Goal: Communication & Community: Answer question/provide support

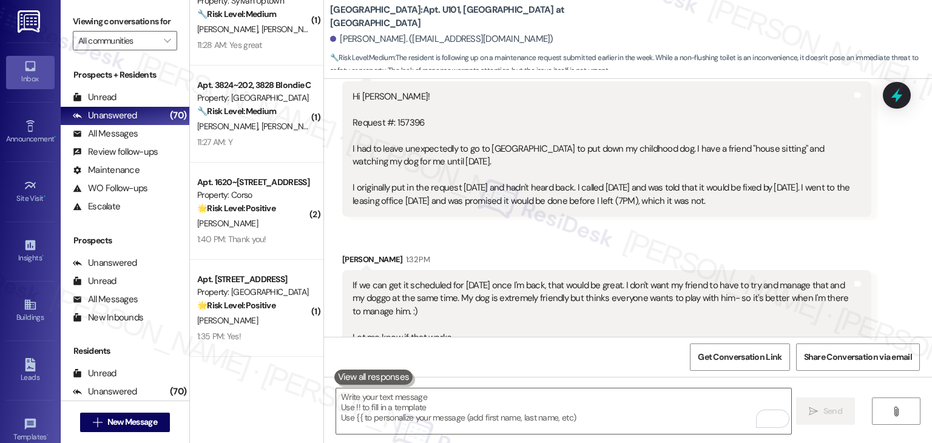
scroll to position [1559, 0]
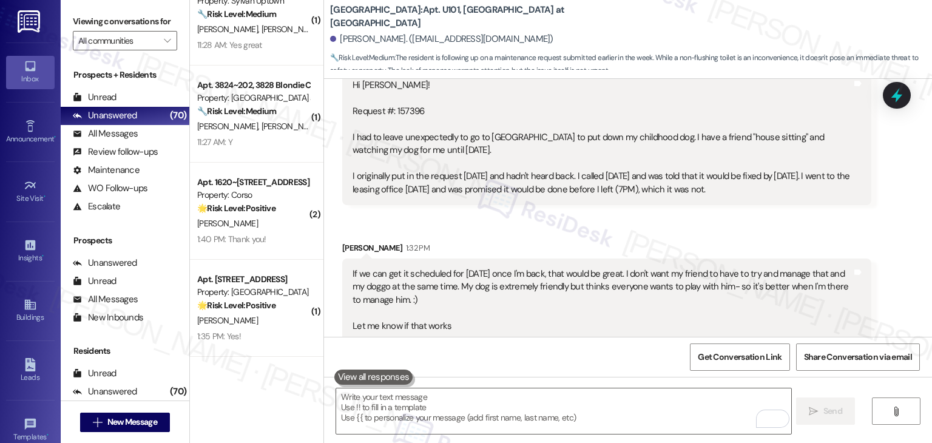
click at [565, 209] on div "Received via SMS [PERSON_NAME] 1:29 PM Hi [PERSON_NAME]! Request #: 157396 I ha…" at bounding box center [628, 236] width 608 height 423
click at [565, 209] on div "Received via SMS Kaitlyn Huso 1:29 PM Hi Dottie! Request #: 157396 I had to lea…" at bounding box center [628, 236] width 608 height 423
click at [565, 201] on div "Received via SMS Kaitlyn Huso 1:29 PM Hi Dottie! Request #: 157396 I had to lea…" at bounding box center [628, 236] width 608 height 423
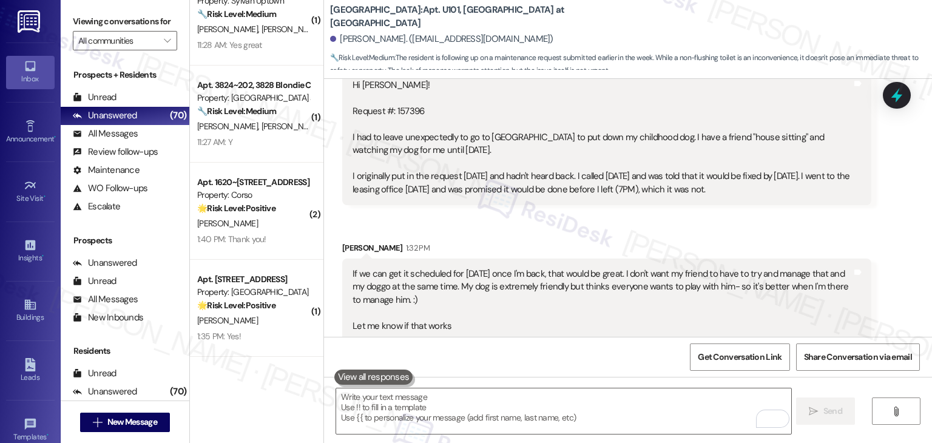
click at [562, 209] on div "Received via SMS Kaitlyn Huso 1:29 PM Hi Dottie! Request #: 157396 I had to lea…" at bounding box center [628, 236] width 608 height 423
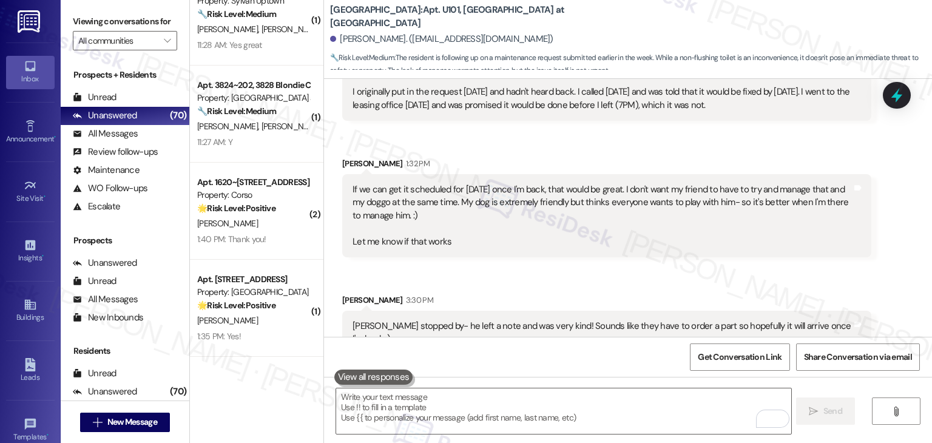
scroll to position [1644, 0]
click at [528, 268] on div "Received via SMS Kaitlyn Huso 1:29 PM Hi Dottie! Request #: 157396 I had to lea…" at bounding box center [628, 152] width 608 height 423
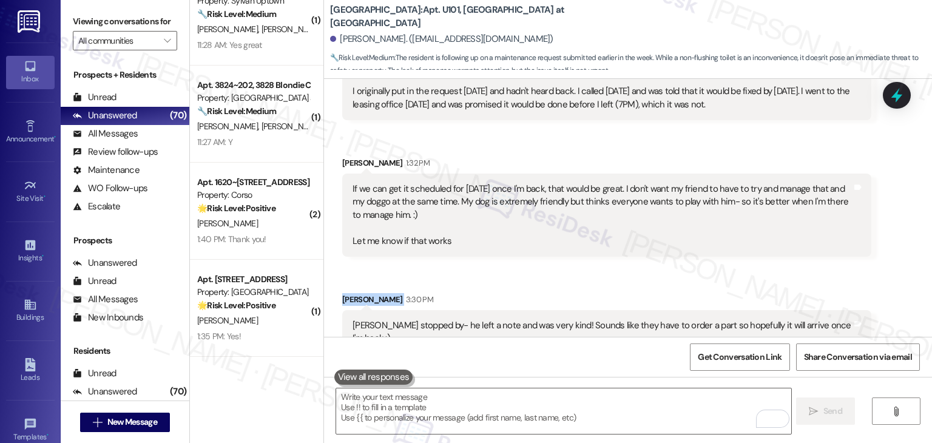
click at [528, 268] on div "Received via SMS Kaitlyn Huso 1:29 PM Hi Dottie! Request #: 157396 I had to lea…" at bounding box center [628, 152] width 608 height 423
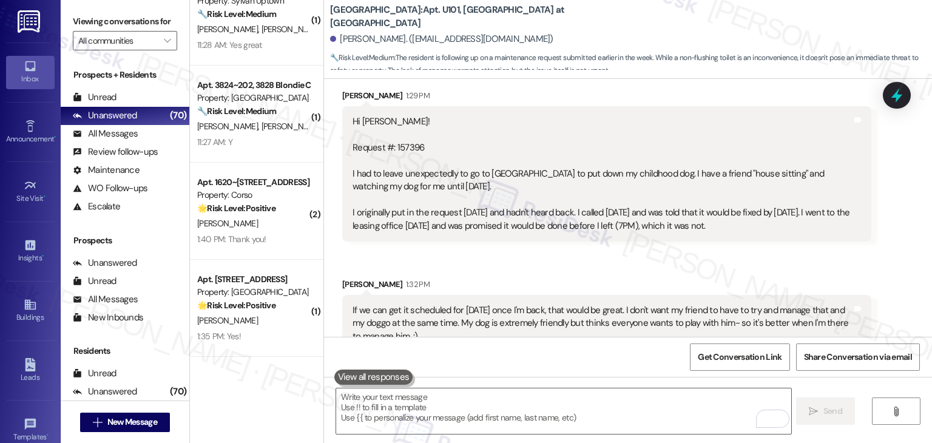
scroll to position [1401, 0]
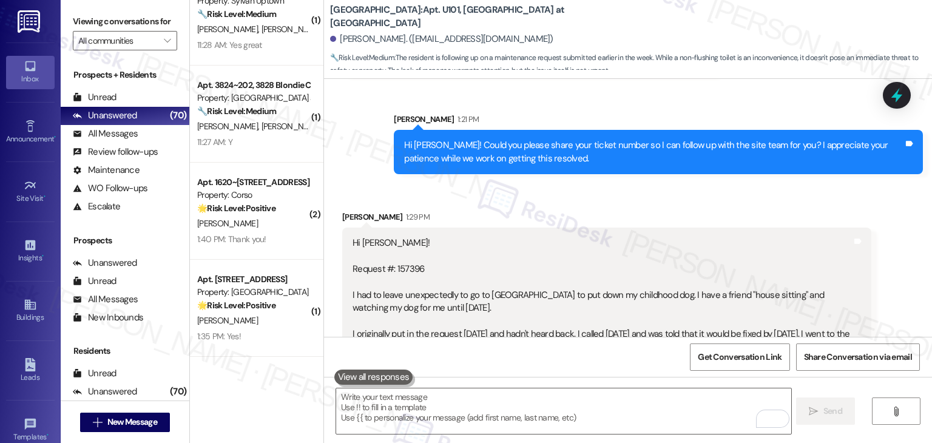
click at [500, 149] on div "Hi Kaitlyn! Could you please share your ticket number so I can follow up with t…" at bounding box center [654, 152] width 500 height 26
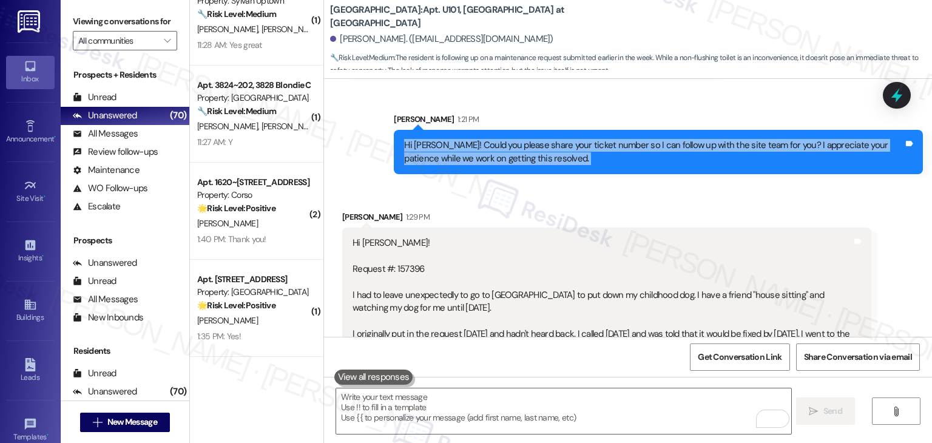
click at [500, 149] on div "Hi Kaitlyn! Could you please share your ticket number so I can follow up with t…" at bounding box center [654, 152] width 500 height 26
copy div "Hi Kaitlyn! Could you please share your ticket number so I can follow up with t…"
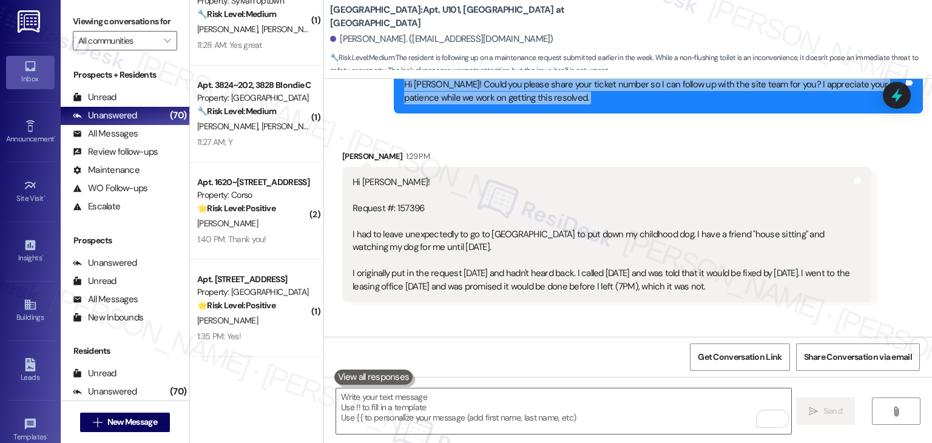
drag, startPoint x: 757, startPoint y: 275, endPoint x: 442, endPoint y: 202, distance: 323.5
click at [442, 202] on div "Hi Dottie! Request #: 157396 I had to leave unexpectedly to go to Seattle to pu…" at bounding box center [603, 234] width 500 height 117
click at [444, 240] on div "Hi Dottie! Request #: 157396 I had to leave unexpectedly to go to Seattle to pu…" at bounding box center [603, 234] width 500 height 117
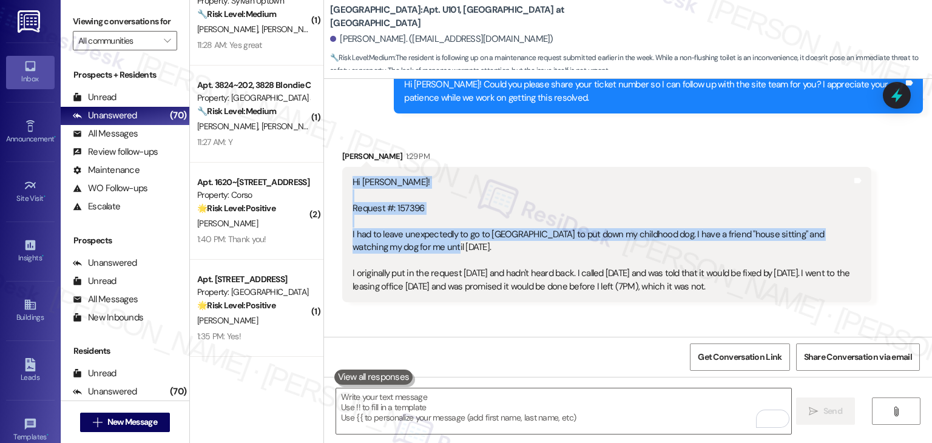
drag, startPoint x: 410, startPoint y: 232, endPoint x: 344, endPoint y: 172, distance: 89.4
click at [351, 176] on div "Hi Dottie! Request #: 157396 I had to leave unexpectedly to go to Seattle to pu…" at bounding box center [602, 234] width 502 height 117
copy div "Hi Dottie! Request #: 157396 I had to leave unexpectedly to go to Seattle to pu…"
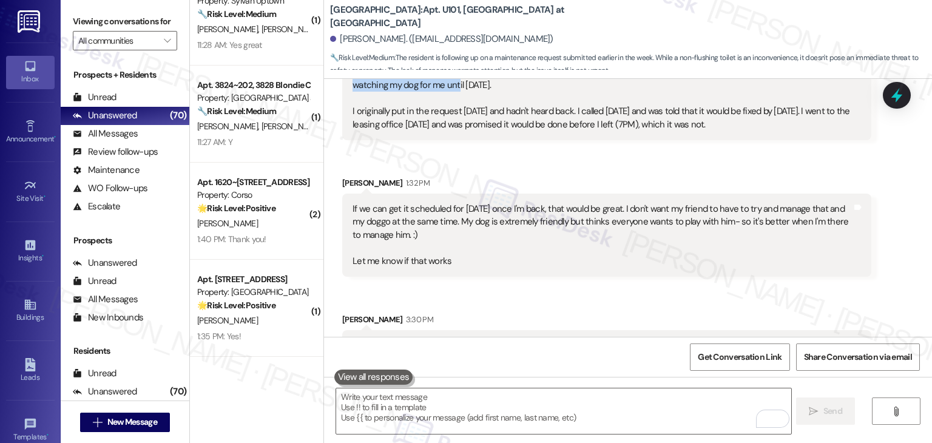
scroll to position [1644, 0]
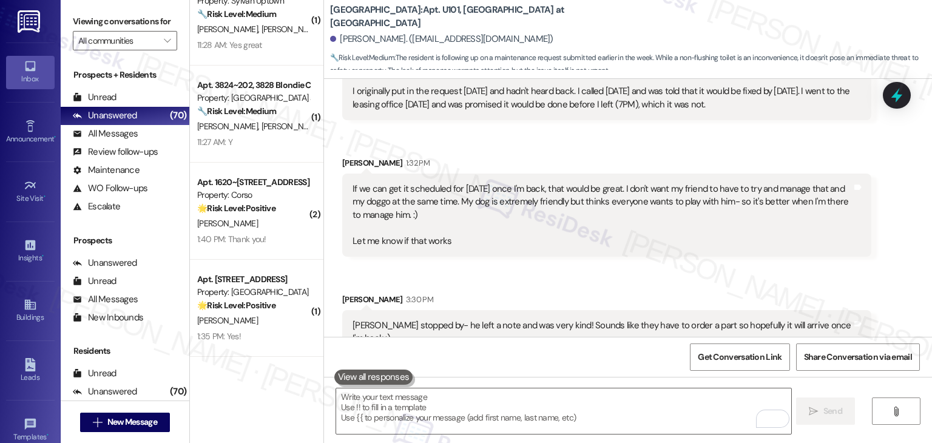
click at [464, 319] on div "Dustin stopped by- he left a note and was very kind! Sounds like they have to o…" at bounding box center [603, 332] width 500 height 26
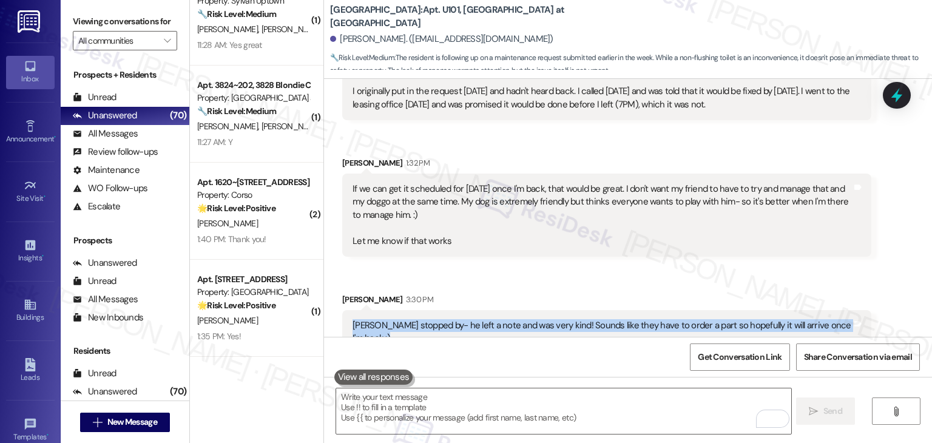
click at [464, 319] on div "Dustin stopped by- he left a note and was very kind! Sounds like they have to o…" at bounding box center [603, 332] width 500 height 26
copy div "Dustin stopped by- he left a note and was very kind! Sounds like they have to o…"
click at [503, 414] on textarea "To enrich screen reader interactions, please activate Accessibility in Grammarl…" at bounding box center [563, 412] width 455 height 46
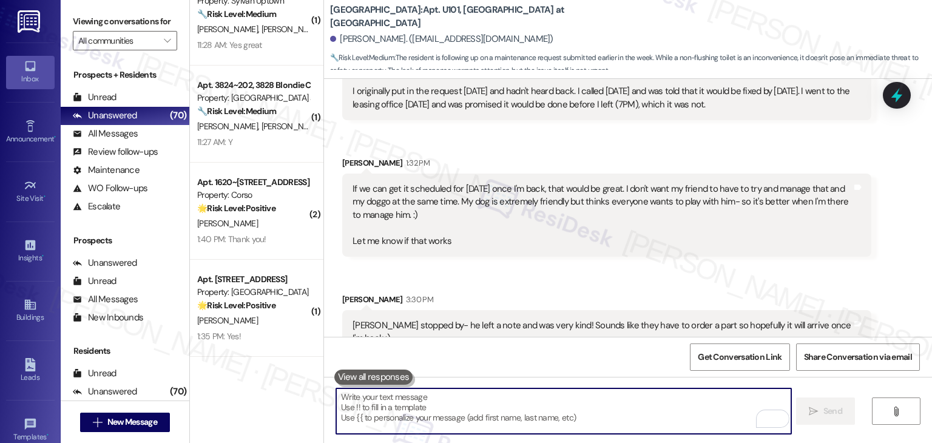
paste textarea "Kaitlyn, I’m so sorry to hear about your dog—that’s never easy, and my thoughts…"
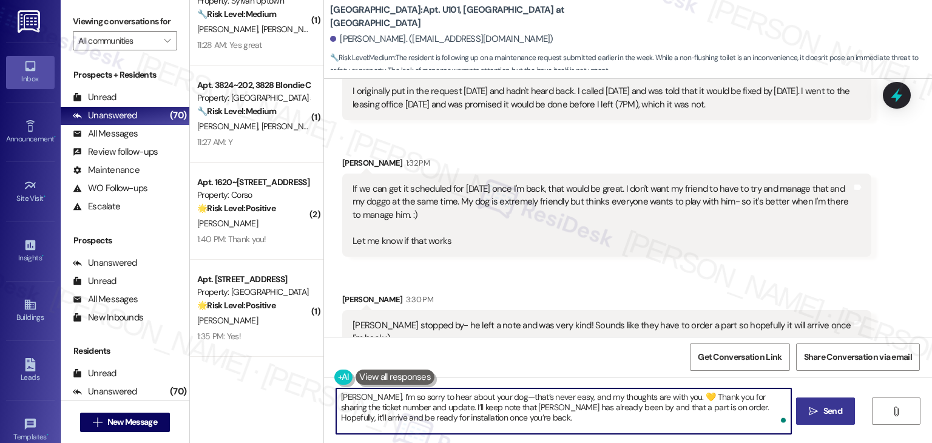
type textarea "Kaitlyn, I’m so sorry to hear about your dog—that’s never easy, and my thoughts…"
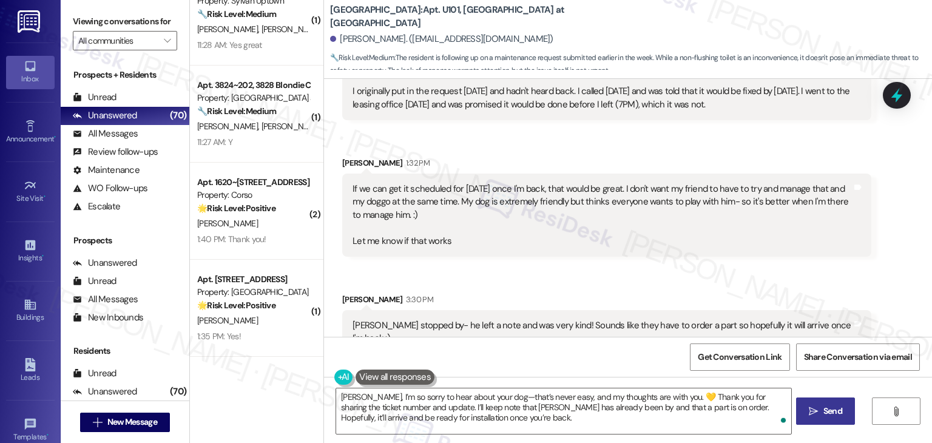
click at [833, 406] on span "Send" at bounding box center [833, 411] width 19 height 13
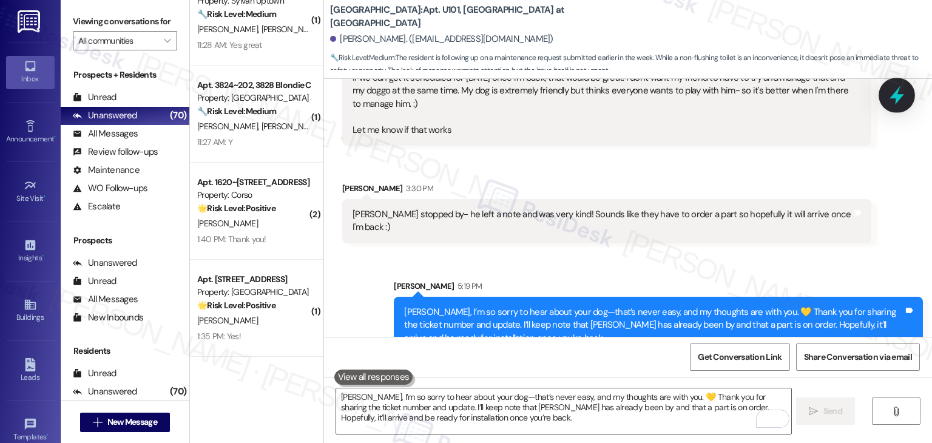
click at [906, 89] on icon at bounding box center [897, 95] width 21 height 21
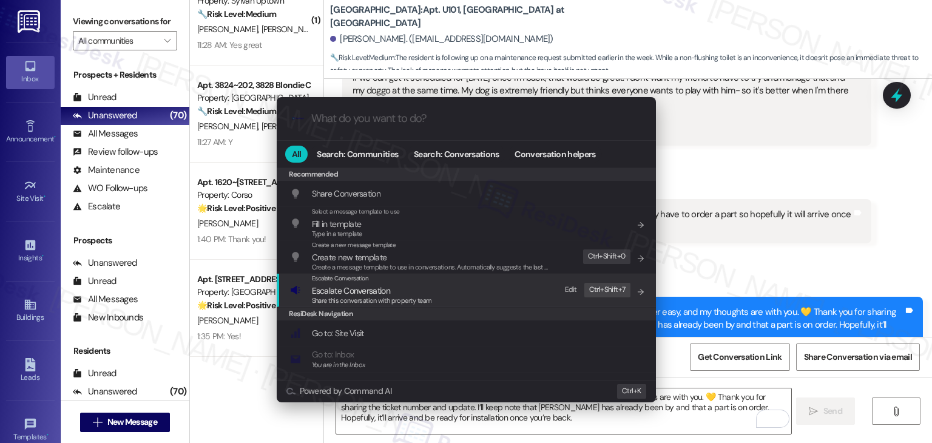
click at [385, 294] on span "Escalate Conversation" at bounding box center [351, 290] width 78 height 11
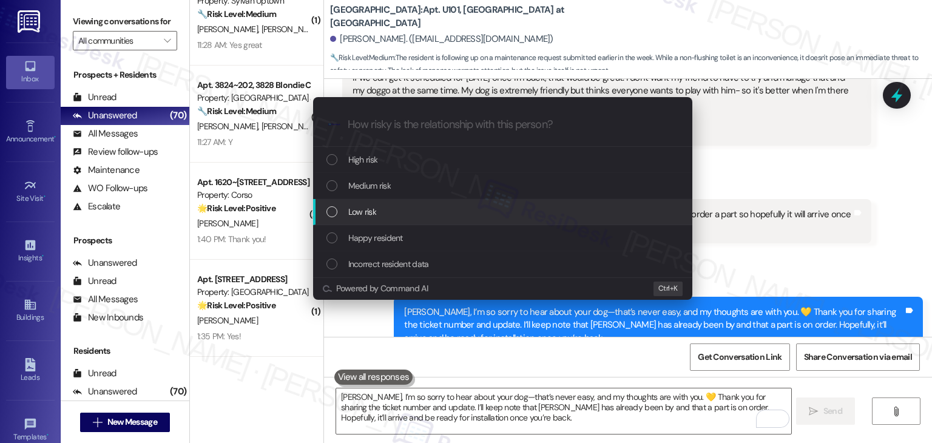
click at [330, 213] on div "List of options" at bounding box center [332, 211] width 11 height 11
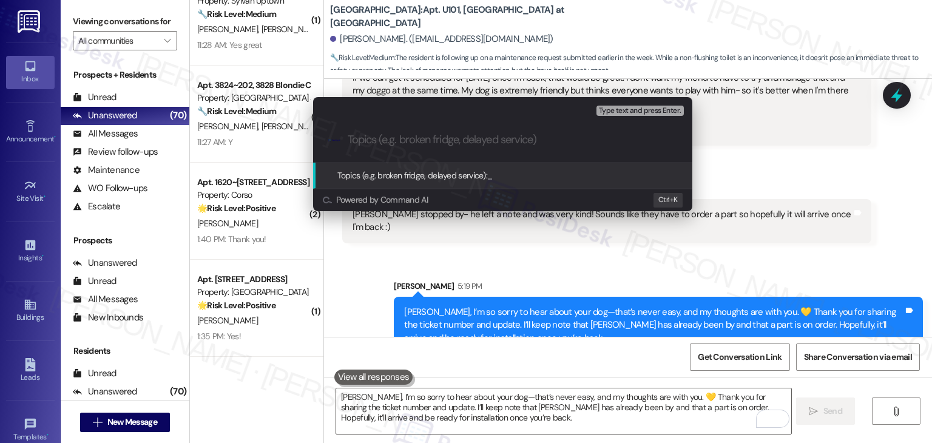
paste input "WO #157396 – Part on Order & Resident Away Until Monday"
type input "WO #157396 – Part on Order & Resident Away Until Monday"
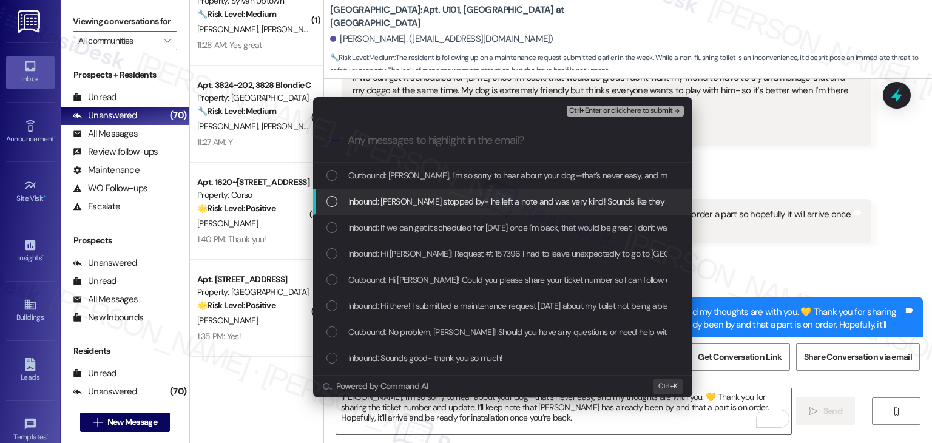
click at [328, 203] on div "List of options" at bounding box center [332, 201] width 11 height 11
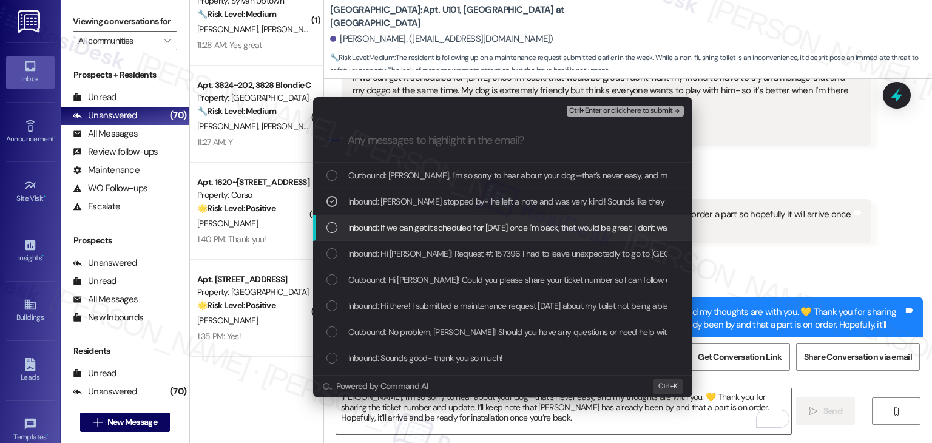
click at [331, 226] on div "List of options" at bounding box center [332, 227] width 11 height 11
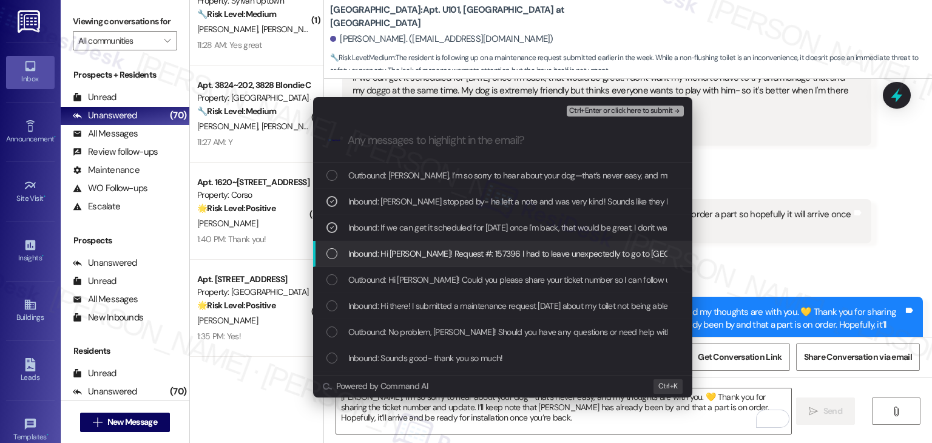
click at [331, 250] on div "List of options" at bounding box center [332, 253] width 11 height 11
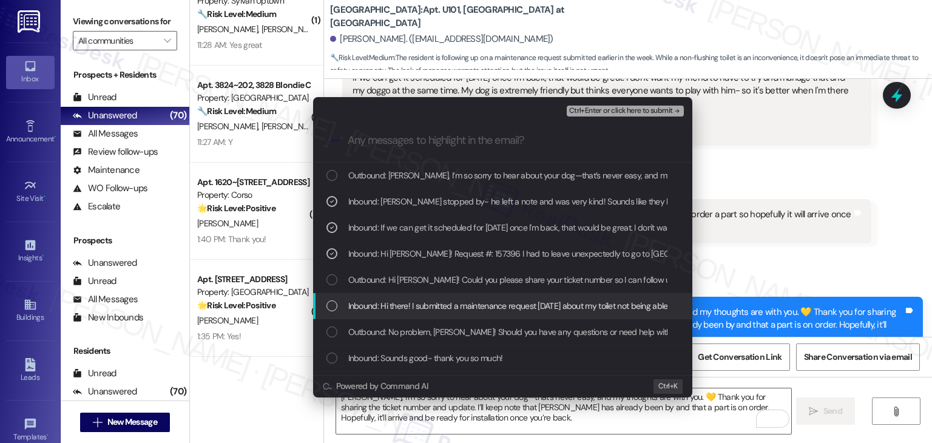
click at [333, 302] on div "List of options" at bounding box center [332, 306] width 11 height 11
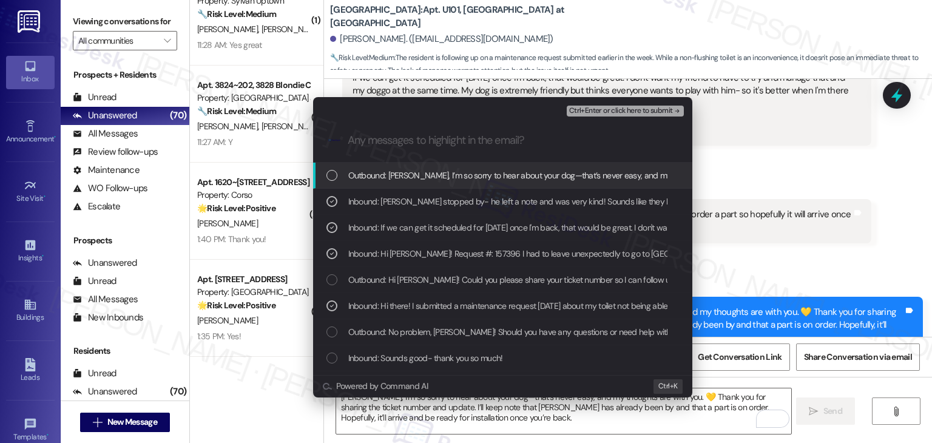
click at [623, 112] on span "Ctrl+Enter or click here to submit" at bounding box center [621, 111] width 104 height 8
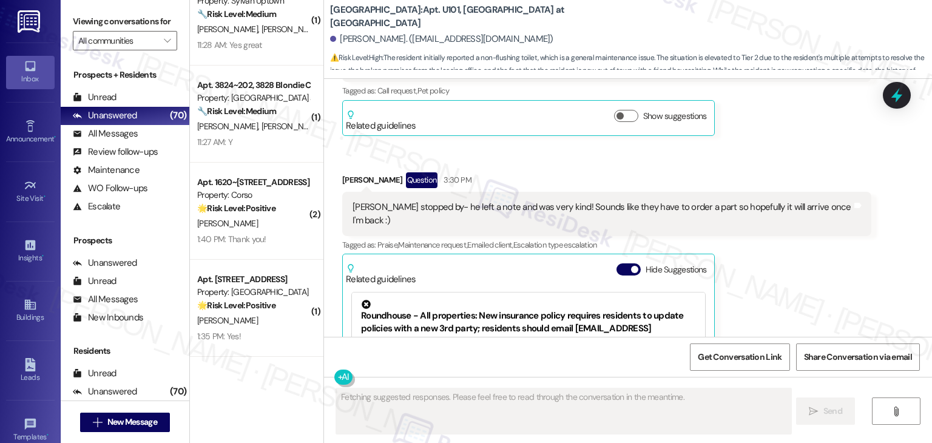
scroll to position [1999, 0]
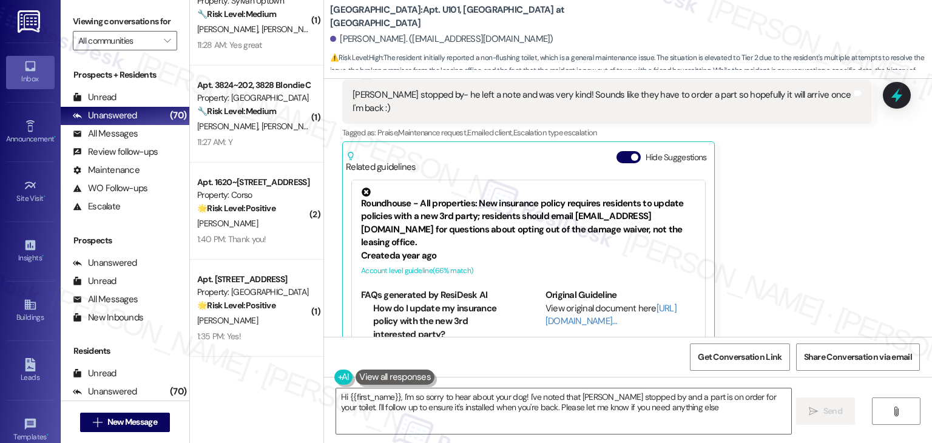
type textarea "Hi {{first_name}}, I'm so sorry to hear about your dog! I've noted that Dustin …"
click at [617, 151] on button "Hide Suggestions" at bounding box center [629, 157] width 24 height 12
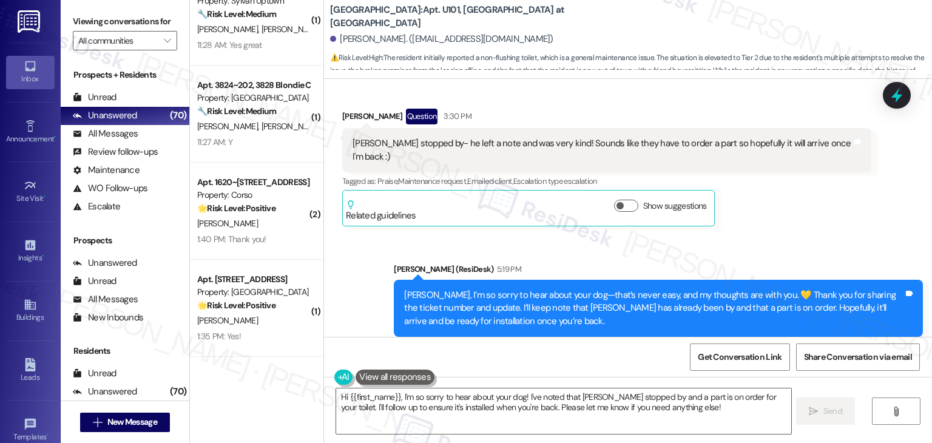
click at [767, 200] on div "Received via SMS Kaitlyn Huso Question 3:30 PM Dustin stopped by- he left a not…" at bounding box center [607, 168] width 548 height 136
click at [793, 236] on div "Sent via SMS Dottie (ResiDesk) 5:19 PM Kaitlyn, I’m so sorry to hear about your…" at bounding box center [628, 300] width 608 height 129
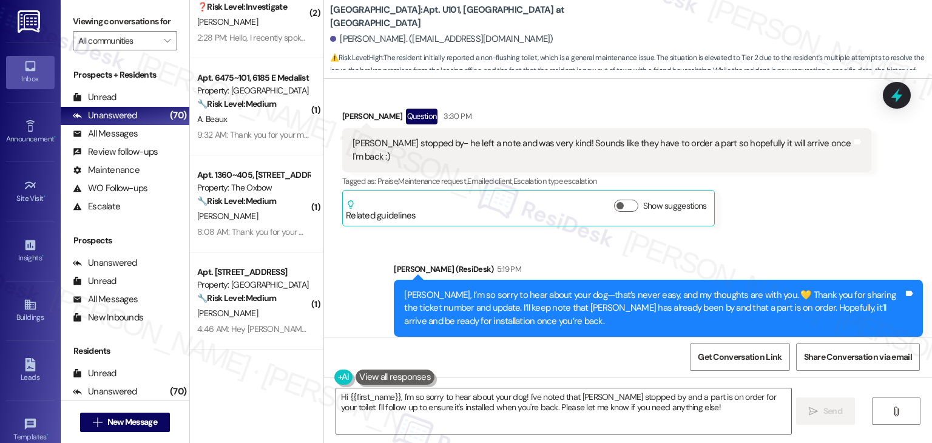
scroll to position [4500, 0]
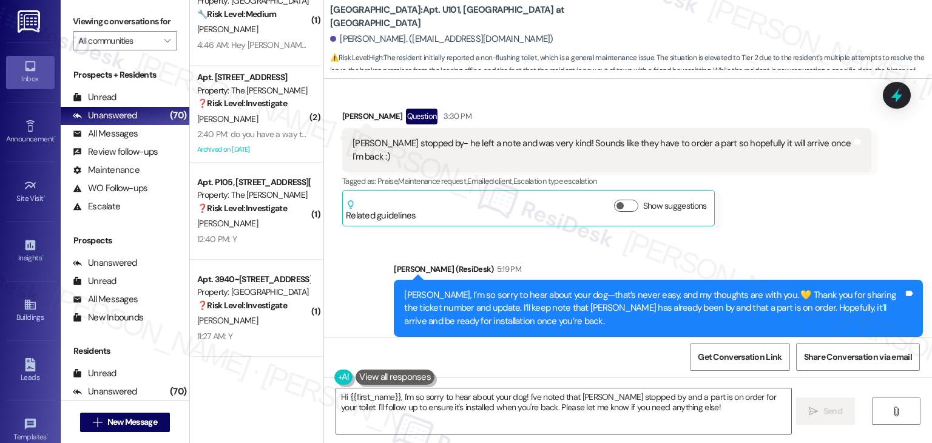
click at [289, 355] on div "Apt. 3940~204, 3904 Mullan Rd Property: Brooklyn West ❓ Risk Level: Investigate…" at bounding box center [257, 308] width 134 height 97
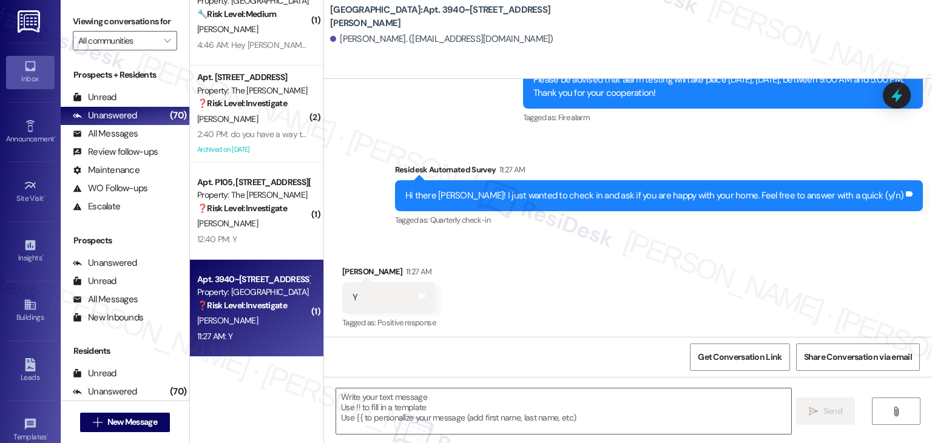
scroll to position [503, 0]
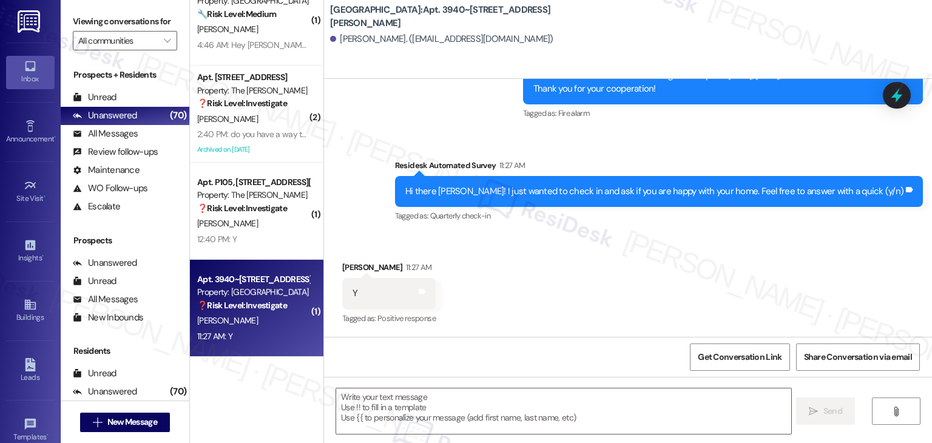
type textarea "Fetching suggested responses. Please feel free to read through the conversation…"
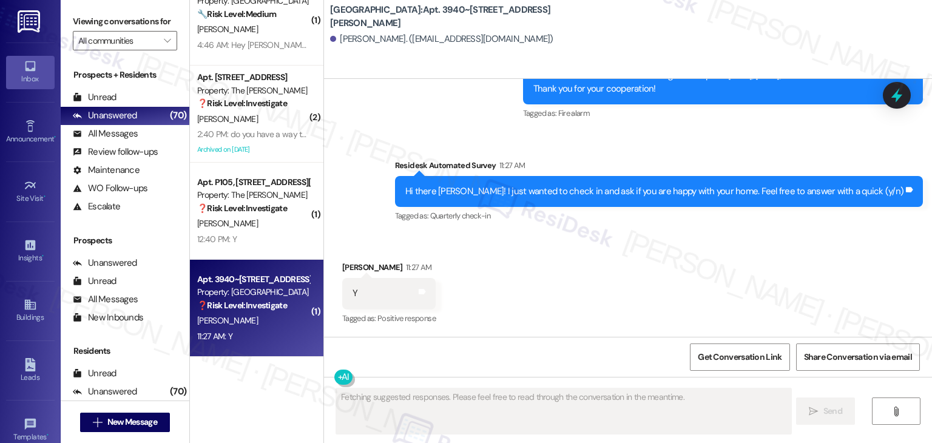
click at [570, 311] on div "Received via SMS Deana Jackson 11:27 AM Y Tags and notes Tagged as: Positive re…" at bounding box center [628, 285] width 608 height 103
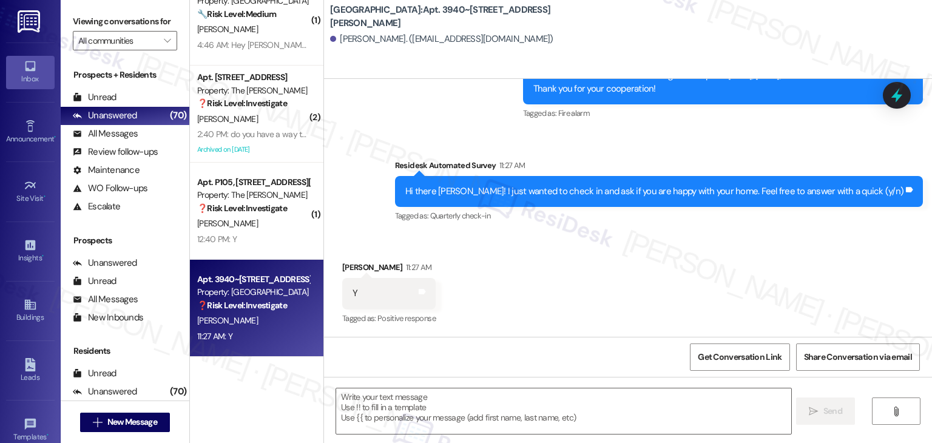
click at [570, 311] on div "Received via SMS Deana Jackson 11:27 AM Y Tags and notes Tagged as: Positive re…" at bounding box center [628, 285] width 608 height 103
click at [596, 246] on div "Received via SMS Deana Jackson 11:27 AM Y Tags and notes Tagged as: Positive re…" at bounding box center [628, 285] width 608 height 103
click at [598, 268] on div "Received via SMS Deana Jackson 11:27 AM Y Tags and notes Tagged as: Positive re…" at bounding box center [628, 285] width 608 height 103
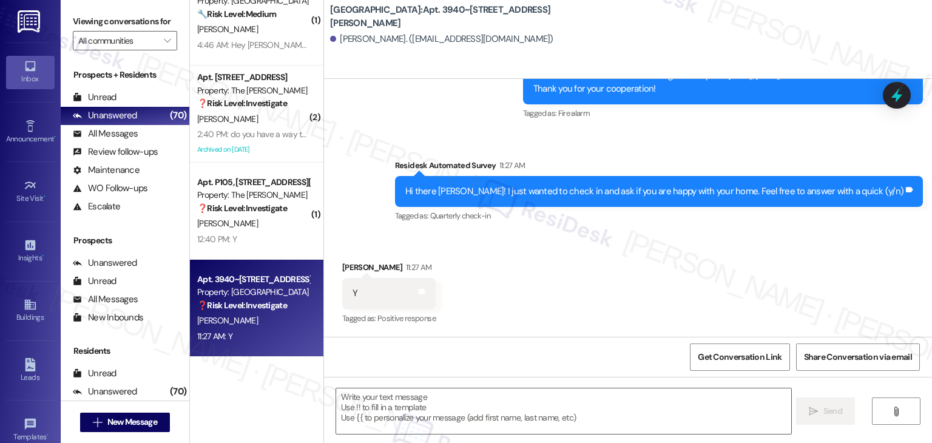
click at [598, 268] on div "Received via SMS Deana Jackson 11:27 AM Y Tags and notes Tagged as: Positive re…" at bounding box center [628, 285] width 608 height 103
click at [605, 195] on div "Hi there Deana! I just wanted to check in and ask if you are happy with your ho…" at bounding box center [655, 191] width 498 height 13
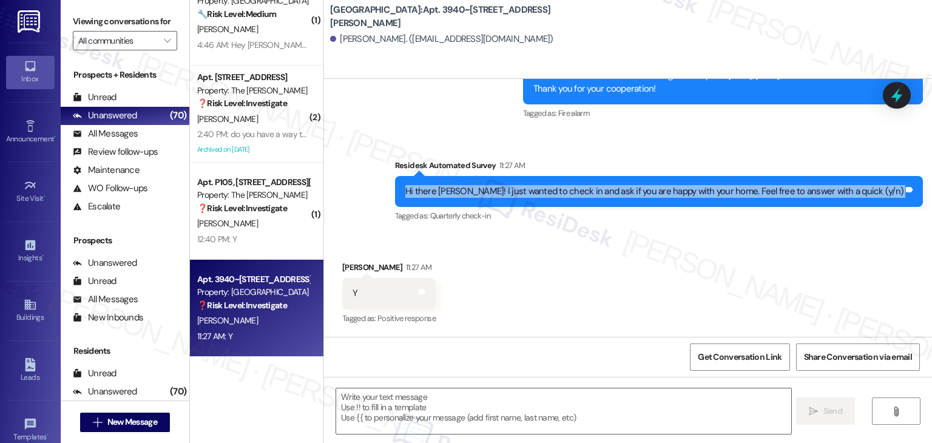
click at [605, 195] on div "Hi there Deana! I just wanted to check in and ask if you are happy with your ho…" at bounding box center [655, 191] width 498 height 13
copy div "Hi there Deana! I just wanted to check in and ask if you are happy with your ho…"
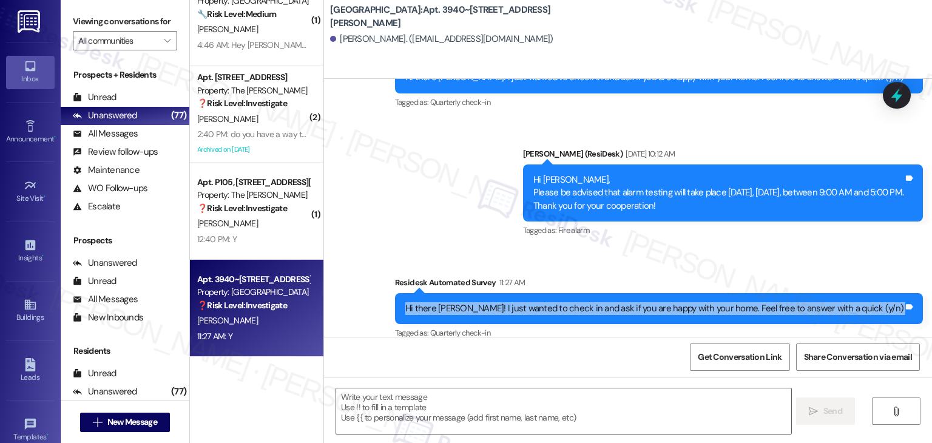
scroll to position [503, 0]
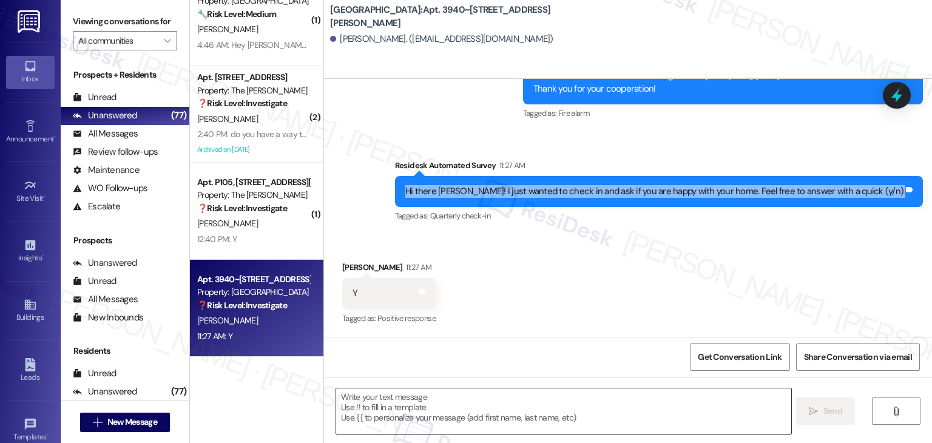
click at [571, 407] on textarea at bounding box center [563, 412] width 455 height 46
paste textarea "That’s great to hear, Deana! 😊 We’re so glad you’re happy with your home. If yo…"
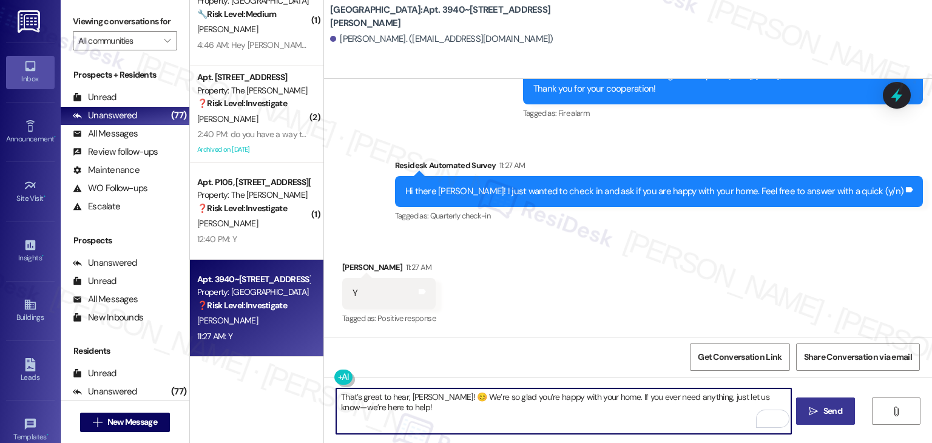
type textarea "That’s great to hear, Deana! 😊 We’re so glad you’re happy with your home. If yo…"
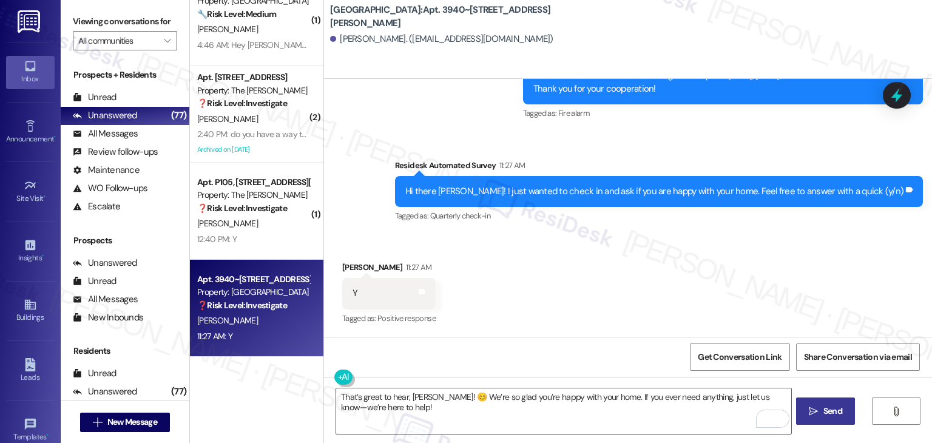
click at [832, 412] on span "Send" at bounding box center [833, 411] width 19 height 13
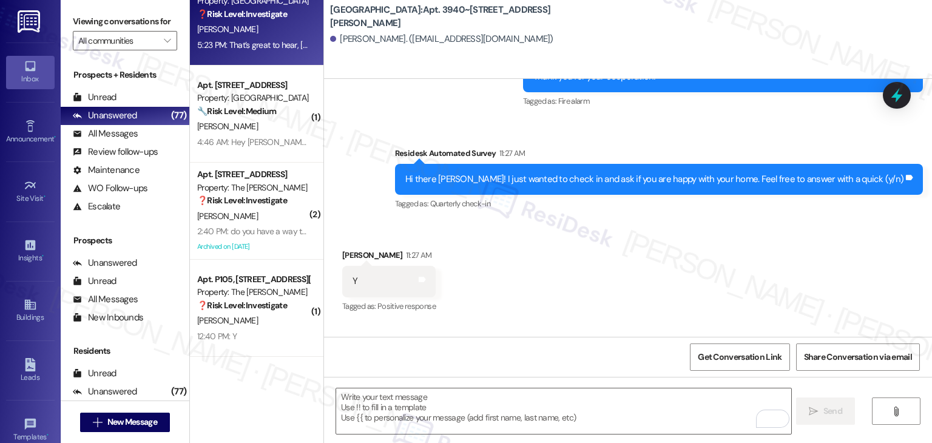
scroll to position [601, 0]
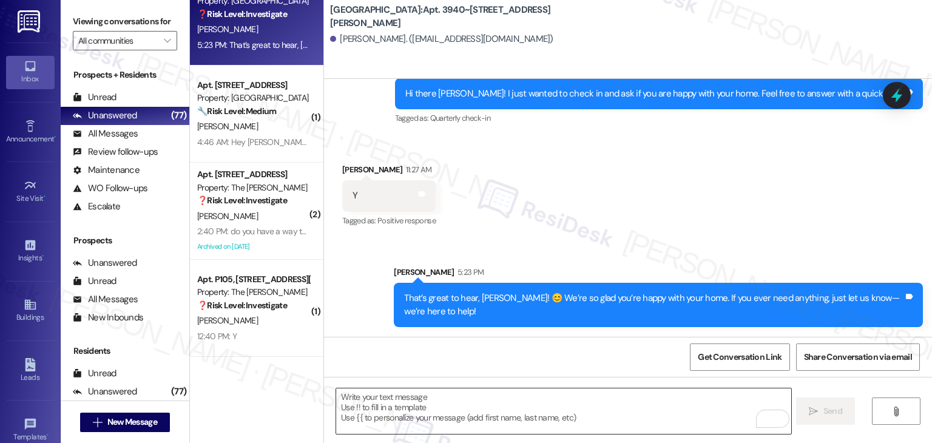
click at [457, 406] on textarea "To enrich screen reader interactions, please activate Accessibility in Grammarl…" at bounding box center [563, 412] width 455 height 46
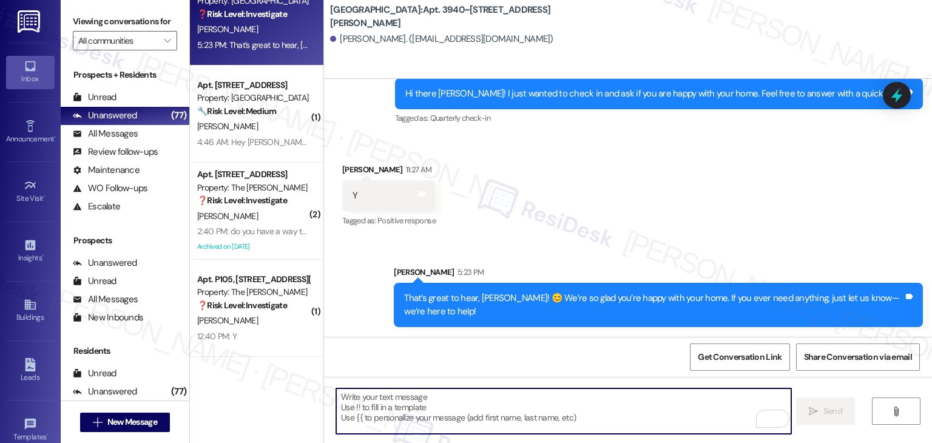
paste textarea "We’d also really appreciate it if you could share your experience in a review, …"
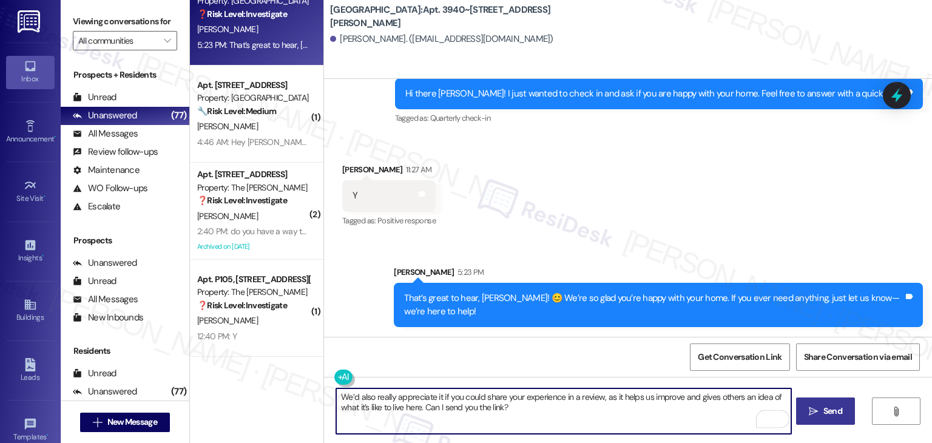
type textarea "We’d also really appreciate it if you could share your experience in a review, …"
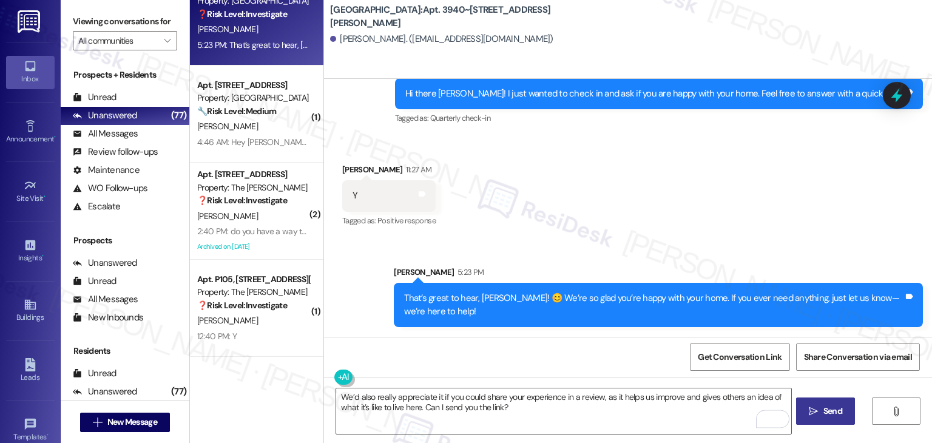
click at [826, 415] on span "Send" at bounding box center [833, 411] width 19 height 13
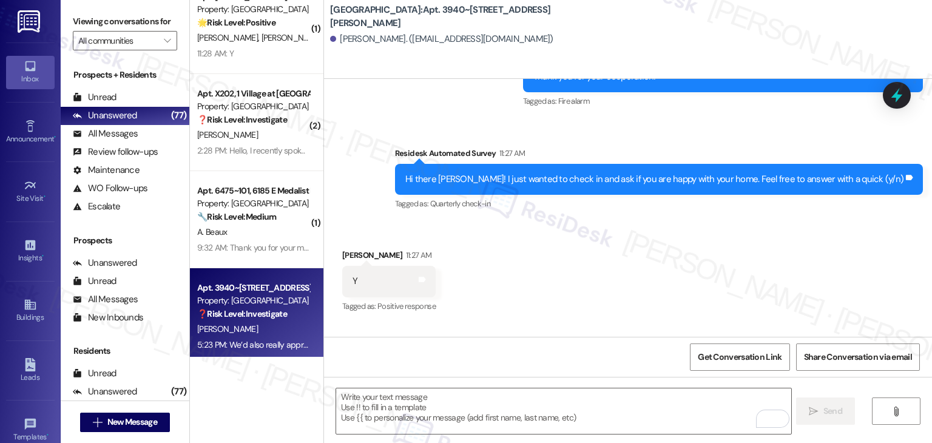
scroll to position [4075, 0]
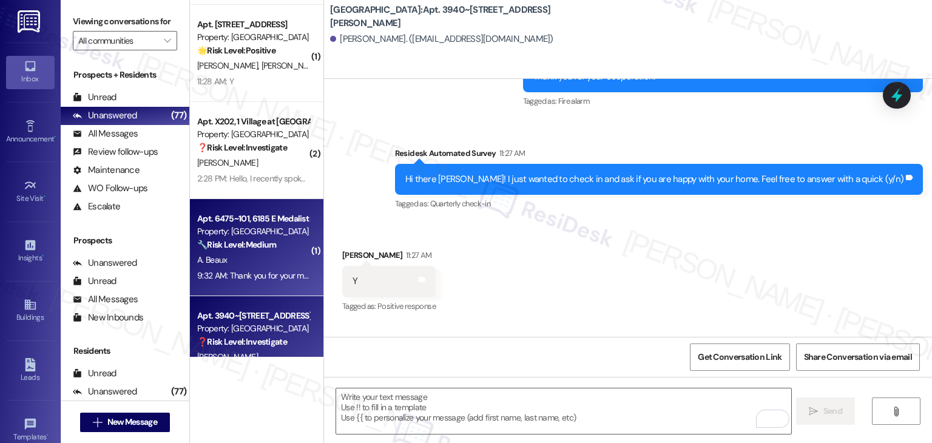
click at [261, 284] on div "Apt. 6475~101, 6185 E Medalist Ln Property: Ridgecrest Commons 🔧 Risk Level: Me…" at bounding box center [257, 247] width 134 height 97
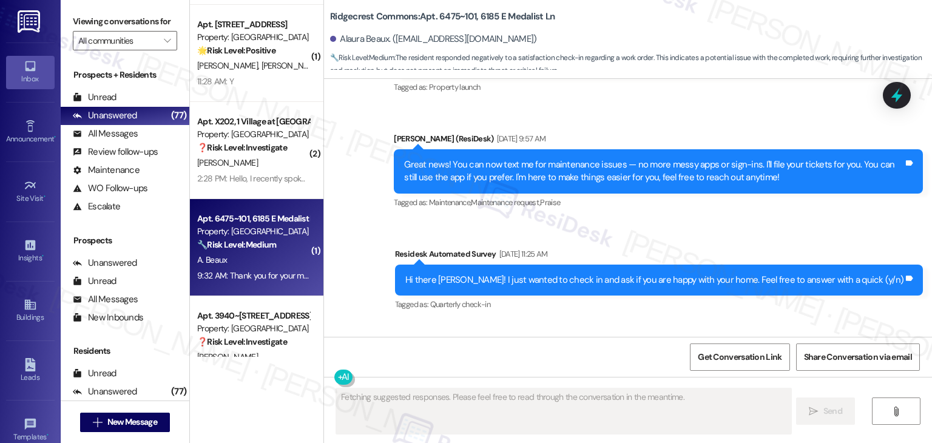
type textarea "Fetching suggested responses. Please feel free to read through the conversation…"
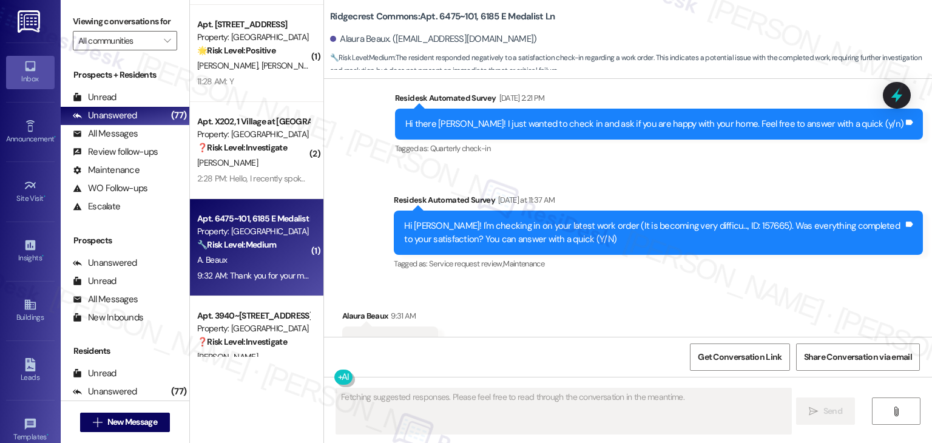
scroll to position [593, 0]
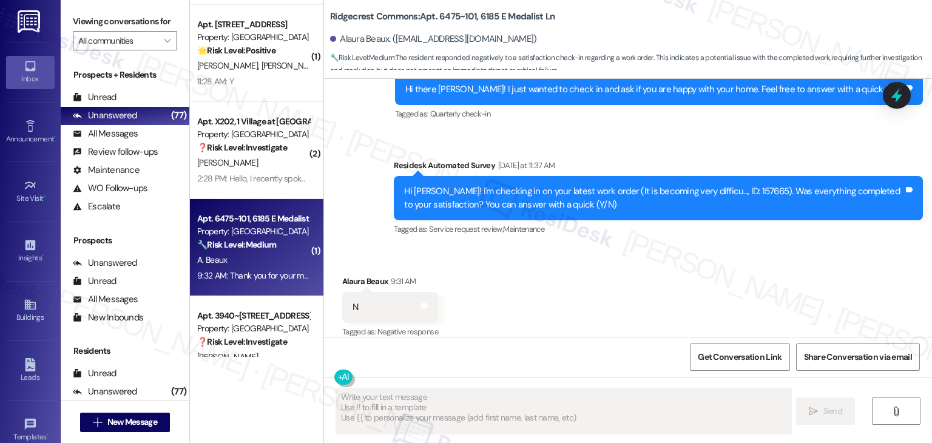
click at [554, 286] on div "Received via SMS Alaura Beaux 9:31 AM N Tags and notes Tagged as: Negative resp…" at bounding box center [628, 299] width 608 height 103
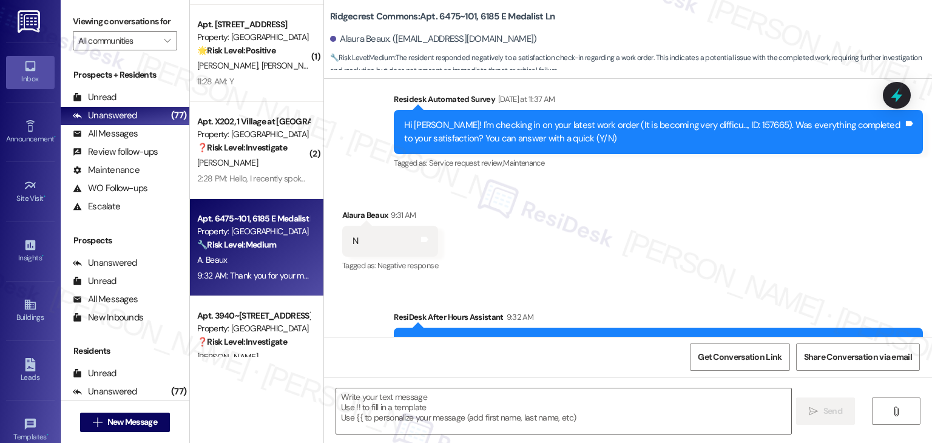
scroll to position [708, 0]
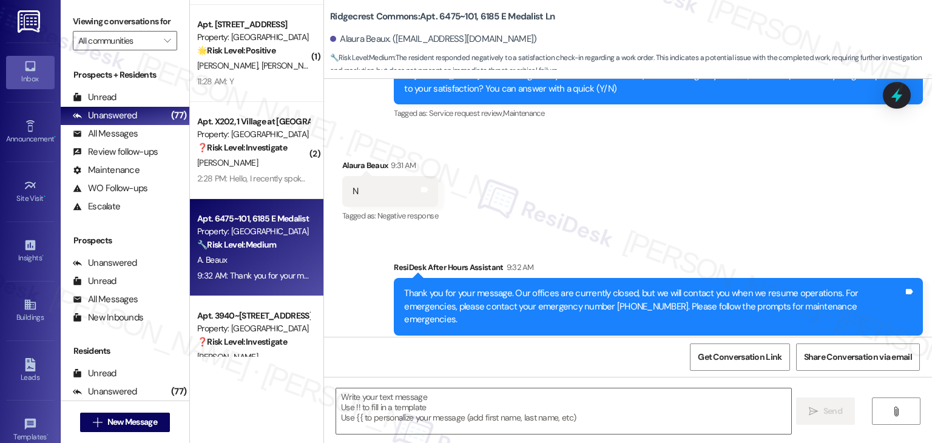
click at [579, 189] on div "Received via SMS Alaura Beaux 9:31 AM N Tags and notes Tagged as: Negative resp…" at bounding box center [628, 183] width 608 height 103
click at [610, 187] on div "Received via SMS Alaura Beaux 9:31 AM N Tags and notes Tagged as: Negative resp…" at bounding box center [628, 183] width 608 height 103
click at [451, 400] on textarea at bounding box center [563, 412] width 455 height 46
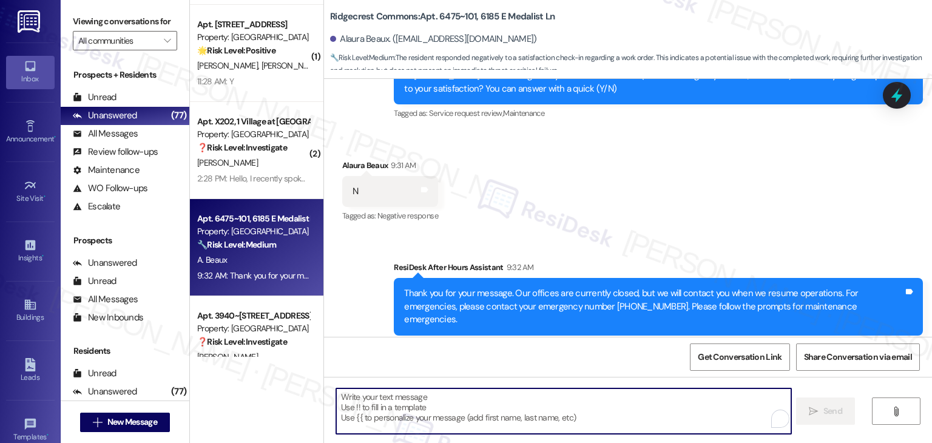
paste textarea "Hey {{first_name}}, I'm sorry to hear that your recent work order wasn't comple…"
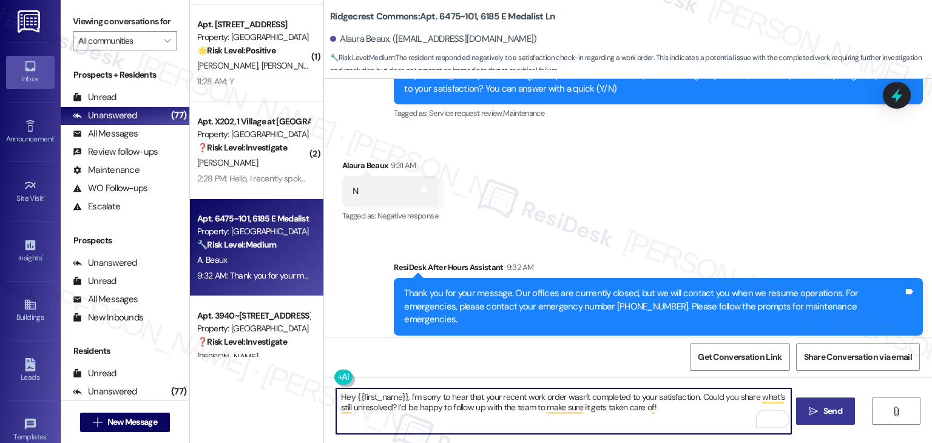
type textarea "Hey {{first_name}}, I'm sorry to hear that your recent work order wasn't comple…"
click at [829, 414] on span "Send" at bounding box center [833, 411] width 19 height 13
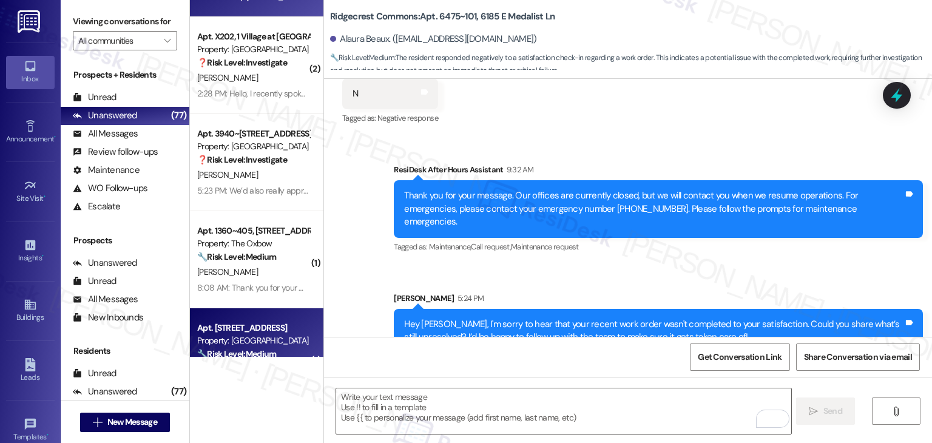
scroll to position [4500, 0]
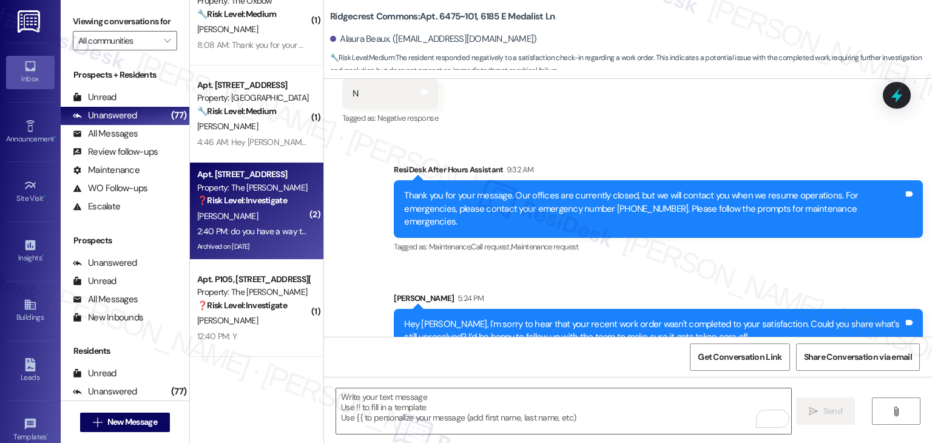
click at [200, 231] on div "2:40 PM: do you have a way to iron dress shirts here? I am going to a fair Tues…" at bounding box center [336, 231] width 279 height 11
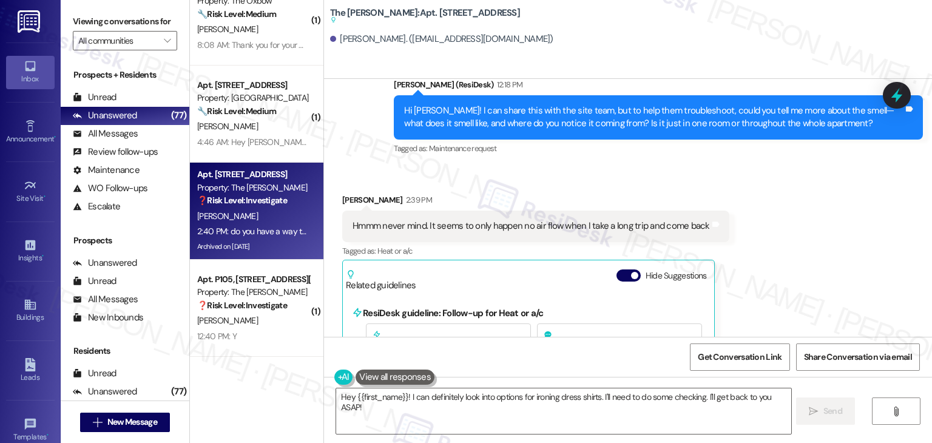
scroll to position [4239, 0]
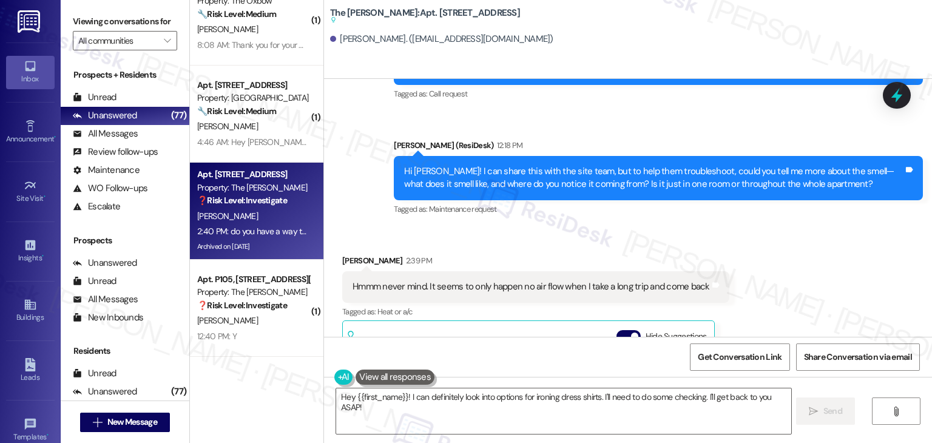
click at [575, 165] on div "Hi Eric! I can share this with the site team, but to help them troubleshoot, co…" at bounding box center [654, 178] width 500 height 26
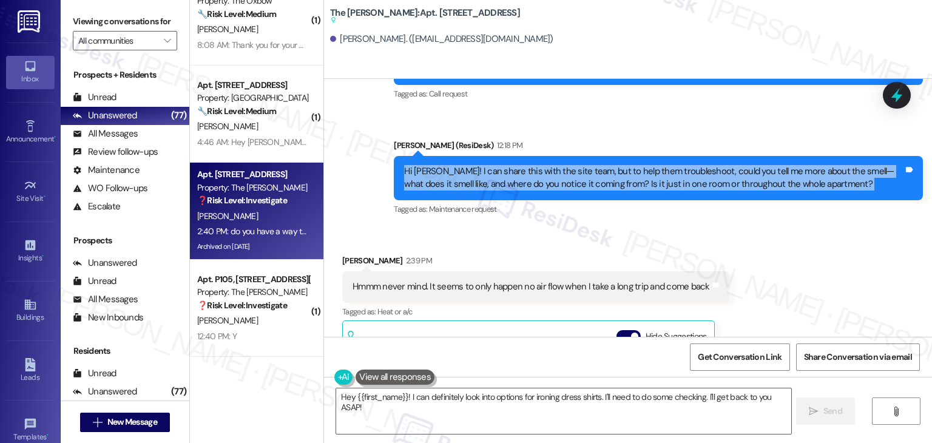
click at [548, 165] on div "Hi Eric! I can share this with the site team, but to help them troubleshoot, co…" at bounding box center [654, 178] width 500 height 26
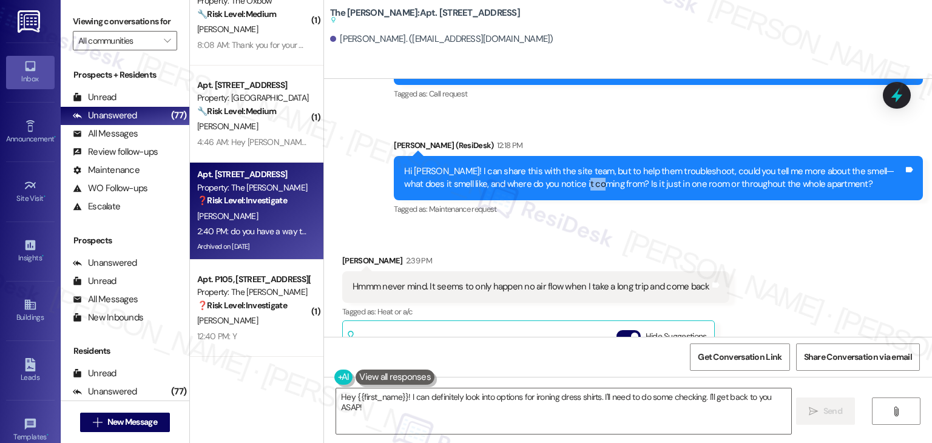
click at [548, 165] on div "Hi Eric! I can share this with the site team, but to help them troubleshoot, co…" at bounding box center [654, 178] width 500 height 26
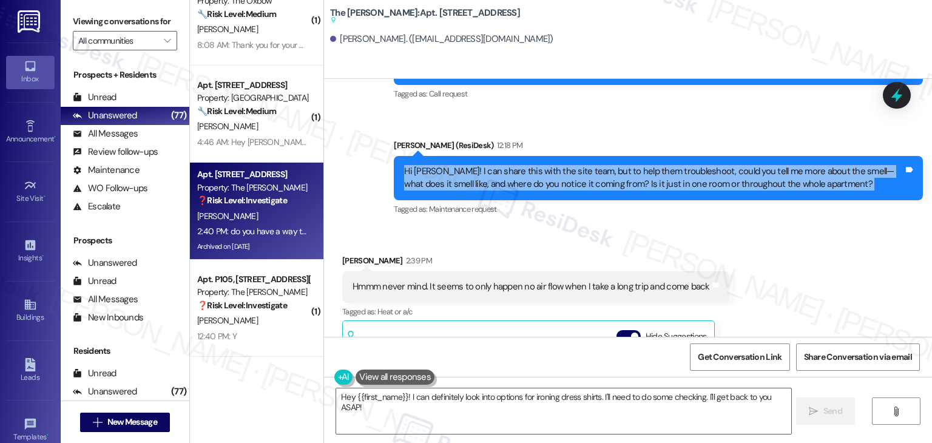
click at [548, 165] on div "Hi Eric! I can share this with the site team, but to help them troubleshoot, co…" at bounding box center [654, 178] width 500 height 26
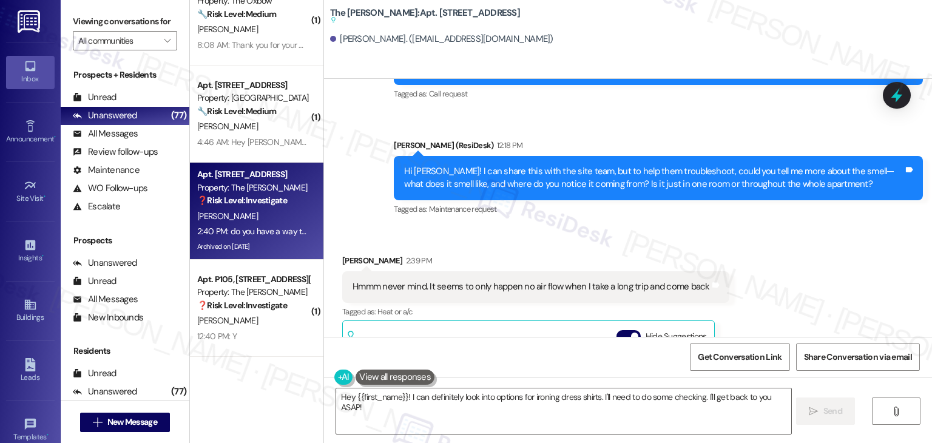
click at [435, 280] on div "Hmmm never mind. It seems to only happen no air flow when I take a long trip an…" at bounding box center [532, 286] width 358 height 13
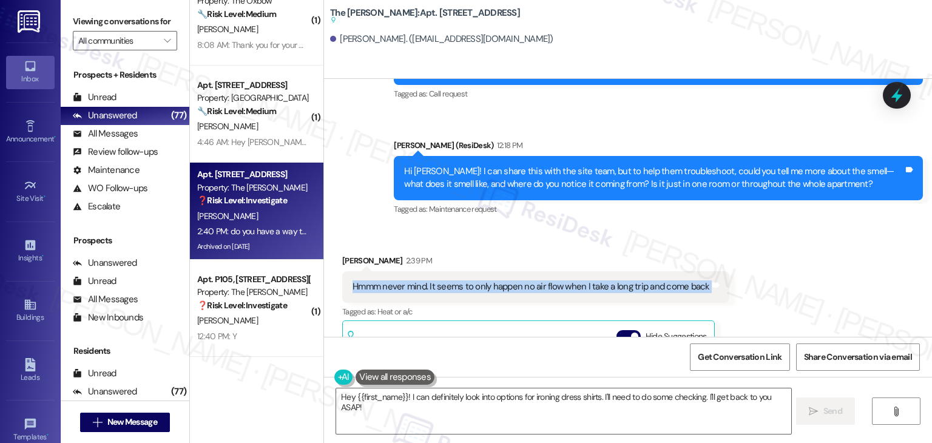
click at [435, 280] on div "Hmmm never mind. It seems to only happen no air flow when I take a long trip an…" at bounding box center [532, 286] width 358 height 13
copy div "Hmmm never mind. It seems to only happen no air flow when I take a long trip an…"
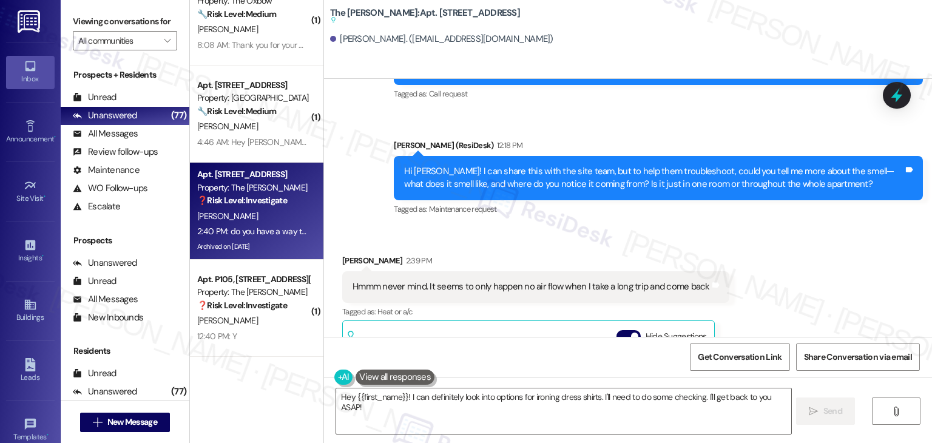
click at [834, 229] on div "Received via SMS Eric Keefe 2:39 PM Hmmm never mind. It seems to only happen no…" at bounding box center [628, 423] width 608 height 393
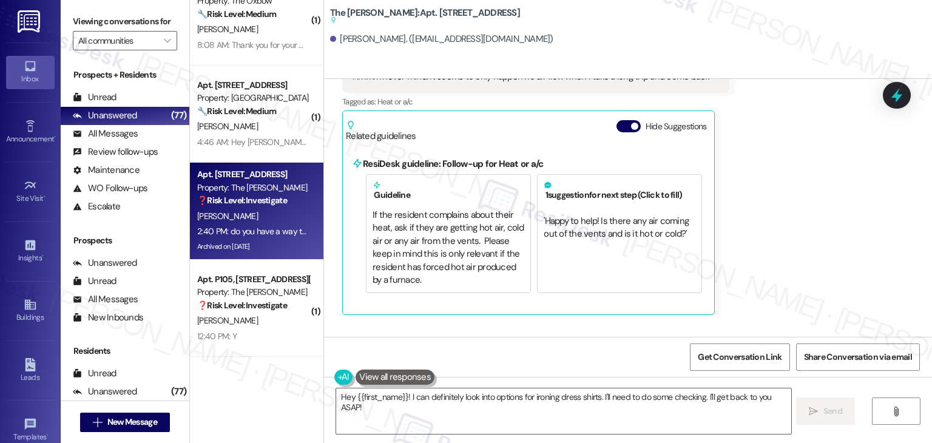
scroll to position [4481, 0]
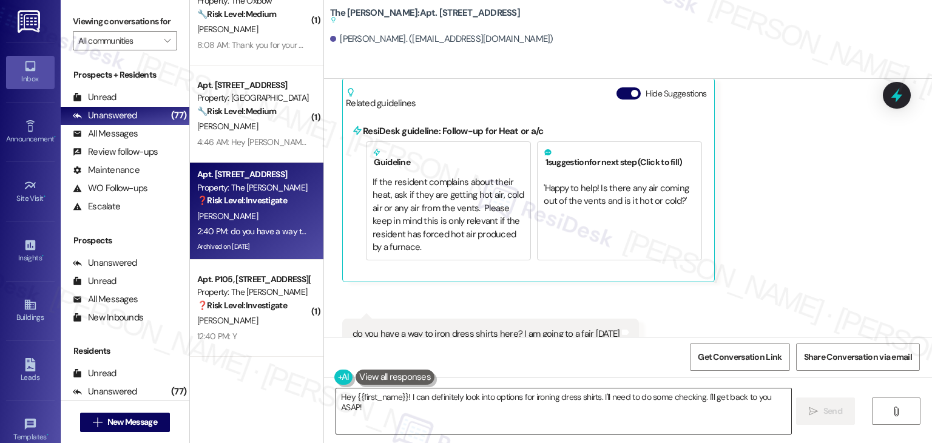
click at [538, 404] on textarea "Hey {{first_name}}! I can definitely look into options for ironing dress shirts…" at bounding box center [563, 412] width 455 height 46
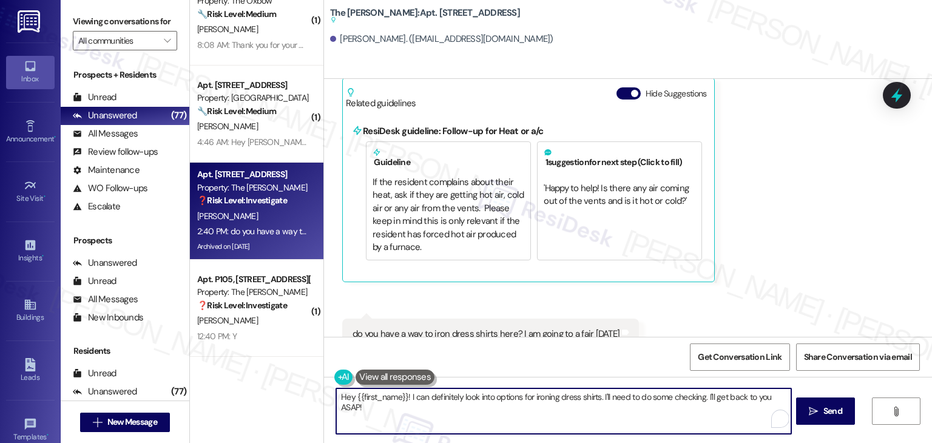
click at [538, 404] on textarea "Hey {{first_name}}! I can definitely look into options for ironing dress shirts…" at bounding box center [563, 412] width 455 height 46
paste textarea "Got it, Eric—thanks for letting me know! Sounds like it might just be a stale a…"
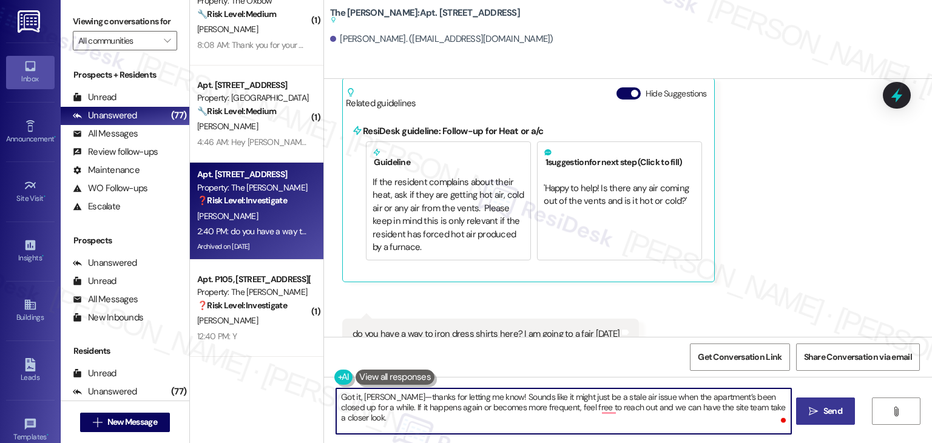
type textarea "Got it, Eric—thanks for letting me know! Sounds like it might just be a stale a…"
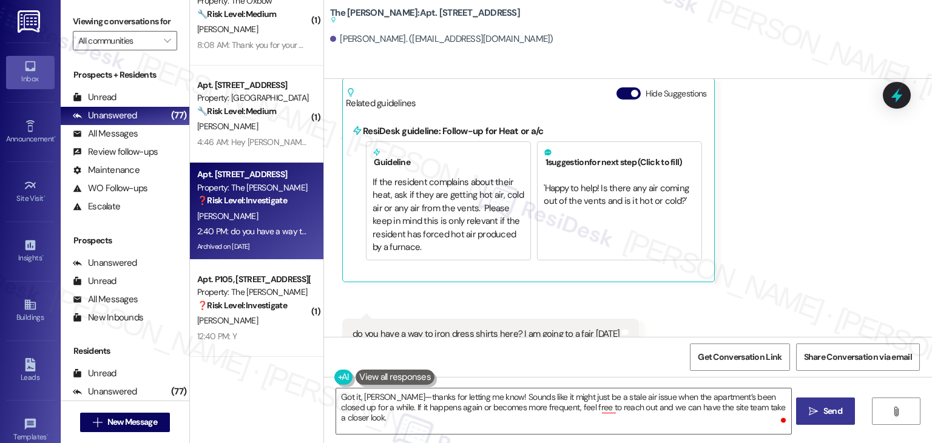
click at [821, 410] on span "Send" at bounding box center [833, 411] width 24 height 13
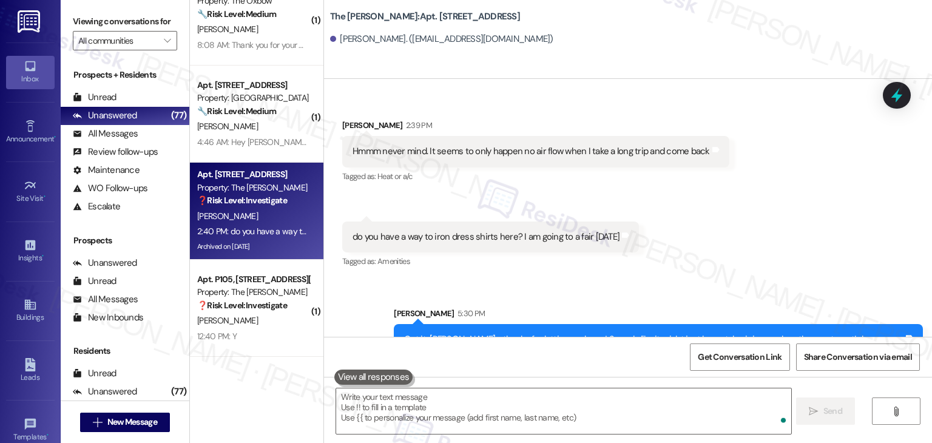
scroll to position [4276, 0]
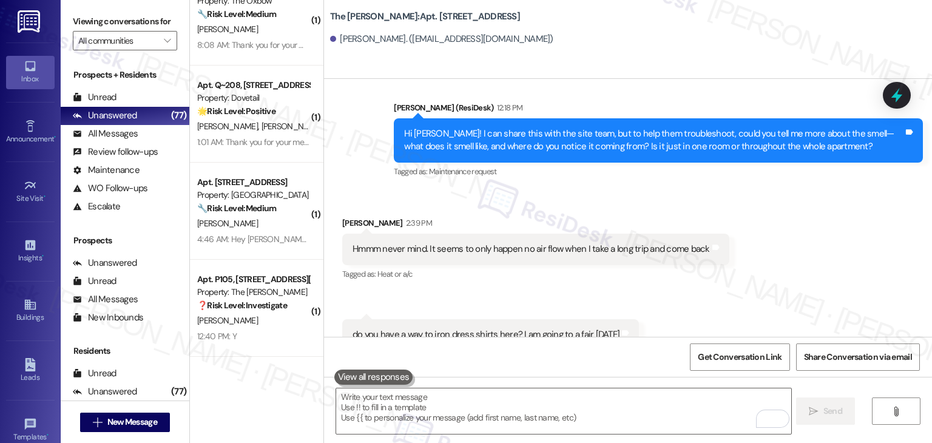
click at [239, 345] on div "Apt. P105, 225-P S. Linder Rd Property: The Clara ❓ Risk Level: Investigate E. …" at bounding box center [257, 308] width 134 height 97
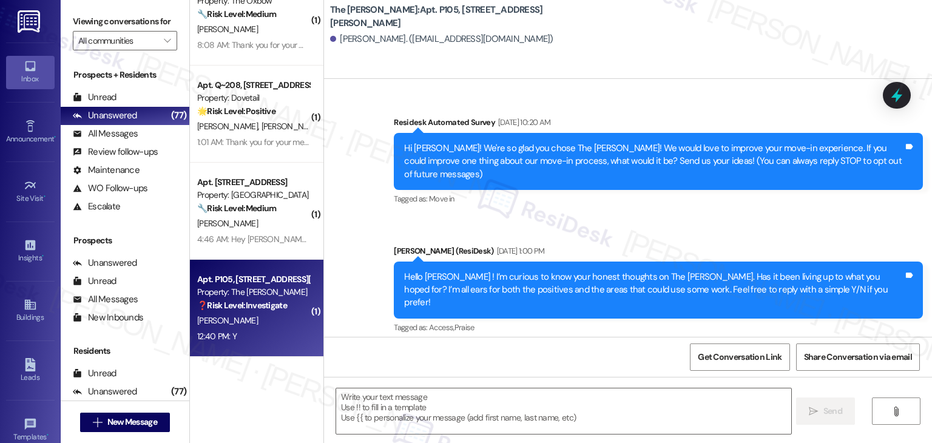
type textarea "Fetching suggested responses. Please feel free to read through the conversation…"
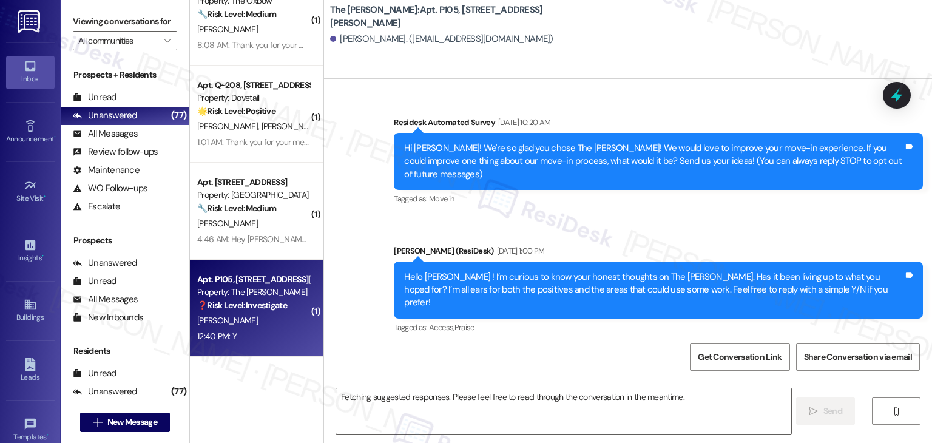
scroll to position [26041, 0]
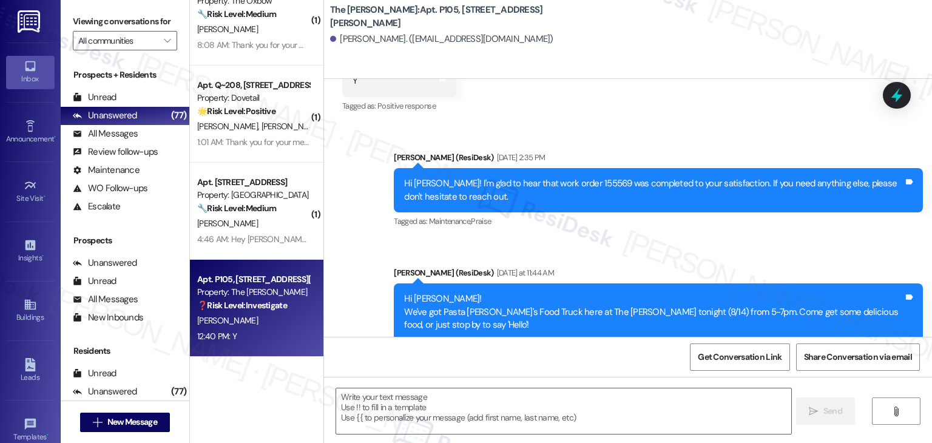
drag, startPoint x: 589, startPoint y: 185, endPoint x: 387, endPoint y: 183, distance: 202.2
click at [394, 412] on div "Hi Esther! I'm checking in on your latest work order (Black goo coming out of b…" at bounding box center [658, 434] width 529 height 44
click at [404, 421] on div "Hi Esther! I'm checking in on your latest work order (Black goo coming out of b…" at bounding box center [654, 434] width 500 height 26
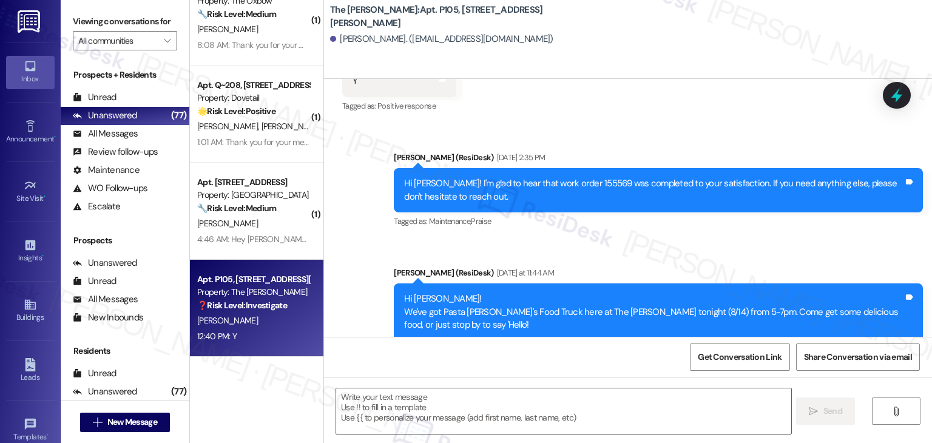
drag, startPoint x: 547, startPoint y: 182, endPoint x: 605, endPoint y: 200, distance: 60.5
click at [605, 412] on div "Hi Esther! I'm checking in on your latest work order (Black goo coming out of b…" at bounding box center [658, 434] width 529 height 44
click at [588, 421] on div "Hi Esther! I'm checking in on your latest work order (Black goo coming out of b…" at bounding box center [654, 434] width 500 height 26
click at [519, 421] on div "Hi Esther! I'm checking in on your latest work order (Black goo coming out of b…" at bounding box center [654, 434] width 500 height 26
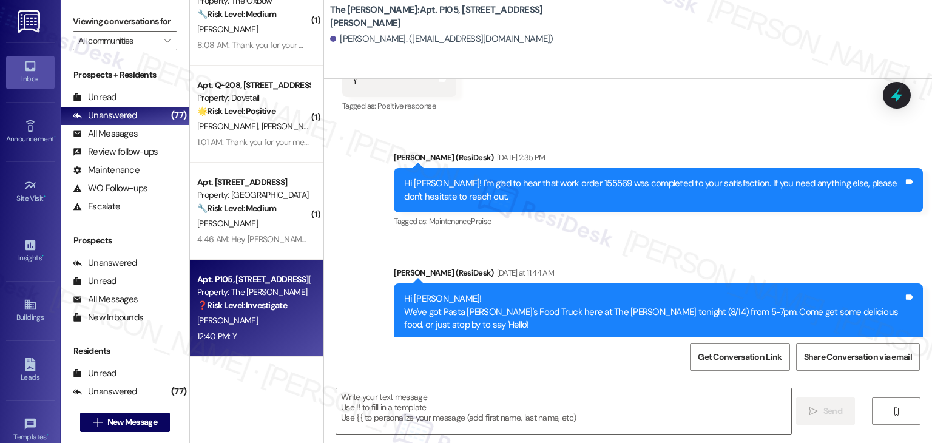
click at [519, 421] on div "Hi Esther! I'm checking in on your latest work order (Black goo coming out of b…" at bounding box center [654, 434] width 500 height 26
copy div "Hi Esther! I'm checking in on your latest work order (Black goo coming out of b…"
click at [537, 370] on div "Get Conversation Link Share Conversation via email" at bounding box center [628, 357] width 608 height 40
click at [472, 415] on textarea at bounding box center [563, 412] width 455 height 46
paste textarea "Great to hear, Esther! 😊 Glad everything was taken care of. If anything else co…"
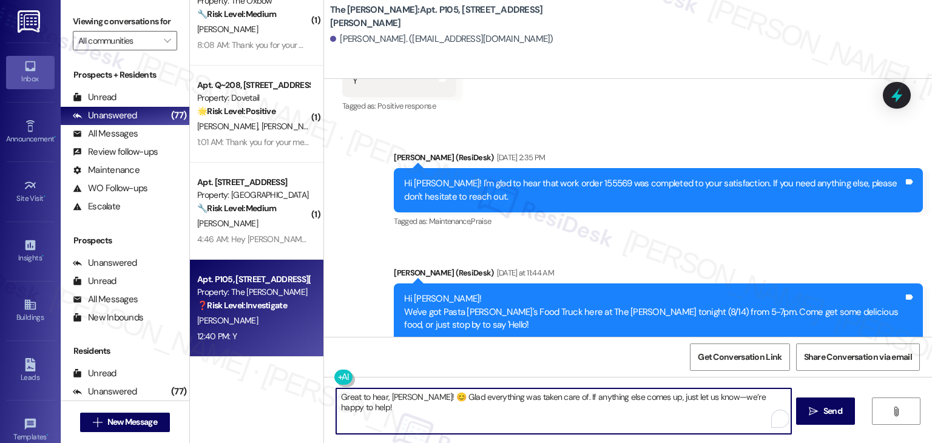
type textarea "Great to hear, Esther! 😊 Glad everything was taken care of. If anything else co…"
click at [576, 407] on textarea "Great to hear, Esther! 😊 Glad everything was taken care of. If anything else co…" at bounding box center [563, 412] width 455 height 46
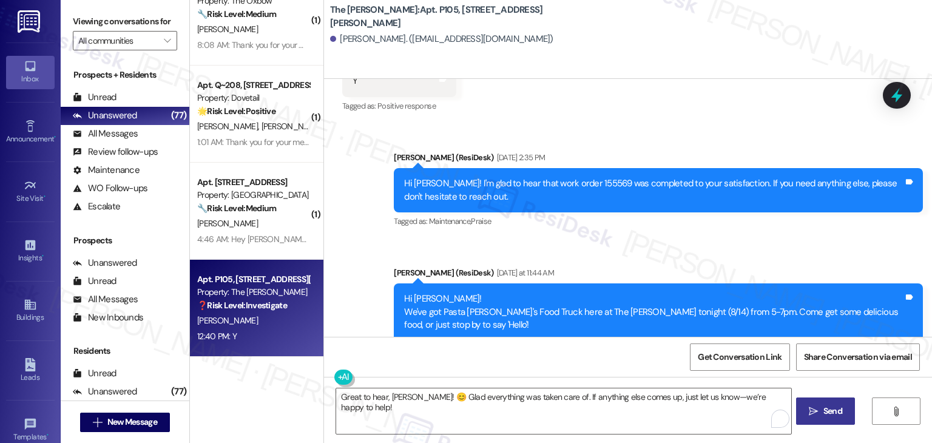
click at [826, 413] on span "Send" at bounding box center [833, 411] width 19 height 13
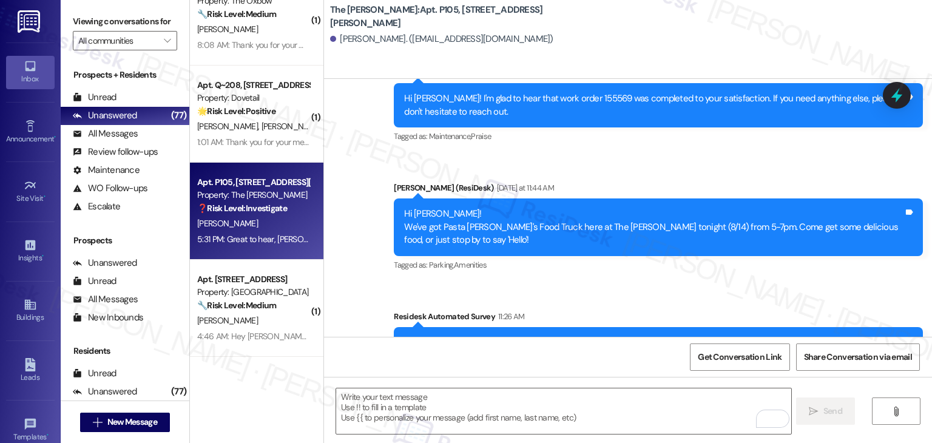
scroll to position [26126, 0]
click at [450, 384] on div " Send " at bounding box center [628, 422] width 608 height 91
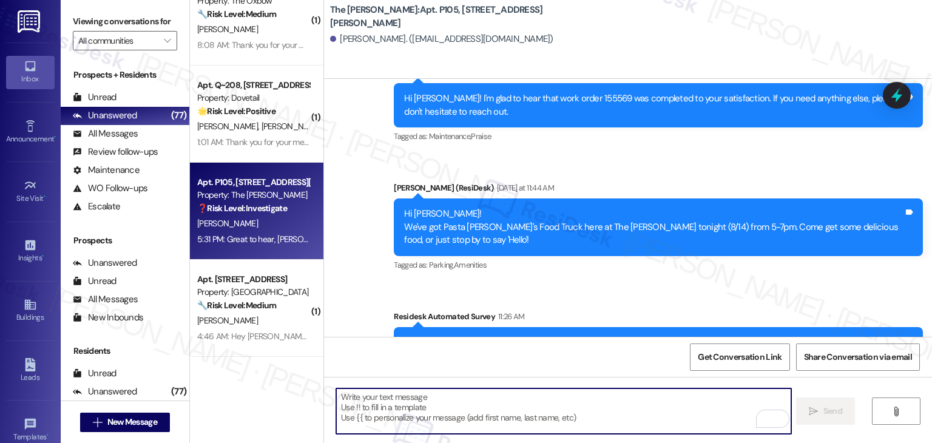
click at [447, 401] on textarea "To enrich screen reader interactions, please activate Accessibility in Grammarl…" at bounding box center [563, 412] width 455 height 46
paste textarea "We’d also really appreciate it if you could share your experience in a review, …"
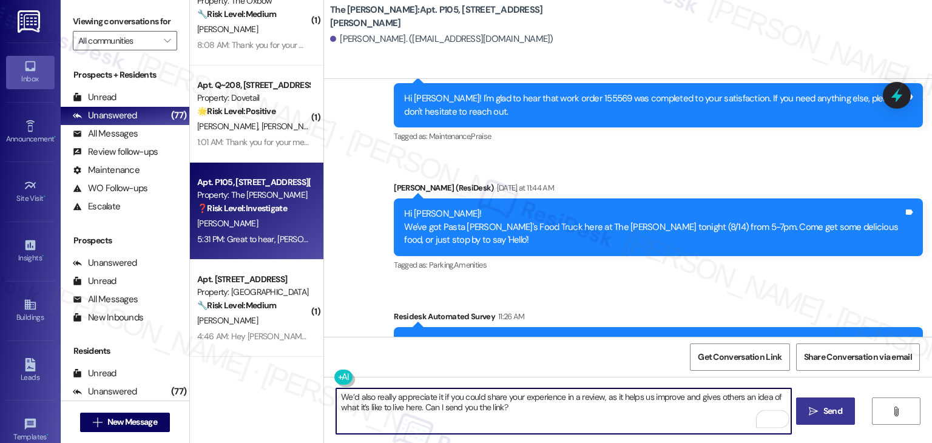
type textarea "We’d also really appreciate it if you could share your experience in a review, …"
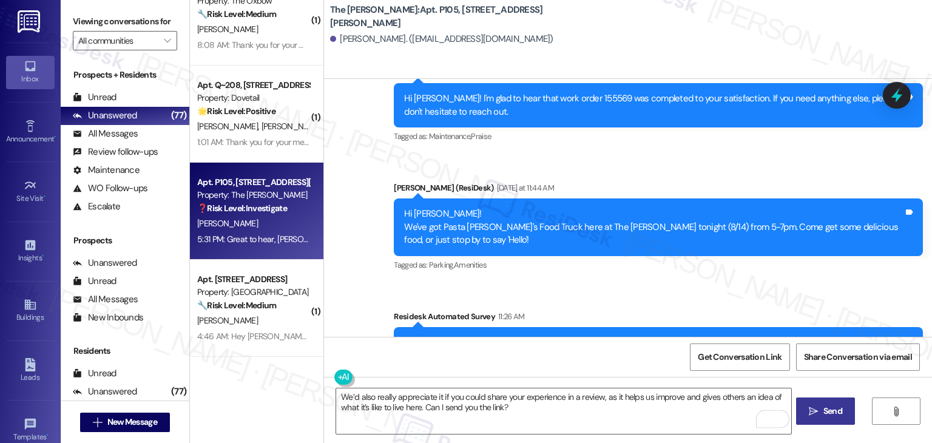
click at [821, 406] on span "Send" at bounding box center [833, 411] width 24 height 13
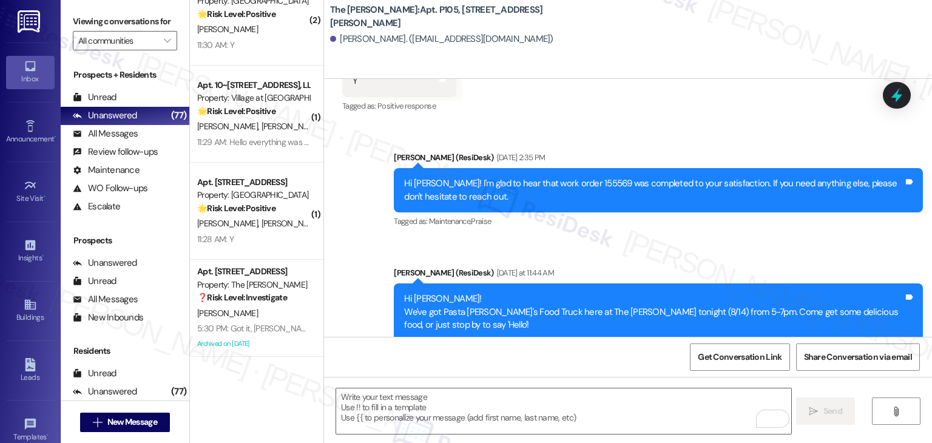
scroll to position [3953, 0]
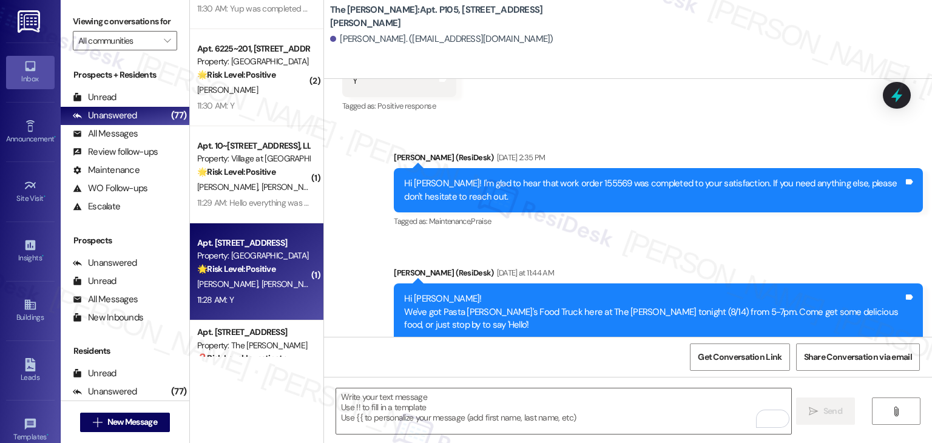
click at [251, 280] on div "N. Harris S. Harris" at bounding box center [253, 284] width 115 height 15
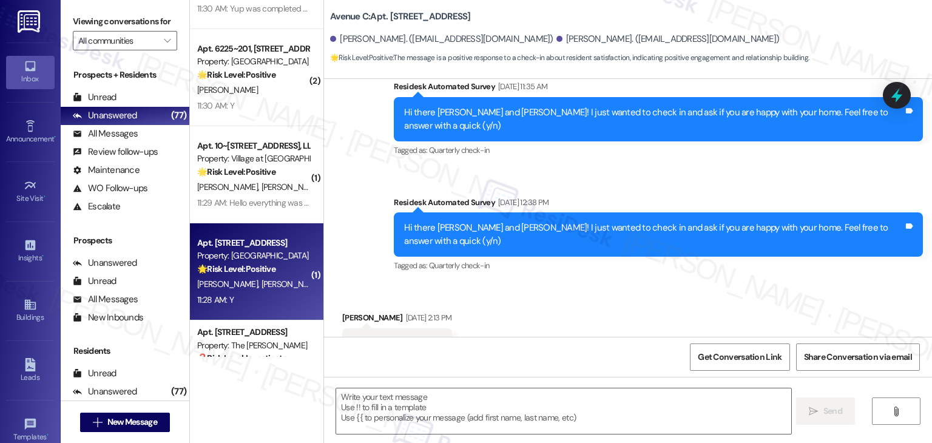
type textarea "Fetching suggested responses. Please feel free to read through the conversation…"
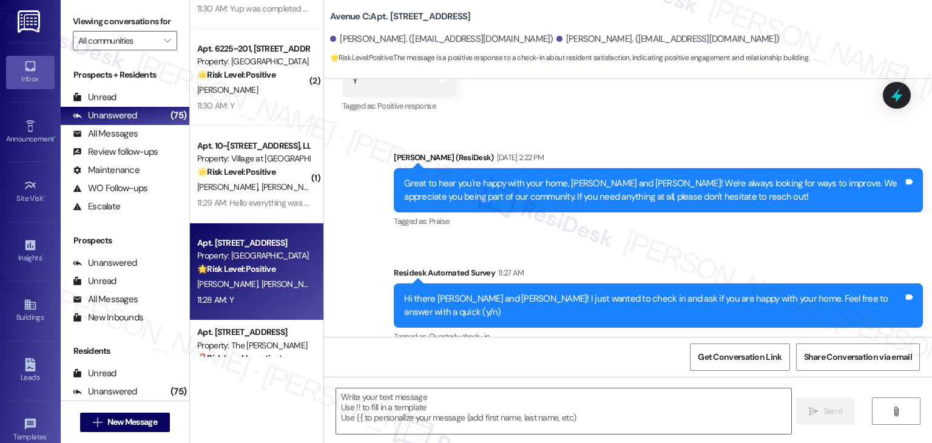
scroll to position [1333, 0]
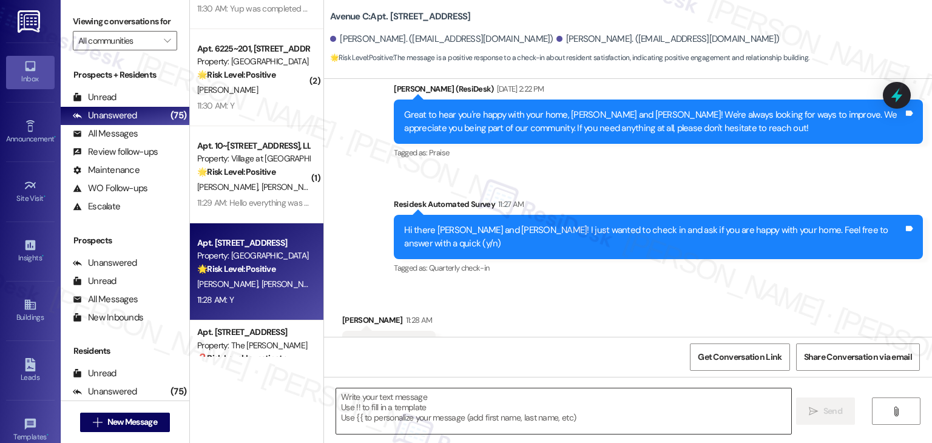
click at [495, 409] on textarea at bounding box center [563, 412] width 455 height 46
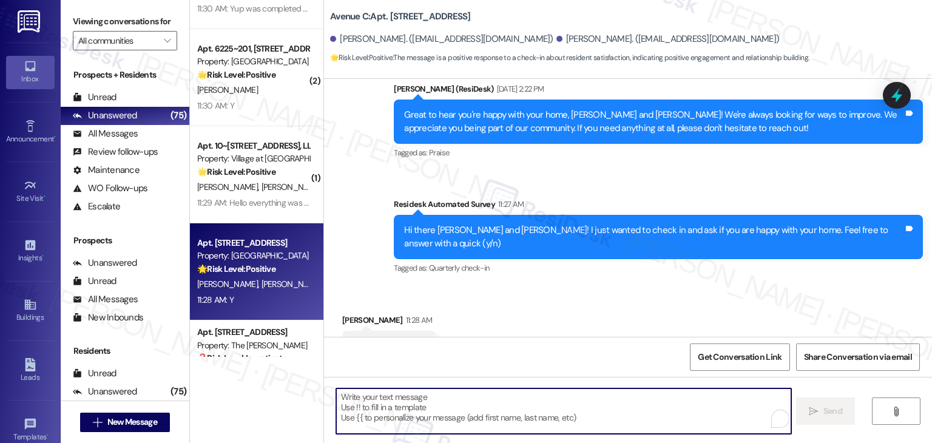
click at [484, 406] on textarea "To enrich screen reader interactions, please activate Accessibility in Grammarl…" at bounding box center [563, 412] width 455 height 46
paste textarea "That’s great to hear, Deana! 😊 We’re so glad you’re happy with your home. If yo…"
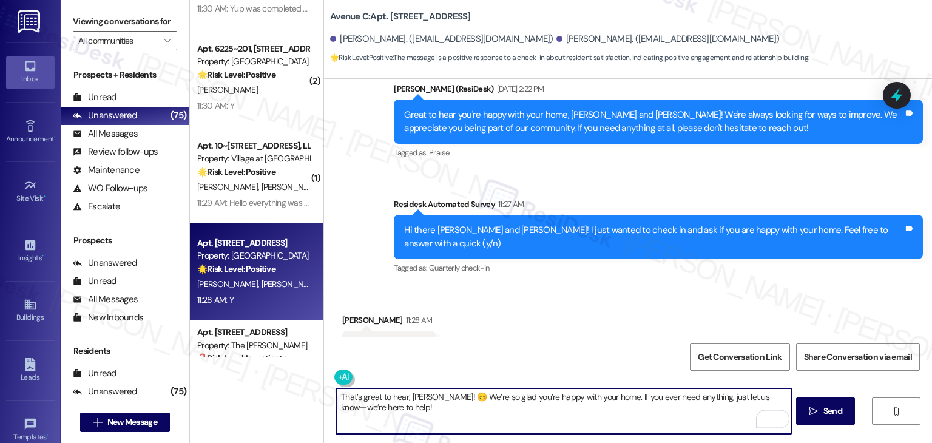
click at [410, 399] on textarea "That’s great to hear, Deana! 😊 We’re so glad you’re happy with your home. If yo…" at bounding box center [563, 412] width 455 height 46
type textarea "That’s great to hear, Steffan! 😊 We’re so glad you’re happy with your home. If …"
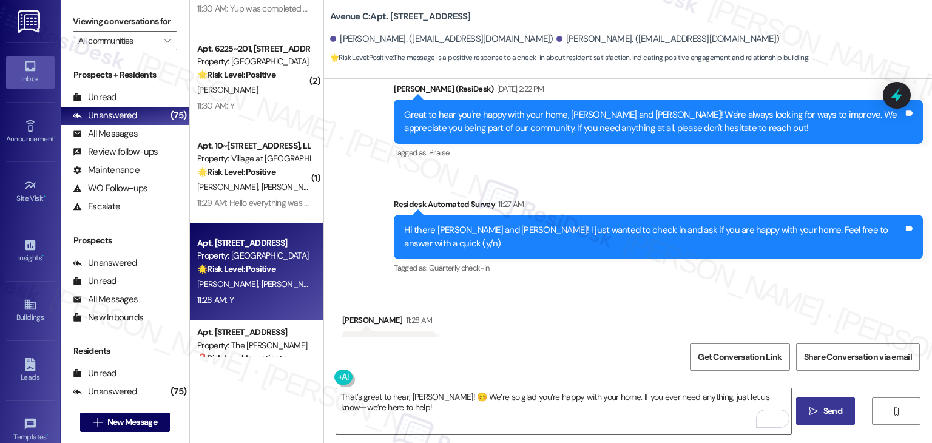
click at [825, 411] on span "Send" at bounding box center [833, 411] width 19 height 13
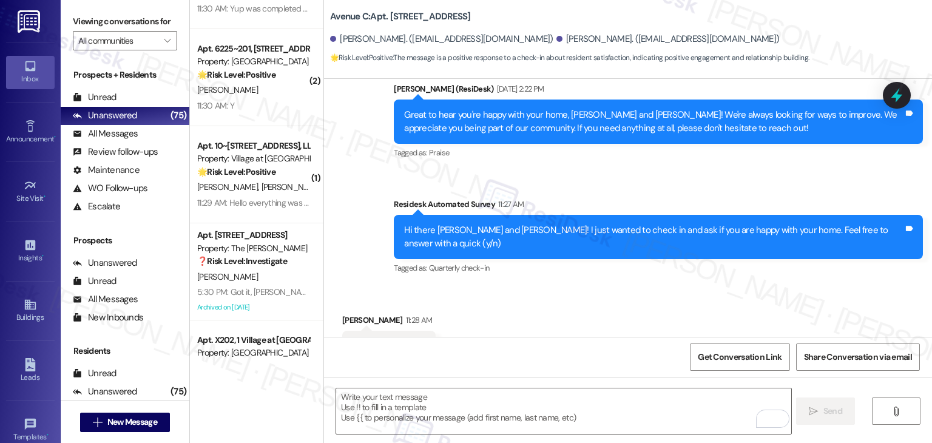
scroll to position [1431, 0]
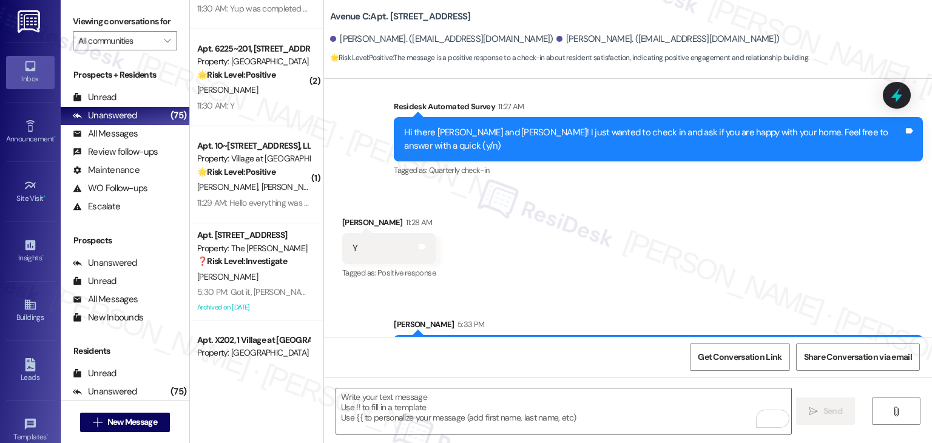
click at [683, 210] on div "Received via SMS Steffan Harris 11:28 AM Y Tags and notes Tagged as: Positive r…" at bounding box center [628, 240] width 608 height 103
click at [637, 207] on div "Received via SMS Steffan Harris 11:28 AM Y Tags and notes Tagged as: Positive r…" at bounding box center [628, 240] width 608 height 103
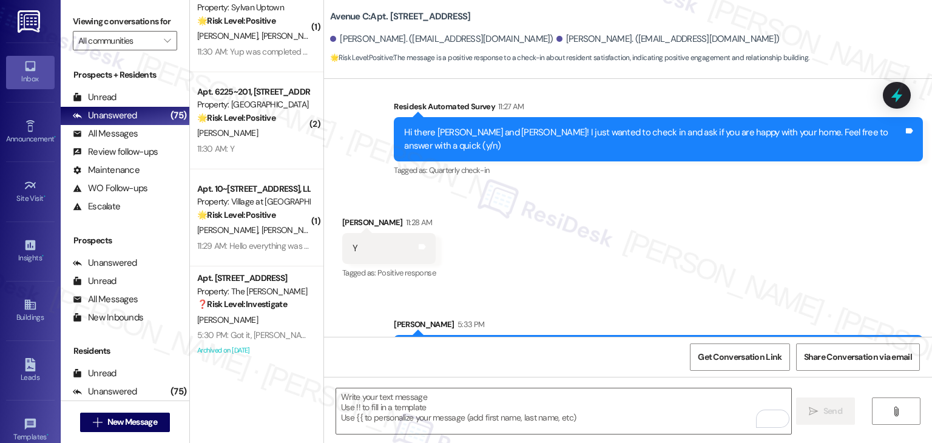
scroll to position [3893, 0]
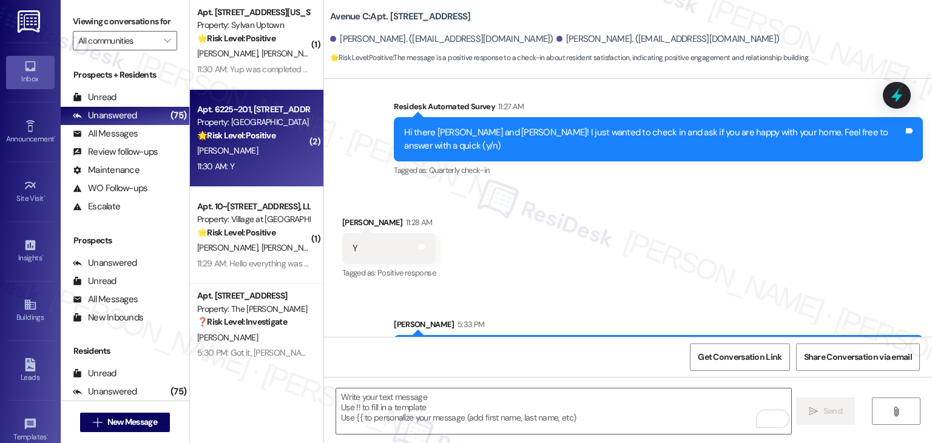
click at [250, 166] on div "11:30 AM: Y 11:30 AM: Y" at bounding box center [253, 166] width 115 height 15
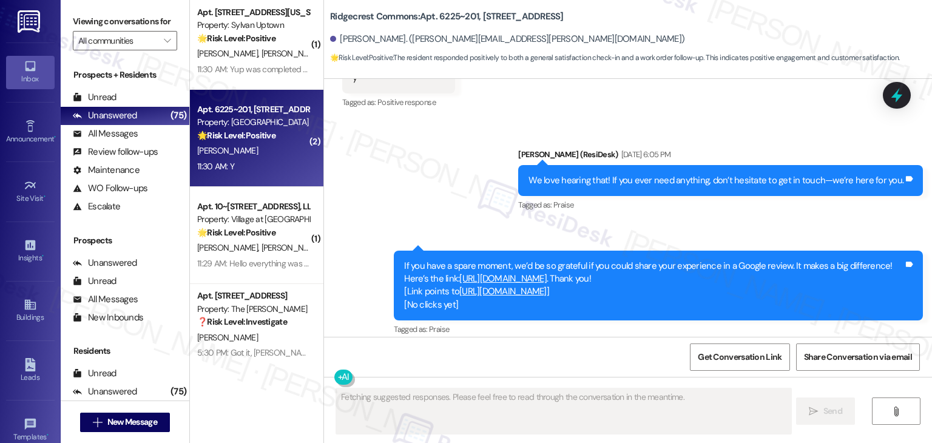
type textarea "Fetching suggested responses. Please feel free to read through the conversation…"
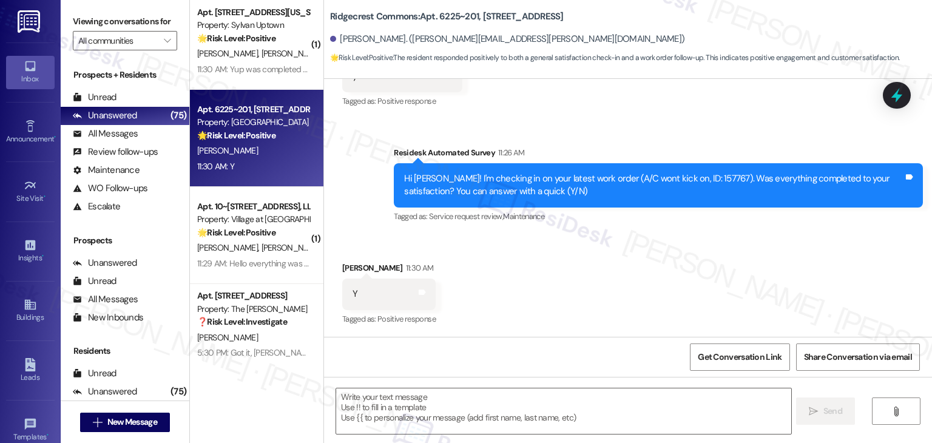
scroll to position [794, 0]
click at [569, 300] on div "Received via SMS Emily Farson 11:30 AM Y Tags and notes Tagged as: Positive res…" at bounding box center [628, 285] width 608 height 103
click at [563, 304] on div "Received via SMS Emily Farson 11:30 AM Y Tags and notes Tagged as: Positive res…" at bounding box center [628, 285] width 608 height 103
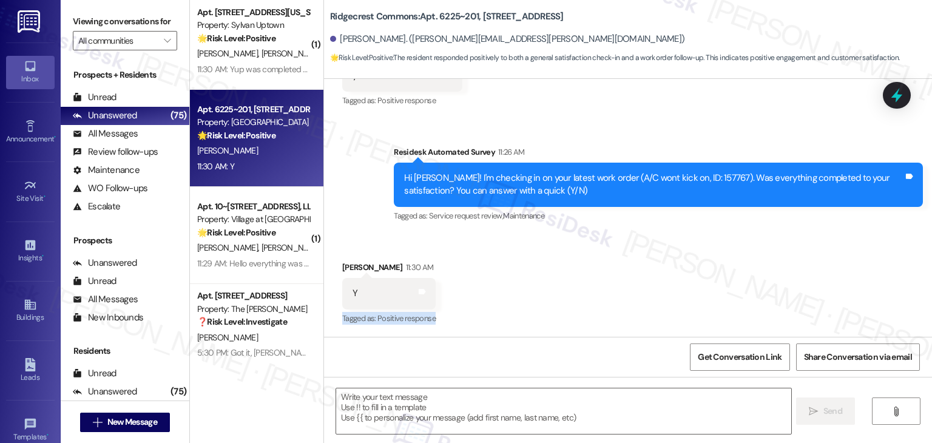
click at [563, 304] on div "Received via SMS Emily Farson 11:30 AM Y Tags and notes Tagged as: Positive res…" at bounding box center [628, 285] width 608 height 103
click at [562, 304] on div "Received via SMS Emily Farson 11:30 AM Y Tags and notes Tagged as: Positive res…" at bounding box center [628, 285] width 608 height 103
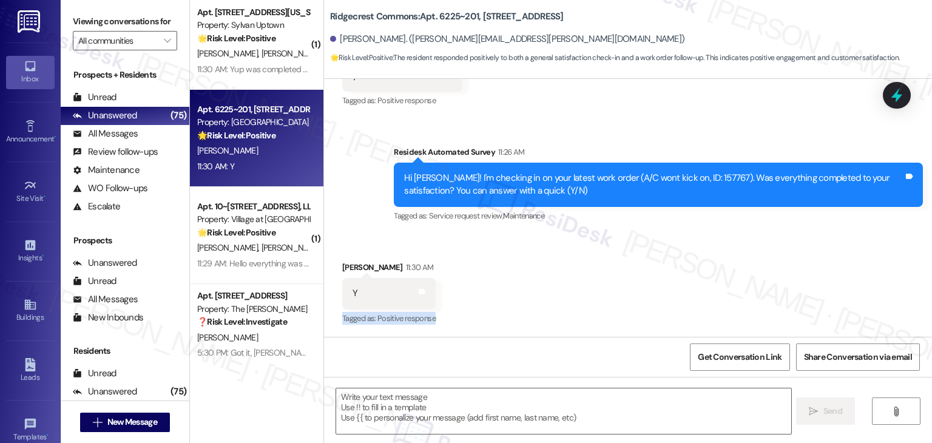
click at [562, 304] on div "Received via SMS Emily Farson 11:30 AM Y Tags and notes Tagged as: Positive res…" at bounding box center [628, 285] width 608 height 103
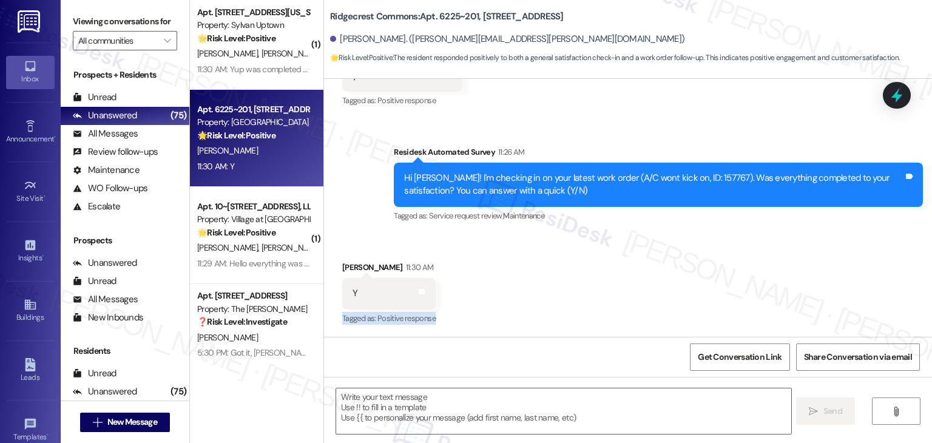
click at [562, 304] on div "Received via SMS Emily Farson 11:30 AM Y Tags and notes Tagged as: Positive res…" at bounding box center [628, 285] width 608 height 103
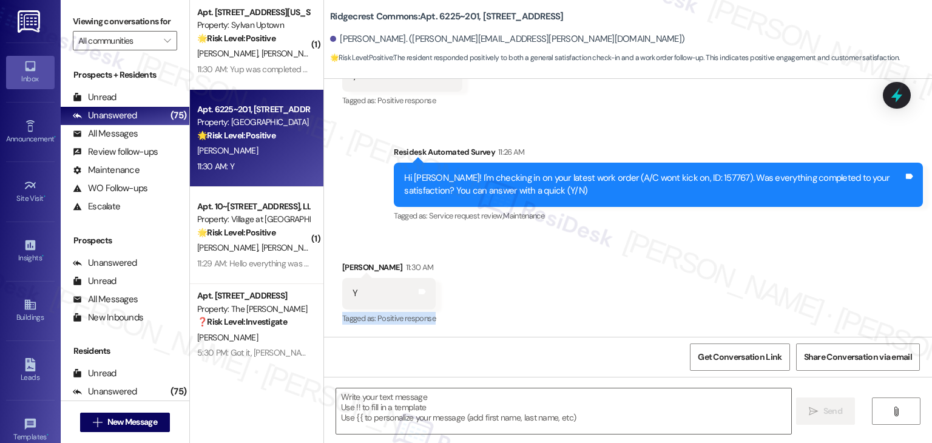
click at [562, 304] on div "Received via SMS Emily Farson 11:30 AM Y Tags and notes Tagged as: Positive res…" at bounding box center [628, 285] width 608 height 103
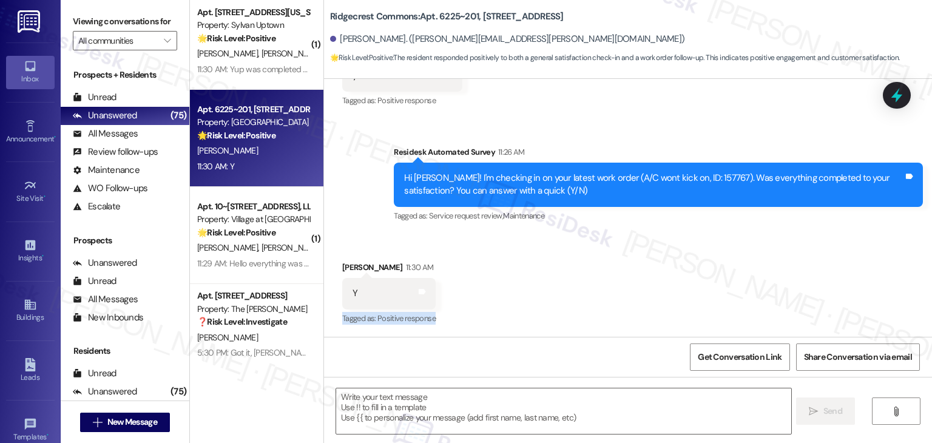
click at [562, 304] on div "Received via SMS Emily Farson 11:30 AM Y Tags and notes Tagged as: Positive res…" at bounding box center [628, 285] width 608 height 103
click at [562, 302] on div "Received via SMS Emily Farson 11:30 AM Y Tags and notes Tagged as: Positive res…" at bounding box center [628, 285] width 608 height 103
click at [571, 296] on div "Received via SMS Emily Farson 11:30 AM Y Tags and notes Tagged as: Positive res…" at bounding box center [628, 285] width 608 height 103
click at [572, 296] on div "Received via SMS Emily Farson 11:30 AM Y Tags and notes Tagged as: Positive res…" at bounding box center [628, 285] width 608 height 103
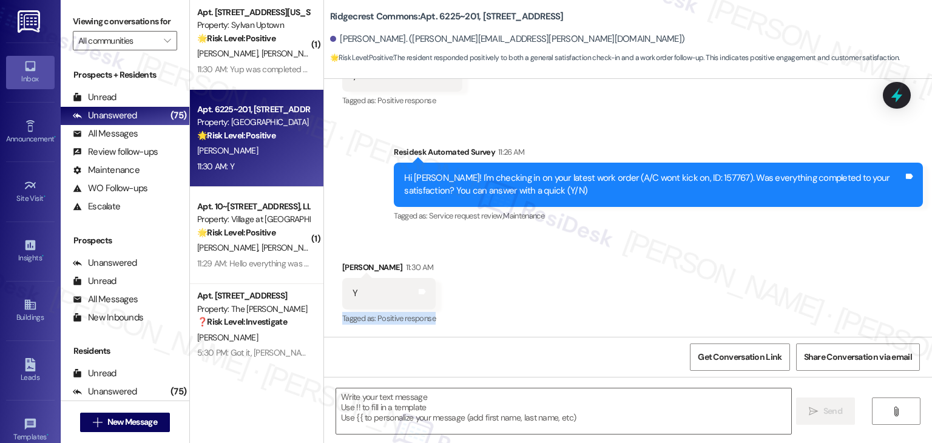
click at [572, 296] on div "Received via SMS Emily Farson 11:30 AM Y Tags and notes Tagged as: Positive res…" at bounding box center [628, 285] width 608 height 103
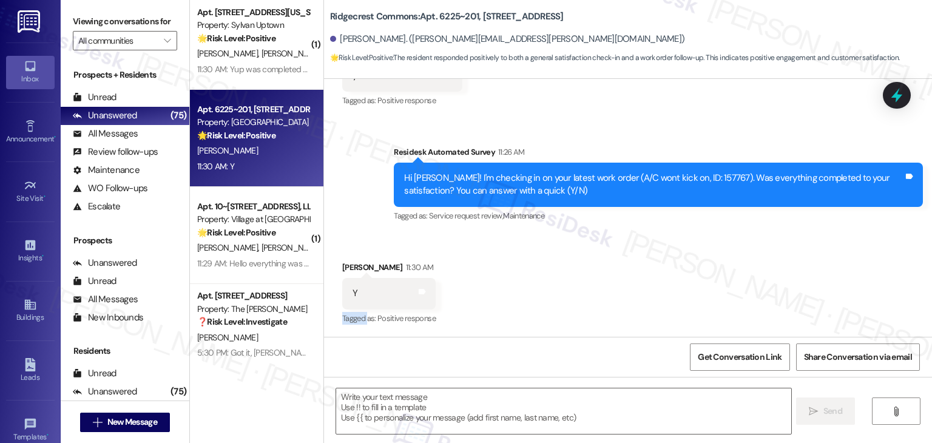
click at [572, 296] on div "Received via SMS Emily Farson 11:30 AM Y Tags and notes Tagged as: Positive res…" at bounding box center [628, 285] width 608 height 103
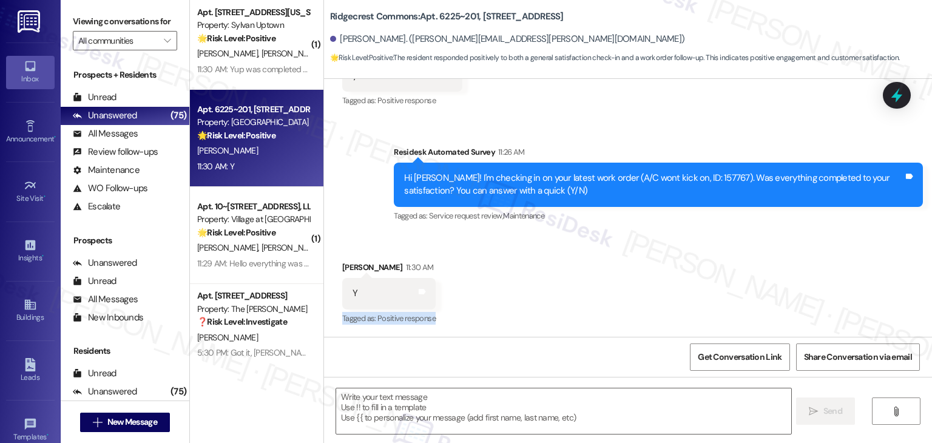
click at [572, 296] on div "Received via SMS Emily Farson 11:30 AM Y Tags and notes Tagged as: Positive res…" at bounding box center [628, 285] width 608 height 103
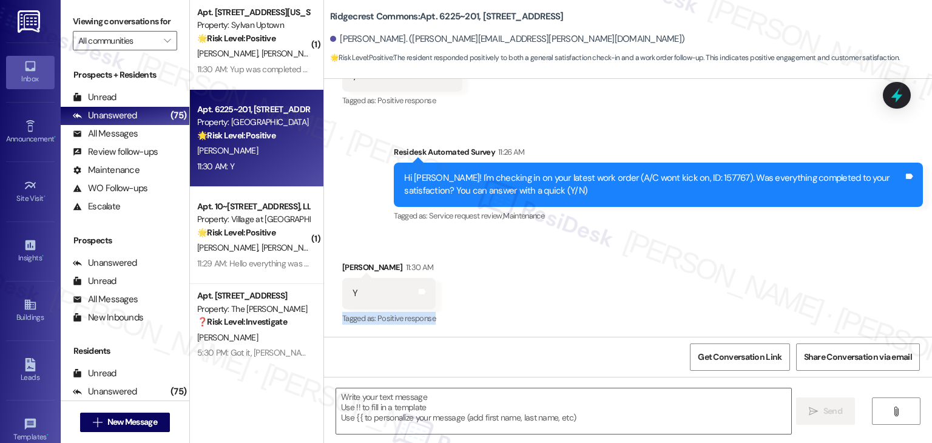
click at [572, 296] on div "Received via SMS Emily Farson 11:30 AM Y Tags and notes Tagged as: Positive res…" at bounding box center [628, 285] width 608 height 103
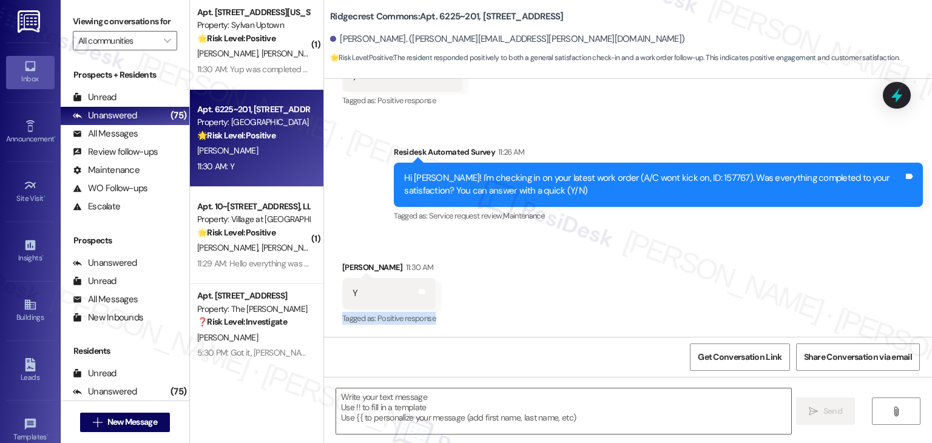
click at [572, 296] on div "Received via SMS Emily Farson 11:30 AM Y Tags and notes Tagged as: Positive res…" at bounding box center [628, 285] width 608 height 103
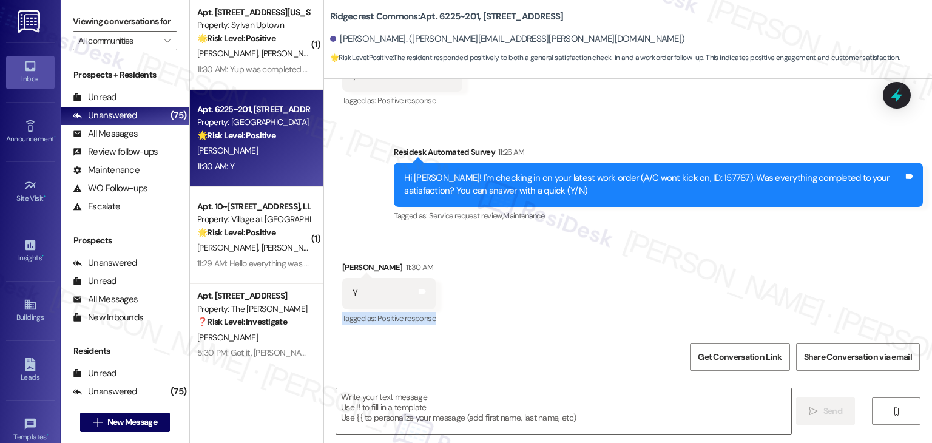
click at [572, 296] on div "Received via SMS Emily Farson 11:30 AM Y Tags and notes Tagged as: Positive res…" at bounding box center [628, 285] width 608 height 103
click at [636, 283] on div "Received via SMS Emily Farson 11:30 AM Y Tags and notes Tagged as: Positive res…" at bounding box center [628, 285] width 608 height 103
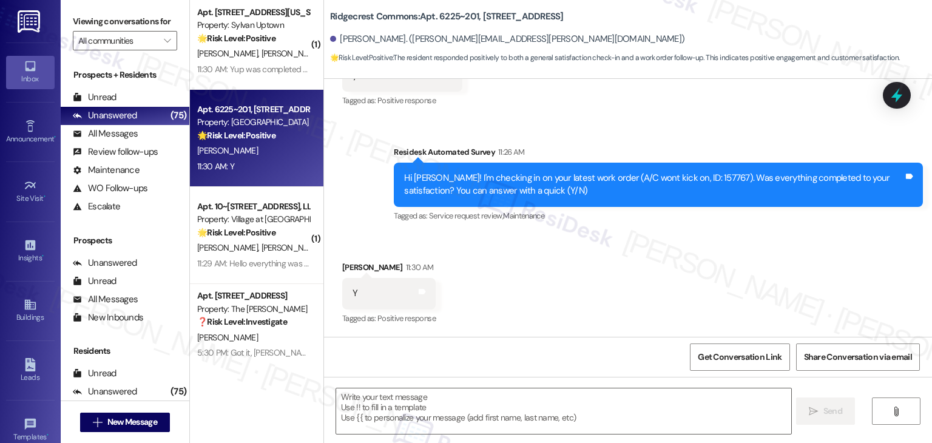
click at [636, 283] on div "Received via SMS Emily Farson 11:30 AM Y Tags and notes Tagged as: Positive res…" at bounding box center [628, 285] width 608 height 103
click at [430, 416] on textarea at bounding box center [563, 412] width 455 height 46
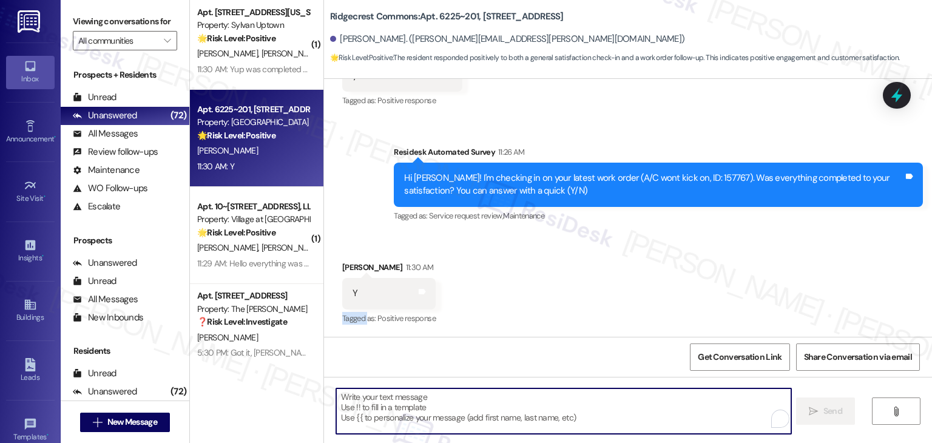
paste textarea "Hey Onkar! I’m glad your latest work order was completed to your satisfaction. …"
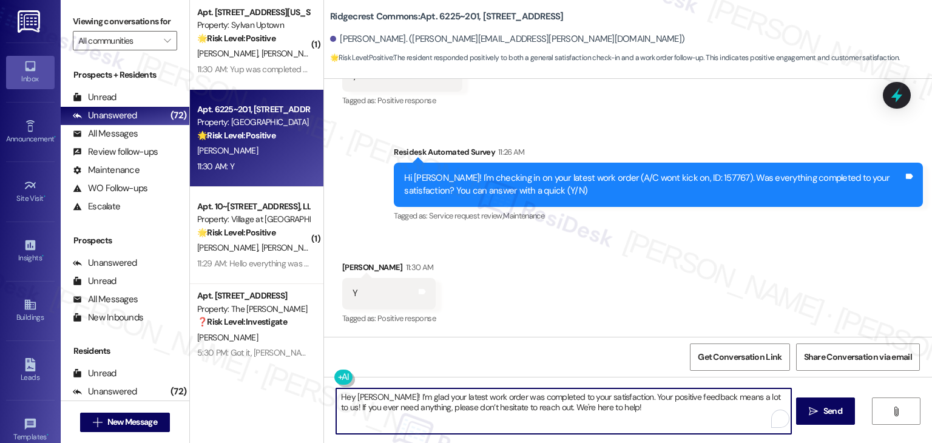
click at [357, 398] on textarea "Hey Onkar! I’m glad your latest work order was completed to your satisfaction. …" at bounding box center [563, 412] width 455 height 46
click at [619, 412] on textarea "Hey [PERSON_NAME]! I’m glad your latest work order was completed to your satisf…" at bounding box center [563, 412] width 455 height 46
type textarea "Hey [PERSON_NAME]! I’m glad your latest work order was completed to your satisf…"
click at [828, 410] on span "Send" at bounding box center [833, 411] width 19 height 13
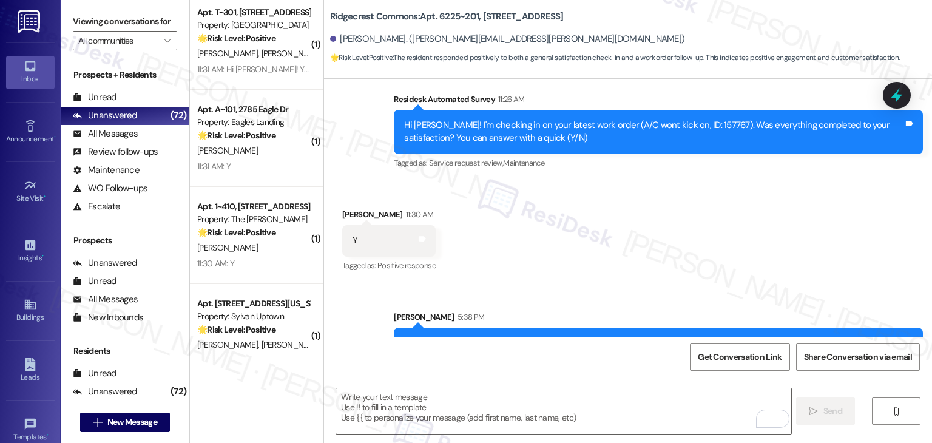
scroll to position [891, 0]
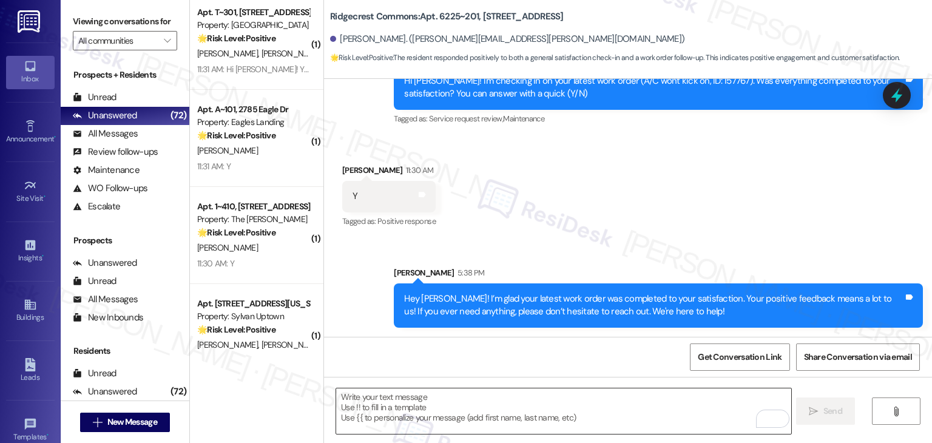
click at [496, 396] on textarea "To enrich screen reader interactions, please activate Accessibility in Grammarl…" at bounding box center [563, 412] width 455 height 46
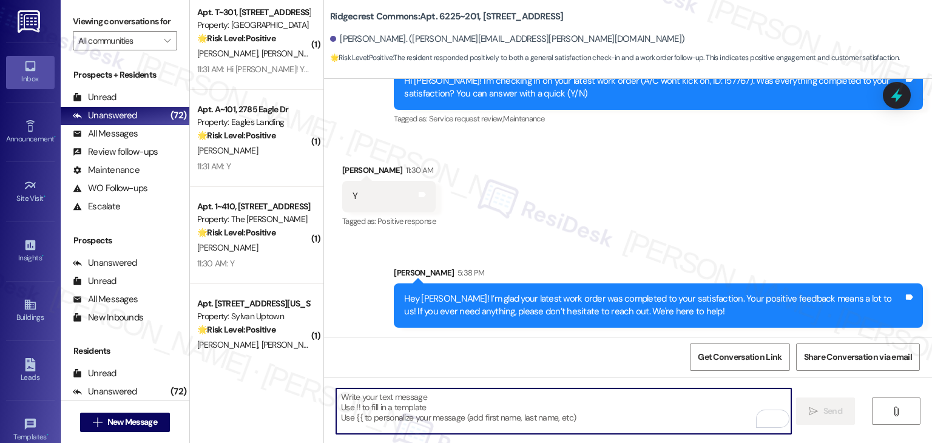
paste textarea "We’d also really appreciate it if you could share your experience in a review, …"
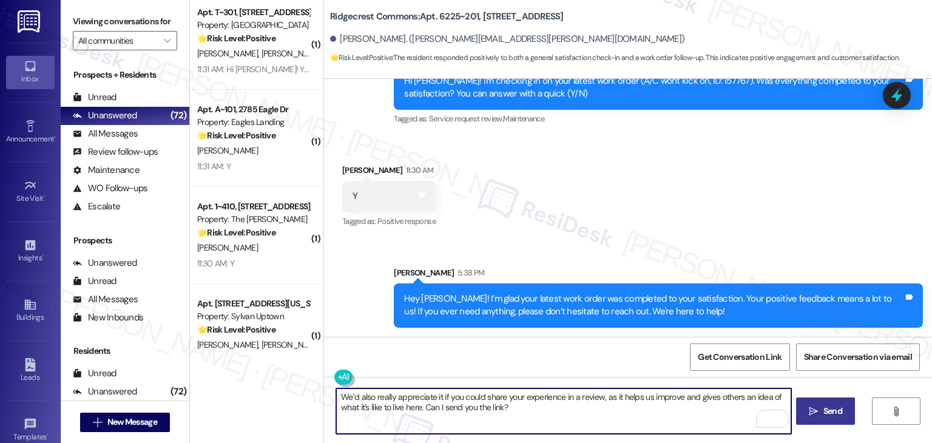
type textarea "We’d also really appreciate it if you could share your experience in a review, …"
click at [831, 418] on button " Send" at bounding box center [825, 411] width 59 height 27
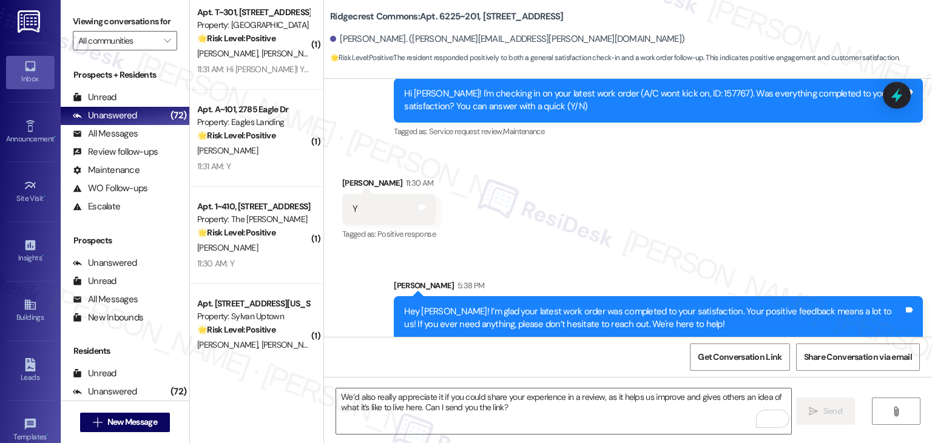
scroll to position [989, 0]
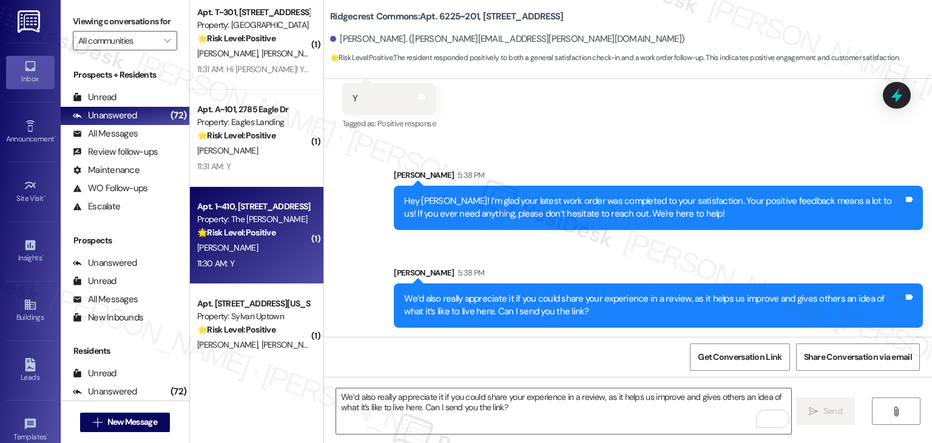
click at [251, 266] on div "11:30 AM: Y 11:30 AM: Y" at bounding box center [253, 263] width 115 height 15
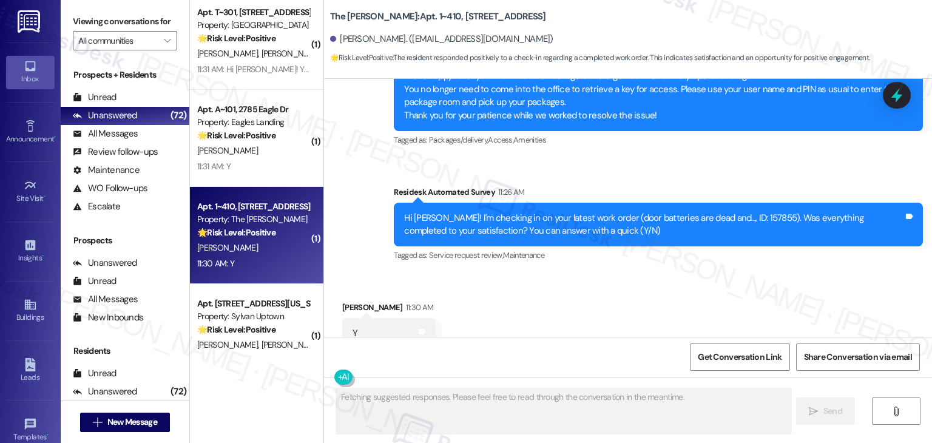
scroll to position [2618, 0]
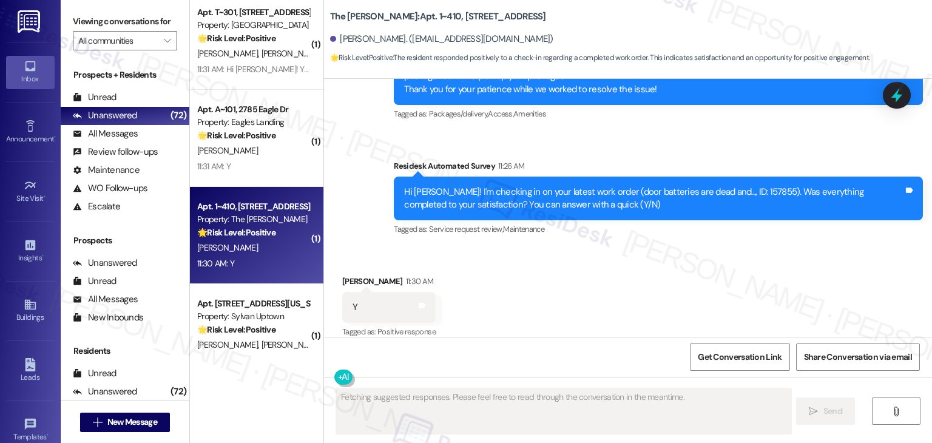
click at [546, 294] on div "Received via SMS [PERSON_NAME] 11:30 AM Y Tags and notes Tagged as: Positive re…" at bounding box center [628, 299] width 608 height 103
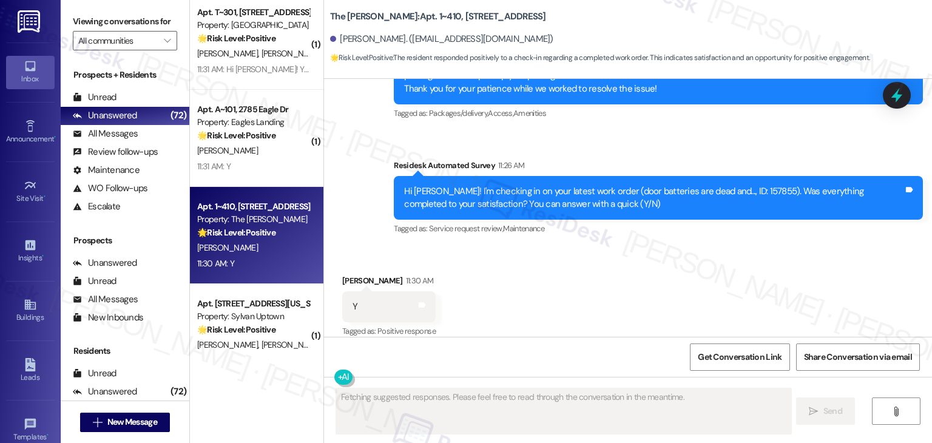
click at [546, 294] on div "Received via SMS [PERSON_NAME] 11:30 AM Y Tags and notes Tagged as: Positive re…" at bounding box center [628, 298] width 608 height 103
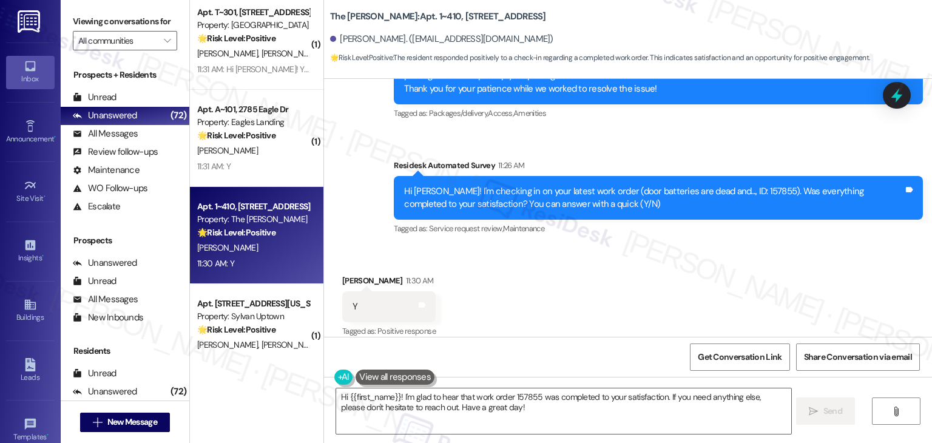
click at [585, 307] on div "Received via SMS [PERSON_NAME] 11:30 AM Y Tags and notes Tagged as: Positive re…" at bounding box center [628, 298] width 608 height 103
click at [476, 405] on textarea "Hi {{first_name}}! I'm glad to hear that work order 157855 was completed to you…" at bounding box center [563, 412] width 455 height 46
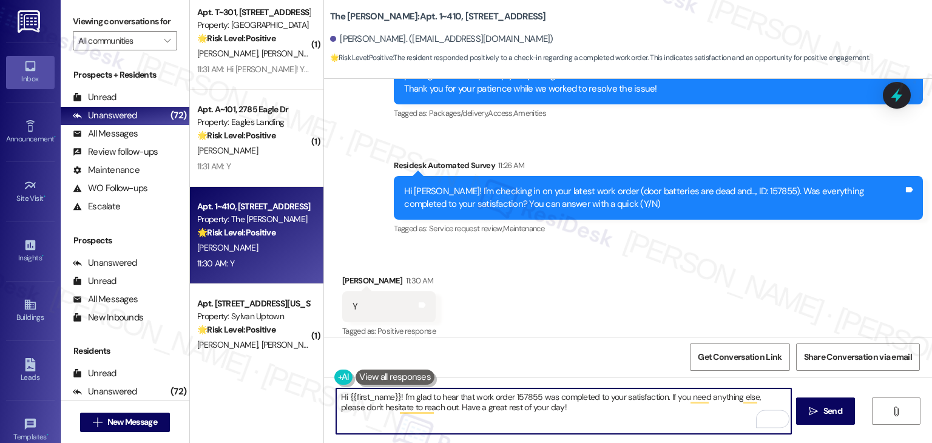
type textarea "Hi {{first_name}}! I'm glad to hear that work order 157855 was completed to you…"
click at [503, 328] on div "Received via SMS [PERSON_NAME] 11:30 AM Y Tags and notes Tagged as: Positive re…" at bounding box center [628, 298] width 608 height 103
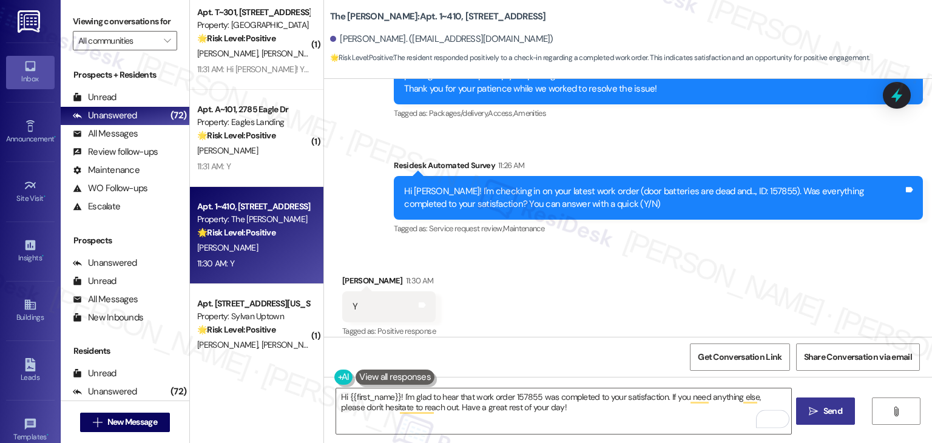
click at [840, 418] on button " Send" at bounding box center [825, 411] width 59 height 27
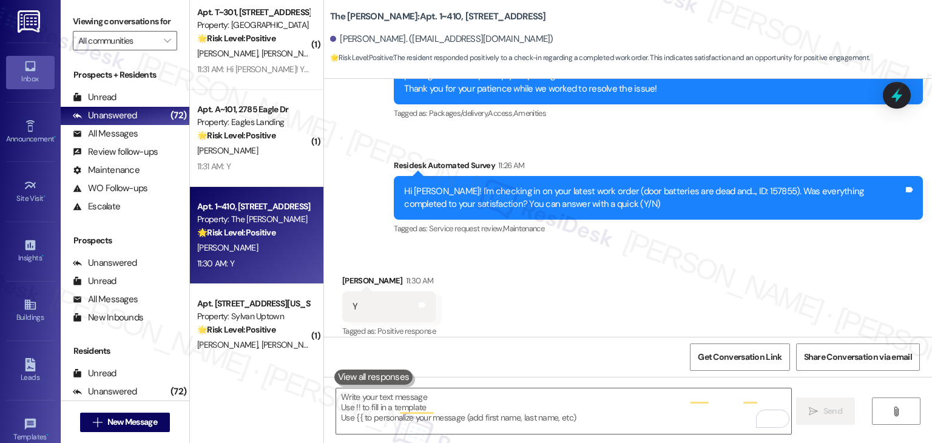
scroll to position [2618, 0]
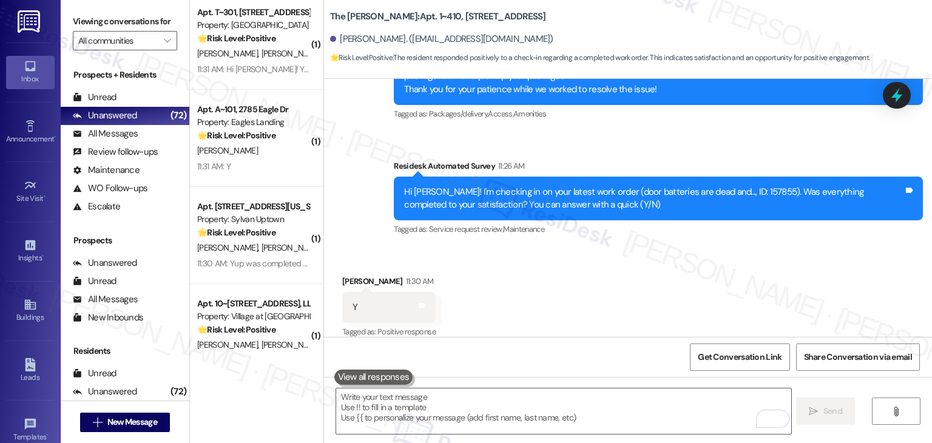
click at [670, 263] on div "Received via SMS Kimberley Bailey 11:30 AM Y Tags and notes Tagged as: Positive…" at bounding box center [628, 299] width 608 height 103
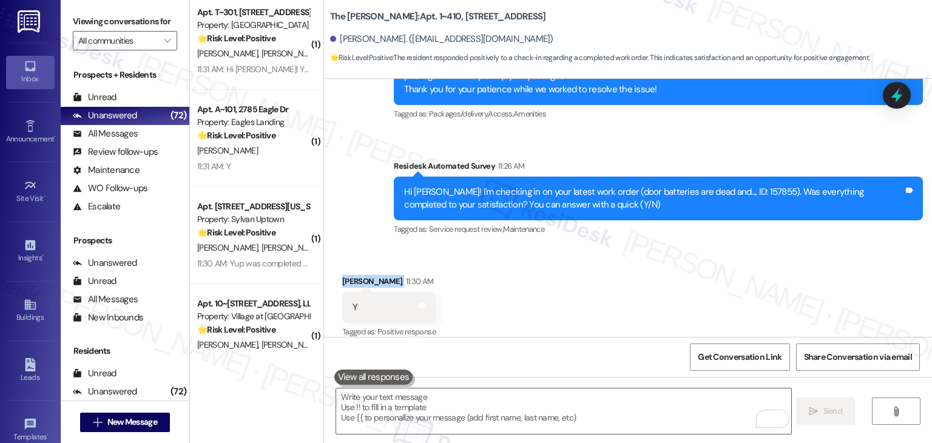
click at [670, 263] on div "Received via SMS Kimberley Bailey 11:30 AM Y Tags and notes Tagged as: Positive…" at bounding box center [628, 299] width 608 height 103
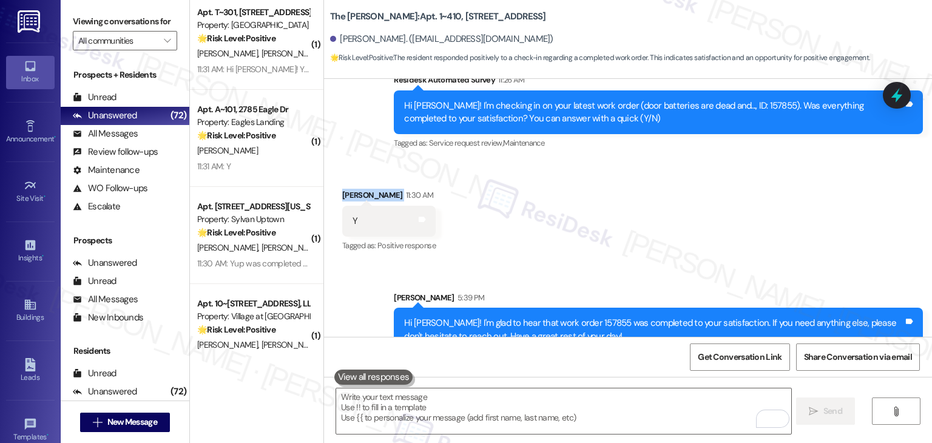
scroll to position [2717, 0]
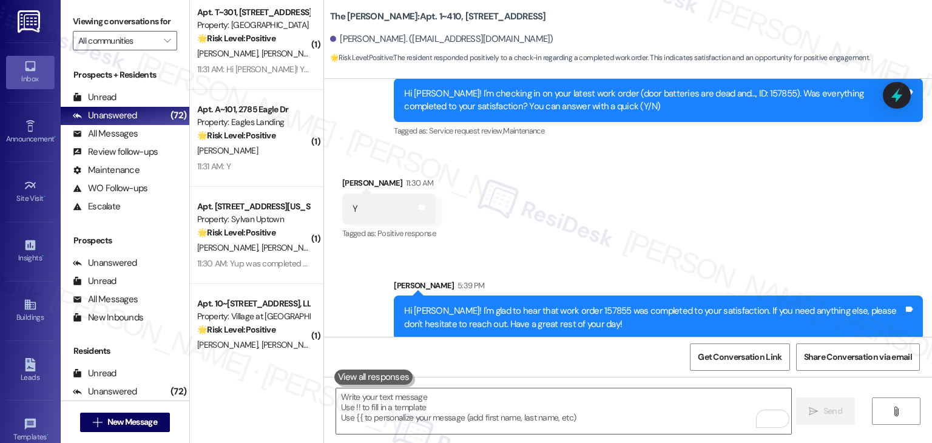
click at [671, 252] on div "Sent via SMS Sarah 5:39 PM Hi Kimberley! I'm glad to hear that work order 15785…" at bounding box center [628, 301] width 608 height 98
click at [560, 211] on div "Received via SMS Kimberley Bailey 11:30 AM Y Tags and notes Tagged as: Positive…" at bounding box center [628, 200] width 608 height 103
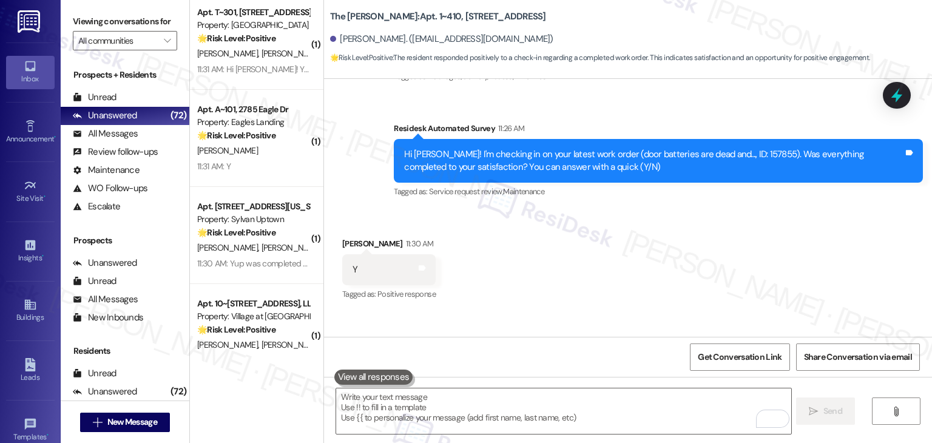
click at [560, 219] on div "Received via SMS Kimberley Bailey 11:30 AM Y Tags and notes Tagged as: Positive…" at bounding box center [628, 261] width 608 height 103
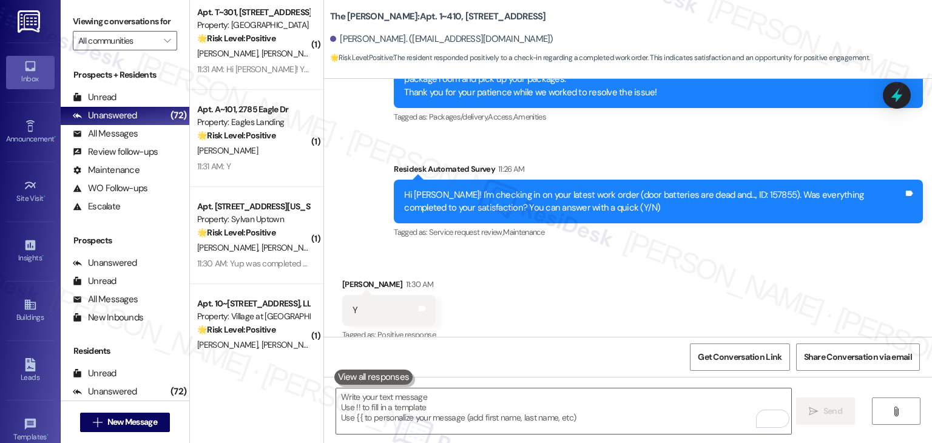
scroll to position [2595, 0]
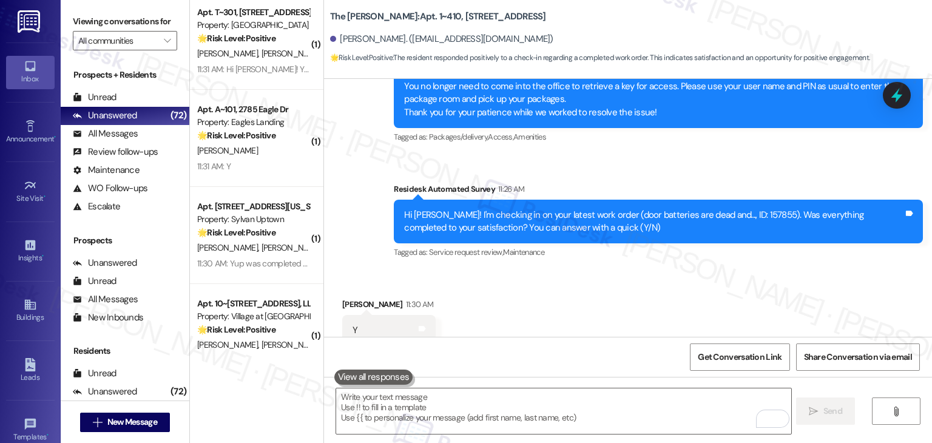
click at [555, 271] on div "Received via SMS Kimberley Bailey 11:30 AM Y Tags and notes Tagged as: Positive…" at bounding box center [628, 322] width 608 height 103
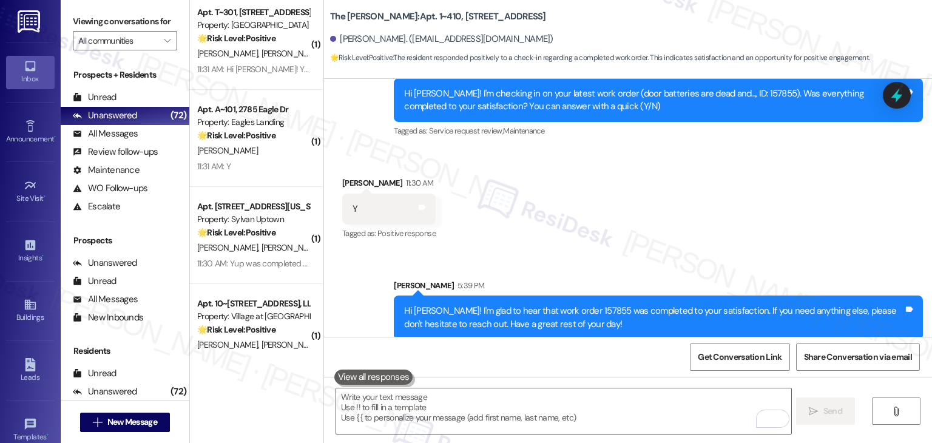
click at [587, 217] on div "Received via SMS Kimberley Bailey 11:30 AM Y Tags and notes Tagged as: Positive…" at bounding box center [628, 200] width 608 height 103
click at [496, 183] on div "Received via SMS Kimberley Bailey 11:30 AM Y Tags and notes Tagged as: Positive…" at bounding box center [628, 200] width 608 height 103
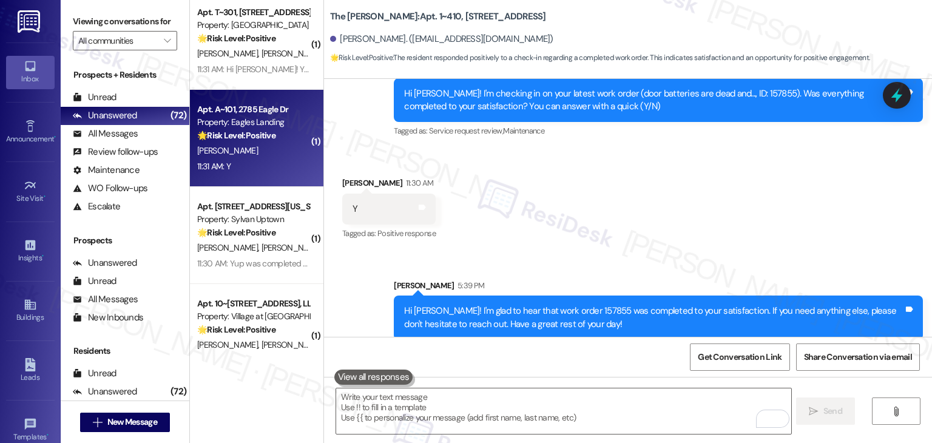
click at [268, 161] on div "11:31 AM: Y 11:31 AM: Y" at bounding box center [253, 166] width 115 height 15
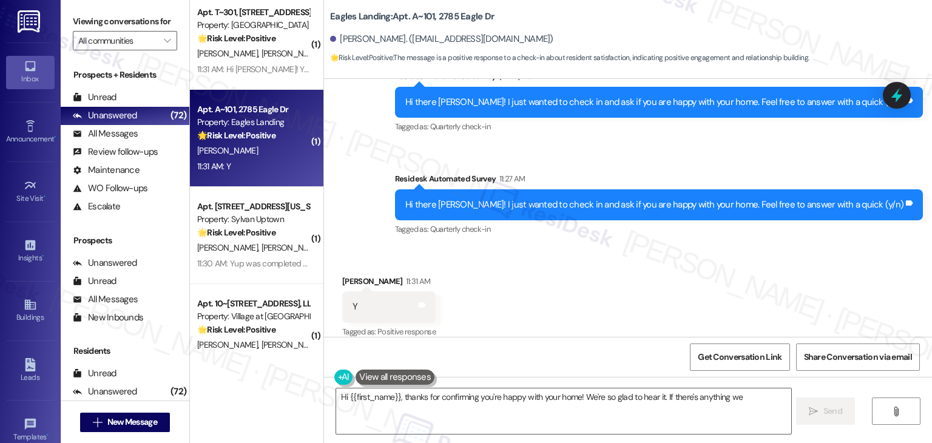
click at [609, 252] on div "Received via SMS Konnar Sorg 11:31 AM Y Tags and notes Tagged as: Positive resp…" at bounding box center [628, 299] width 608 height 103
type textarea "Hi {{first_name}}, thanks for confirming you're happy with your home! We're so …"
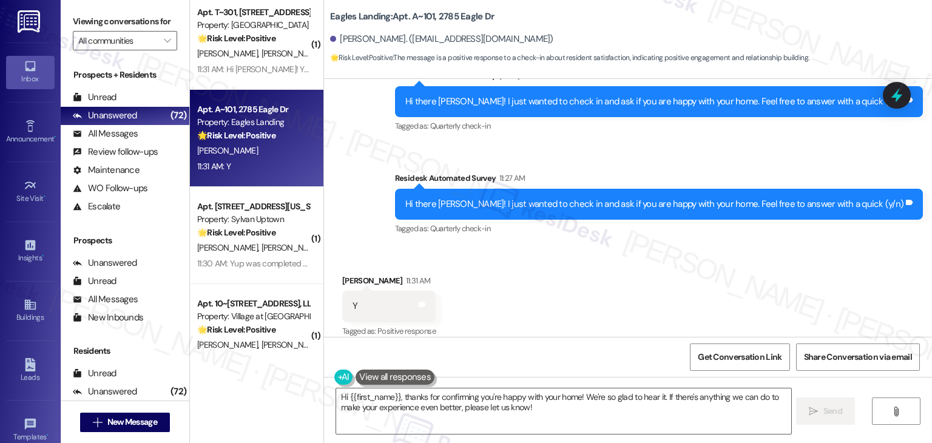
click at [610, 252] on div "Received via SMS Konnar Sorg 11:31 AM Y Tags and notes Tagged as: Positive resp…" at bounding box center [628, 298] width 608 height 103
click at [624, 197] on div "Hi there Konnar! I just wanted to check in and ask if you are happy with your h…" at bounding box center [659, 204] width 528 height 31
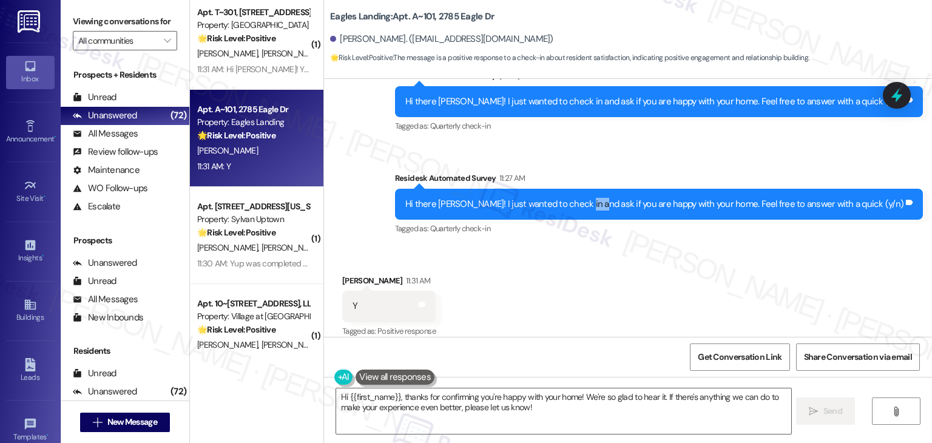
click at [624, 197] on div "Hi there Konnar! I just wanted to check in and ask if you are happy with your h…" at bounding box center [659, 204] width 528 height 31
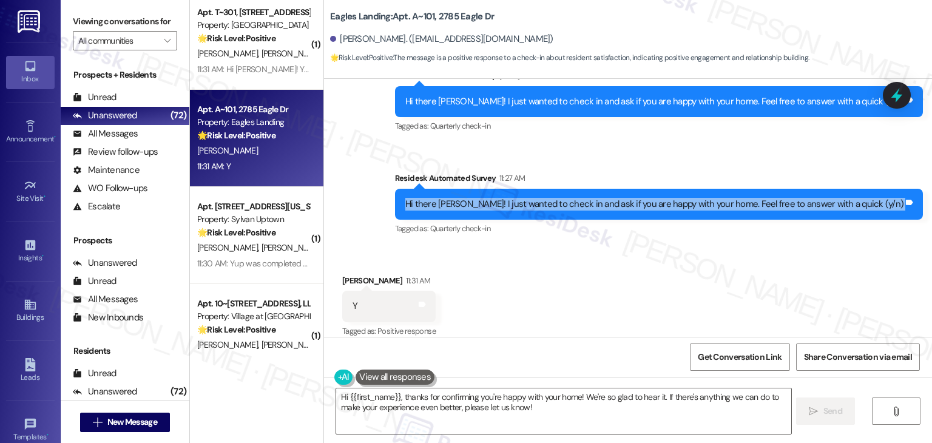
click at [624, 197] on div "Hi there Konnar! I just wanted to check in and ask if you are happy with your h…" at bounding box center [659, 204] width 528 height 31
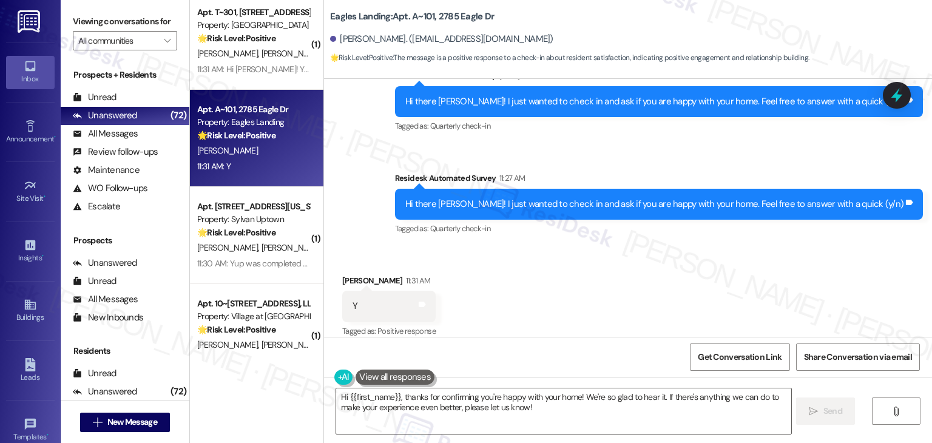
click at [602, 257] on div "Received via SMS Konnar Sorg 11:31 AM Y Tags and notes Tagged as: Positive resp…" at bounding box center [628, 298] width 608 height 103
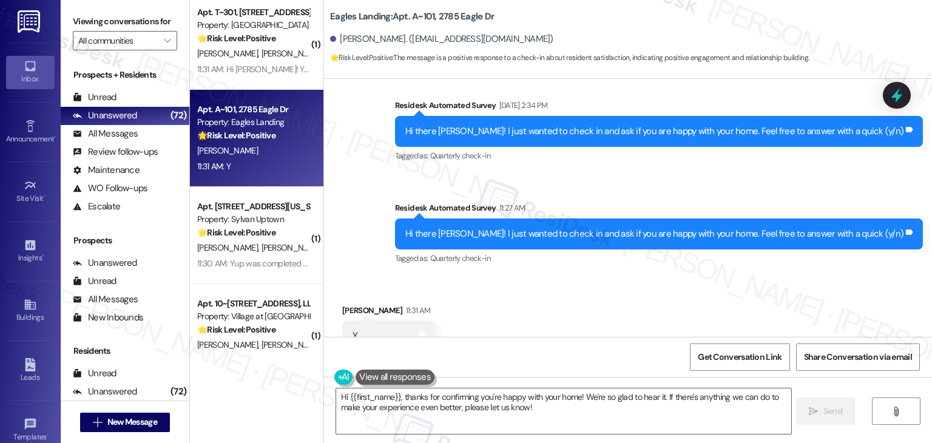
scroll to position [648, 0]
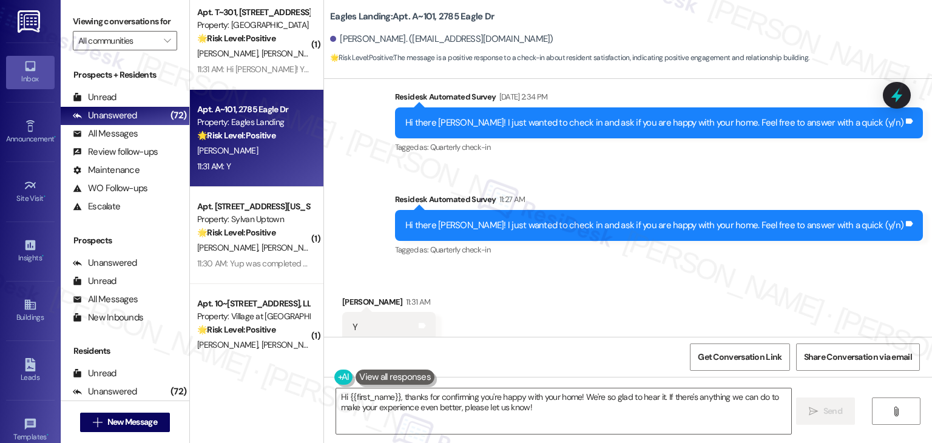
click at [706, 293] on div "Received via SMS Konnar Sorg 11:31 AM Y Tags and notes Tagged as: Positive resp…" at bounding box center [628, 319] width 608 height 103
click at [616, 404] on textarea "Hi {{first_name}}, thanks for confirming you're happy with your home! We're so …" at bounding box center [563, 412] width 455 height 46
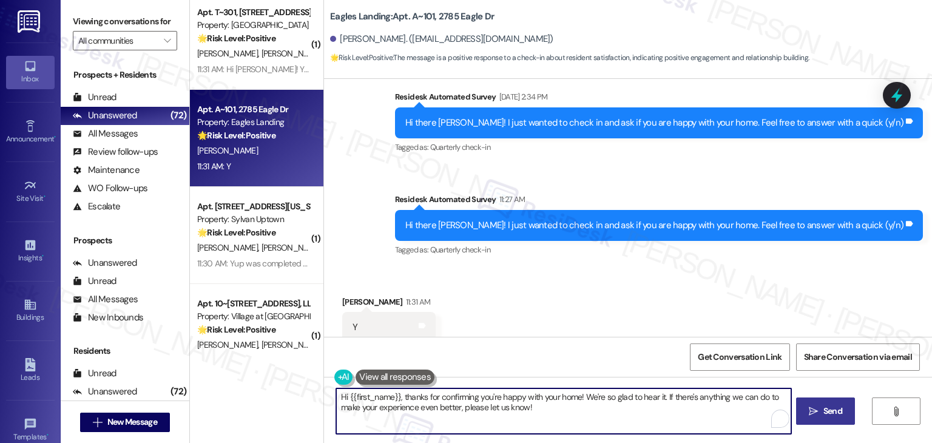
click at [833, 416] on span "Send" at bounding box center [833, 411] width 19 height 13
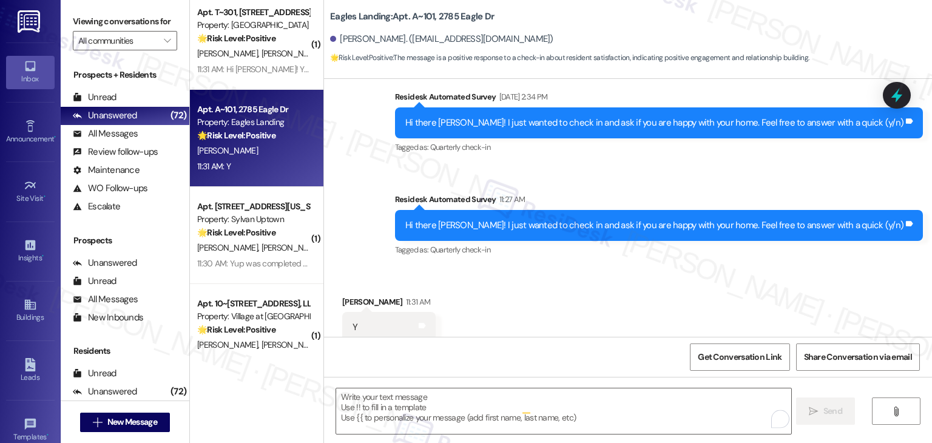
type textarea "Fetching suggested responses. Please feel free to read through the conversation…"
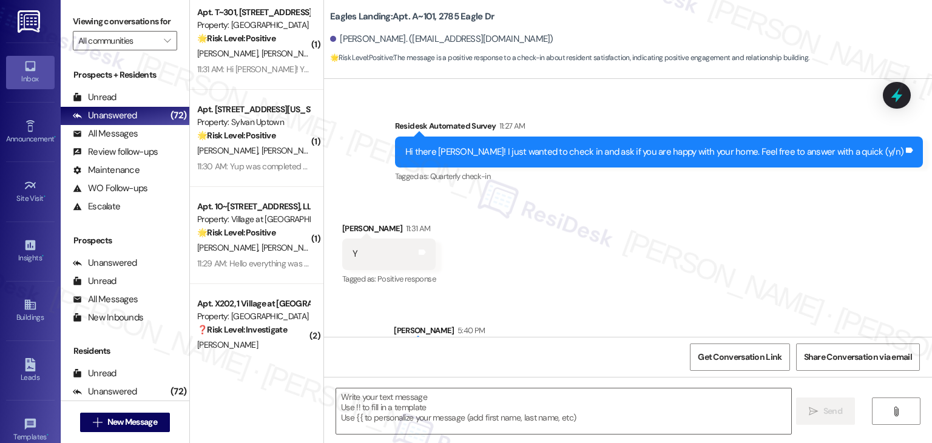
scroll to position [767, 0]
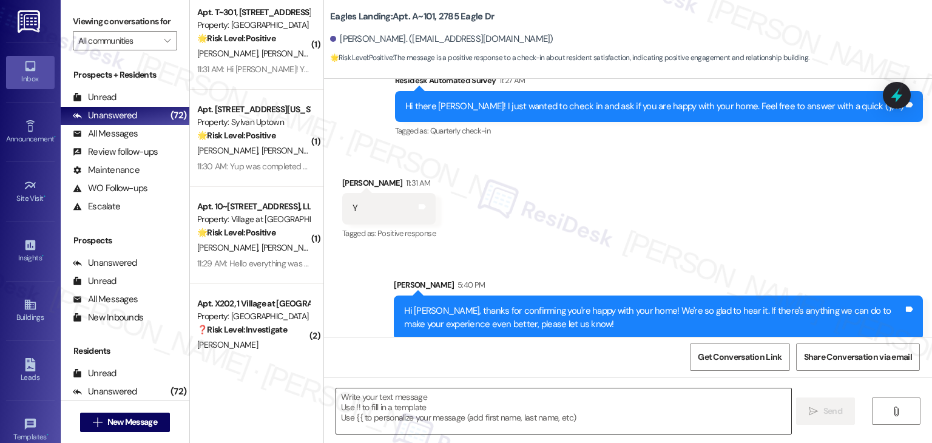
click at [539, 400] on textarea "To enrich screen reader interactions, please activate Accessibility in Grammarl…" at bounding box center [563, 412] width 455 height 46
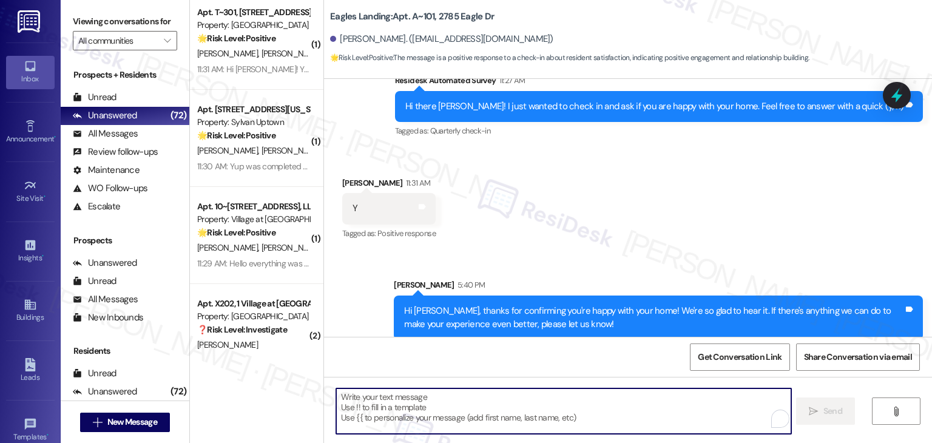
paste textarea "We’d also really appreciate it if you could share your experience in a review, …"
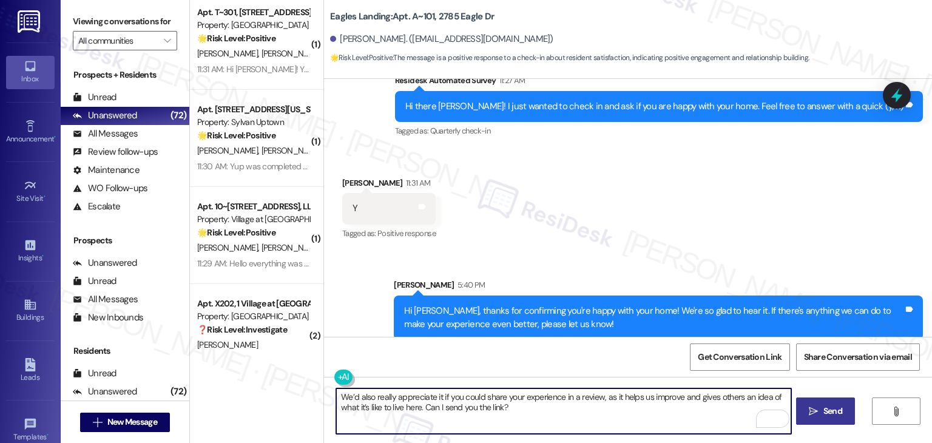
type textarea "We’d also really appreciate it if you could share your experience in a review, …"
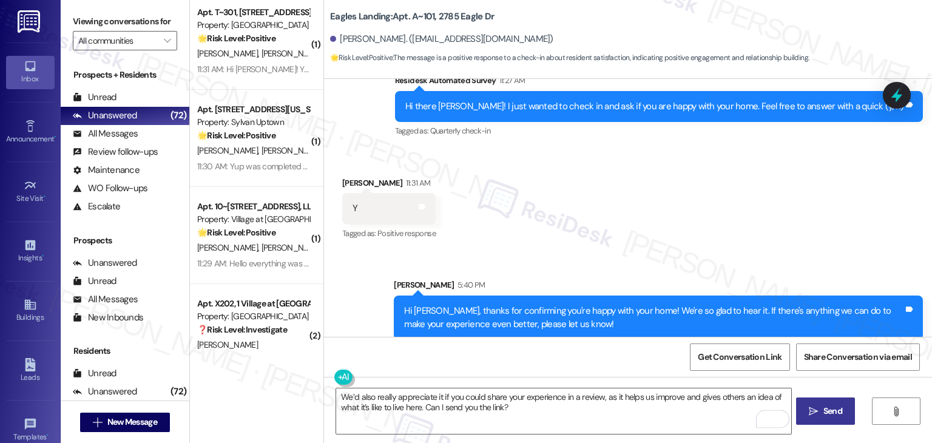
click at [830, 413] on span "Send" at bounding box center [833, 411] width 19 height 13
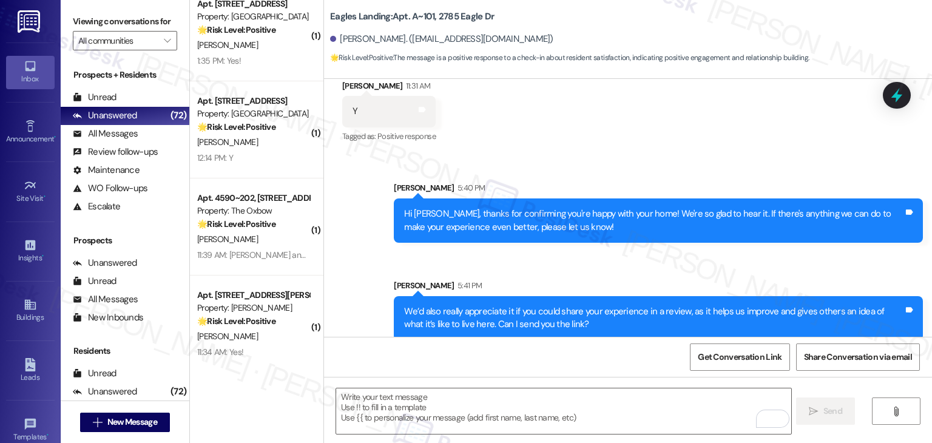
scroll to position [3468, 0]
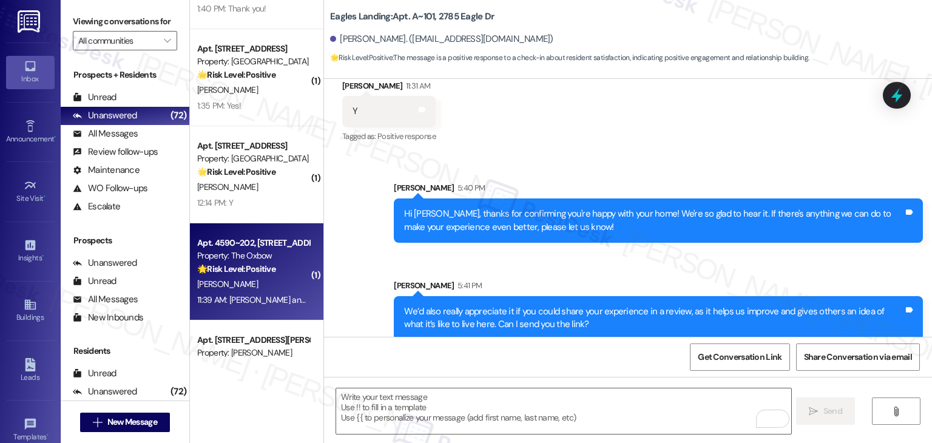
click at [265, 293] on div "11:39 AM: Y - John and Jordan did a fabulous job. They are so kind and courteou…" at bounding box center [253, 300] width 115 height 15
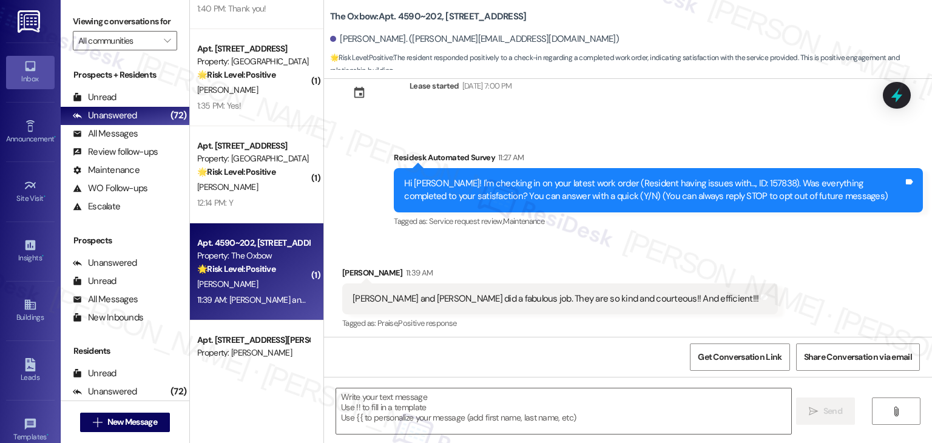
scroll to position [41, 0]
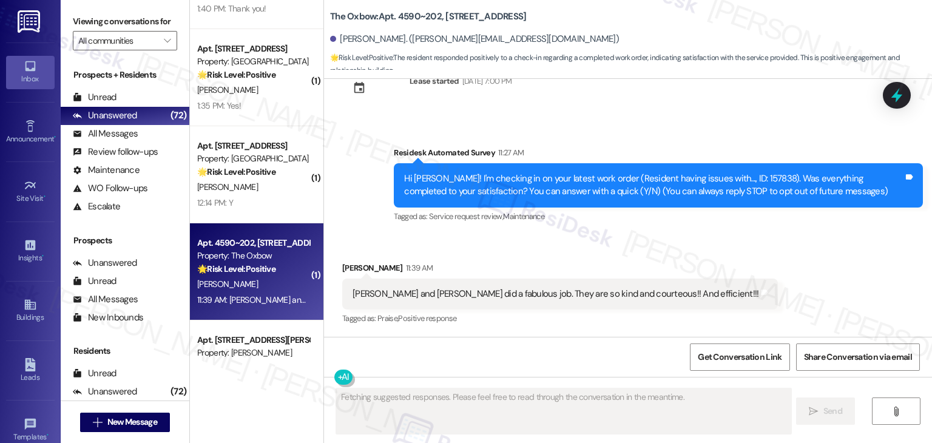
click at [527, 249] on div "Received via SMS Cathy Smith 11:39 AM Y - John and Jordan did a fabulous job. T…" at bounding box center [628, 285] width 608 height 103
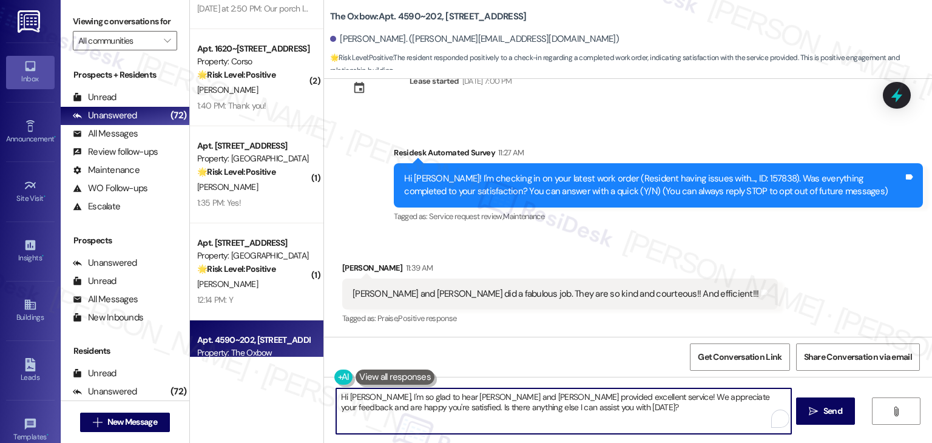
drag, startPoint x: 588, startPoint y: 413, endPoint x: 373, endPoint y: 414, distance: 214.9
click at [373, 414] on textarea "Hi Cathy, I'm so glad to hear John and Jordan provided excellent service! We ap…" at bounding box center [563, 412] width 455 height 46
paste textarea "If you ever need anything, please don’t hesitate to reach out. We're here to he…"
type textarea "Hi Cathy, I'm so glad to hear John and Jordan provided excellent service! We ap…"
click at [838, 413] on span "Send" at bounding box center [833, 411] width 19 height 13
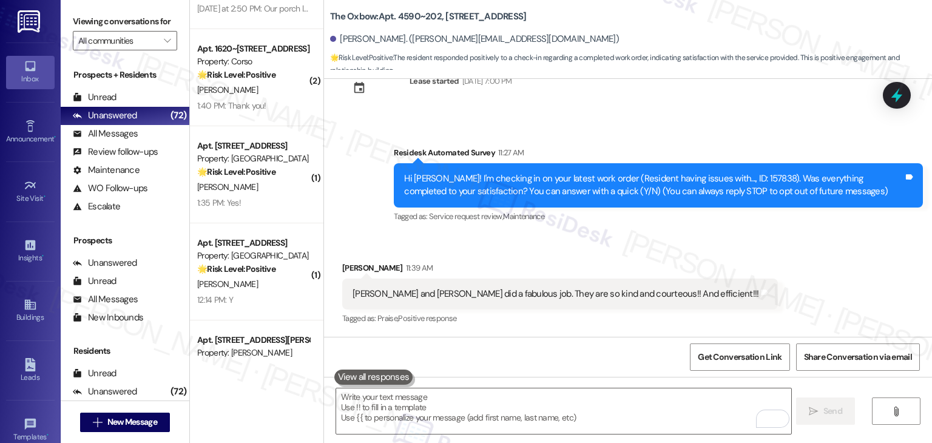
scroll to position [139, 0]
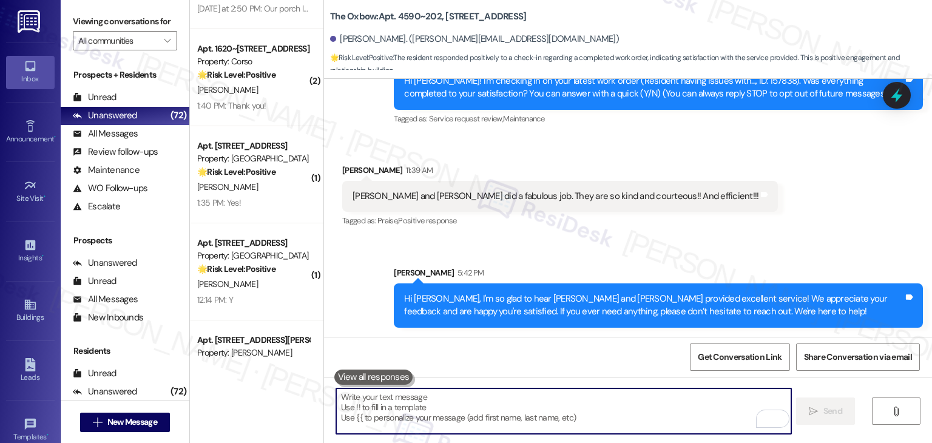
click at [576, 397] on textarea "To enrich screen reader interactions, please activate Accessibility in Grammarl…" at bounding box center [563, 412] width 455 height 46
paste textarea "We’d also really appreciate it if you could share your experience in a review, …"
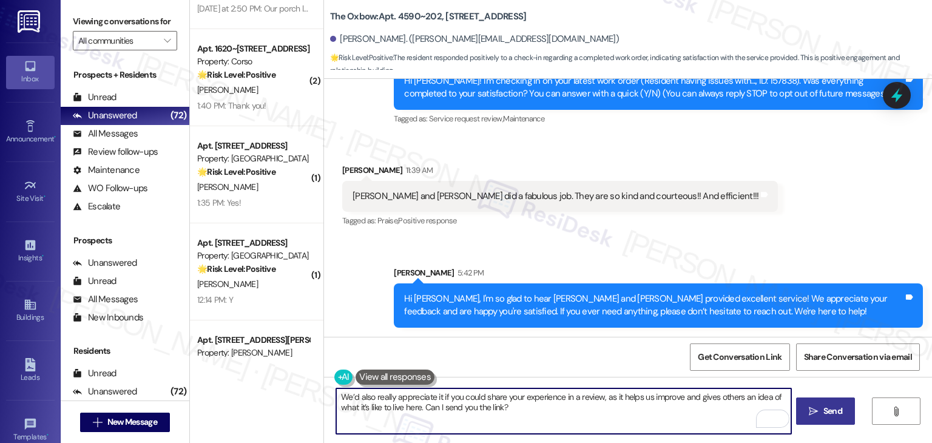
type textarea "We’d also really appreciate it if you could share your experience in a review, …"
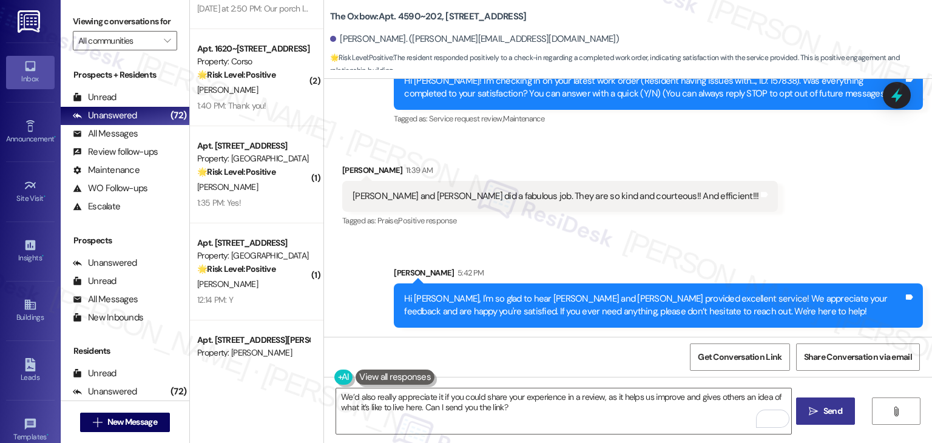
click at [563, 367] on div "Get Conversation Link Share Conversation via email" at bounding box center [628, 357] width 608 height 40
click at [826, 411] on span "Send" at bounding box center [833, 411] width 19 height 13
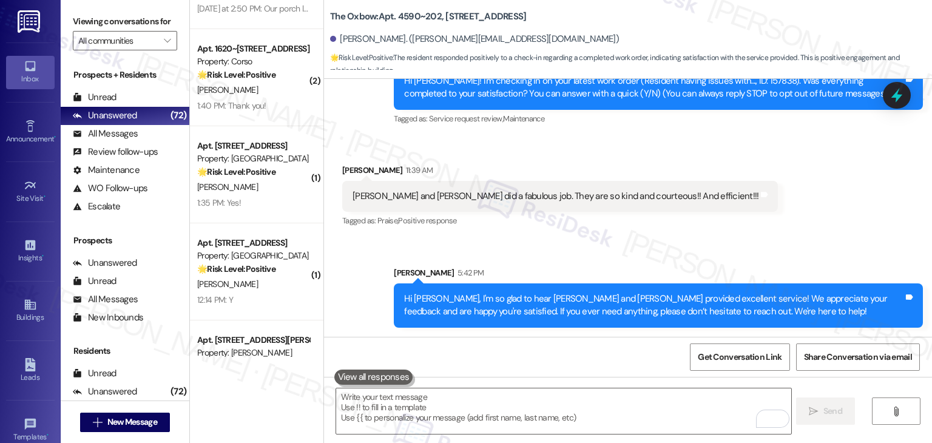
scroll to position [41, 0]
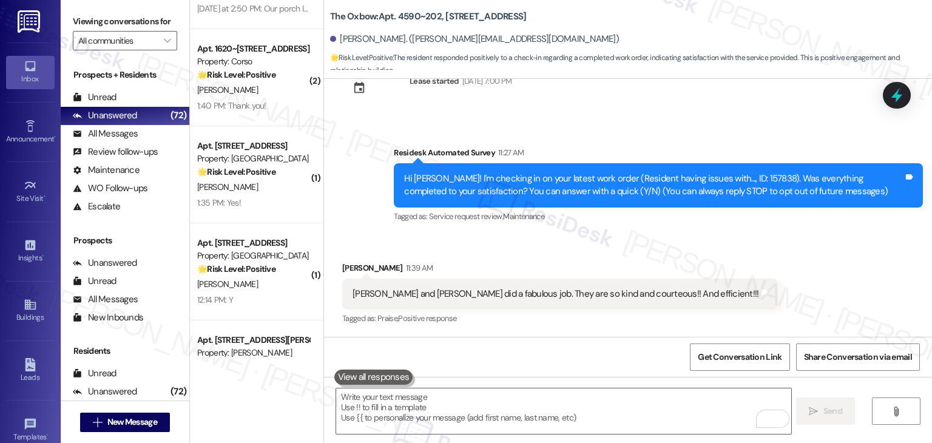
click at [767, 263] on div "Received via SMS Cathy Smith 11:39 AM Y - John and Jordan did a fabulous job. T…" at bounding box center [628, 285] width 608 height 103
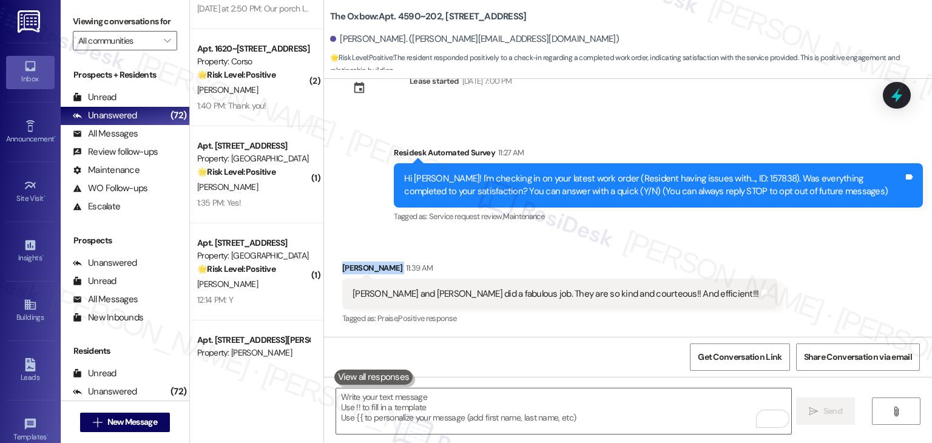
click at [767, 263] on div "Received via SMS Cathy Smith 11:39 AM Y - John and Jordan did a fabulous job. T…" at bounding box center [628, 285] width 608 height 103
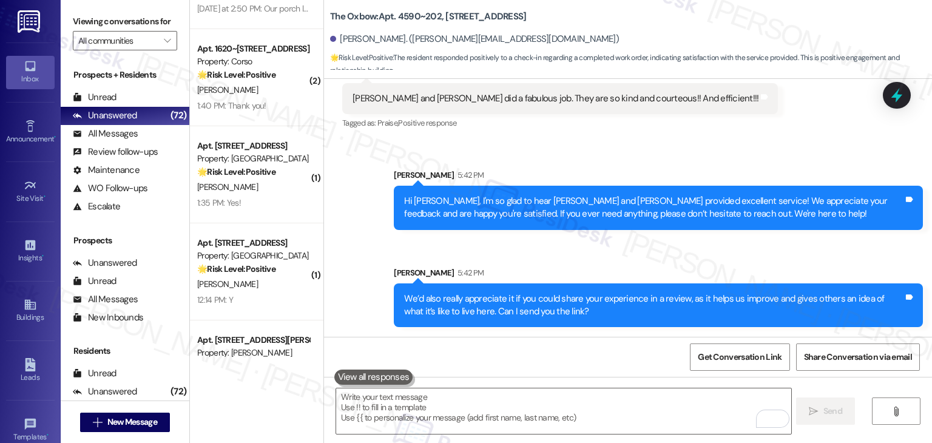
click at [770, 247] on div "Sent via SMS Sarah 5:42 PM Hi Cathy, I'm so glad to hear John and Jordan provid…" at bounding box center [628, 238] width 608 height 195
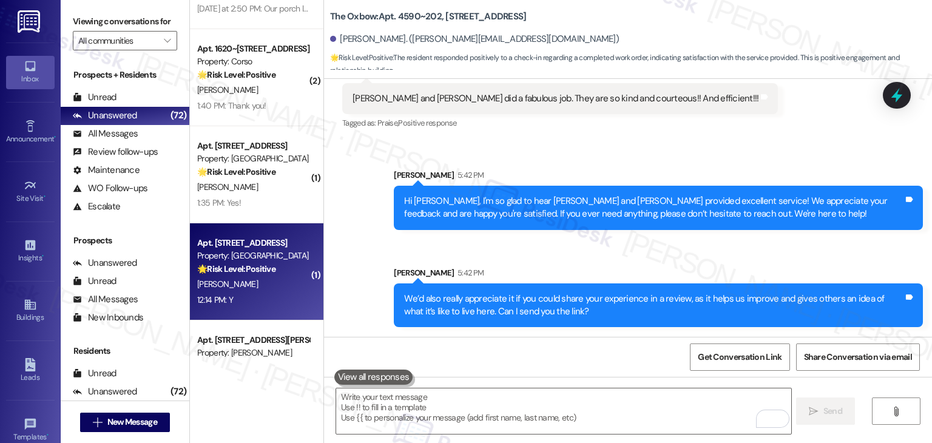
click at [295, 299] on div "12:14 PM: Y 12:14 PM: Y" at bounding box center [253, 300] width 115 height 15
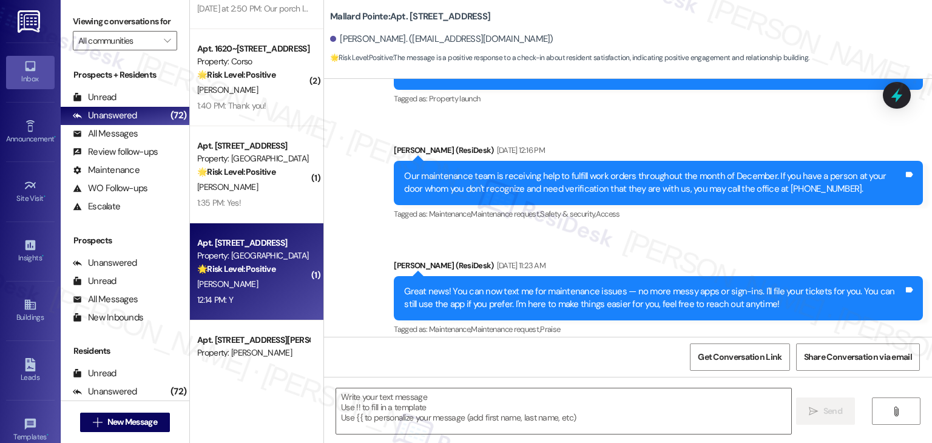
scroll to position [2516, 0]
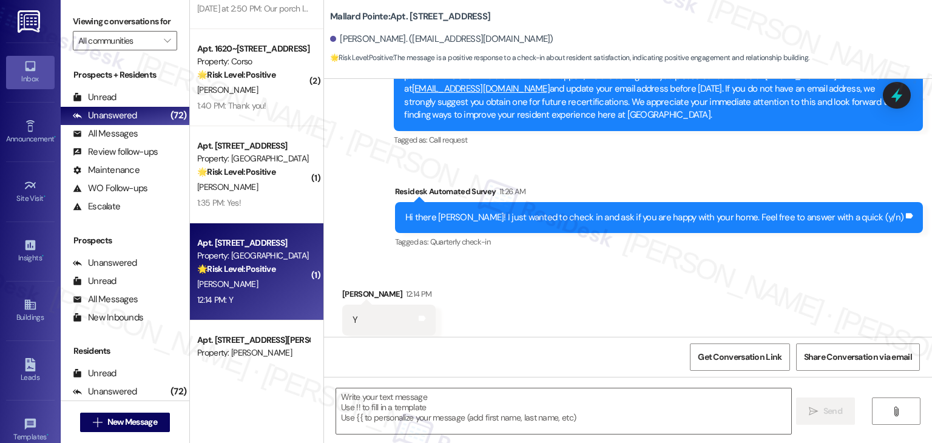
type textarea "Fetching suggested responses. Please feel free to read through the conversation…"
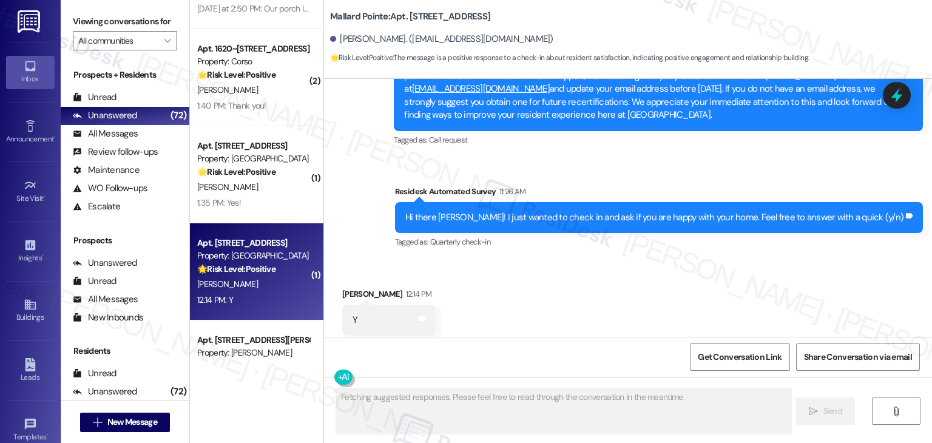
click at [627, 290] on div "Received via SMS Sandra Canfield 12:14 PM Y Tags and notes Tagged as: Positive …" at bounding box center [628, 311] width 608 height 103
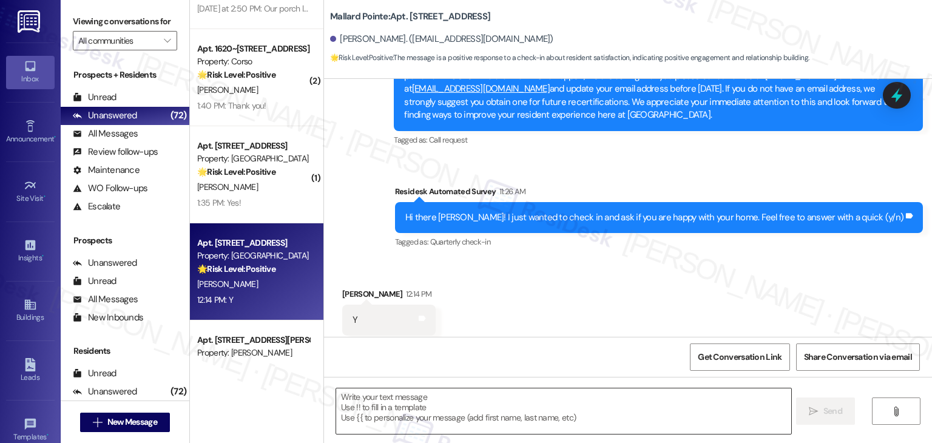
click at [417, 402] on textarea at bounding box center [563, 412] width 455 height 46
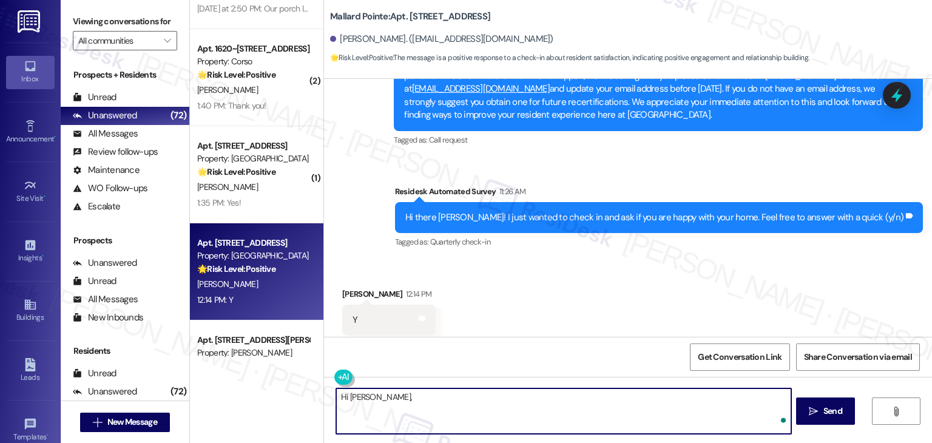
paste textarea "I'm so glad to hear you're happy with your home. We always strive to create a g…"
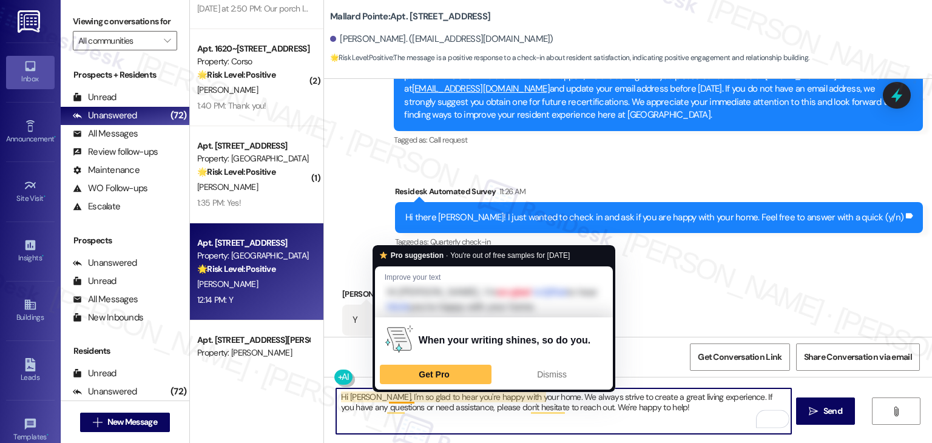
click at [389, 399] on textarea "Hi Sandra, I'm so glad to hear you're happy with your home. We always strive to…" at bounding box center [563, 412] width 455 height 46
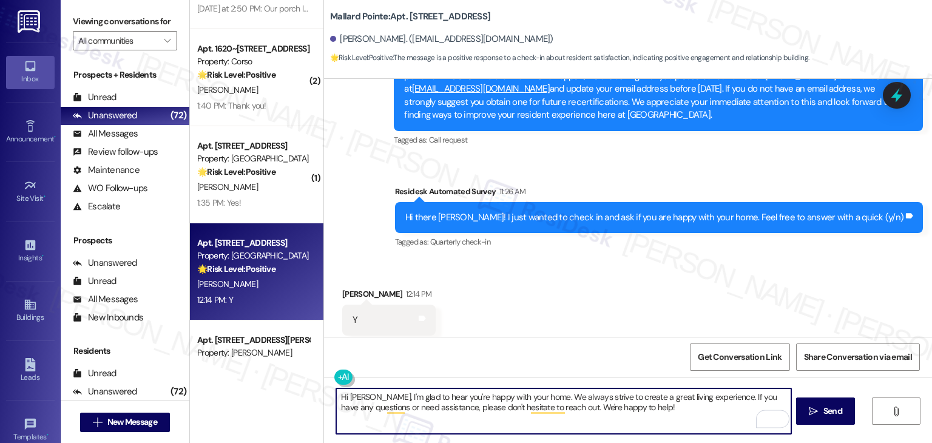
drag, startPoint x: 425, startPoint y: 399, endPoint x: 408, endPoint y: 396, distance: 17.2
click at [408, 396] on textarea "Hi Sandra, I'm glad to hear you're happy with your home. We always strive to cr…" at bounding box center [563, 412] width 455 height 46
type textarea "Hi Sandra, I'm glad you're happy with your home. We always strive to create a g…"
click at [554, 301] on div "Received via SMS Sandra Canfield 12:14 PM Y Tags and notes Tagged as: Positive …" at bounding box center [628, 311] width 608 height 103
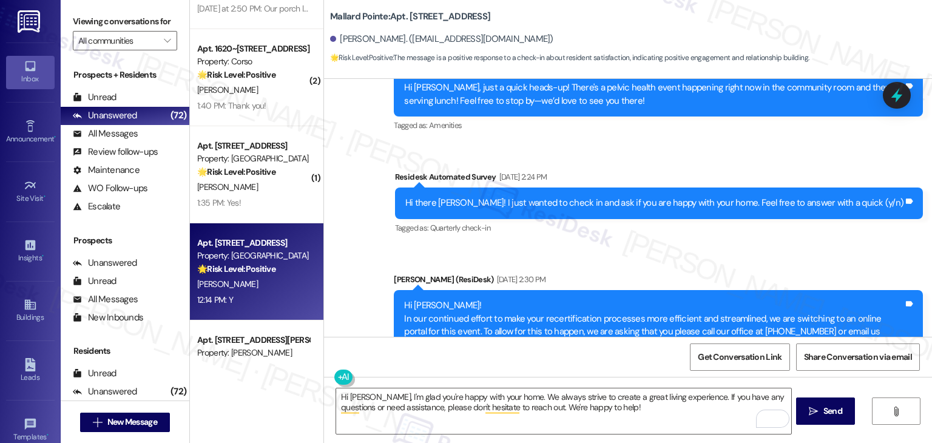
scroll to position [2517, 0]
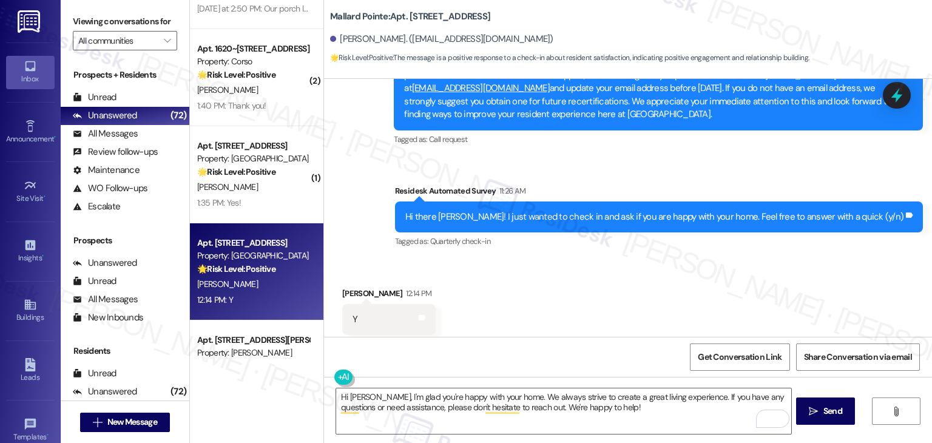
click at [805, 263] on div "Received via SMS Sandra Canfield 12:14 PM Y Tags and notes Tagged as: Positive …" at bounding box center [628, 311] width 608 height 103
click at [830, 411] on span "Send" at bounding box center [833, 411] width 19 height 13
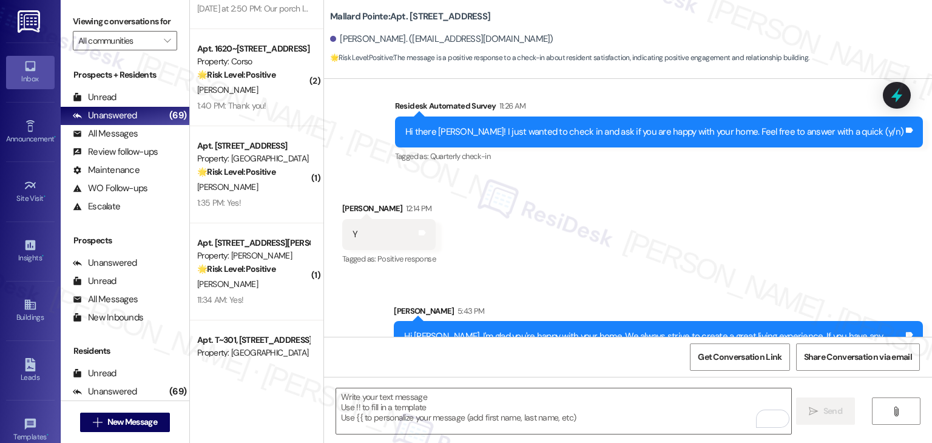
scroll to position [2615, 0]
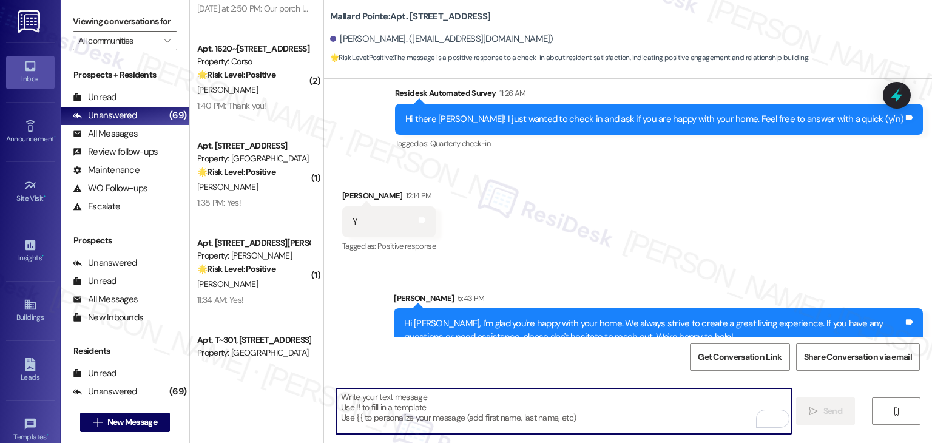
click at [494, 406] on textarea "To enrich screen reader interactions, please activate Accessibility in Grammarl…" at bounding box center [563, 412] width 455 height 46
paste textarea "We’d love it if you could share your experience in a review, it helps us improv…"
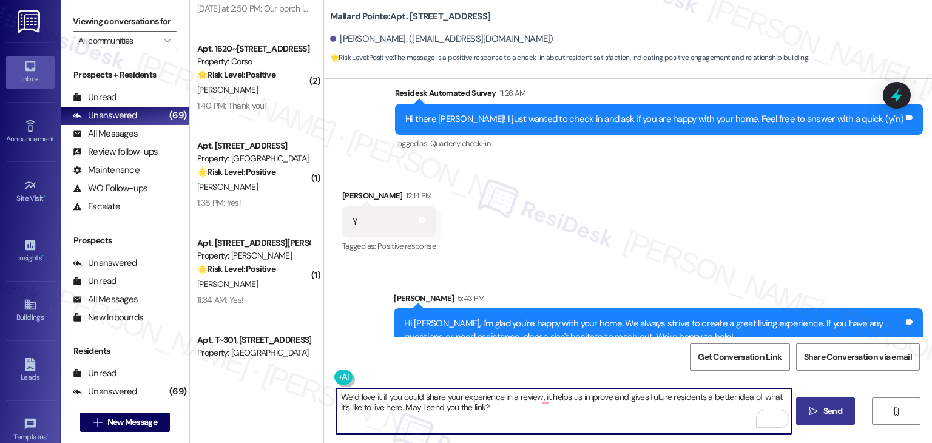
type textarea "We’d love it if you could share your experience in a review, it helps us improv…"
click at [842, 404] on button " Send" at bounding box center [825, 411] width 59 height 27
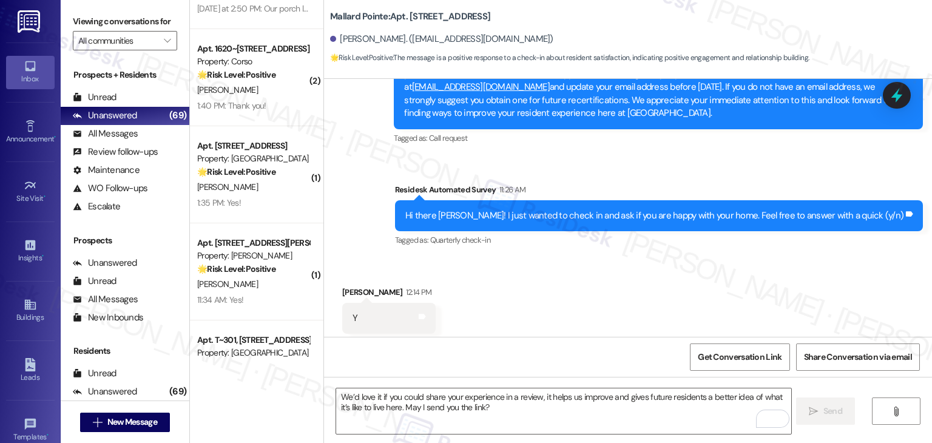
scroll to position [2516, 0]
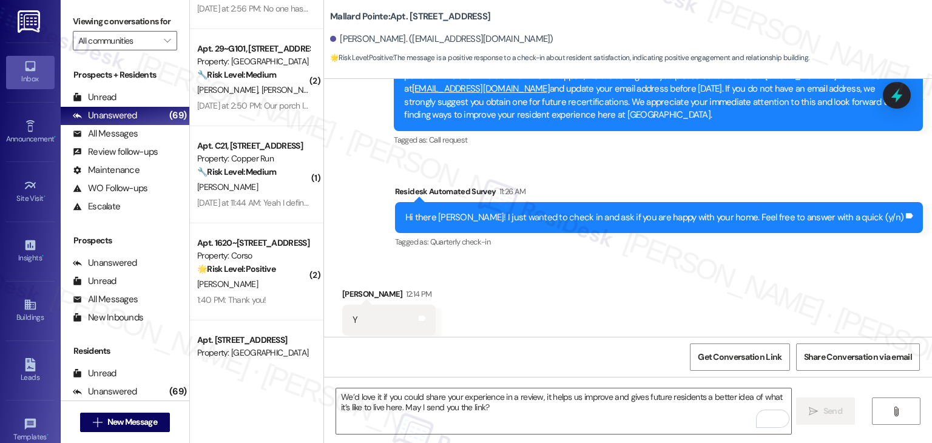
click at [634, 301] on div "Received via SMS [PERSON_NAME] 12:14 PM Y Tags and notes Tagged as: Positive re…" at bounding box center [628, 311] width 608 height 103
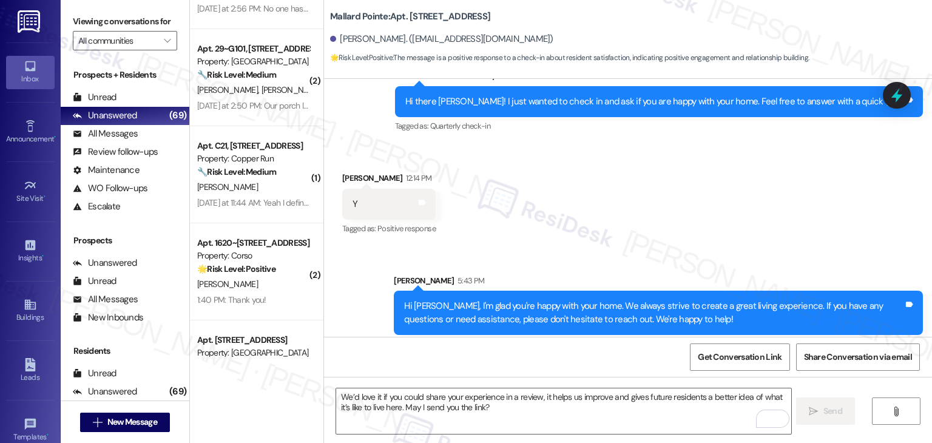
scroll to position [2712, 0]
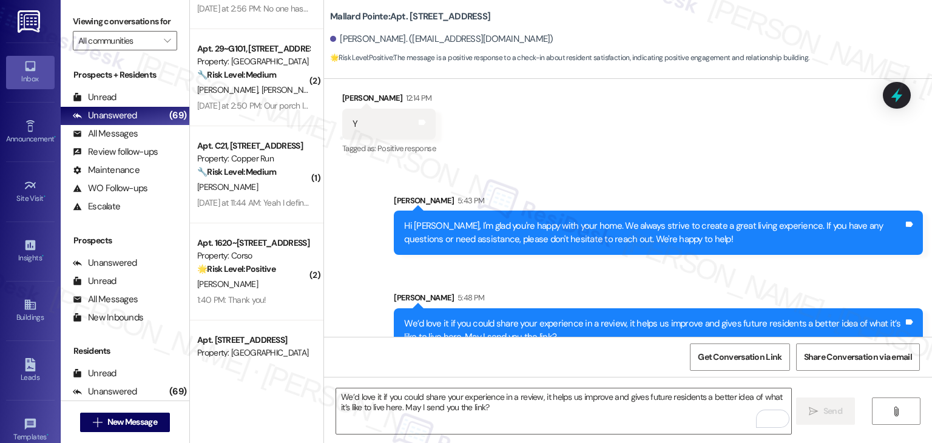
click at [617, 282] on div "Sent via SMS Sarah 5:48 PM We’d love it if you could share your experience in a…" at bounding box center [659, 322] width 548 height 80
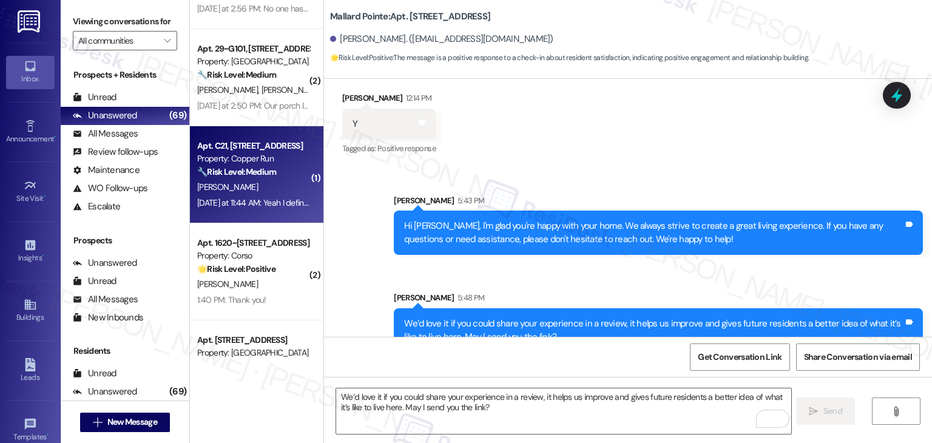
click at [265, 206] on div "Yesterday at 11:44 AM: Yeah I definitely love the place. I was going to talk to…" at bounding box center [614, 202] width 834 height 11
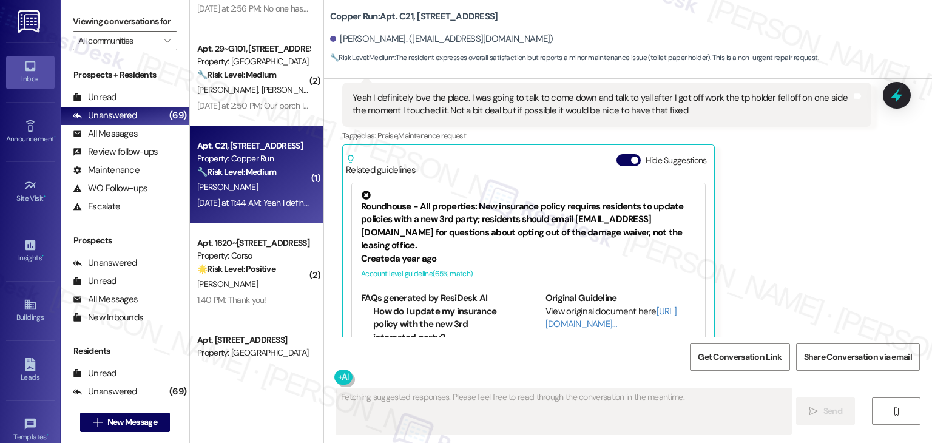
scroll to position [267, 0]
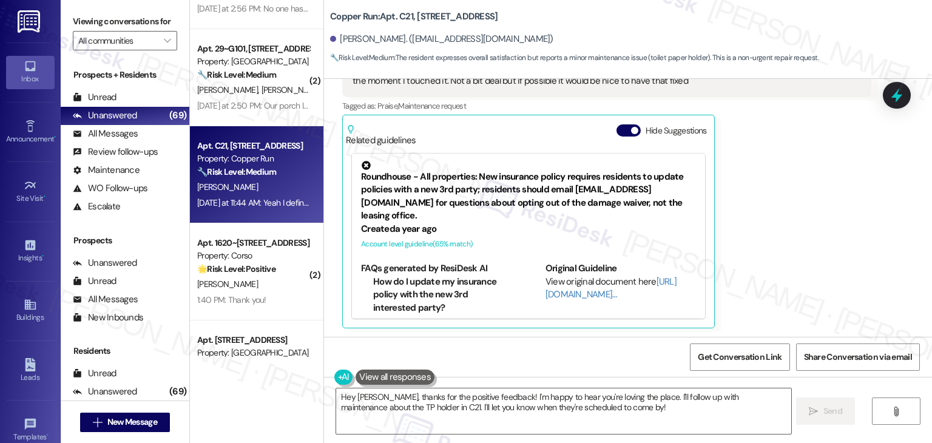
click at [611, 121] on div "Related guidelines Hide Suggestions" at bounding box center [528, 132] width 365 height 29
click at [764, 204] on div "Trevor Morrison Yesterday at 11:44 AM Yeah I definitely love the place. I was g…" at bounding box center [606, 182] width 529 height 293
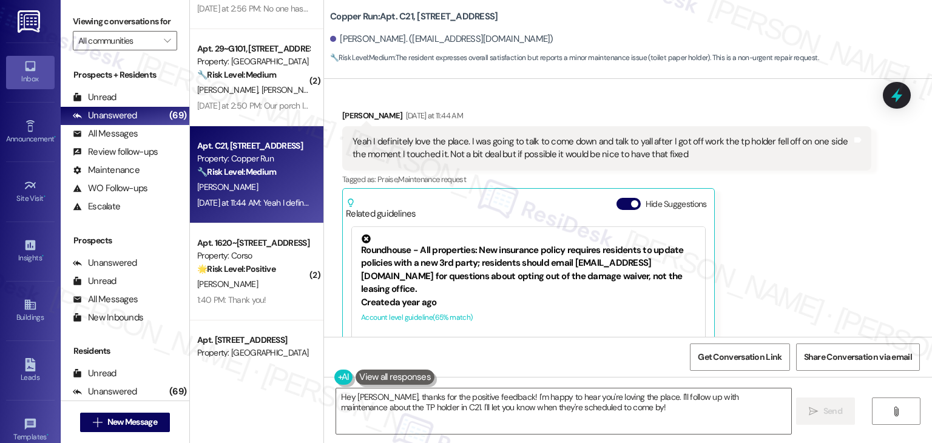
scroll to position [85, 0]
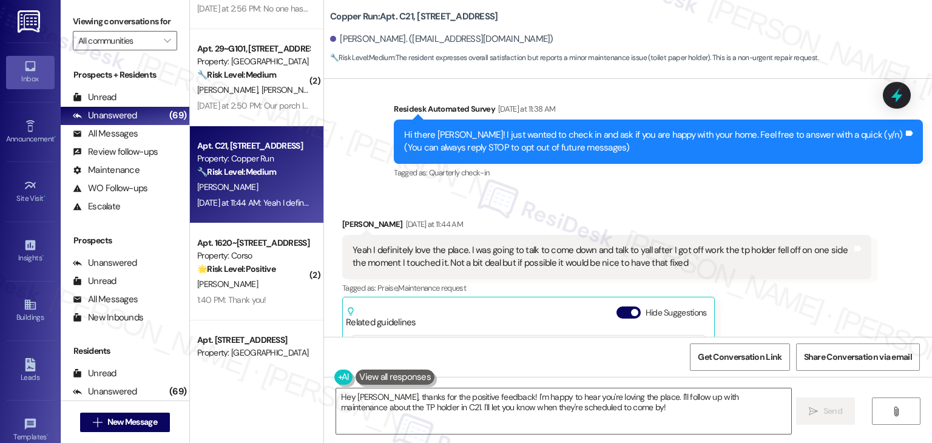
click at [778, 299] on div "Trevor Morrison Yesterday at 11:44 AM Yeah I definitely love the place. I was g…" at bounding box center [606, 364] width 529 height 293
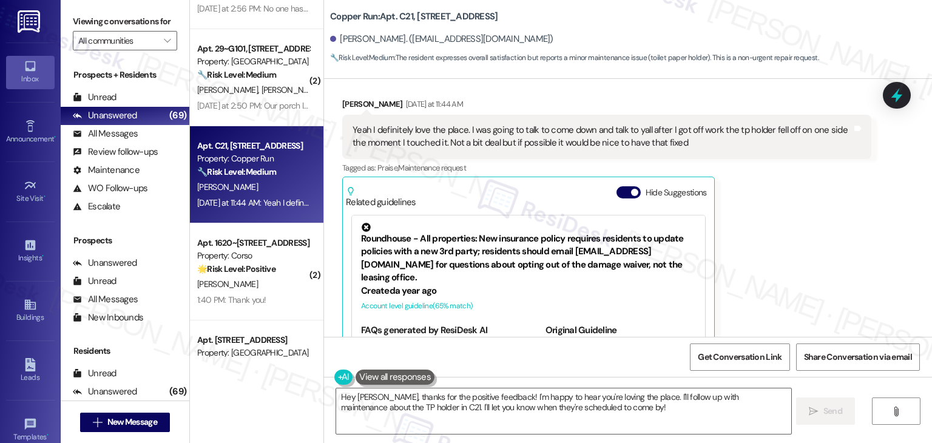
scroll to position [268, 0]
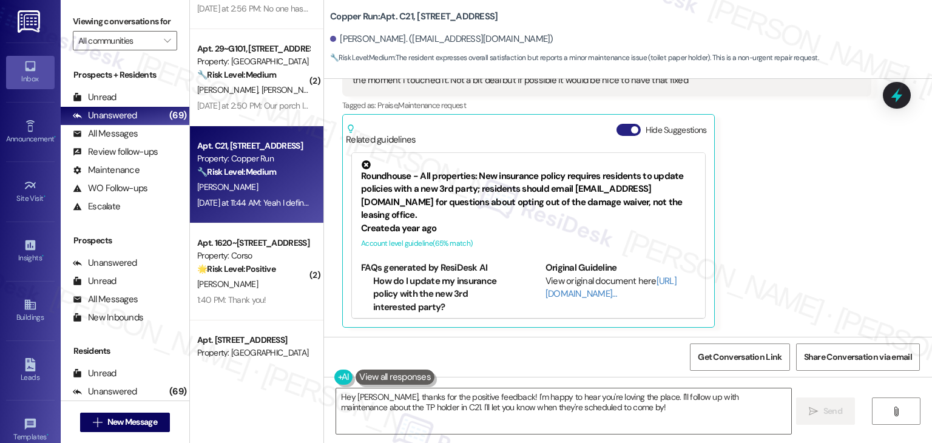
click at [617, 124] on button "Hide Suggestions" at bounding box center [629, 130] width 24 height 12
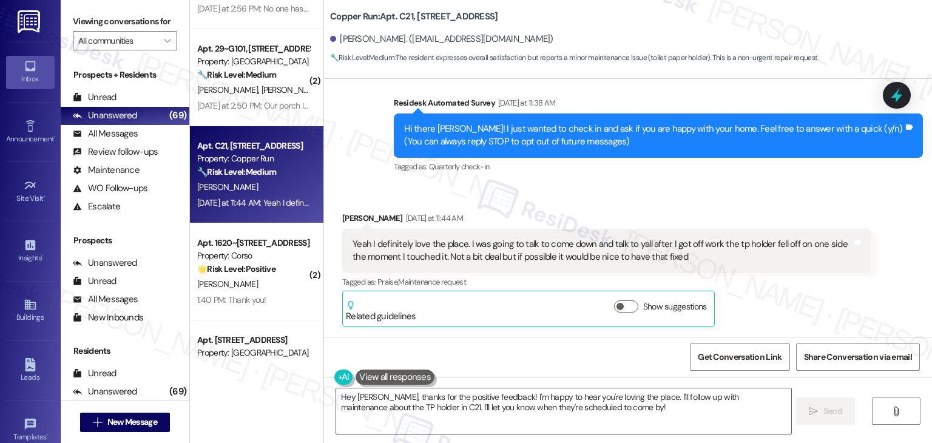
scroll to position [90, 0]
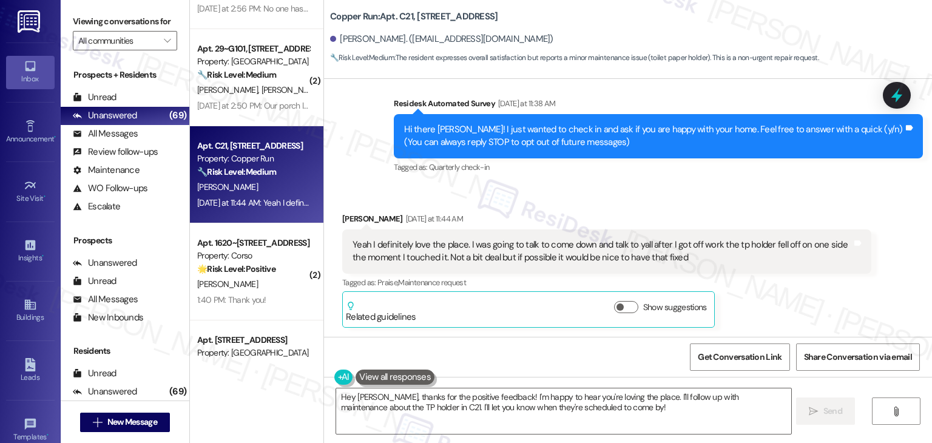
click at [781, 207] on div "Received via SMS Trevor Morrison Yesterday at 11:44 AM Yeah I definitely love t…" at bounding box center [607, 270] width 548 height 134
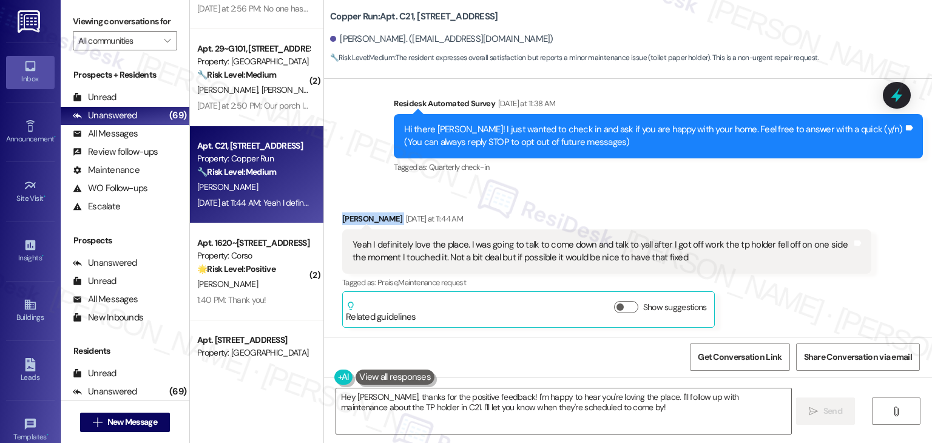
click at [753, 202] on div "Received via SMS Trevor Morrison Yesterday at 11:44 AM Yeah I definitely love t…" at bounding box center [628, 261] width 608 height 152
click at [673, 199] on div "Received via SMS Trevor Morrison Yesterday at 11:44 AM Yeah I definitely love t…" at bounding box center [628, 261] width 608 height 152
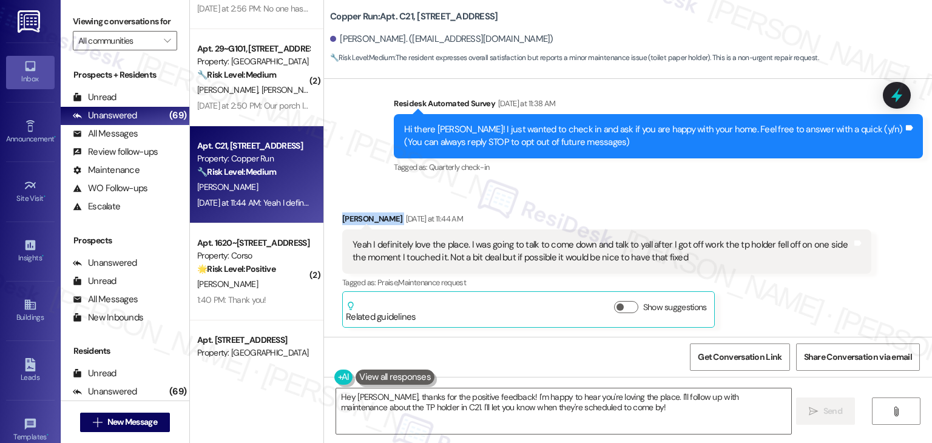
click at [673, 199] on div "Received via SMS Trevor Morrison Yesterday at 11:44 AM Yeah I definitely love t…" at bounding box center [628, 261] width 608 height 152
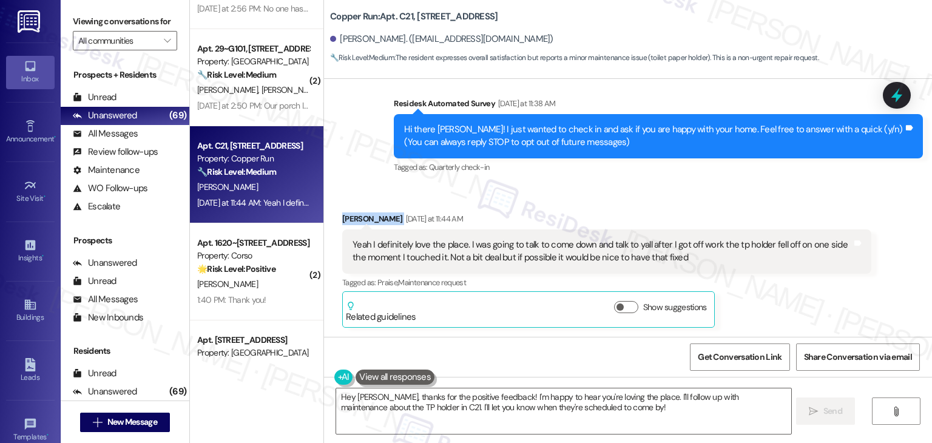
click at [673, 199] on div "Received via SMS Trevor Morrison Yesterday at 11:44 AM Yeah I definitely love t…" at bounding box center [628, 261] width 608 height 152
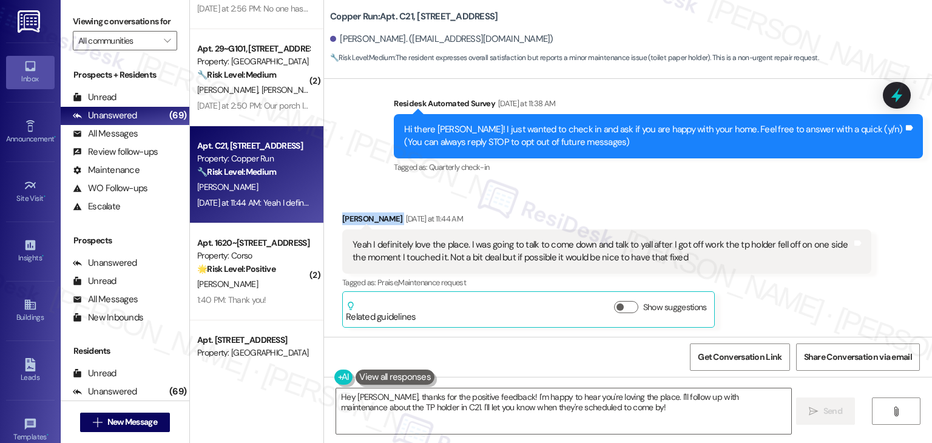
click at [673, 199] on div "Received via SMS Trevor Morrison Yesterday at 11:44 AM Yeah I definitely love t…" at bounding box center [628, 261] width 608 height 152
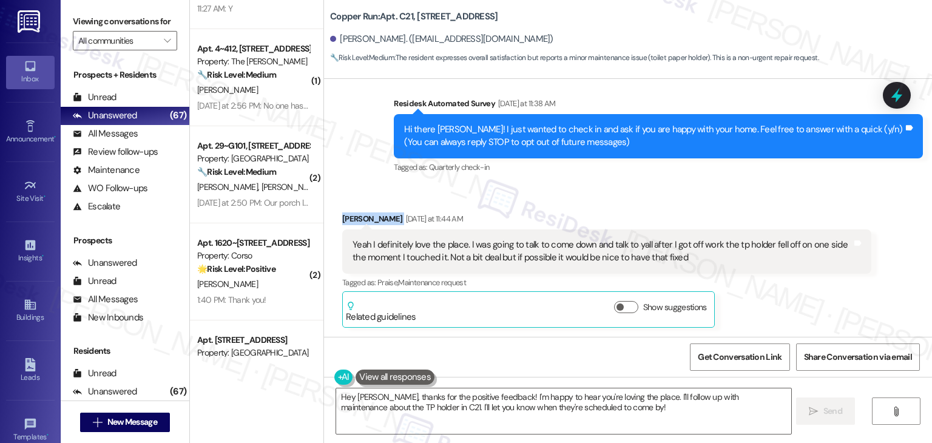
click at [673, 199] on div "Received via SMS Trevor Morrison Yesterday at 11:44 AM Yeah I definitely love t…" at bounding box center [628, 261] width 608 height 152
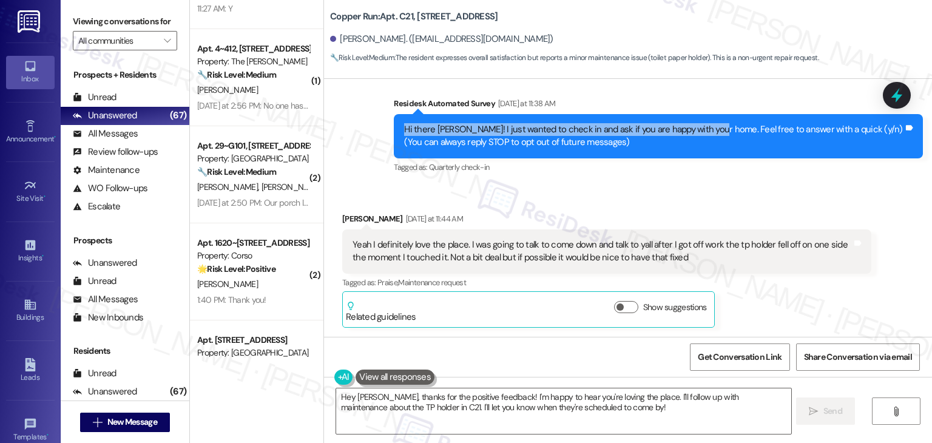
drag, startPoint x: 703, startPoint y: 130, endPoint x: 396, endPoint y: 131, distance: 306.6
click at [403, 131] on div "Hi there Trevor! I just wanted to check in and ask if you are happy with your h…" at bounding box center [654, 136] width 502 height 26
copy div "Hi there Trevor! I just wanted to check in and ask if you are happy with your h…"
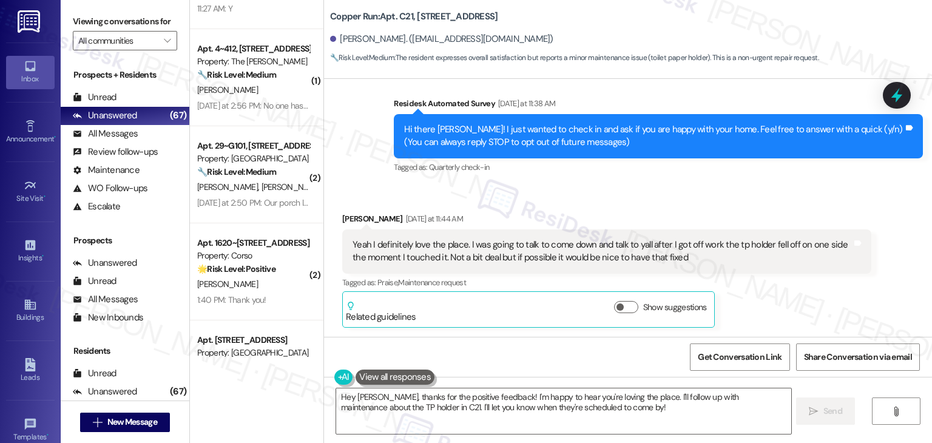
click at [534, 254] on div "Yeah I definitely love the place. I was going to talk to come down and talk to …" at bounding box center [603, 252] width 500 height 26
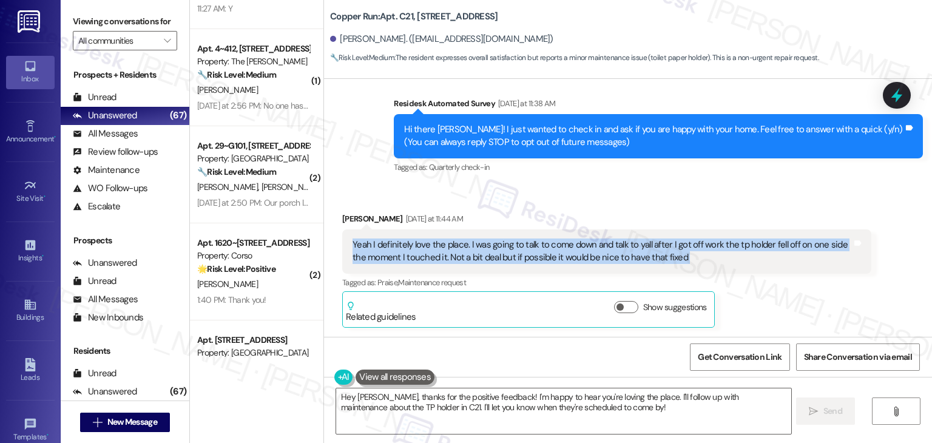
click at [534, 254] on div "Yeah I definitely love the place. I was going to talk to come down and talk to …" at bounding box center [603, 252] width 500 height 26
copy div "Yeah I definitely love the place. I was going to talk to come down and talk to …"
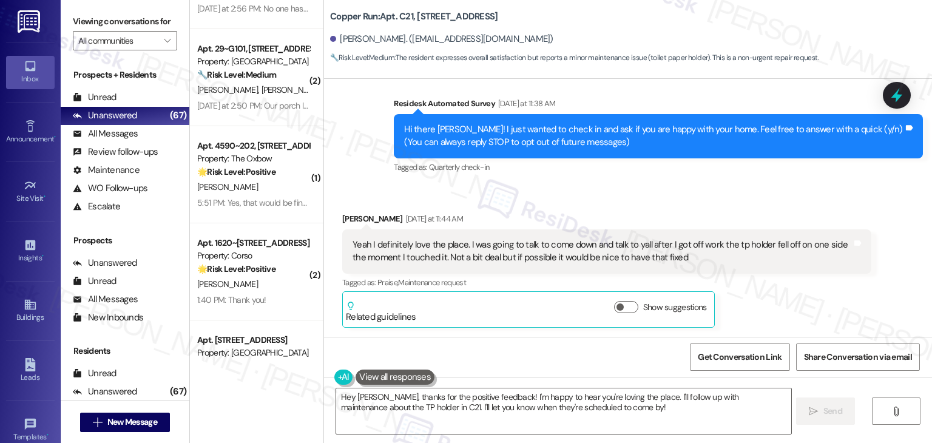
click at [804, 299] on div "Trevor Morrison Yesterday at 11:44 AM Yeah I definitely love the place. I was g…" at bounding box center [606, 269] width 529 height 115
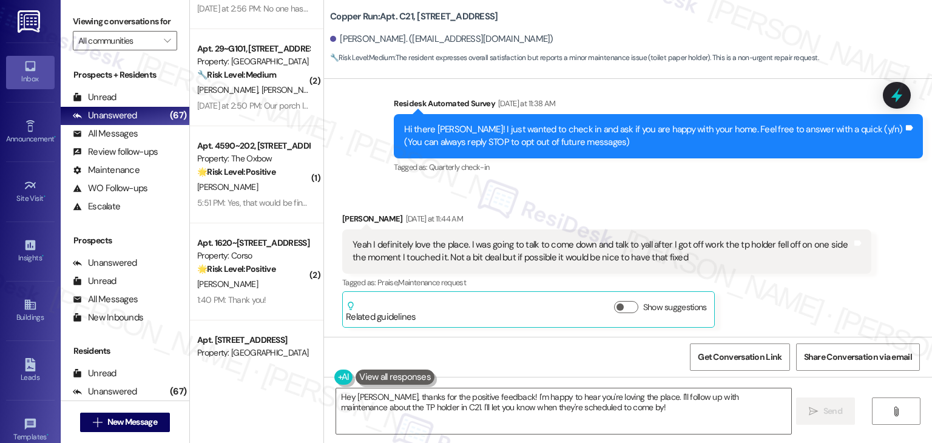
click at [804, 299] on div "Trevor Morrison Yesterday at 11:44 AM Yeah I definitely love the place. I was g…" at bounding box center [606, 269] width 529 height 115
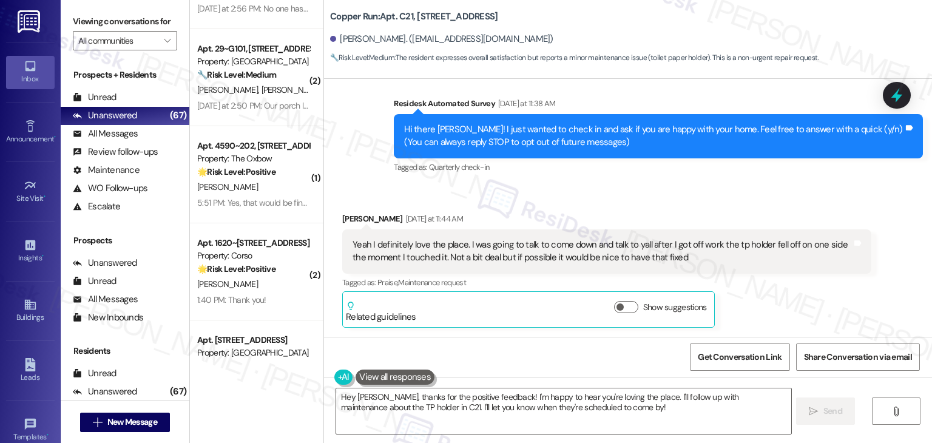
click at [804, 299] on div "Trevor Morrison Yesterday at 11:44 AM Yeah I definitely love the place. I was g…" at bounding box center [606, 269] width 529 height 115
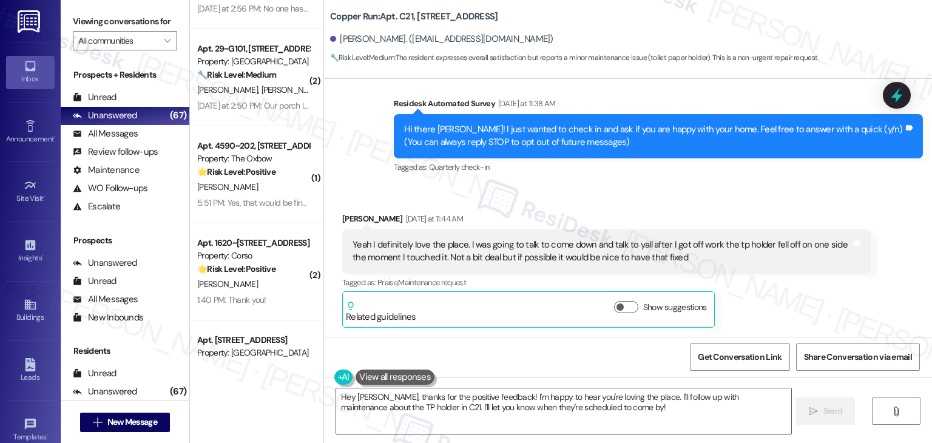
click at [804, 299] on div "Trevor Morrison Yesterday at 11:44 AM Yeah I definitely love the place. I was g…" at bounding box center [606, 269] width 529 height 115
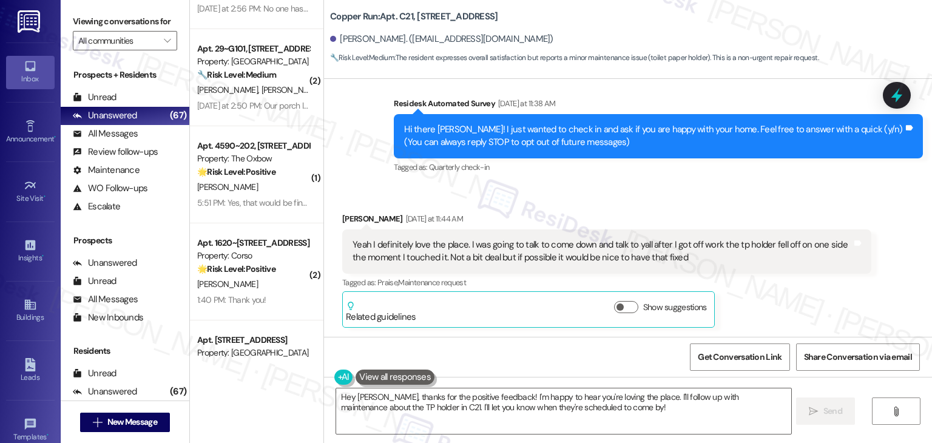
click at [804, 299] on div "Trevor Morrison Yesterday at 11:44 AM Yeah I definitely love the place. I was g…" at bounding box center [606, 269] width 529 height 115
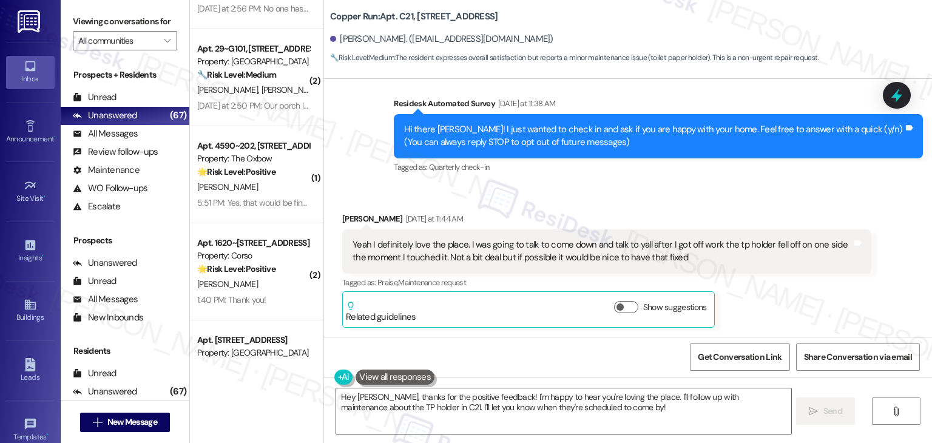
click at [804, 299] on div "Trevor Morrison Yesterday at 11:44 AM Yeah I definitely love the place. I was g…" at bounding box center [606, 269] width 529 height 115
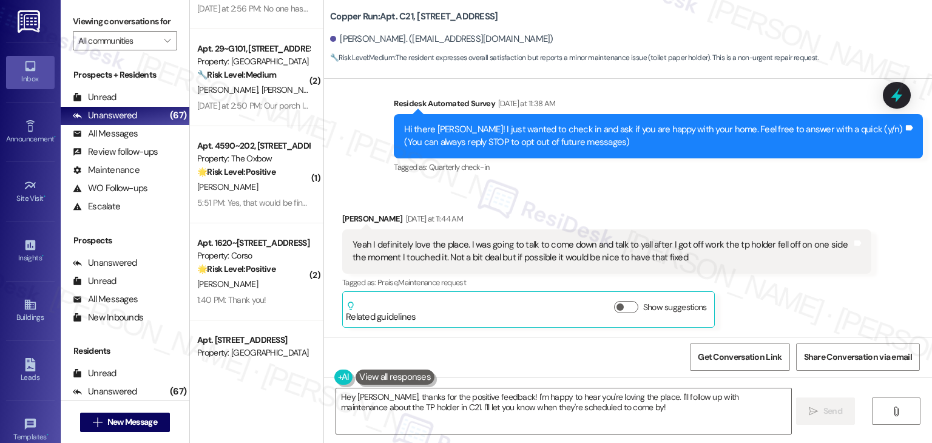
click at [804, 299] on div "Trevor Morrison Yesterday at 11:44 AM Yeah I definitely love the place. I was g…" at bounding box center [606, 269] width 529 height 115
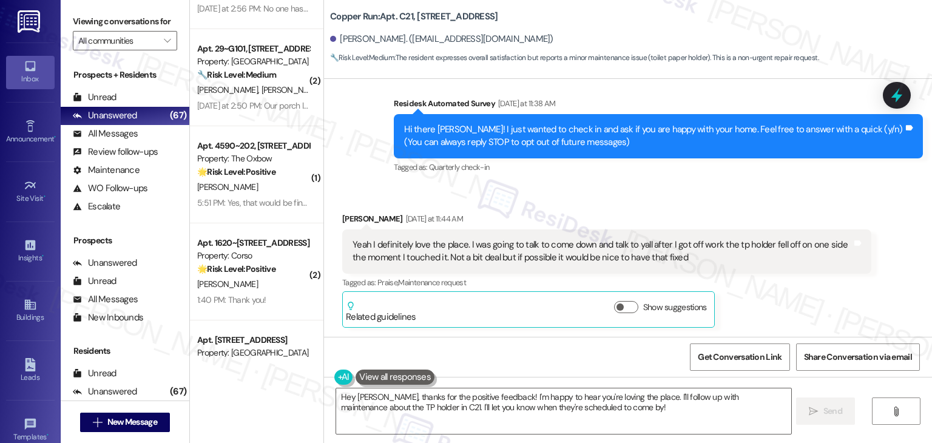
click at [804, 299] on div "Trevor Morrison Yesterday at 11:44 AM Yeah I definitely love the place. I was g…" at bounding box center [606, 269] width 529 height 115
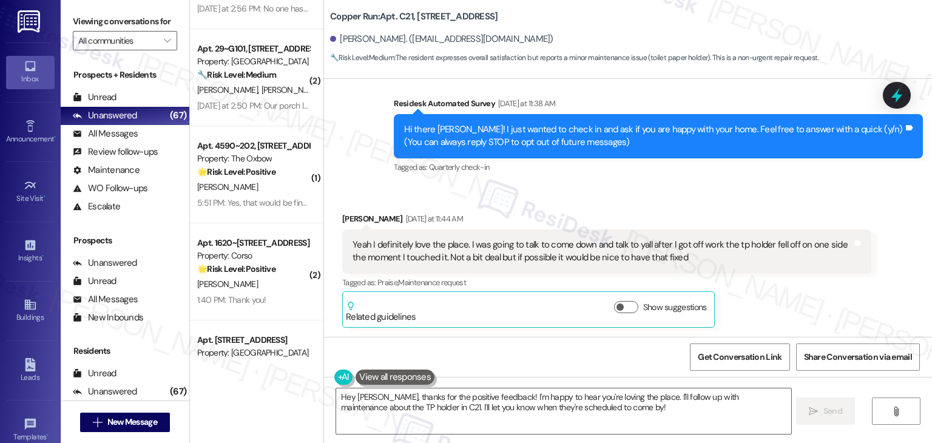
click at [804, 299] on div "Trevor Morrison Yesterday at 11:44 AM Yeah I definitely love the place. I was g…" at bounding box center [606, 269] width 529 height 115
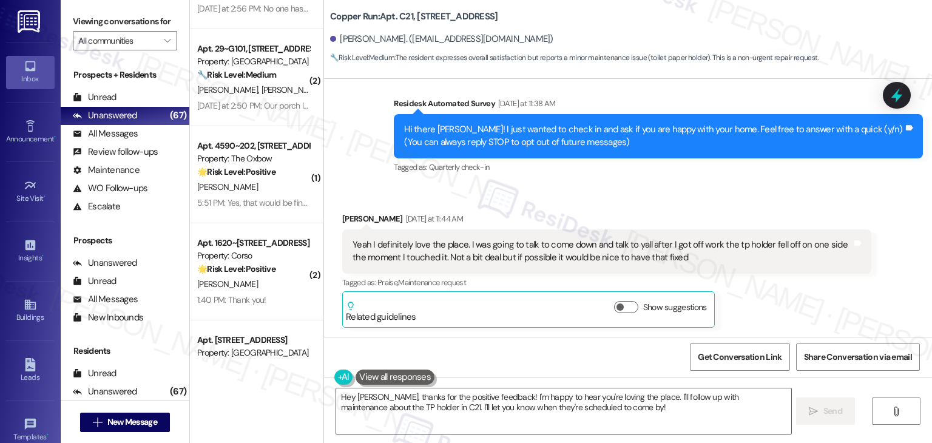
click at [804, 299] on div "Trevor Morrison Yesterday at 11:44 AM Yeah I definitely love the place. I was g…" at bounding box center [606, 269] width 529 height 115
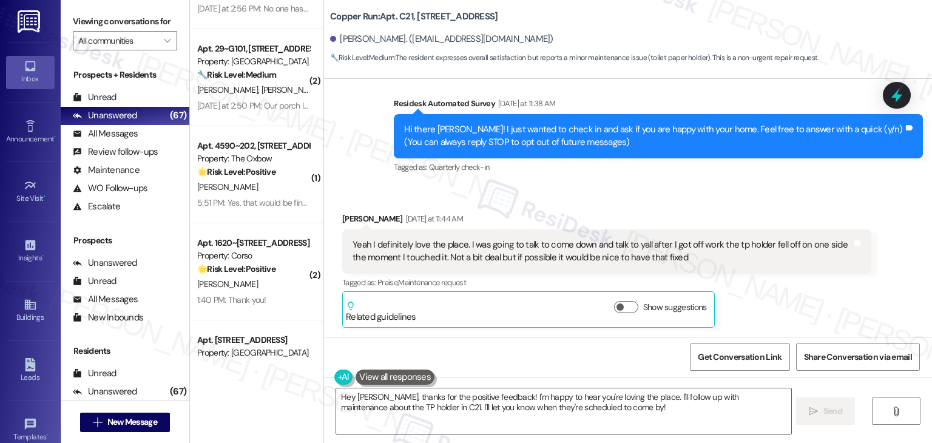
click at [804, 299] on div "Trevor Morrison Yesterday at 11:44 AM Yeah I definitely love the place. I was g…" at bounding box center [606, 269] width 529 height 115
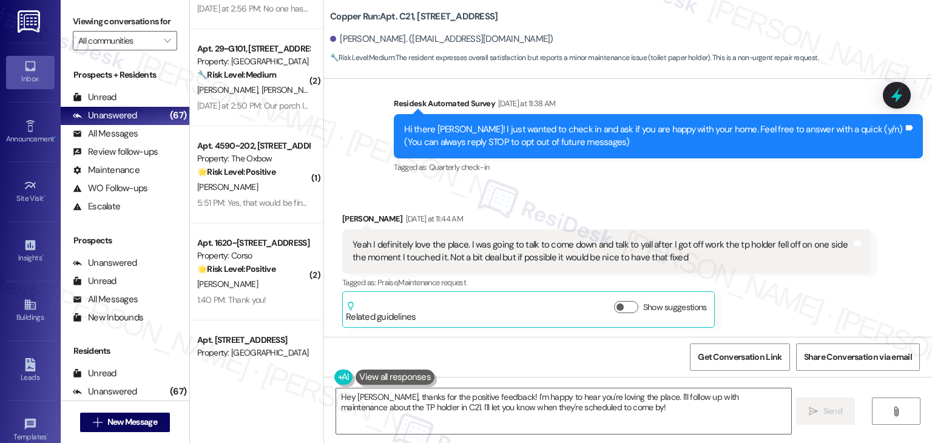
click at [804, 299] on div "Trevor Morrison Yesterday at 11:44 AM Yeah I definitely love the place. I was g…" at bounding box center [606, 269] width 529 height 115
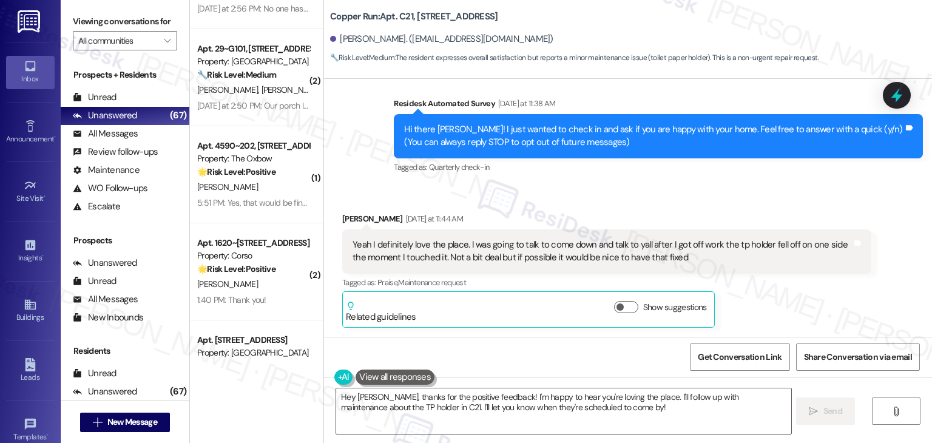
click at [804, 299] on div "Trevor Morrison Yesterday at 11:44 AM Yeah I definitely love the place. I was g…" at bounding box center [606, 269] width 529 height 115
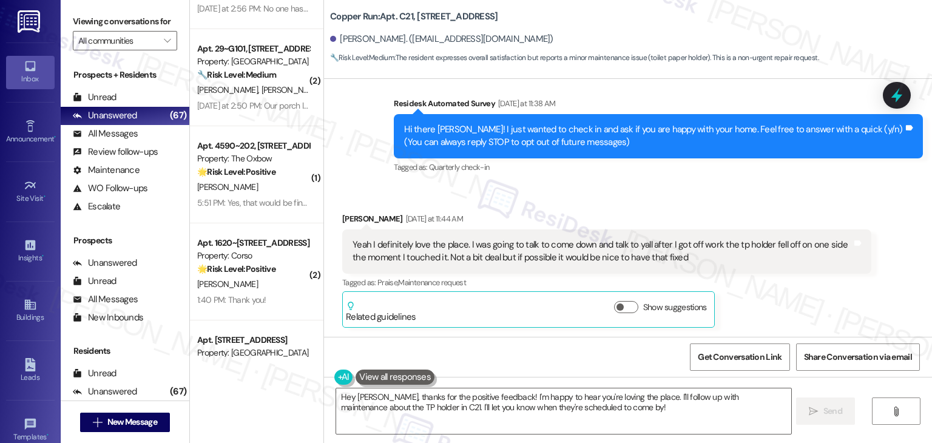
click at [804, 299] on div "Trevor Morrison Yesterday at 11:44 AM Yeah I definitely love the place. I was g…" at bounding box center [606, 269] width 529 height 115
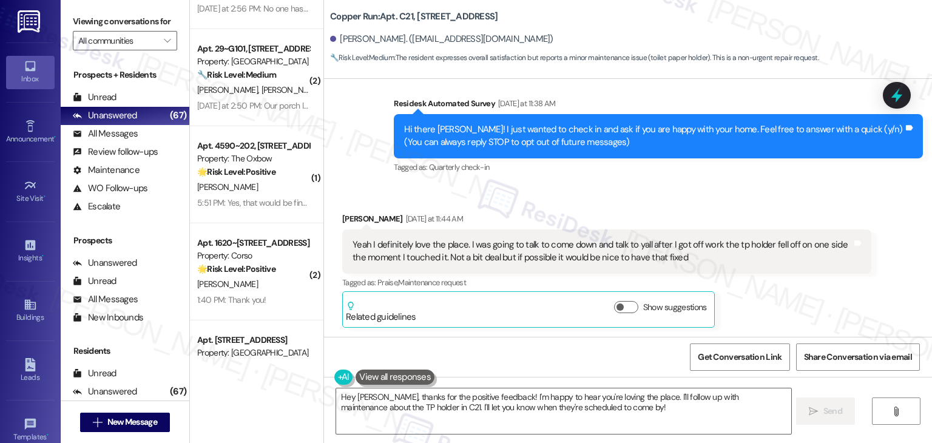
click at [804, 299] on div "Trevor Morrison Yesterday at 11:44 AM Yeah I definitely love the place. I was g…" at bounding box center [606, 269] width 529 height 115
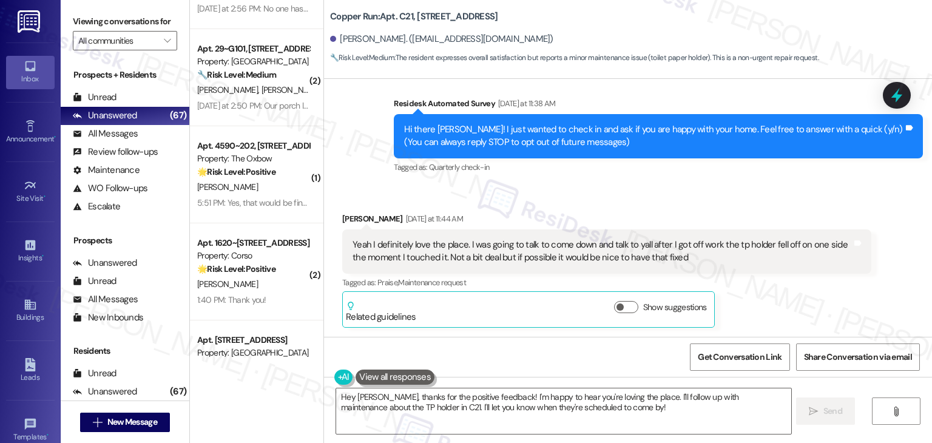
click at [803, 299] on div "Trevor Morrison Yesterday at 11:44 AM Yeah I definitely love the place. I was g…" at bounding box center [606, 269] width 529 height 115
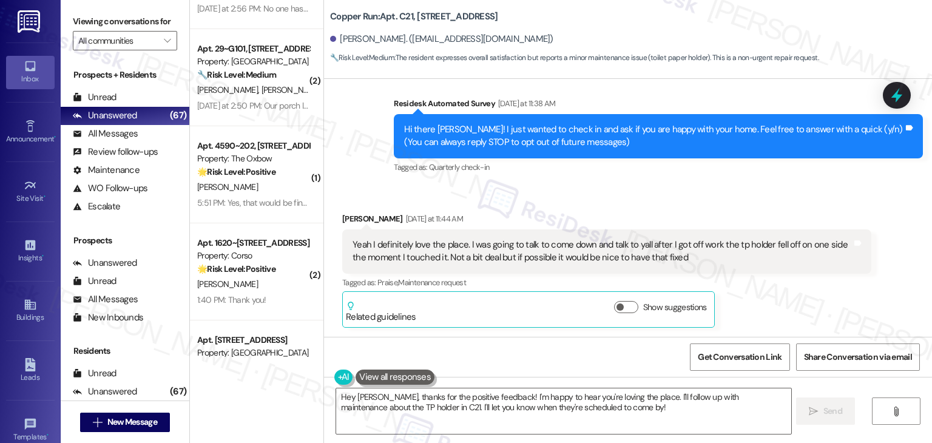
click at [803, 299] on div "Trevor Morrison Yesterday at 11:44 AM Yeah I definitely love the place. I was g…" at bounding box center [606, 269] width 529 height 115
click at [803, 300] on div "Trevor Morrison Yesterday at 11:44 AM Yeah I definitely love the place. I was g…" at bounding box center [606, 269] width 529 height 115
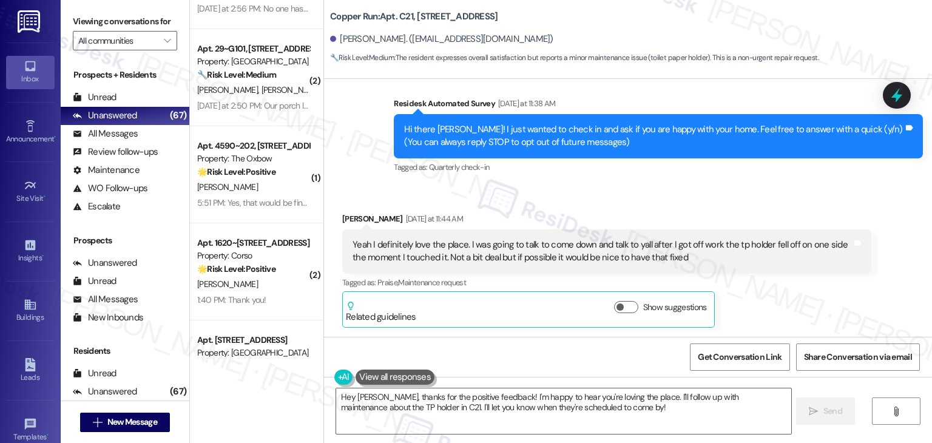
click at [803, 300] on div "Trevor Morrison Yesterday at 11:44 AM Yeah I definitely love the place. I was g…" at bounding box center [606, 269] width 529 height 115
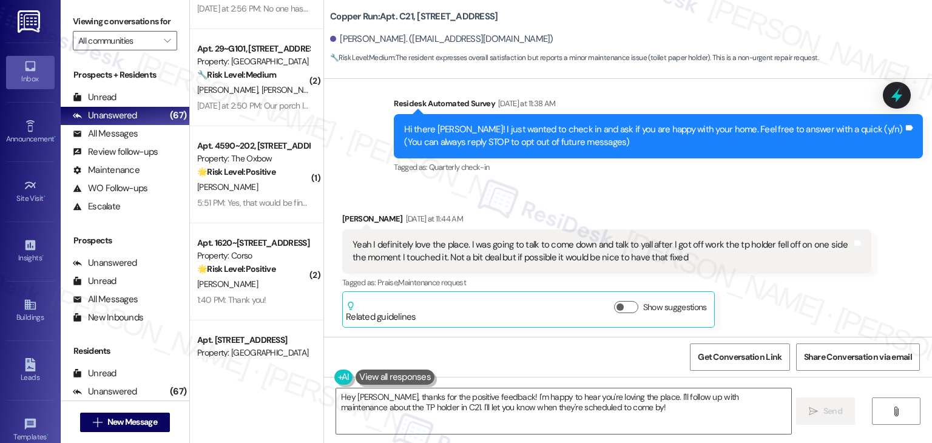
click at [803, 300] on div "Trevor Morrison Yesterday at 11:44 AM Yeah I definitely love the place. I was g…" at bounding box center [606, 269] width 529 height 115
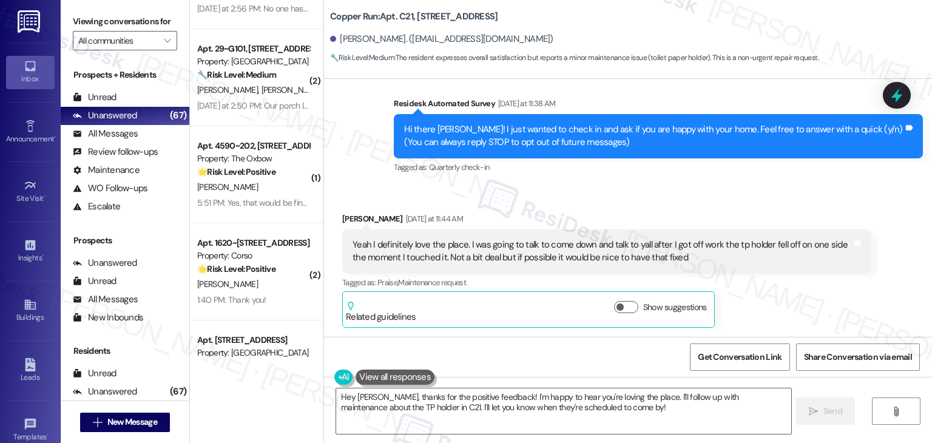
click at [803, 300] on div "Trevor Morrison Yesterday at 11:44 AM Yeah I definitely love the place. I was g…" at bounding box center [606, 269] width 529 height 115
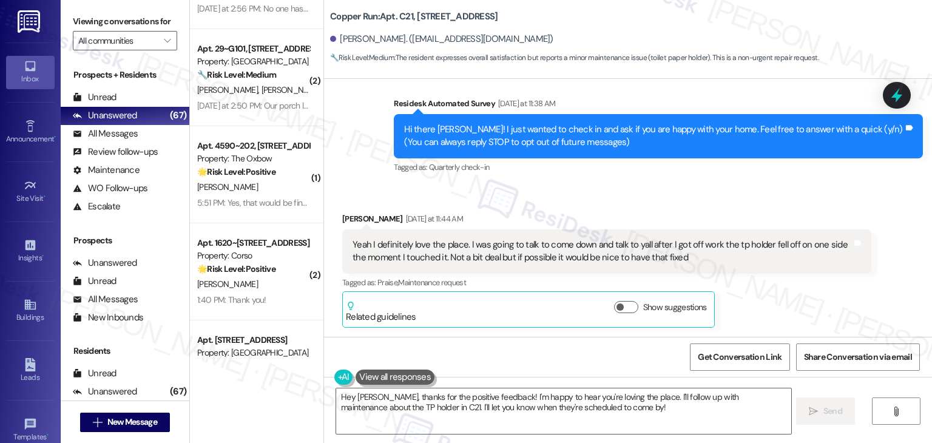
click at [803, 300] on div "Trevor Morrison Yesterday at 11:44 AM Yeah I definitely love the place. I was g…" at bounding box center [606, 269] width 529 height 115
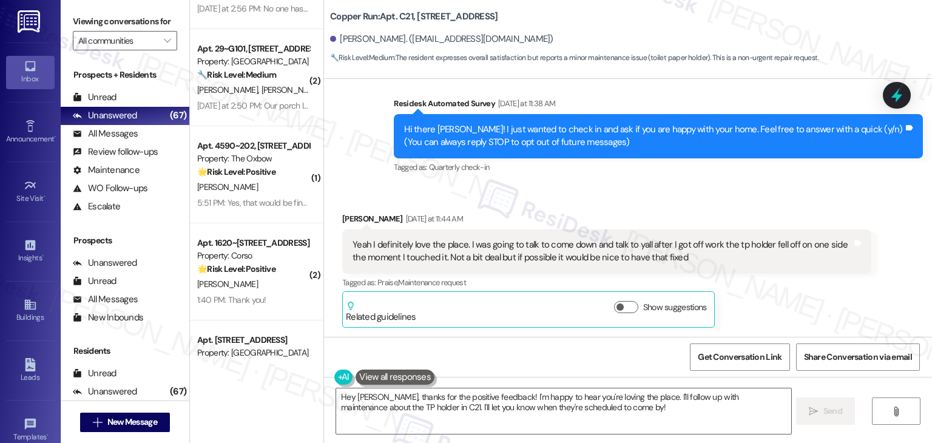
click at [803, 300] on div "Trevor Morrison Yesterday at 11:44 AM Yeah I definitely love the place. I was g…" at bounding box center [606, 269] width 529 height 115
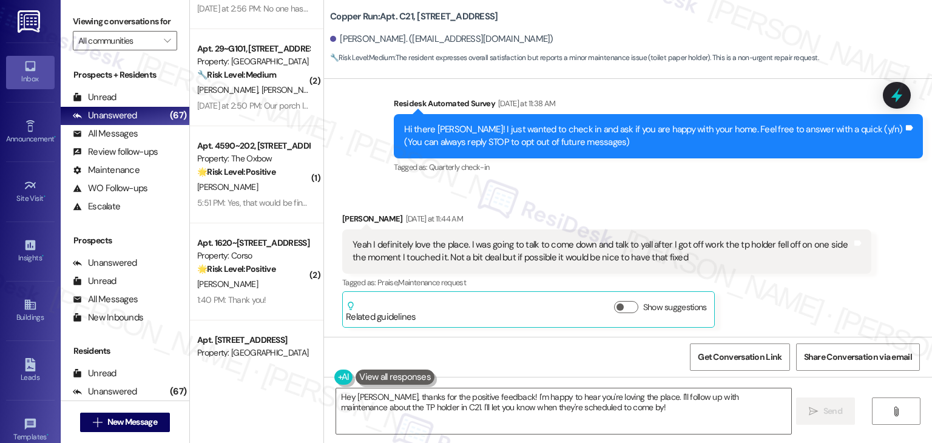
click at [803, 300] on div "Trevor Morrison Yesterday at 11:44 AM Yeah I definitely love the place. I was g…" at bounding box center [606, 269] width 529 height 115
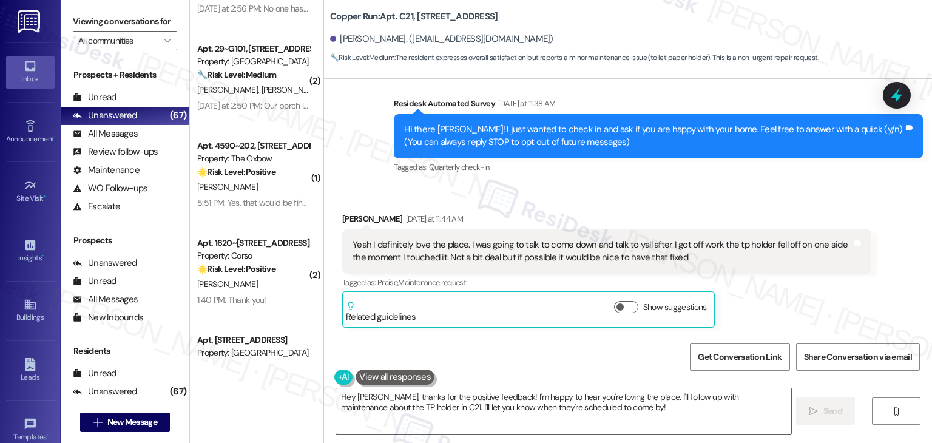
click at [803, 300] on div "Trevor Morrison Yesterday at 11:44 AM Yeah I definitely love the place. I was g…" at bounding box center [606, 269] width 529 height 115
click at [560, 416] on textarea "Hey Trevor, thanks for the positive feedback! I'm happy to hear you're loving t…" at bounding box center [563, 412] width 455 height 46
click at [559, 412] on textarea "Hey Trevor, thanks for the positive feedback! I'm happy to hear you're loving t…" at bounding box center [563, 412] width 455 height 46
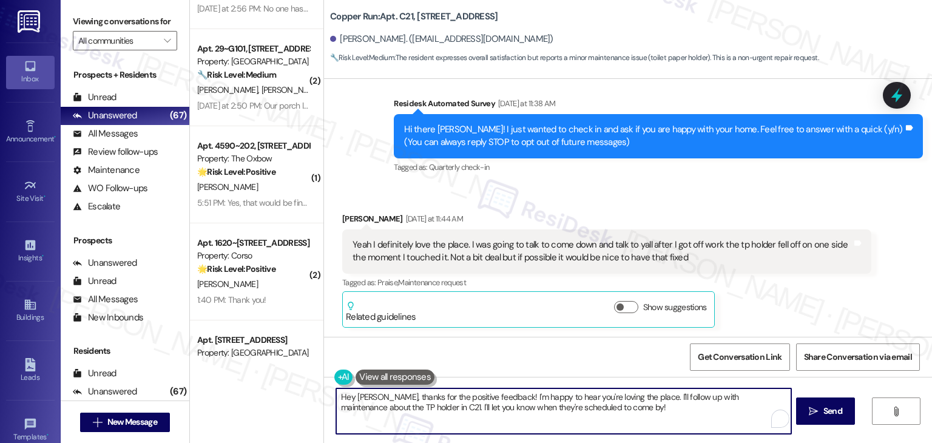
click at [559, 412] on textarea "Hey Trevor, thanks for the positive feedback! I'm happy to hear you're loving t…" at bounding box center [563, 412] width 455 height 46
paste textarea "Glad to hear you’re loving your place, Trevor! 😊 Thanks for letting me know abo…"
type textarea "Glad to hear you’re loving your place, Trevor! 😊 Thanks for letting me know abo…"
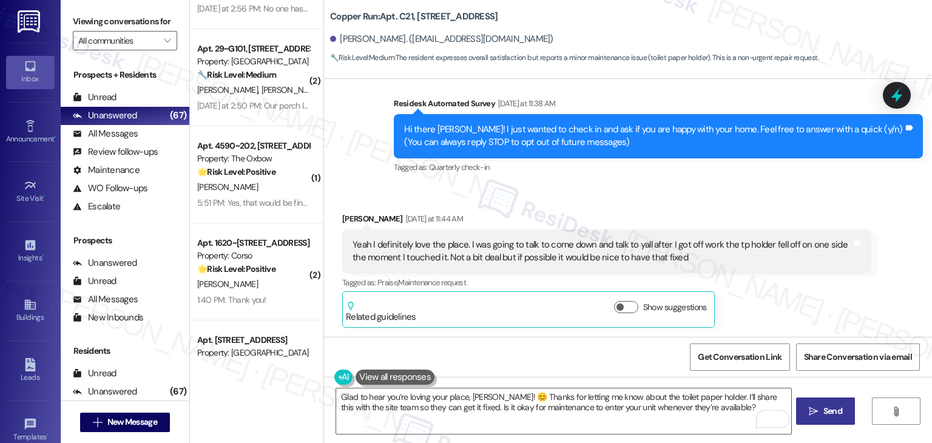
click at [836, 416] on span "Send" at bounding box center [833, 411] width 19 height 13
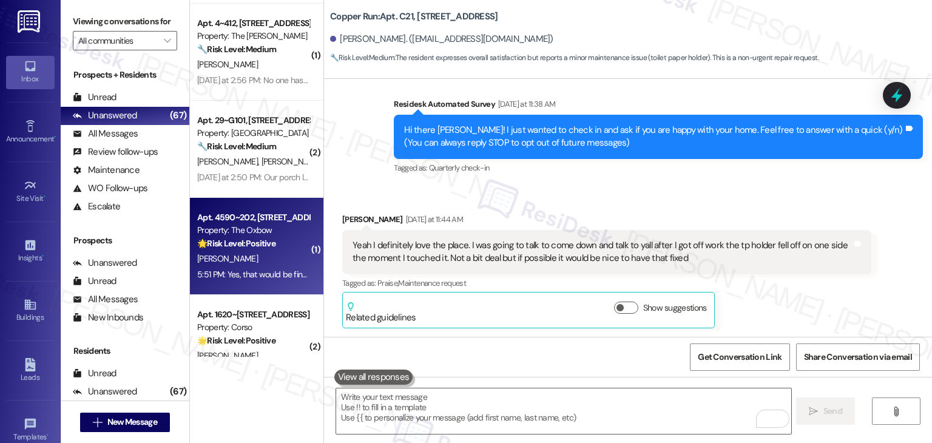
scroll to position [3346, 0]
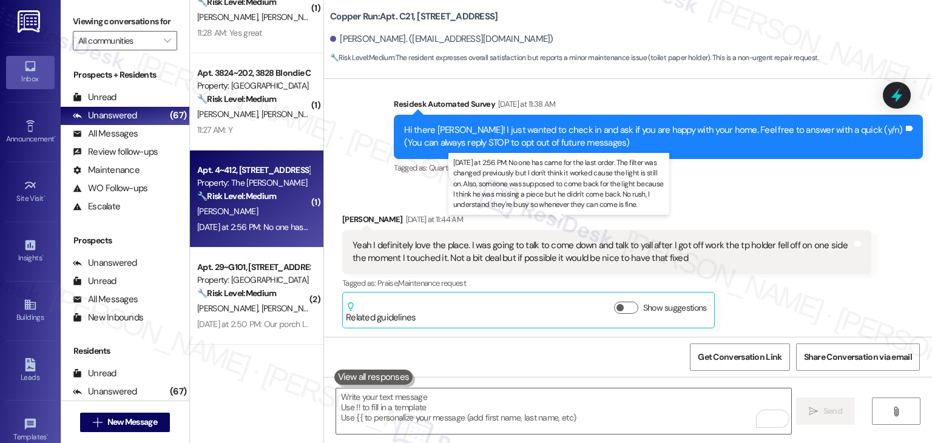
click at [238, 226] on div "Yesterday at 2:56 PM: No one has came for the last order. The filter was change…" at bounding box center [777, 227] width 1161 height 11
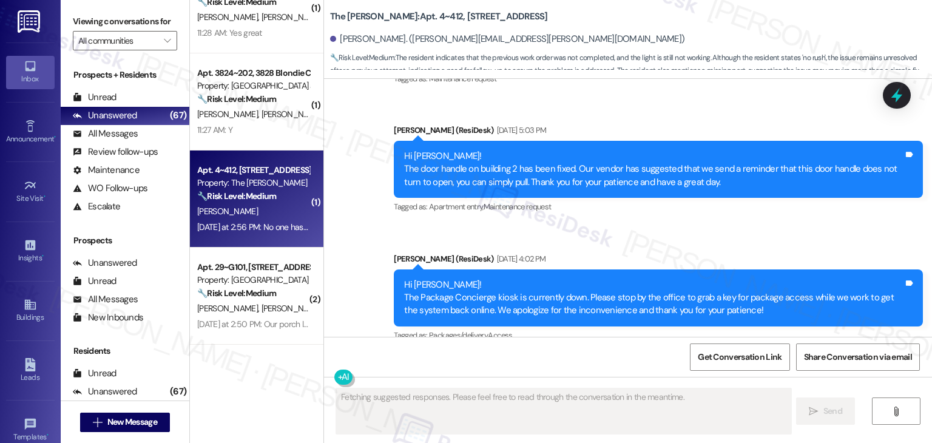
scroll to position [3614, 0]
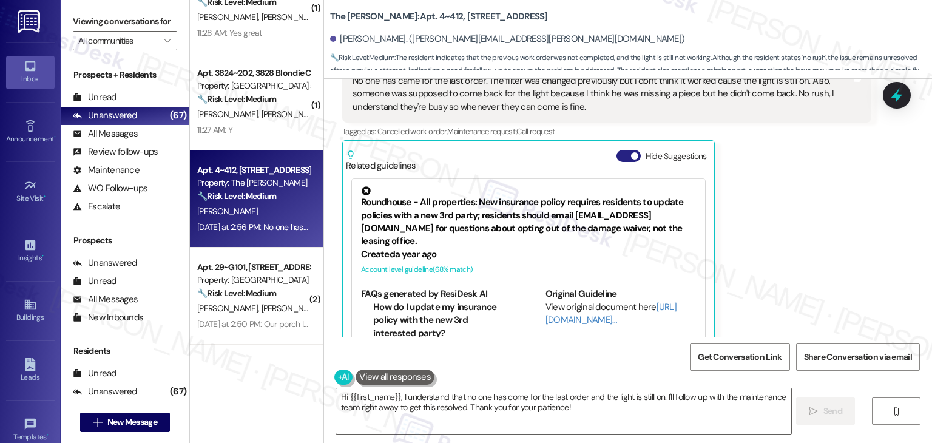
click at [619, 150] on button "Hide Suggestions" at bounding box center [629, 156] width 24 height 12
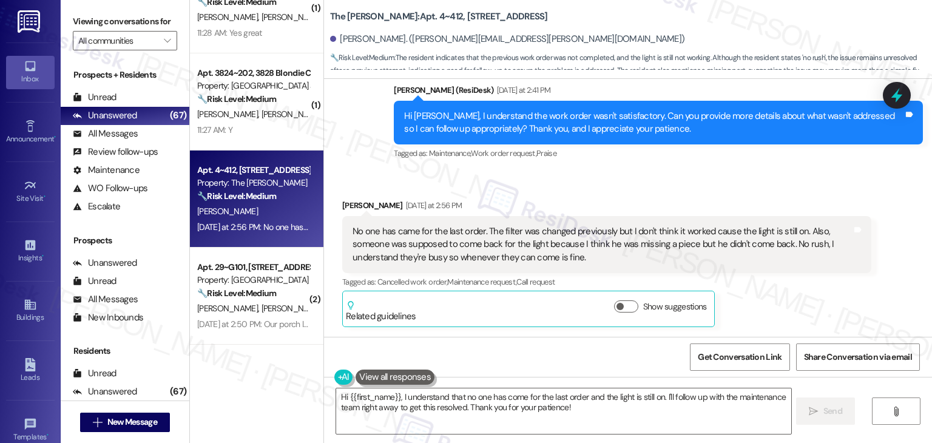
scroll to position [3437, 0]
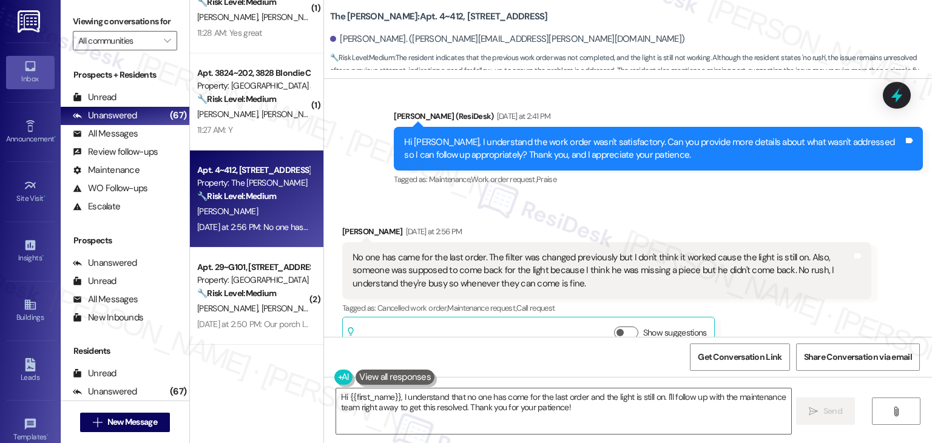
click at [787, 198] on div "Received via SMS Acey Spence Yesterday at 2:56 PM No one has came for the last …" at bounding box center [628, 280] width 608 height 165
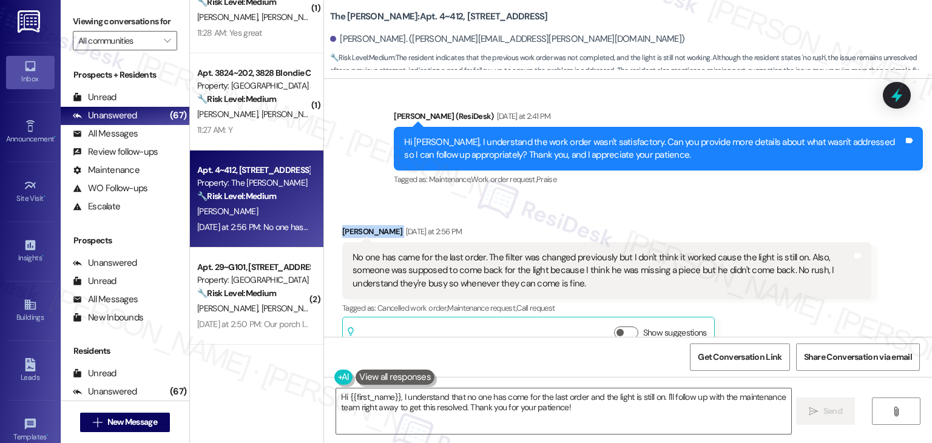
click at [787, 198] on div "Received via SMS Acey Spence Yesterday at 2:56 PM No one has came for the last …" at bounding box center [628, 280] width 608 height 165
click at [670, 198] on div "Received via SMS Acey Spence Yesterday at 2:56 PM No one has came for the last …" at bounding box center [628, 280] width 608 height 165
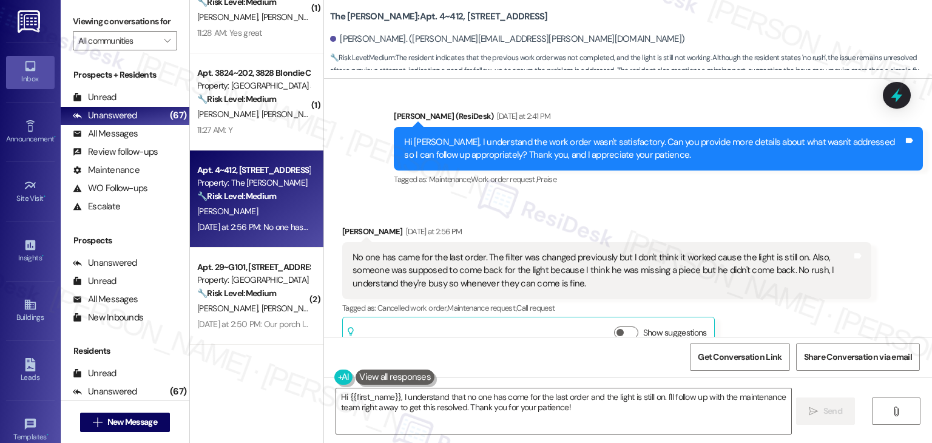
click at [668, 198] on div "Received via SMS Acey Spence Yesterday at 2:56 PM No one has came for the last …" at bounding box center [628, 280] width 608 height 165
click at [670, 216] on div "Received via SMS Acey Spence Yesterday at 2:56 PM No one has came for the last …" at bounding box center [607, 289] width 548 height 146
click at [670, 198] on div "Received via SMS Acey Spence Yesterday at 2:56 PM No one has came for the last …" at bounding box center [628, 280] width 608 height 165
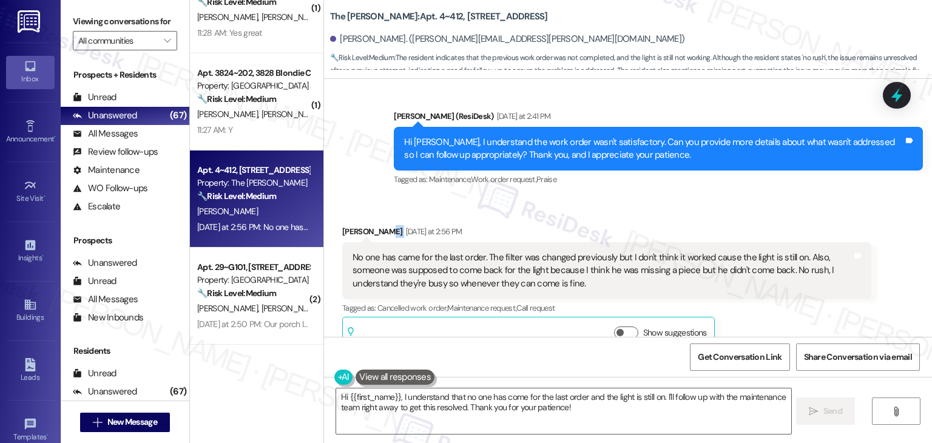
click at [670, 198] on div "Received via SMS Acey Spence Yesterday at 2:56 PM No one has came for the last …" at bounding box center [628, 280] width 608 height 165
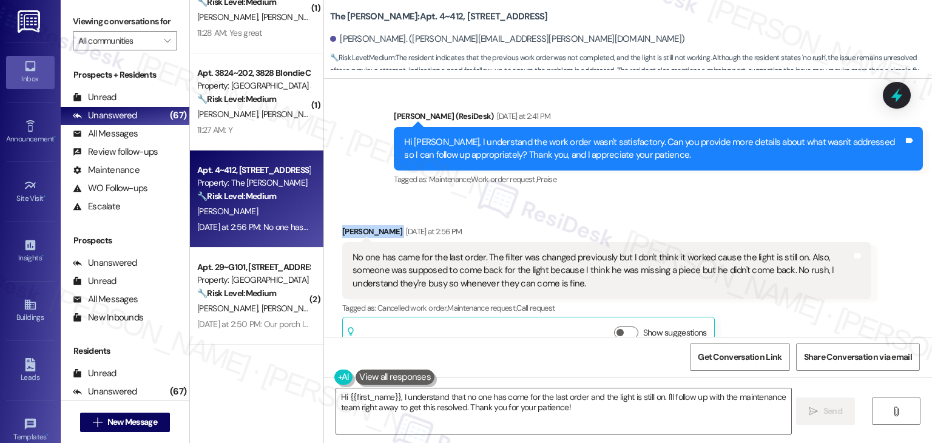
click at [670, 198] on div "Received via SMS Acey Spence Yesterday at 2:56 PM No one has came for the last …" at bounding box center [628, 280] width 608 height 165
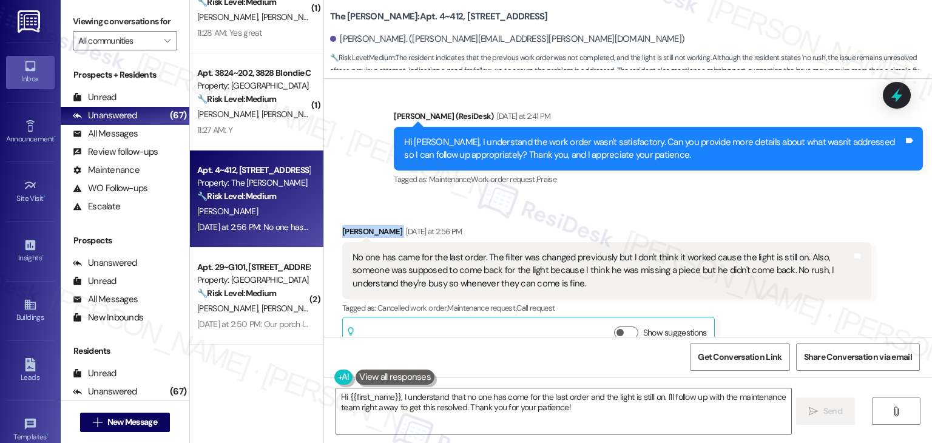
click at [670, 198] on div "Received via SMS Acey Spence Yesterday at 2:56 PM No one has came for the last …" at bounding box center [628, 280] width 608 height 165
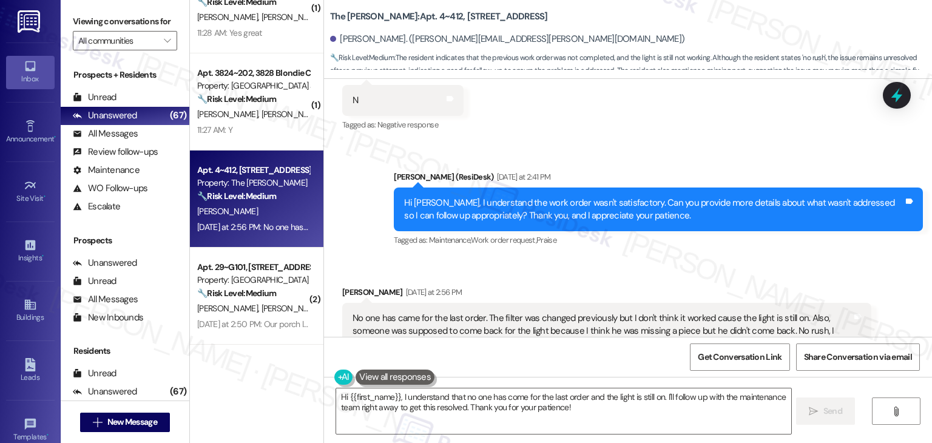
click at [630, 197] on div "Hi Acey, I understand the work order wasn't satisfactory. Can you provide more …" at bounding box center [654, 210] width 500 height 26
click at [574, 197] on div "Hi Acey, I understand the work order wasn't satisfactory. Can you provide more …" at bounding box center [654, 210] width 500 height 26
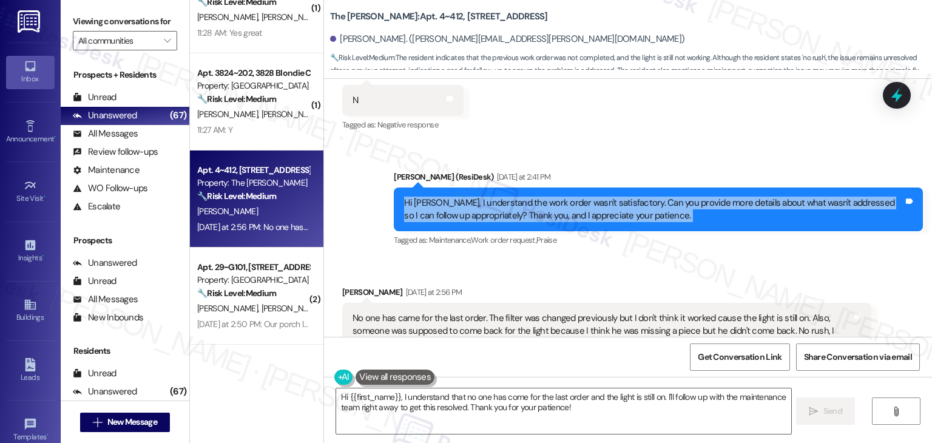
click at [574, 197] on div "Hi Acey, I understand the work order wasn't satisfactory. Can you provide more …" at bounding box center [654, 210] width 500 height 26
copy div "Hi Acey, I understand the work order wasn't satisfactory. Can you provide more …"
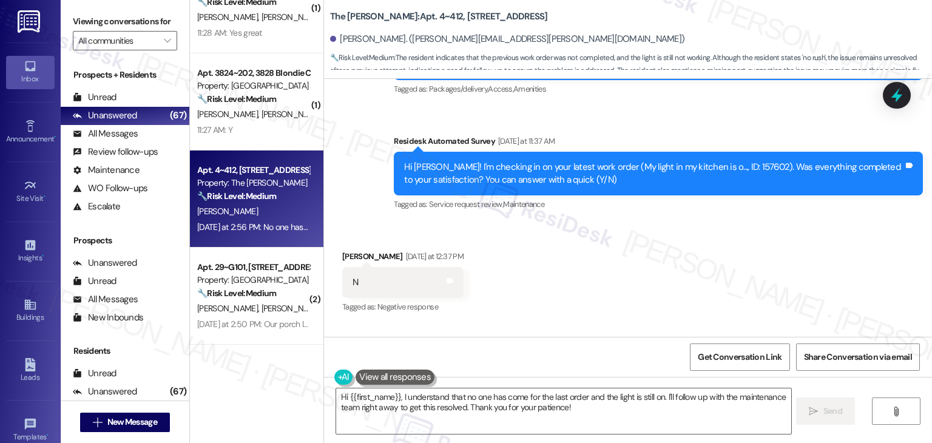
scroll to position [3437, 0]
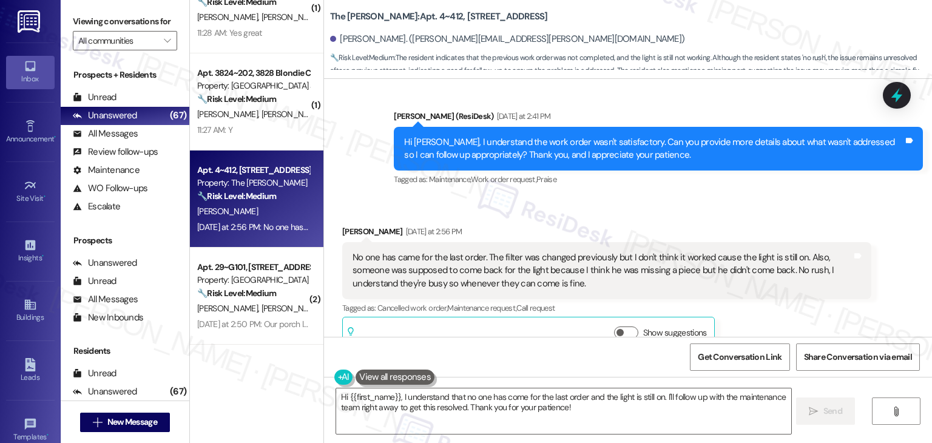
click at [724, 216] on div "Received via SMS Acey Spence Yesterday at 2:56 PM No one has came for the last …" at bounding box center [607, 289] width 548 height 146
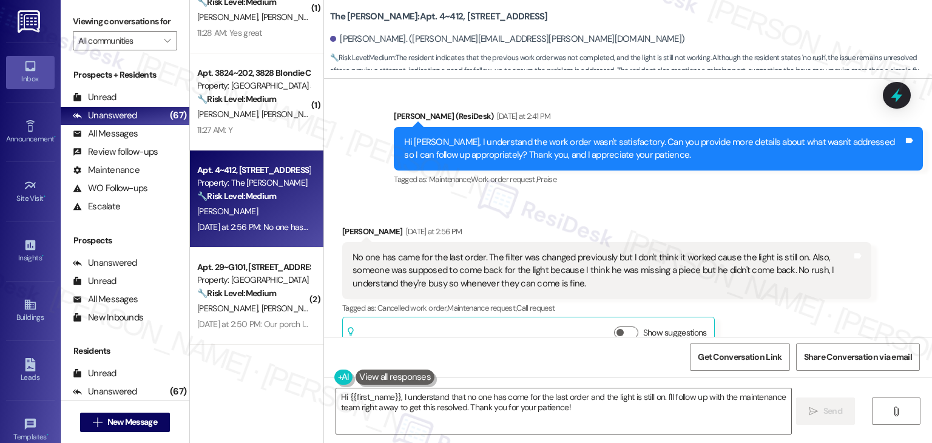
click at [724, 216] on div "Received via SMS Acey Spence Yesterday at 2:56 PM No one has came for the last …" at bounding box center [607, 289] width 548 height 146
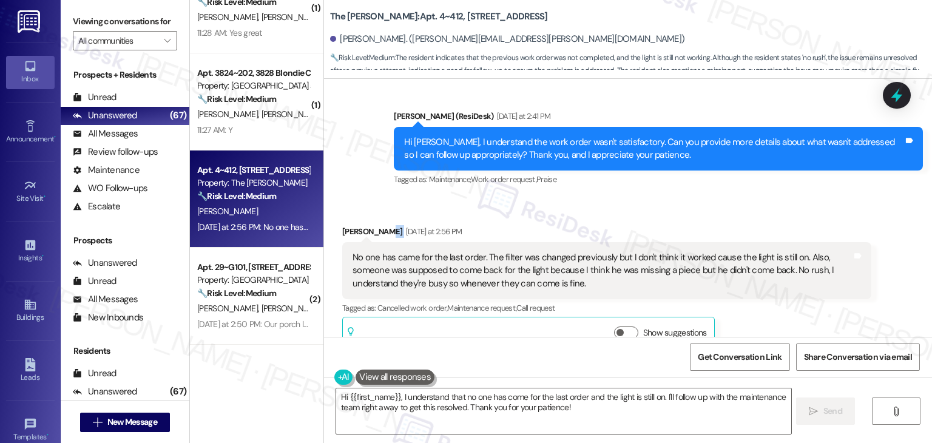
click at [724, 216] on div "Received via SMS Acey Spence Yesterday at 2:56 PM No one has came for the last …" at bounding box center [607, 289] width 548 height 146
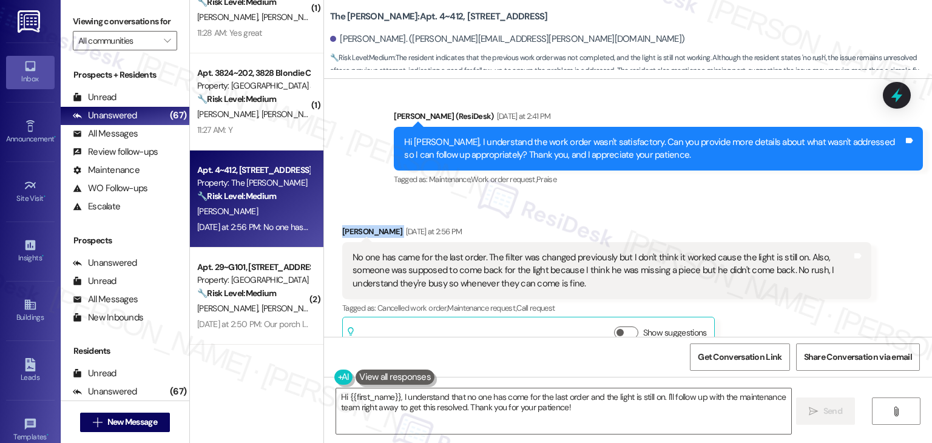
click at [724, 216] on div "Received via SMS Acey Spence Yesterday at 2:56 PM No one has came for the last …" at bounding box center [607, 289] width 548 height 146
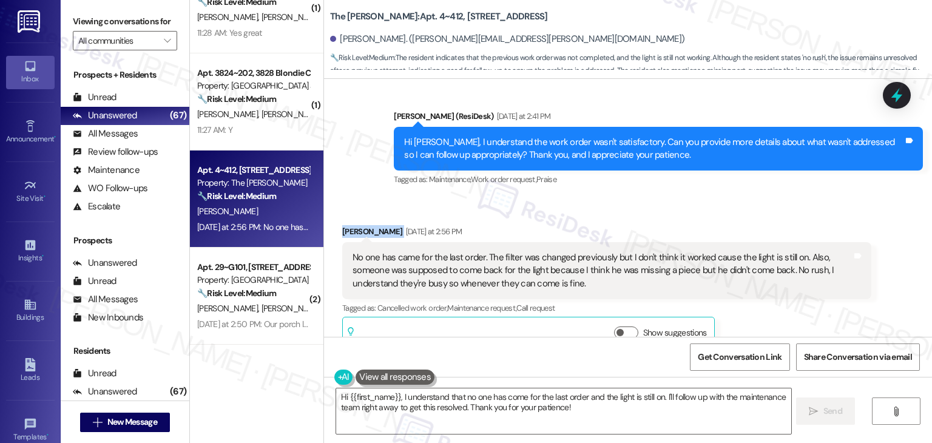
click at [724, 216] on div "Received via SMS Acey Spence Yesterday at 2:56 PM No one has came for the last …" at bounding box center [607, 289] width 548 height 146
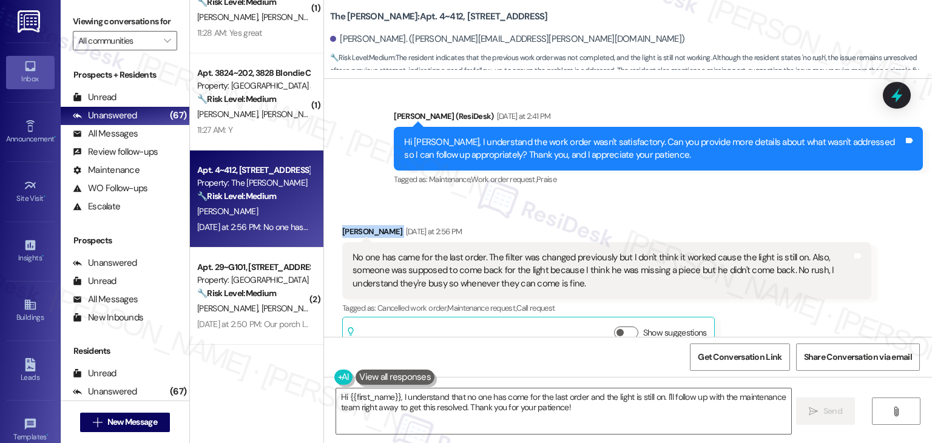
click at [724, 216] on div "Received via SMS Acey Spence Yesterday at 2:56 PM No one has came for the last …" at bounding box center [607, 289] width 548 height 146
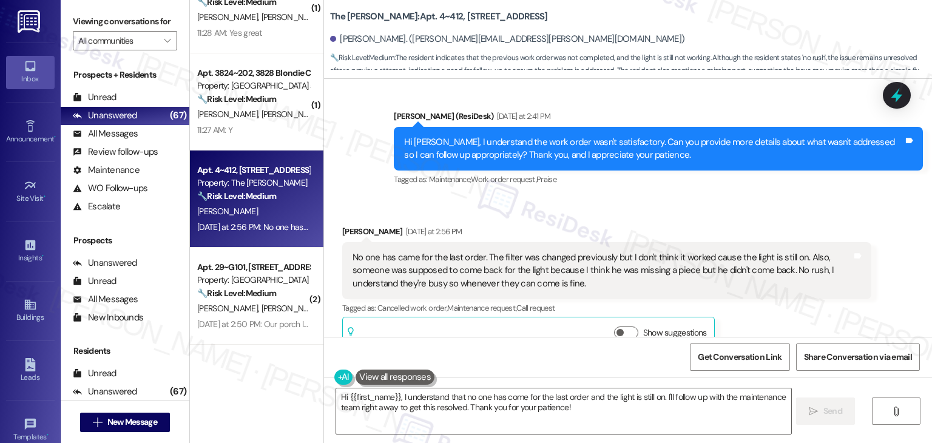
click at [724, 216] on div "Received via SMS Acey Spence Yesterday at 2:56 PM No one has came for the last …" at bounding box center [607, 289] width 548 height 146
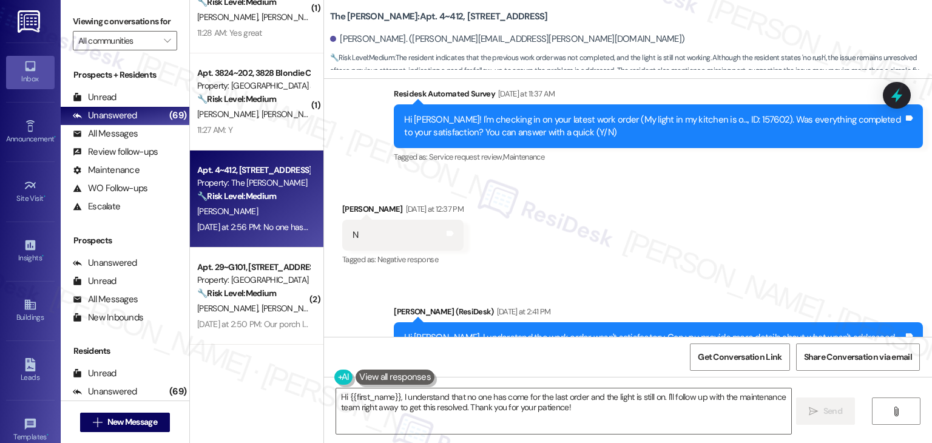
scroll to position [3377, 0]
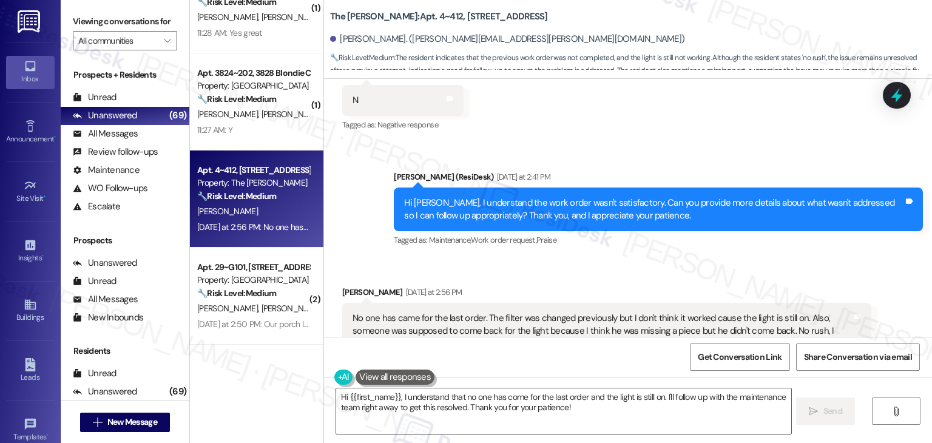
click at [629, 259] on div "Received via SMS Acey Spence Yesterday at 2:56 PM No one has came for the last …" at bounding box center [628, 341] width 608 height 165
click at [549, 197] on div "Hi Acey, I understand the work order wasn't satisfactory. Can you provide more …" at bounding box center [654, 210] width 500 height 26
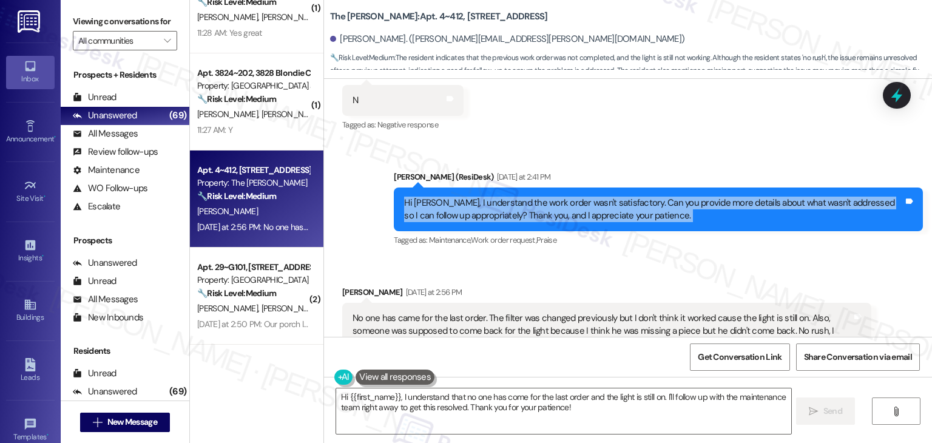
click at [549, 197] on div "Hi Acey, I understand the work order wasn't satisfactory. Can you provide more …" at bounding box center [654, 210] width 500 height 26
copy div "Hi Acey, I understand the work order wasn't satisfactory. Can you provide more …"
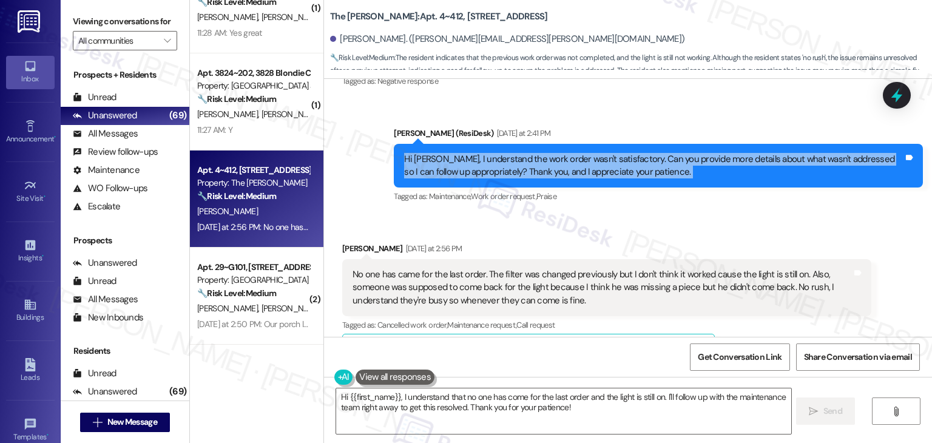
scroll to position [3437, 0]
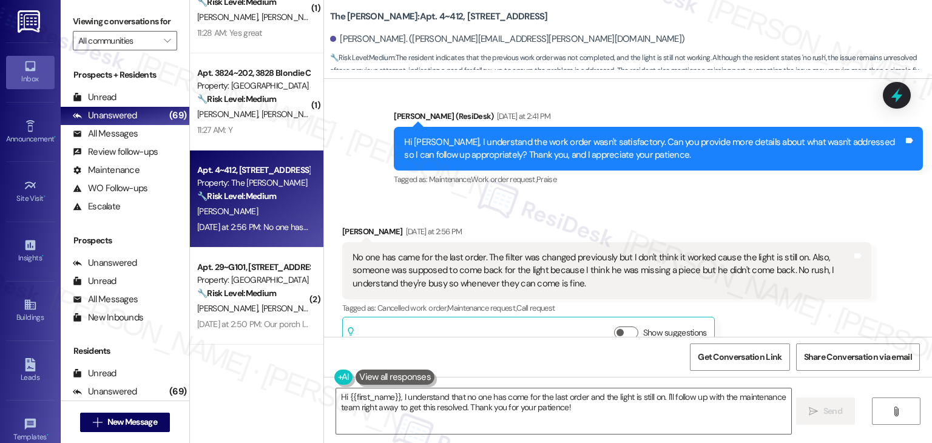
click at [518, 251] on div "No one has came for the last order. The filter was changed previously but I don…" at bounding box center [603, 270] width 500 height 39
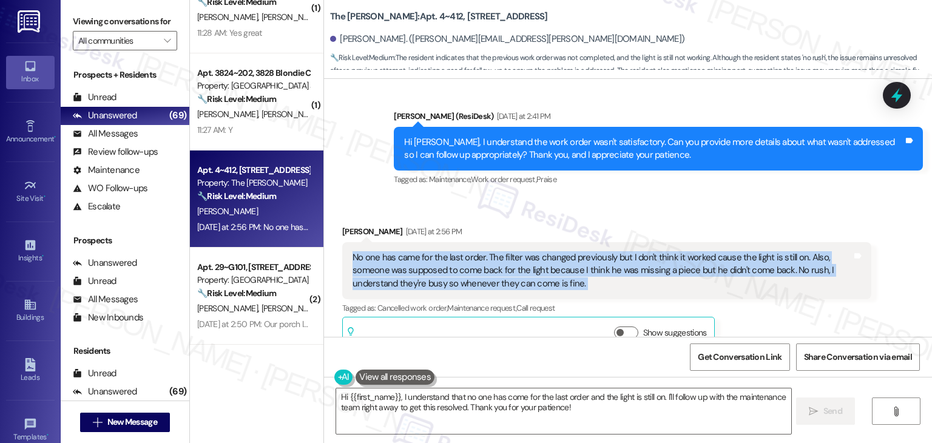
click at [518, 251] on div "No one has came for the last order. The filter was changed previously but I don…" at bounding box center [603, 270] width 500 height 39
copy div "No one has came for the last order. The filter was changed previously but I don…"
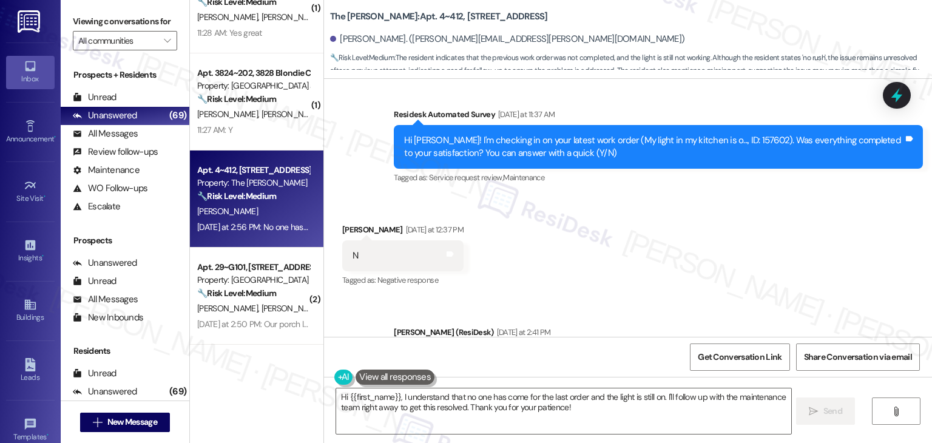
scroll to position [3194, 0]
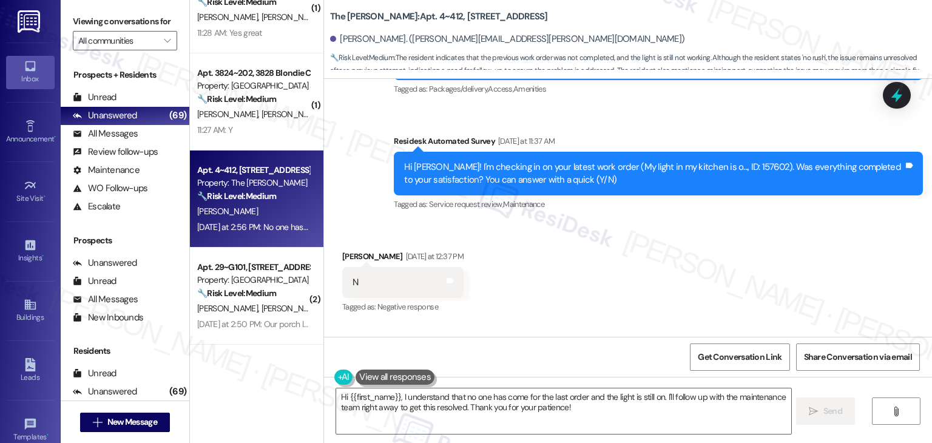
click at [710, 161] on div "Hi Acey! I'm checking in on your latest work order (My light in my kitchen is o…" at bounding box center [654, 174] width 500 height 26
copy div "157602"
click at [686, 251] on div "Received via SMS Acey Spence Yesterday at 12:37 PM N Tags and notes Tagged as: …" at bounding box center [628, 274] width 608 height 103
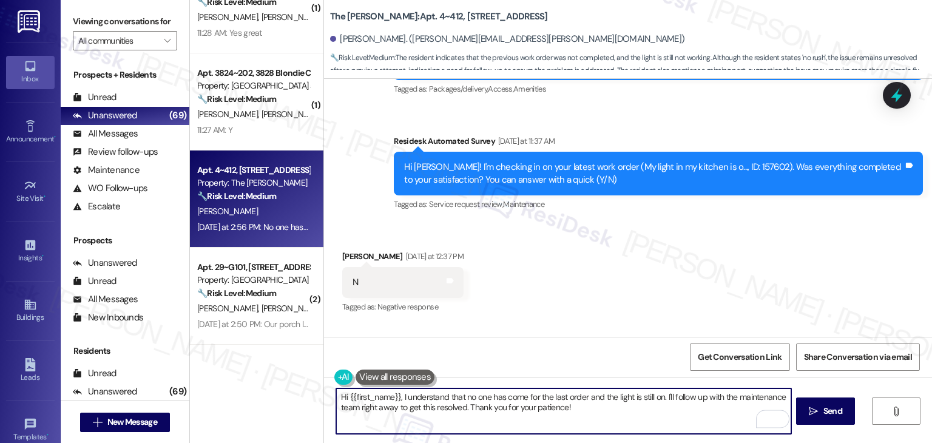
drag, startPoint x: 661, startPoint y: 396, endPoint x: 396, endPoint y: 398, distance: 264.1
click at [396, 398] on textarea "Hi {{first_name}}, I understand that no one has come for the last order and the…" at bounding box center [563, 412] width 455 height 46
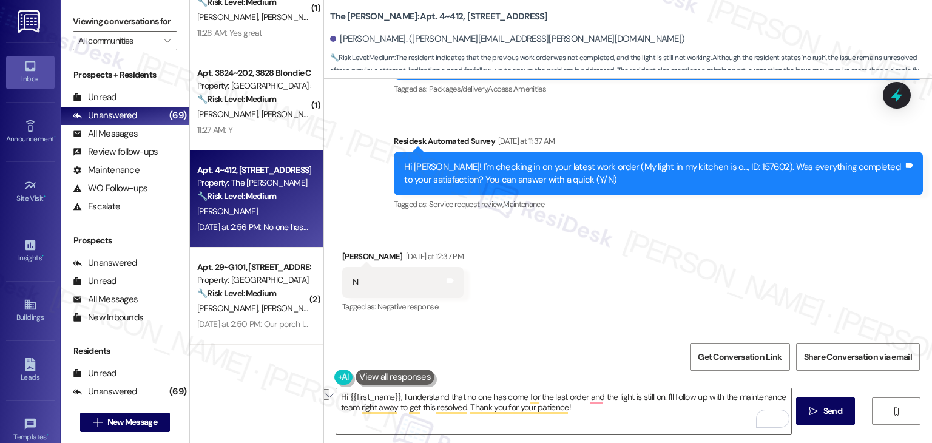
click at [703, 161] on div "Hi Acey! I'm checking in on your latest work order (My light in my kitchen is o…" at bounding box center [654, 174] width 500 height 26
copy div "157602"
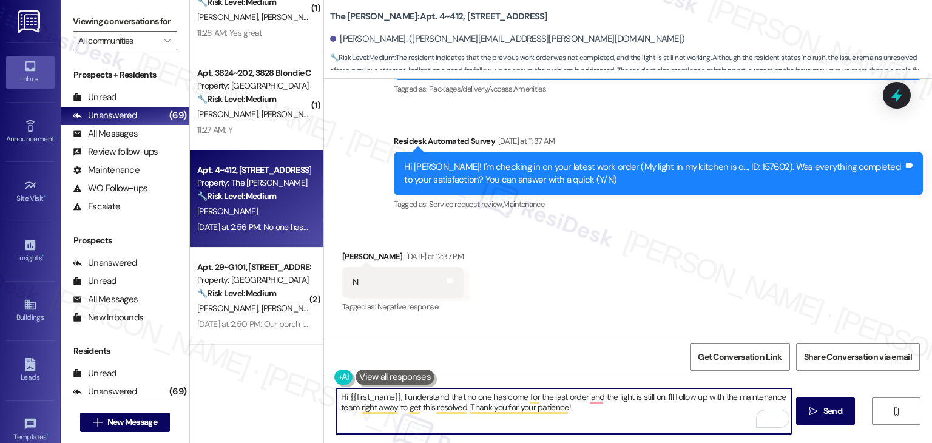
click at [656, 401] on textarea "Hi {{first_name}}, I understand that no one has come for the last order and the…" at bounding box center [563, 412] width 455 height 46
paste textarea "157602"
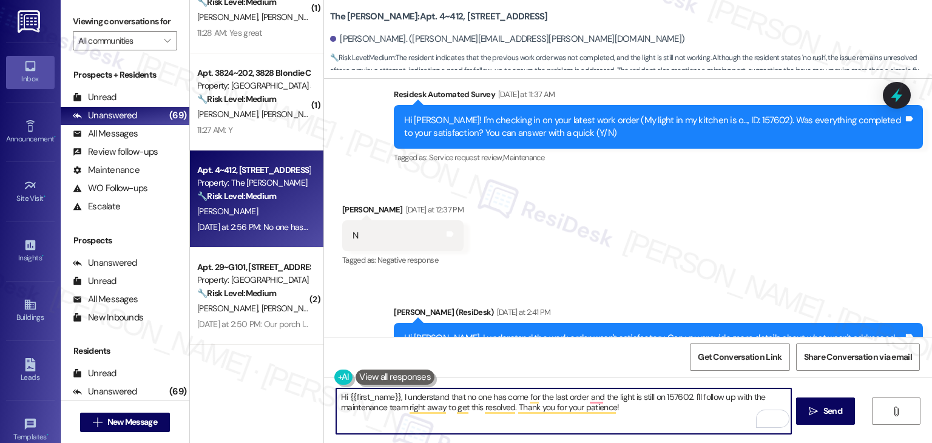
scroll to position [3437, 0]
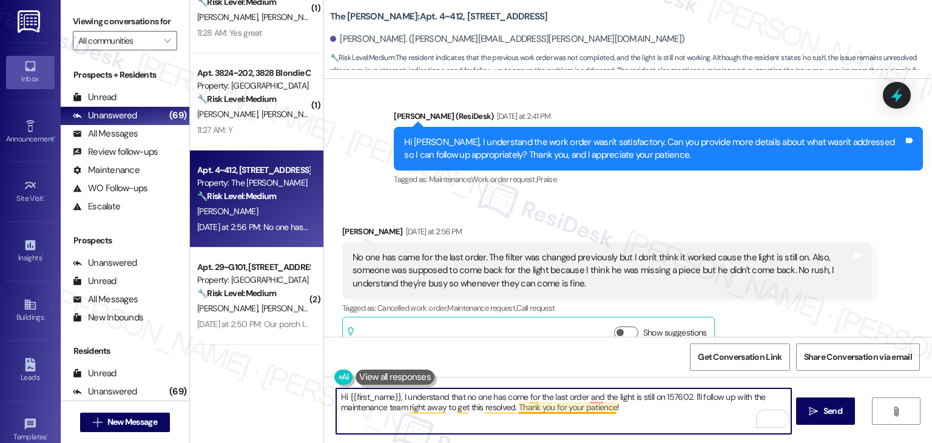
click at [542, 406] on textarea "Hi {{first_name}}, I understand that no one has come for the last order and the…" at bounding box center [563, 412] width 455 height 46
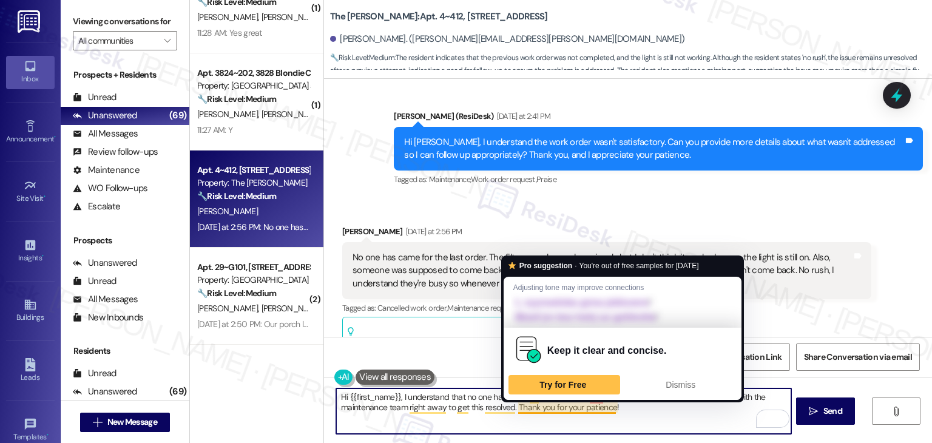
click at [542, 406] on textarea "Hi {{first_name}}, I understand that no one has come for the last order and the…" at bounding box center [563, 412] width 455 height 46
paste textarea "Thanks for the update, Acey. I understand no one has come for the last order an…"
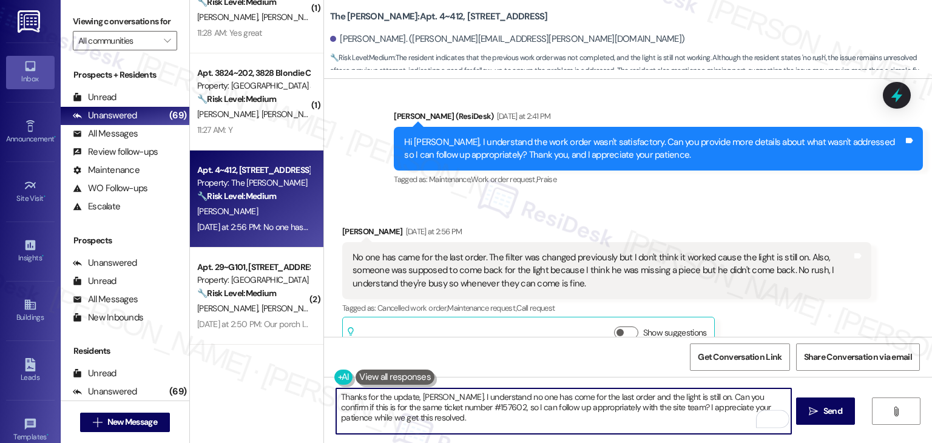
type textarea "Thanks for the update, Acey. I understand no one has come for the last order an…"
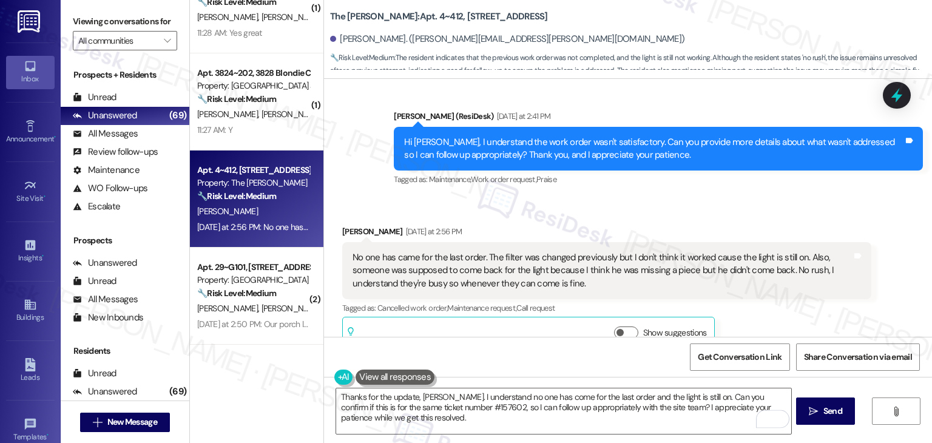
click at [611, 359] on div "Get Conversation Link Share Conversation via email" at bounding box center [628, 357] width 608 height 40
click at [770, 309] on div "Acey Spence Yesterday at 2:56 PM No one has came for the last order. The filter…" at bounding box center [606, 289] width 529 height 128
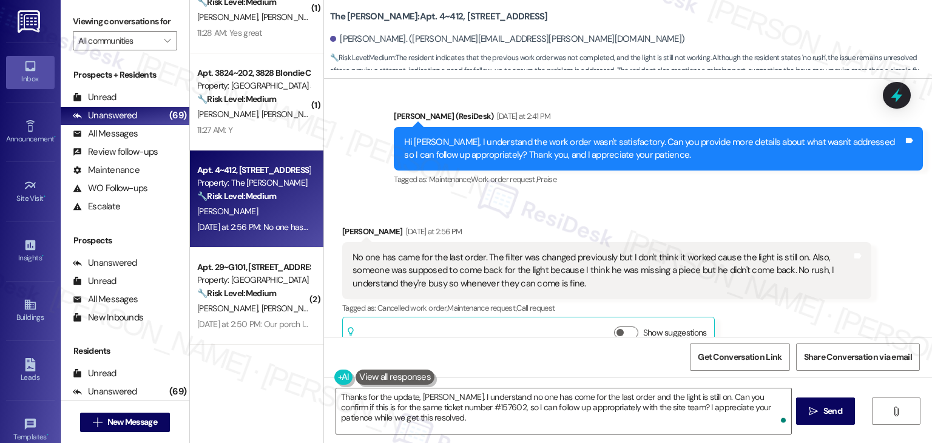
click at [770, 309] on div "Acey Spence Yesterday at 2:56 PM No one has came for the last order. The filter…" at bounding box center [606, 289] width 529 height 128
click at [830, 414] on span "Send" at bounding box center [833, 411] width 19 height 13
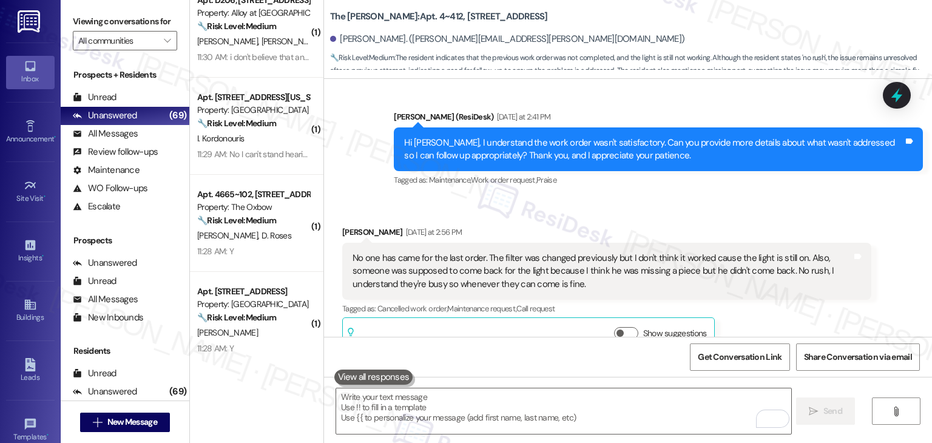
scroll to position [2800, 0]
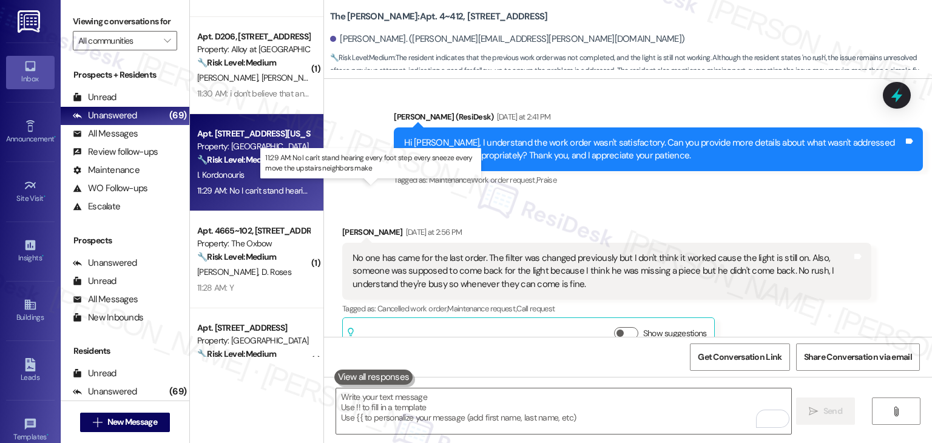
click at [268, 194] on div "11:29 AM: No I can't stand hearing every foot step every sneeze every move the …" at bounding box center [379, 190] width 364 height 11
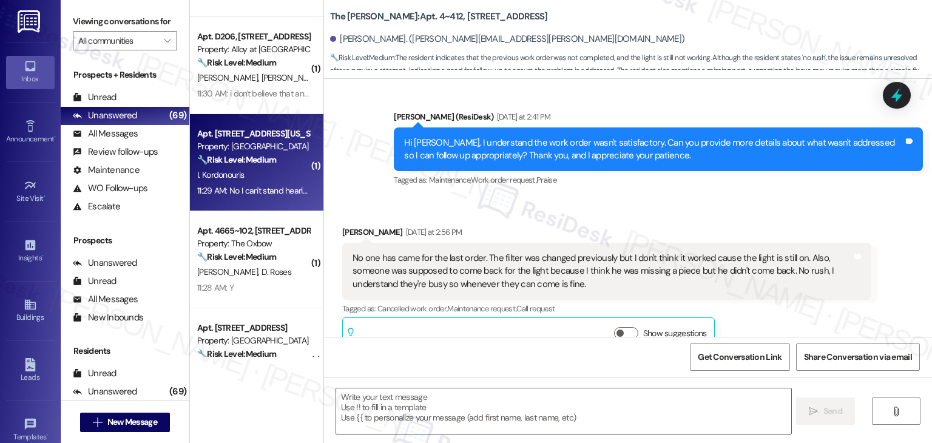
type textarea "Fetching suggested responses. Please feel free to read through the conversation…"
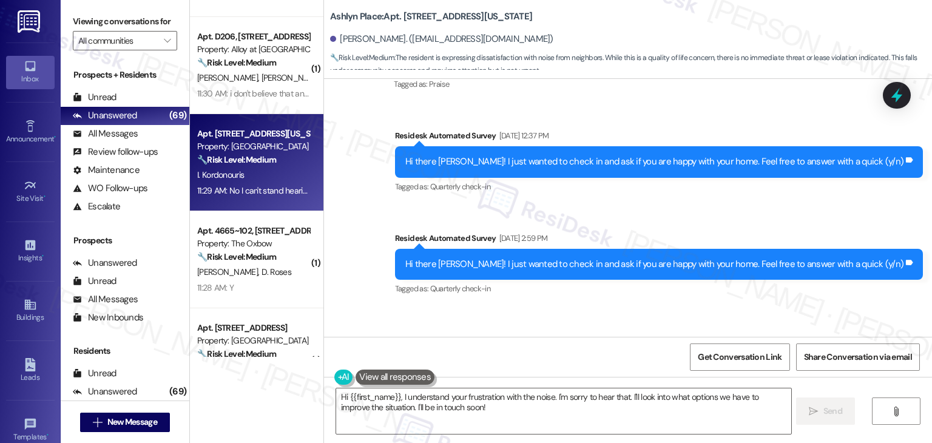
scroll to position [2779, 0]
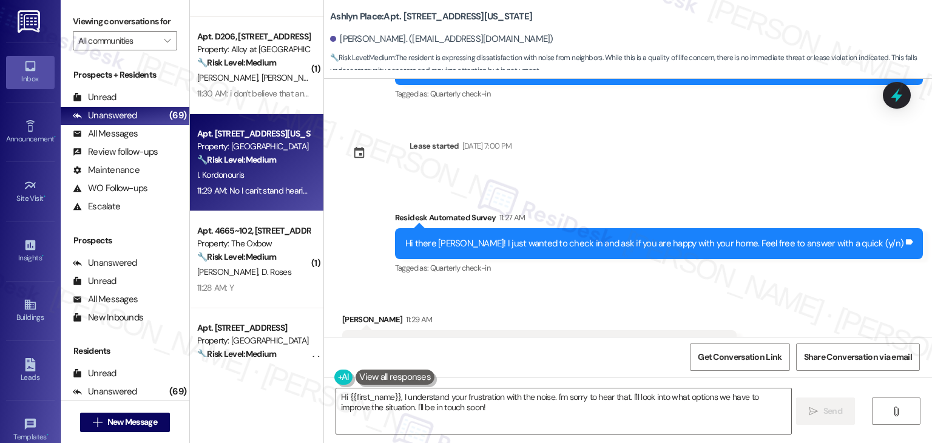
click at [837, 286] on div "Received via SMS Ioannis Kordonouris 11:29 AM No I can't stand hearing every fo…" at bounding box center [628, 337] width 608 height 103
click at [835, 286] on div "Received via SMS Ioannis Kordonouris 11:29 AM No I can't stand hearing every fo…" at bounding box center [628, 337] width 608 height 103
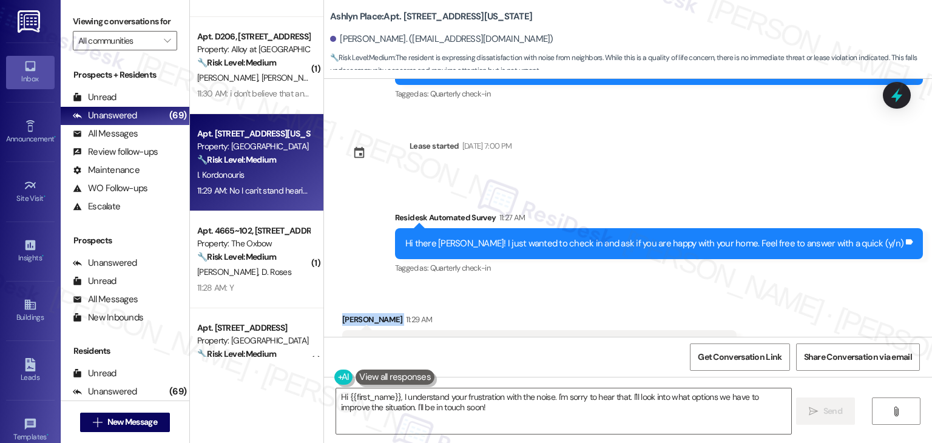
click at [835, 286] on div "Received via SMS Ioannis Kordonouris 11:29 AM No I can't stand hearing every fo…" at bounding box center [628, 337] width 608 height 103
click at [835, 302] on div "Received via SMS Ioannis Kordonouris 11:29 AM No I can't stand hearing every fo…" at bounding box center [628, 337] width 608 height 103
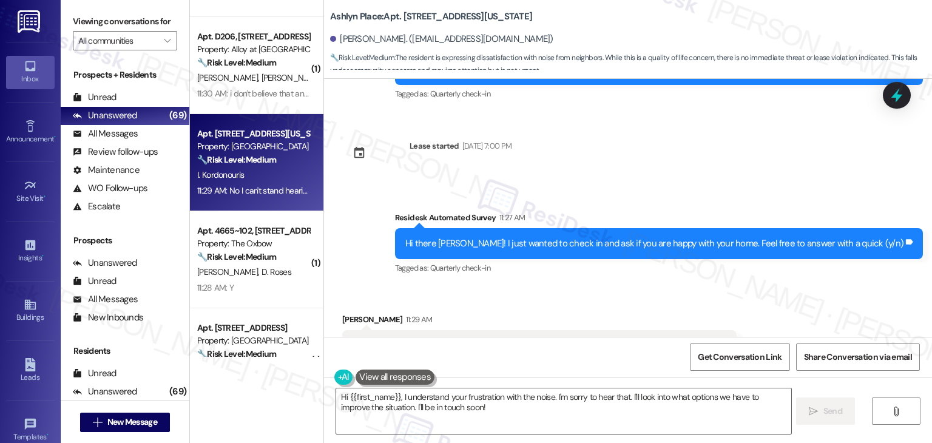
click at [835, 302] on div "Received via SMS Ioannis Kordonouris 11:29 AM No I can't stand hearing every fo…" at bounding box center [628, 337] width 608 height 103
click at [828, 286] on div "Received via SMS Ioannis Kordonouris 11:29 AM No I can't stand hearing every fo…" at bounding box center [628, 337] width 608 height 103
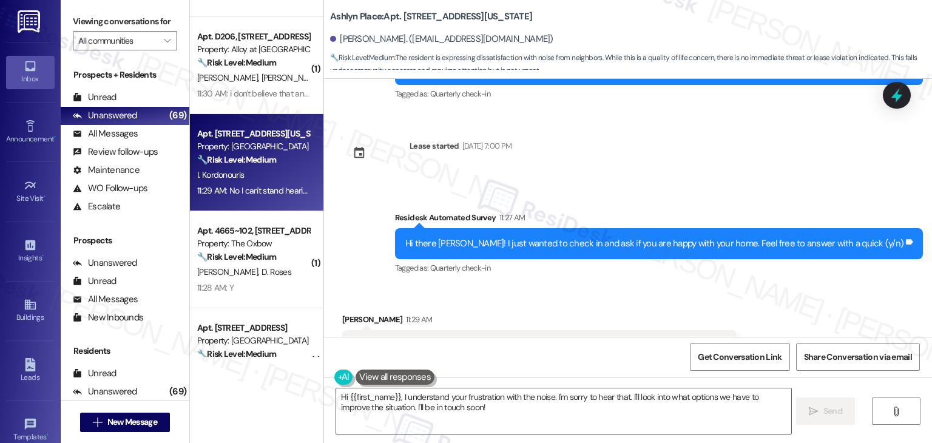
click at [828, 286] on div "Received via SMS Ioannis Kordonouris 11:29 AM No I can't stand hearing every fo…" at bounding box center [628, 337] width 608 height 103
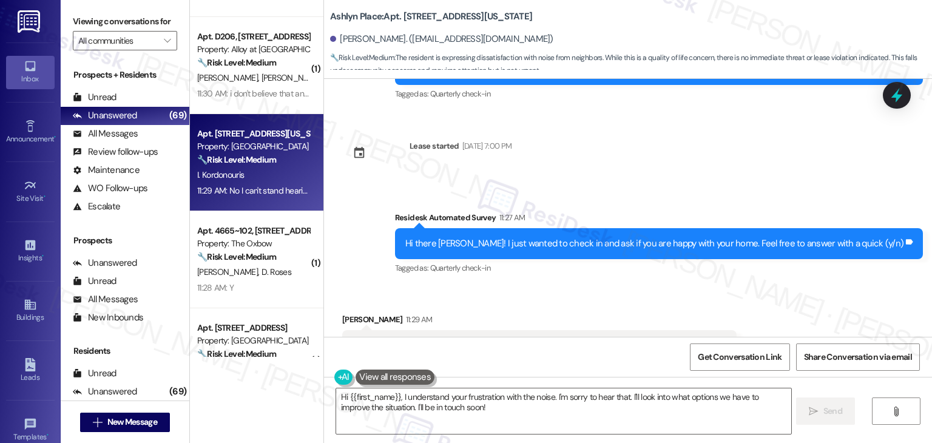
click at [828, 286] on div "Received via SMS Ioannis Kordonouris 11:29 AM No I can't stand hearing every fo…" at bounding box center [628, 337] width 608 height 103
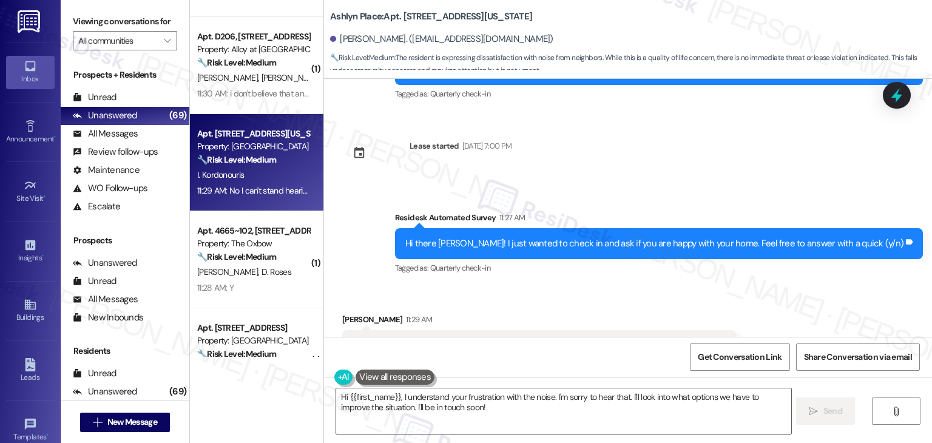
click at [828, 286] on div "Received via SMS Ioannis Kordonouris 11:29 AM No I can't stand hearing every fo…" at bounding box center [628, 337] width 608 height 103
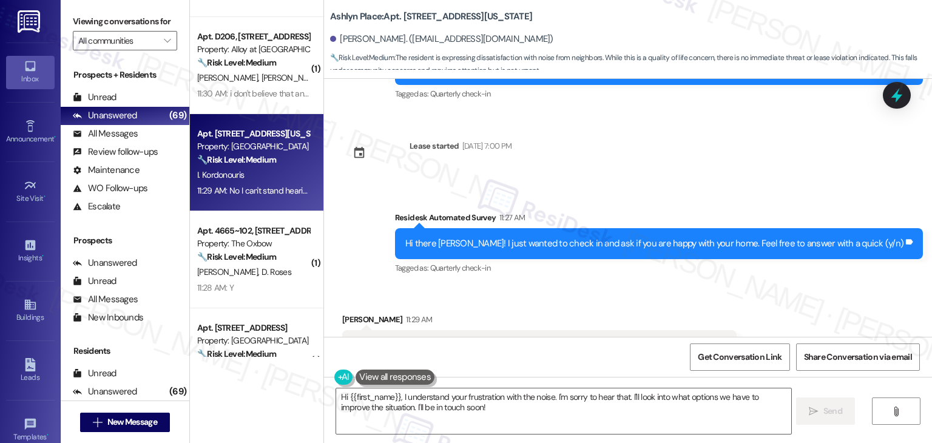
click at [828, 286] on div "Received via SMS Ioannis Kordonouris 11:29 AM No I can't stand hearing every fo…" at bounding box center [628, 337] width 608 height 103
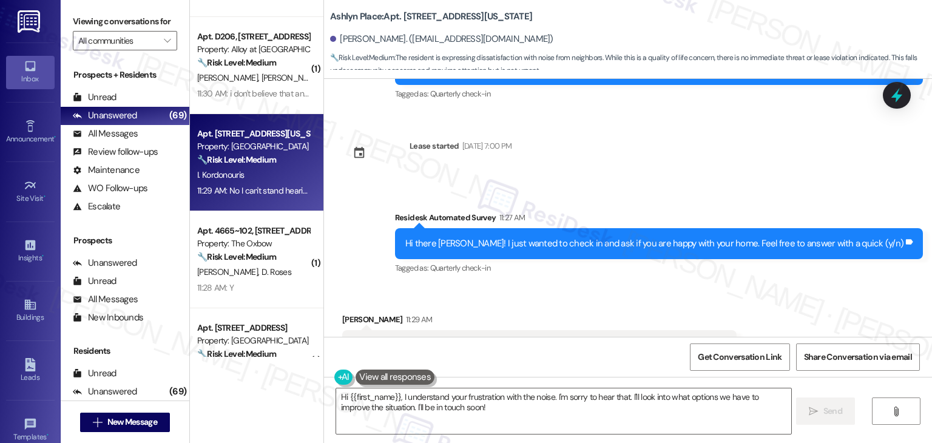
click at [828, 286] on div "Received via SMS Ioannis Kordonouris 11:29 AM No I can't stand hearing every fo…" at bounding box center [628, 337] width 608 height 103
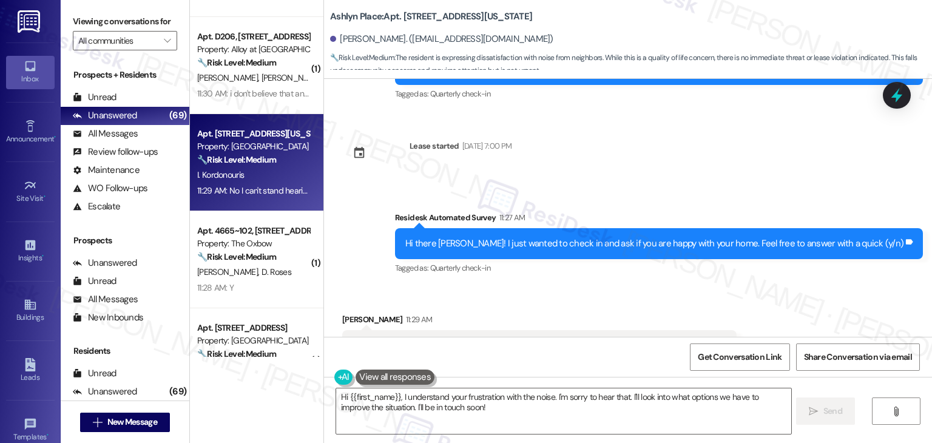
click at [828, 286] on div "Received via SMS Ioannis Kordonouris 11:29 AM No I can't stand hearing every fo…" at bounding box center [628, 337] width 608 height 103
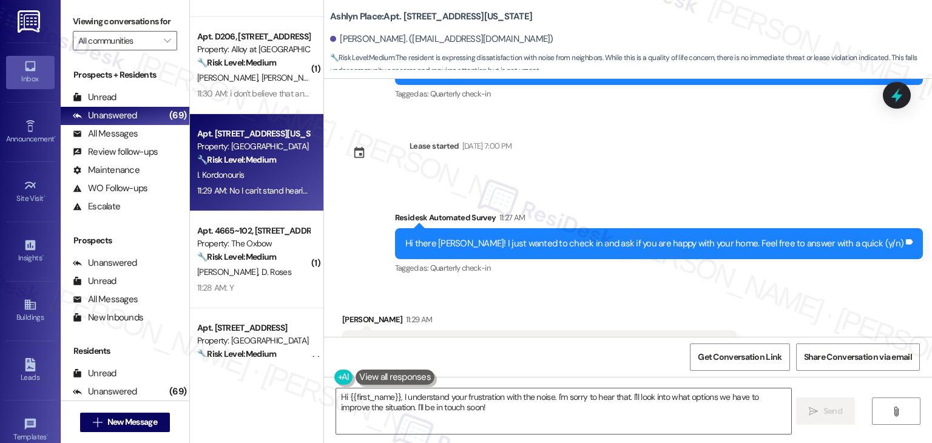
click at [828, 286] on div "Received via SMS Ioannis Kordonouris 11:29 AM No I can't stand hearing every fo…" at bounding box center [628, 337] width 608 height 103
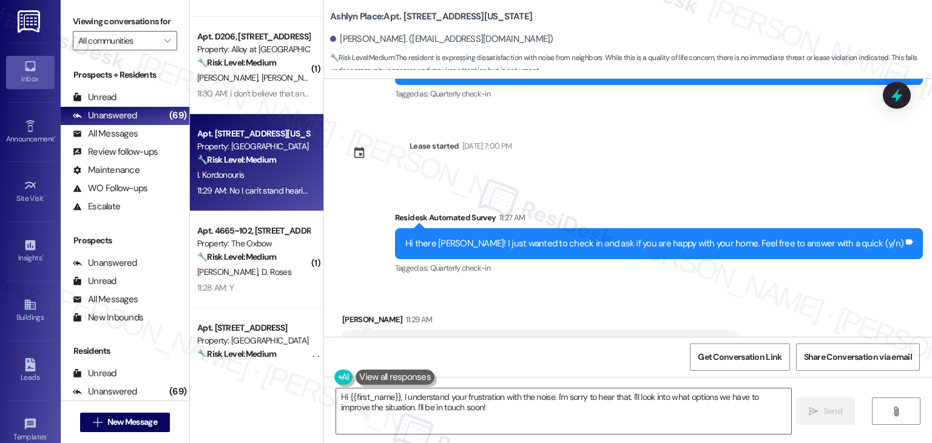
click at [828, 286] on div "Received via SMS Ioannis Kordonouris 11:29 AM No I can't stand hearing every fo…" at bounding box center [628, 337] width 608 height 103
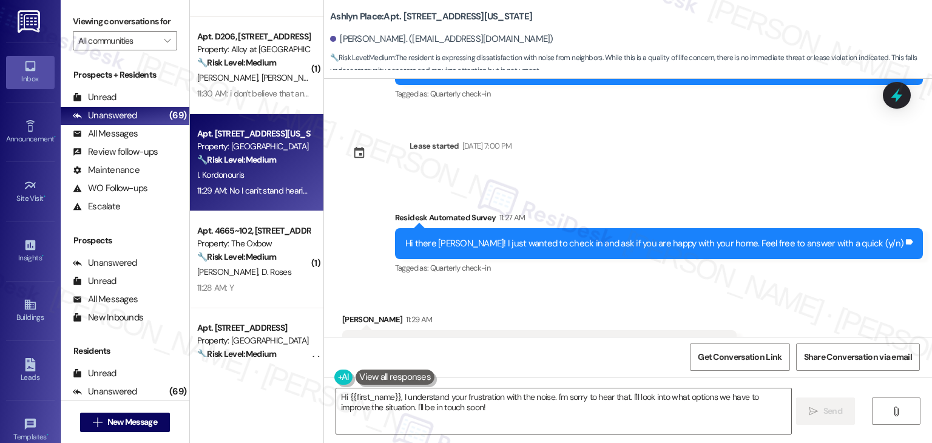
click at [828, 286] on div "Received via SMS Ioannis Kordonouris 11:29 AM No I can't stand hearing every fo…" at bounding box center [628, 337] width 608 height 103
click at [625, 237] on div "Hi there Ioannis! I just wanted to check in and ask if you are happy with your …" at bounding box center [655, 243] width 498 height 13
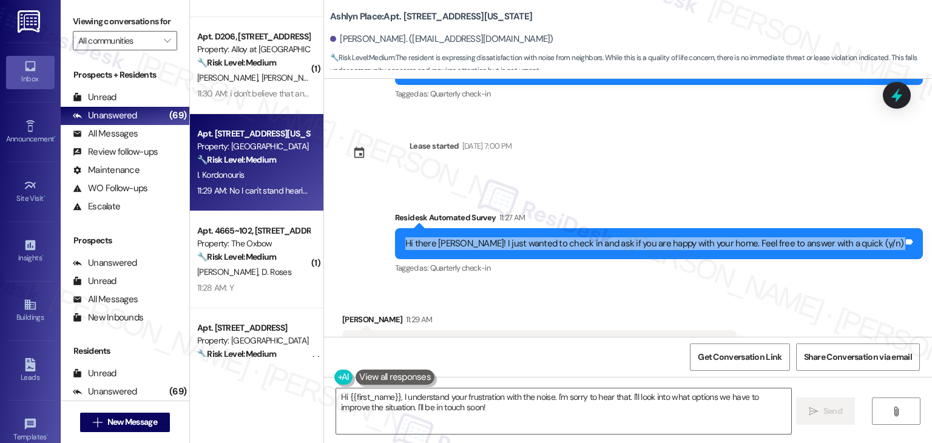
click at [625, 237] on div "Hi there Ioannis! I just wanted to check in and ask if you are happy with your …" at bounding box center [655, 243] width 498 height 13
copy div "Hi there Ioannis! I just wanted to check in and ask if you are happy with your …"
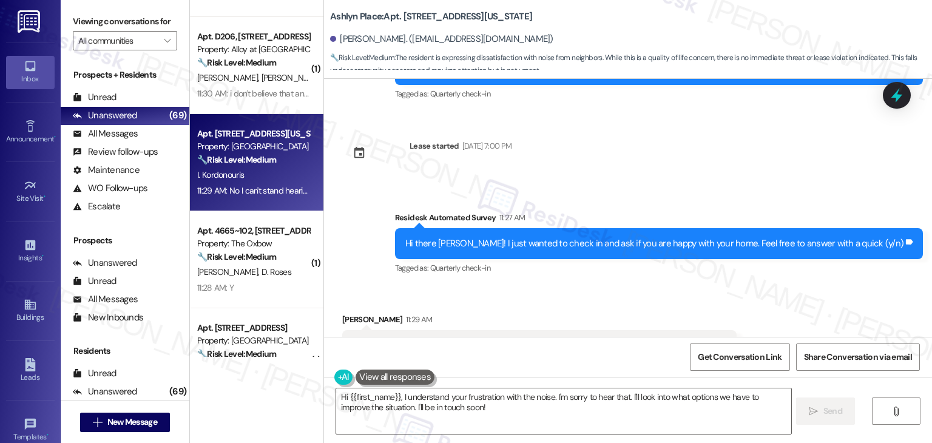
click at [725, 286] on div "Received via SMS Ioannis Kordonouris 11:29 AM No I can't stand hearing every fo…" at bounding box center [628, 337] width 608 height 103
click at [507, 339] on div "No I can't stand hearing every foot step every sneeze every move the upstairs n…" at bounding box center [535, 345] width 365 height 13
copy div "No I can't stand hearing every foot step every sneeze every move the upstairs n…"
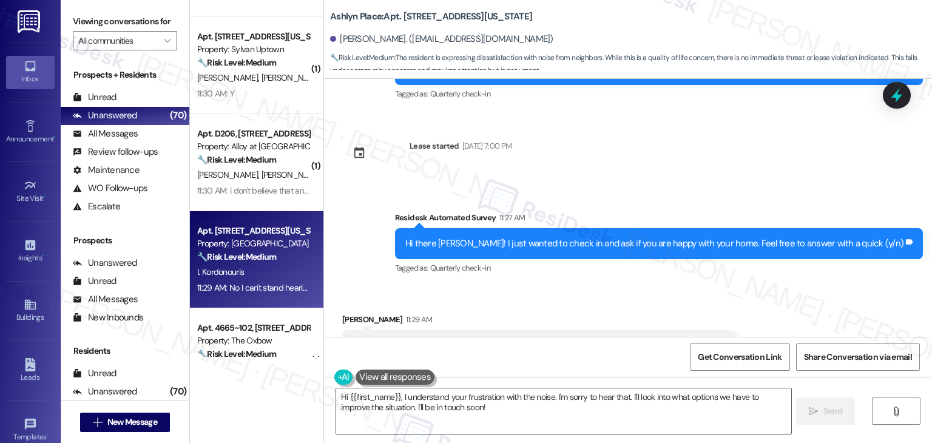
click at [808, 286] on div "Received via SMS Ioannis Kordonouris 11:29 AM No I can't stand hearing every fo…" at bounding box center [628, 337] width 608 height 103
click at [443, 404] on textarea "Hi {{first_name}}, I understand your frustration with the noise. I'm sorry to h…" at bounding box center [563, 412] width 455 height 46
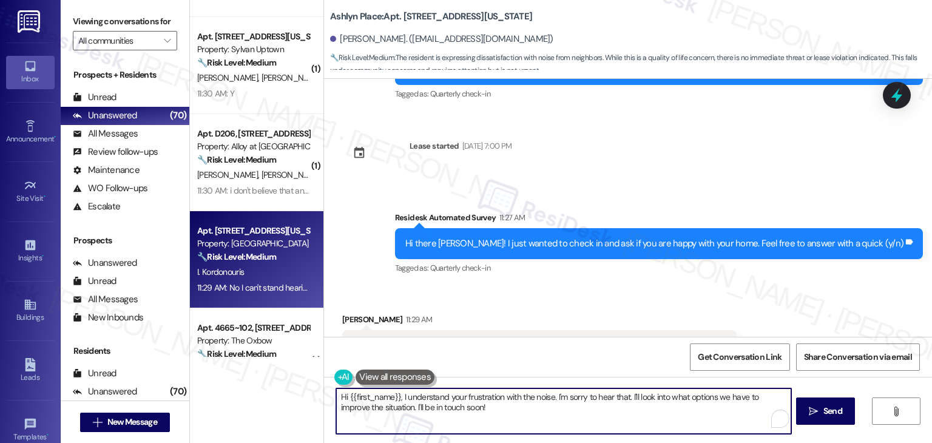
click at [443, 404] on textarea "Hi {{first_name}}, I understand your frustration with the noise. I'm sorry to h…" at bounding box center [563, 412] width 455 height 46
paste textarea "Sorry to hear that, Ioannis! Is this something you’ve been dealing with every d…"
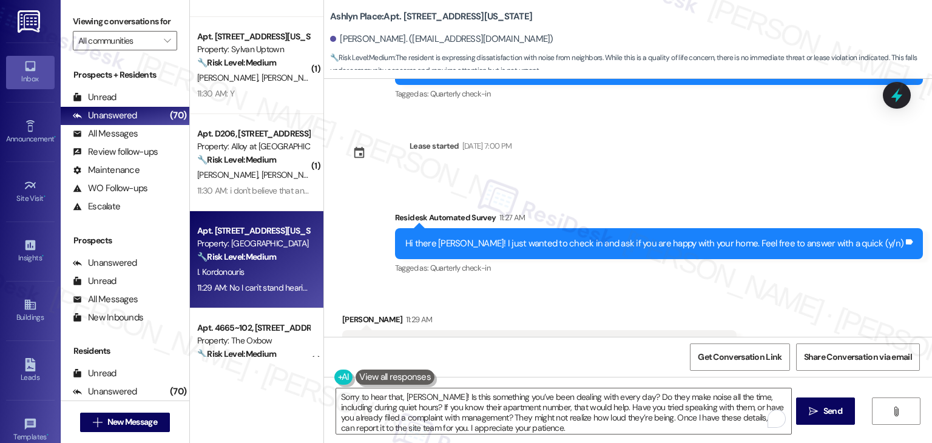
click at [574, 351] on div "Get Conversation Link Share Conversation via email" at bounding box center [628, 357] width 608 height 40
click at [556, 353] on div "Get Conversation Link Share Conversation via email" at bounding box center [628, 357] width 608 height 40
click at [835, 408] on span "Send" at bounding box center [833, 411] width 19 height 13
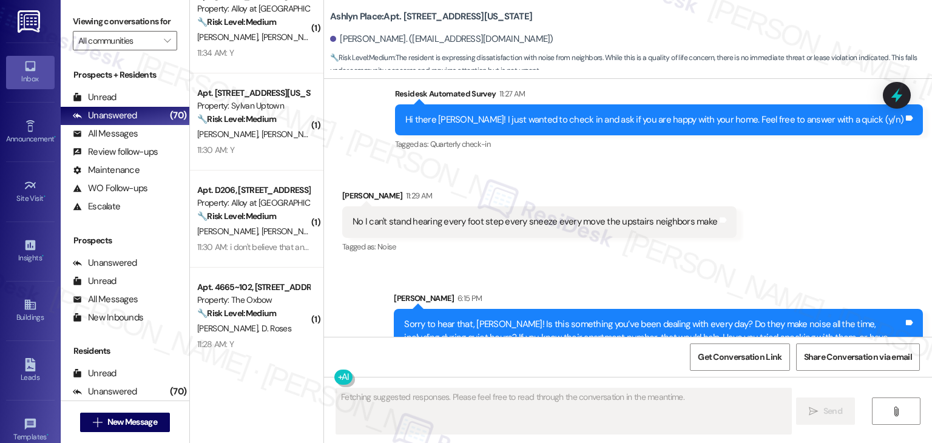
scroll to position [2739, 0]
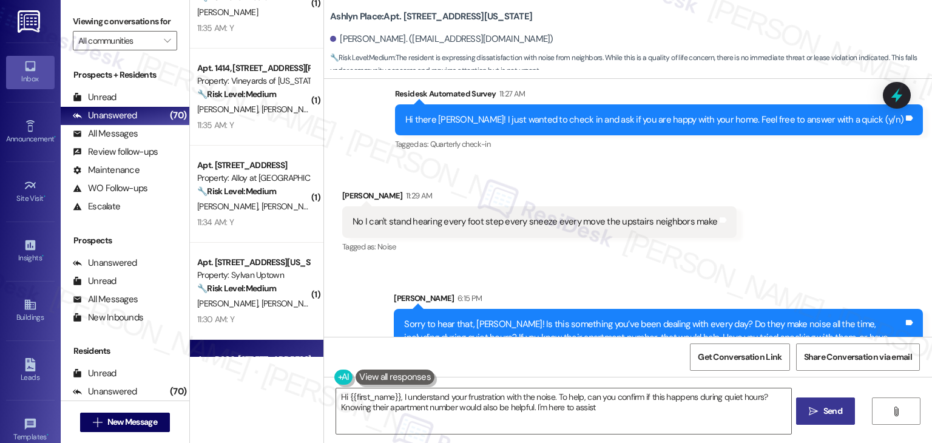
type textarea "Hi {{first_name}}, I understand your frustration with the noise. To help, can y…"
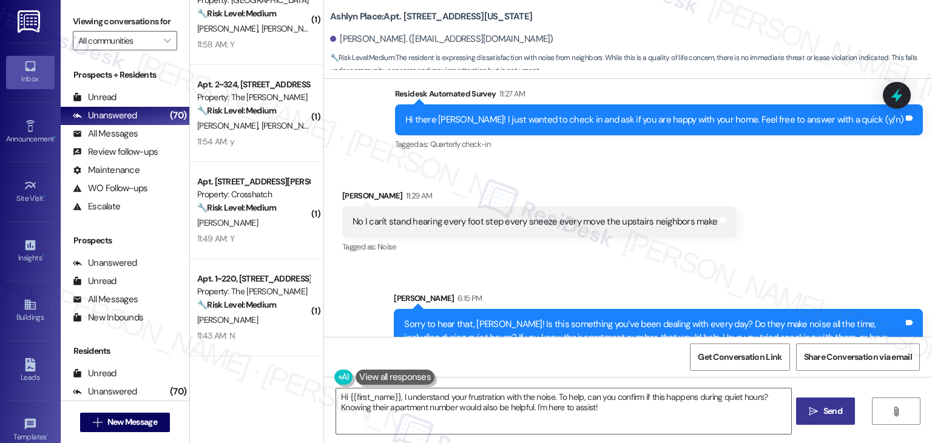
scroll to position [2071, 0]
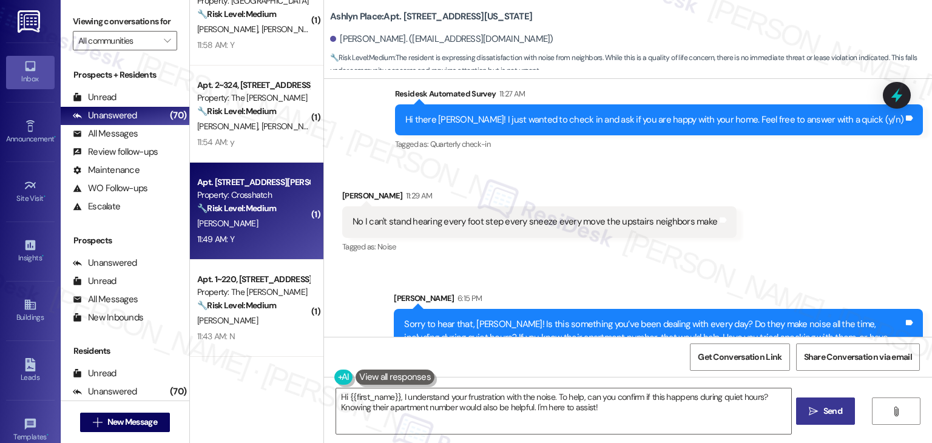
click at [246, 232] on div "11:49 AM: Y 11:49 AM: Y" at bounding box center [253, 239] width 115 height 15
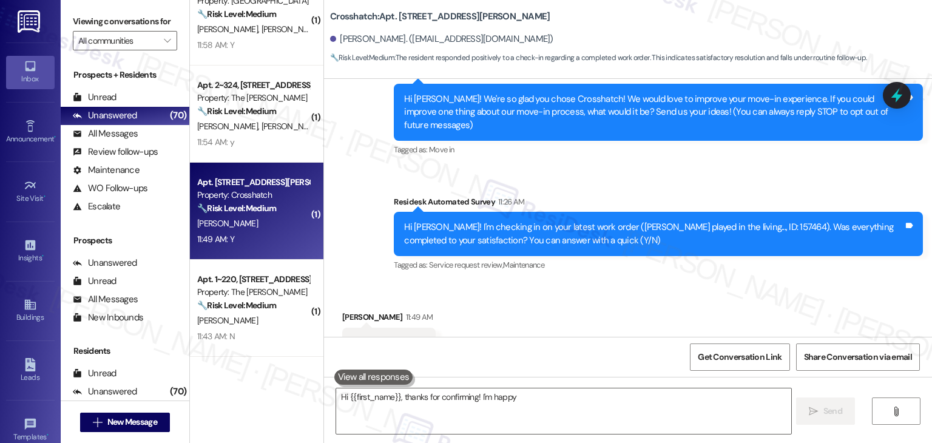
scroll to position [157, 0]
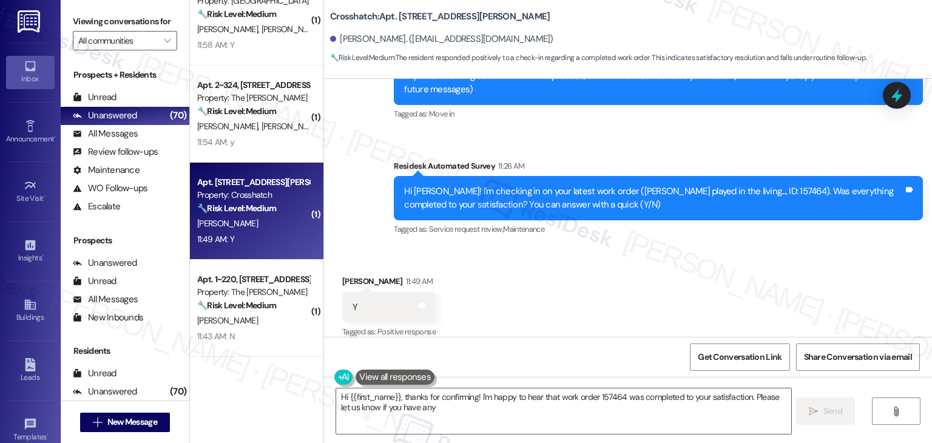
click at [705, 231] on div "Survey, sent via SMS Residesk Automated Survey 11:26 AM Hi Cesar! I'm checking …" at bounding box center [659, 199] width 548 height 97
click at [699, 248] on div "Received via SMS Cesar Espino-Mercado 11:49 AM Y Tags and notes Tagged as: Posi…" at bounding box center [628, 299] width 608 height 103
click at [698, 248] on div "Received via SMS Cesar Espino-Mercado 11:49 AM Y Tags and notes Tagged as: Posi…" at bounding box center [628, 299] width 608 height 103
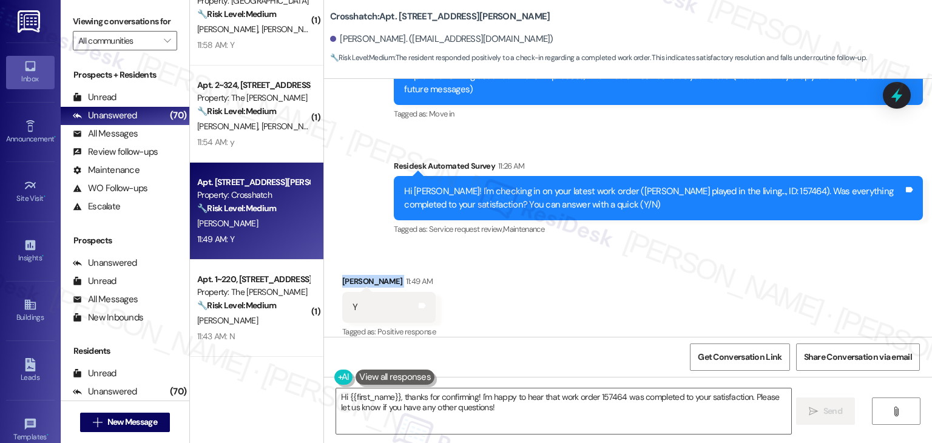
click at [698, 248] on div "Received via SMS Cesar Espino-Mercado 11:49 AM Y Tags and notes Tagged as: Posi…" at bounding box center [628, 299] width 608 height 103
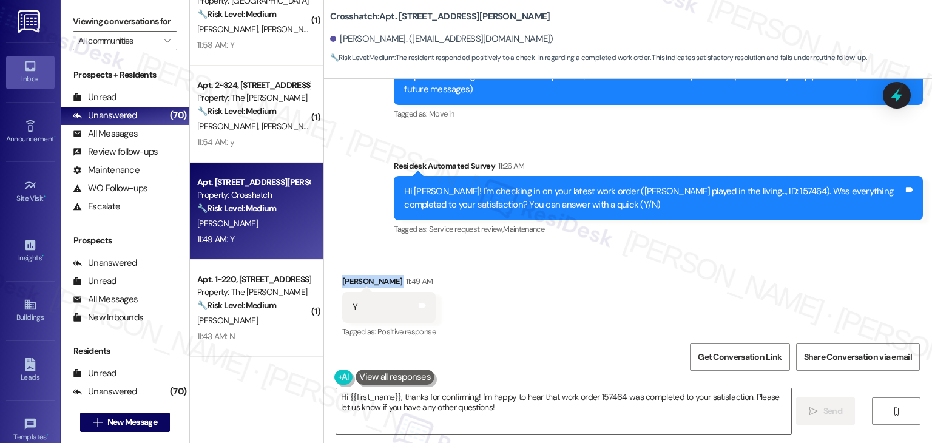
click at [670, 273] on div "Received via SMS Cesar Espino-Mercado 11:49 AM Y Tags and notes Tagged as: Posi…" at bounding box center [628, 299] width 608 height 103
click at [666, 296] on div "Received via SMS Cesar Espino-Mercado 11:49 AM Y Tags and notes Tagged as: Posi…" at bounding box center [628, 299] width 608 height 103
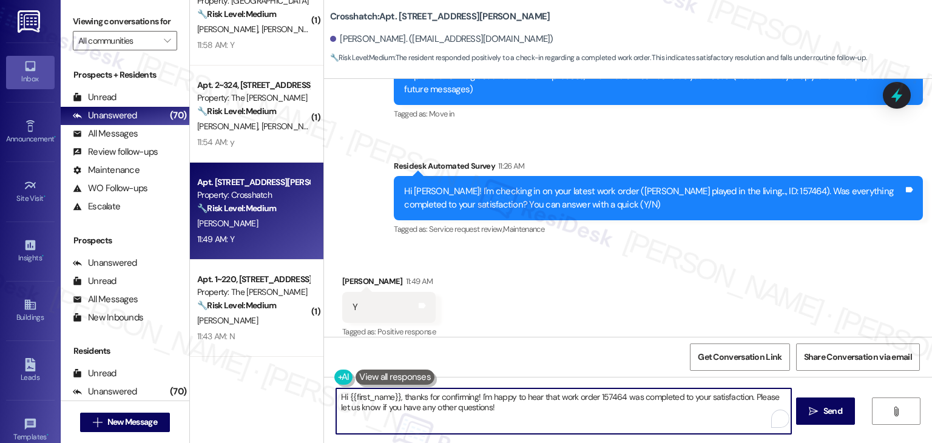
drag, startPoint x: 741, startPoint y: 416, endPoint x: 748, endPoint y: 400, distance: 17.4
click at [748, 400] on textarea "Hi {{first_name}}, thanks for confirming! I'm happy to hear that work order 157…" at bounding box center [563, 412] width 455 height 46
paste textarea "If you ever need anything, please don’t hesitate to reach out. We're here to he…"
click at [835, 409] on span "Send" at bounding box center [833, 411] width 19 height 13
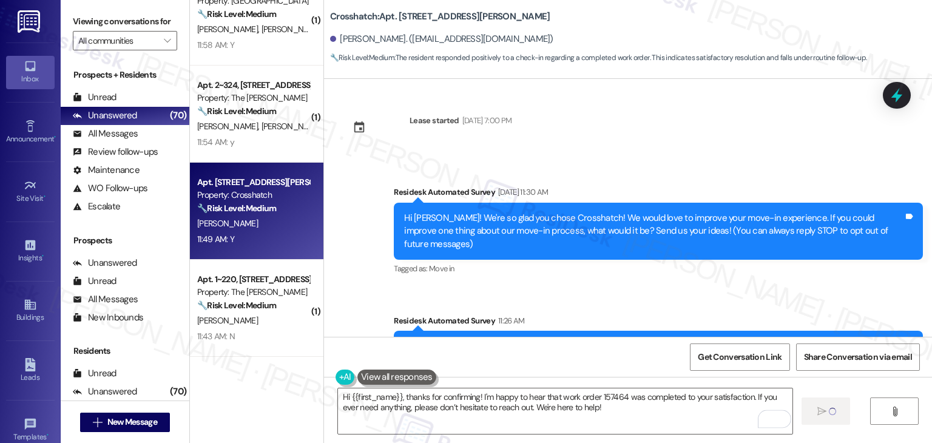
scroll to position [0, 0]
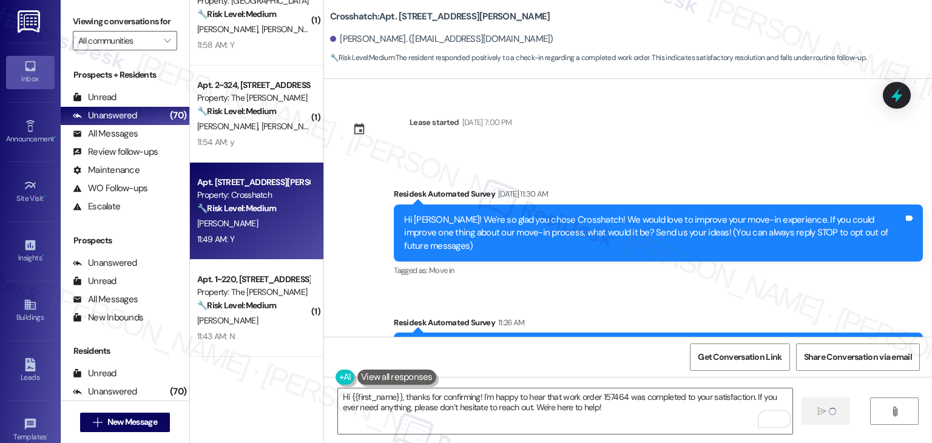
type textarea "Fetching suggested responses. Please feel free to read through the conversation…"
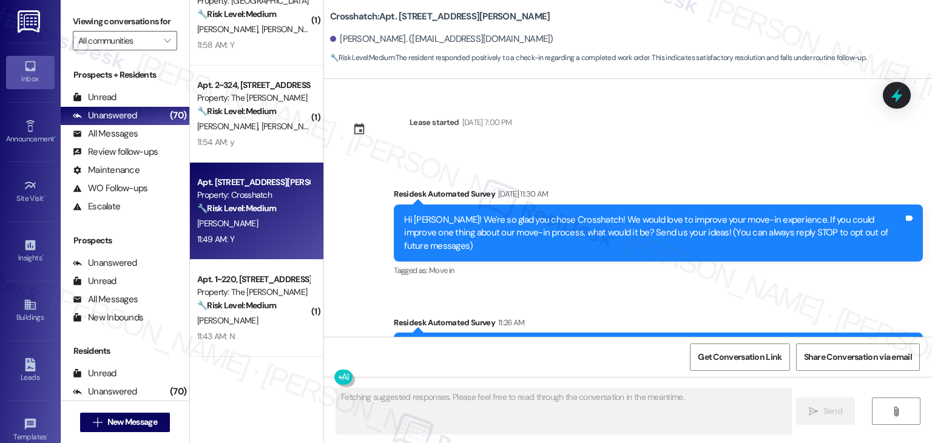
scroll to position [255, 0]
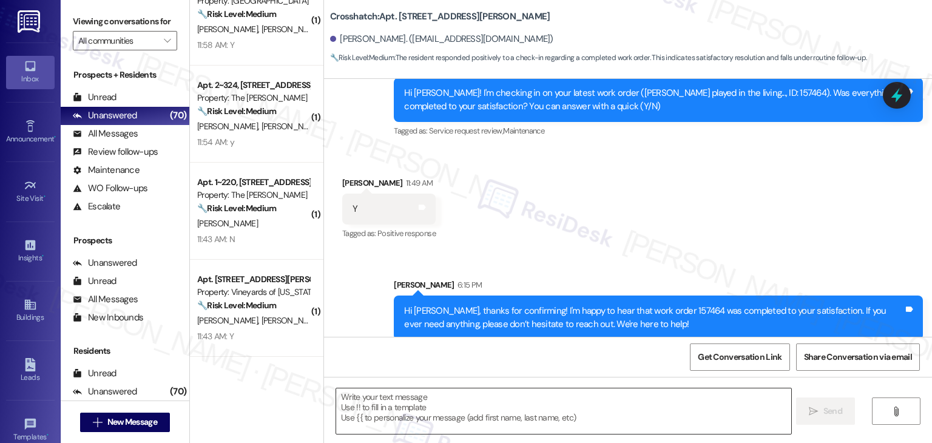
click at [517, 418] on textarea "To enrich screen reader interactions, please activate Accessibility in Grammarl…" at bounding box center [563, 412] width 455 height 46
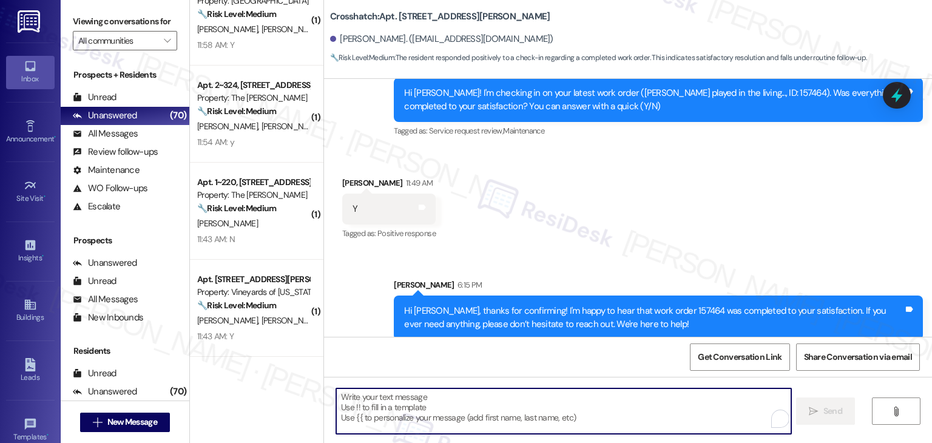
paste textarea "We’d also really appreciate it if you could share your experience in a review, …"
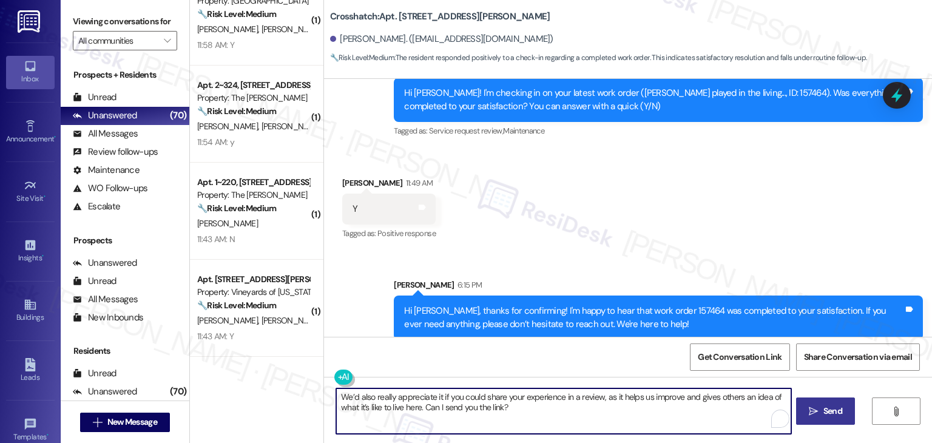
type textarea "We’d also really appreciate it if you could share your experience in a review, …"
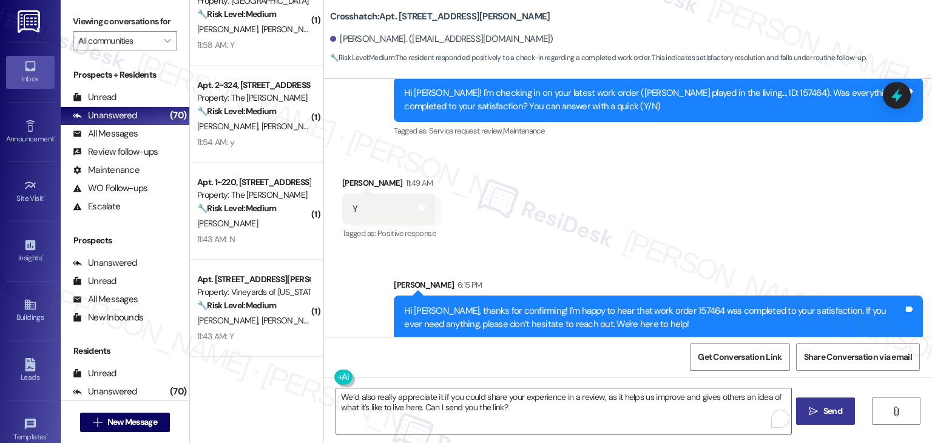
click at [826, 408] on span "Send" at bounding box center [833, 411] width 19 height 13
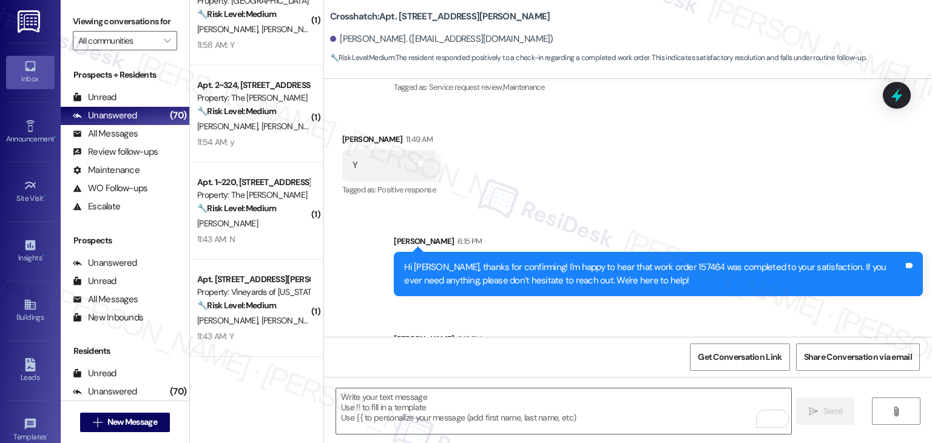
scroll to position [352, 0]
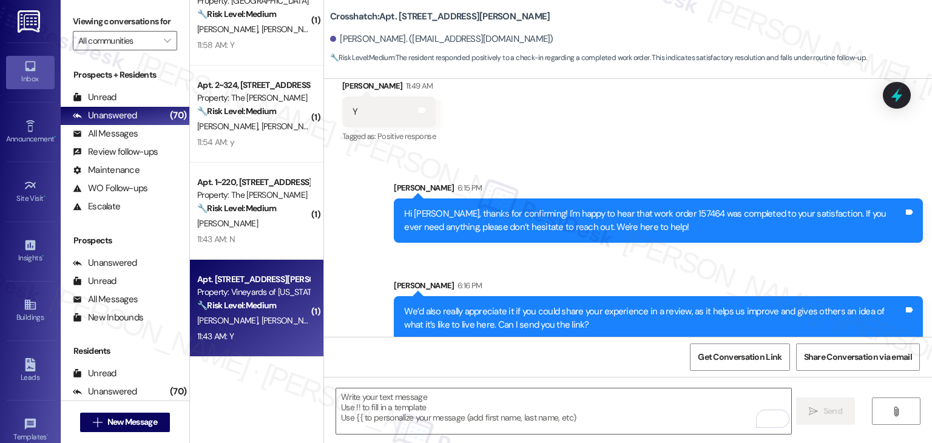
click at [253, 306] on strong "🔧 Risk Level: Medium" at bounding box center [236, 305] width 79 height 11
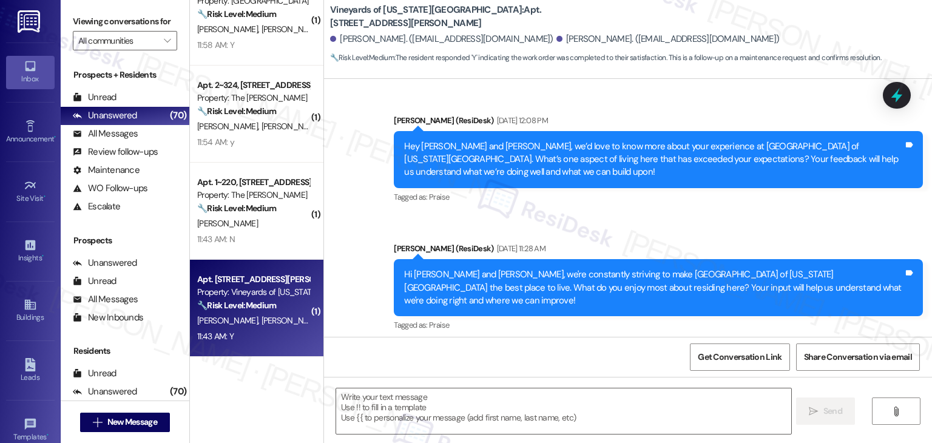
type textarea "Fetching suggested responses. Please feel free to read through the conversation…"
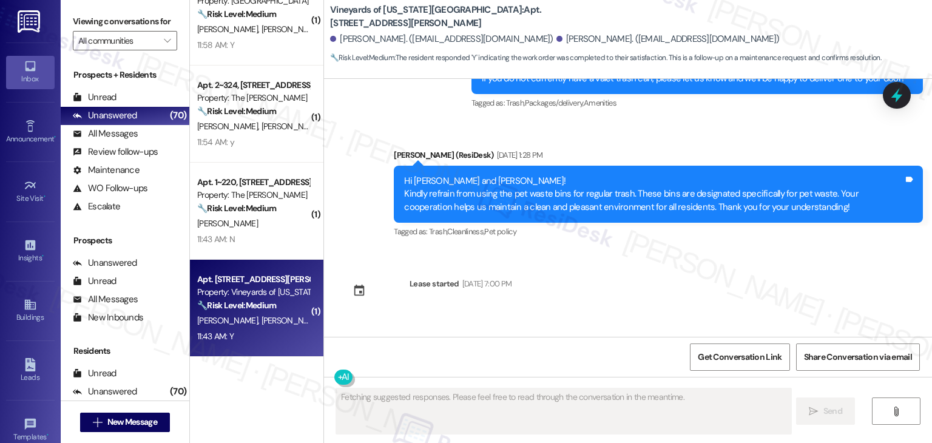
scroll to position [2715, 0]
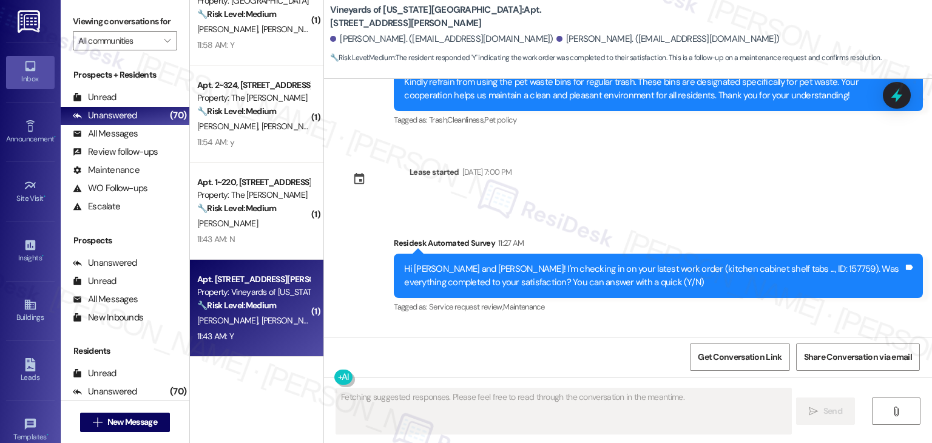
click at [640, 325] on div "Received via SMS Jason Maes 11:43 AM Y Tags and notes Tagged as: Positive respo…" at bounding box center [628, 376] width 608 height 103
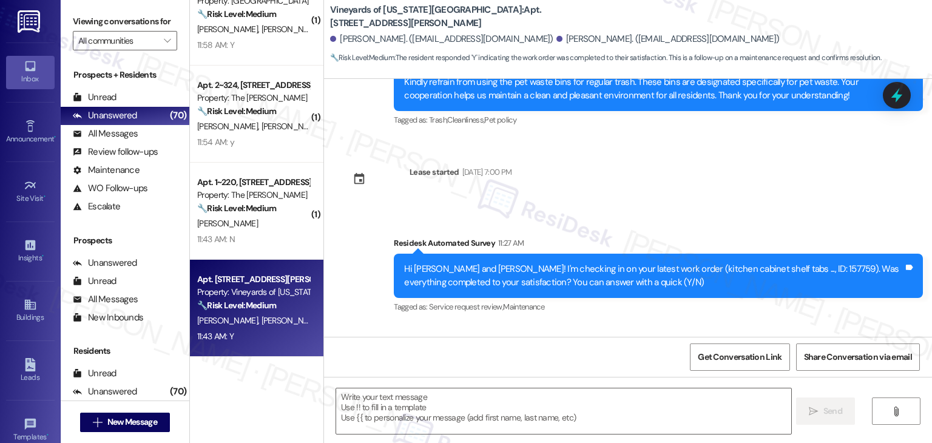
click at [633, 114] on div "Survey, sent via SMS Residesk Automated Survey Sep 21, 2023 at 12:18 PM Hi Jaso…" at bounding box center [628, 208] width 608 height 258
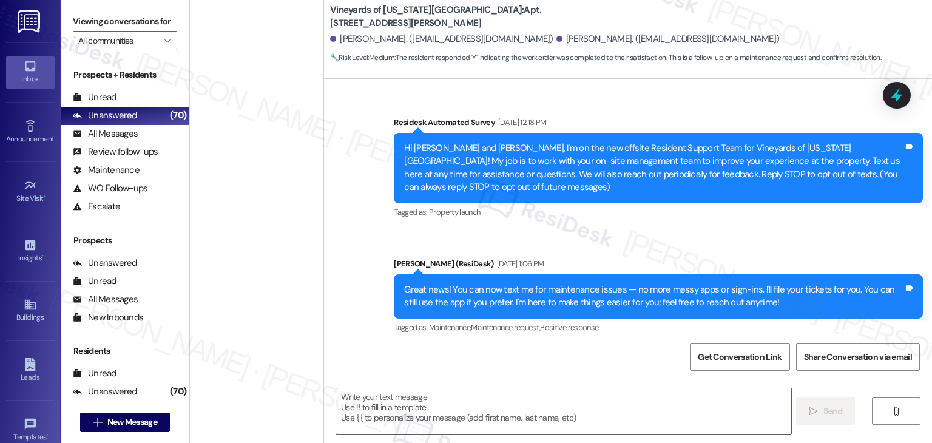
scroll to position [2715, 0]
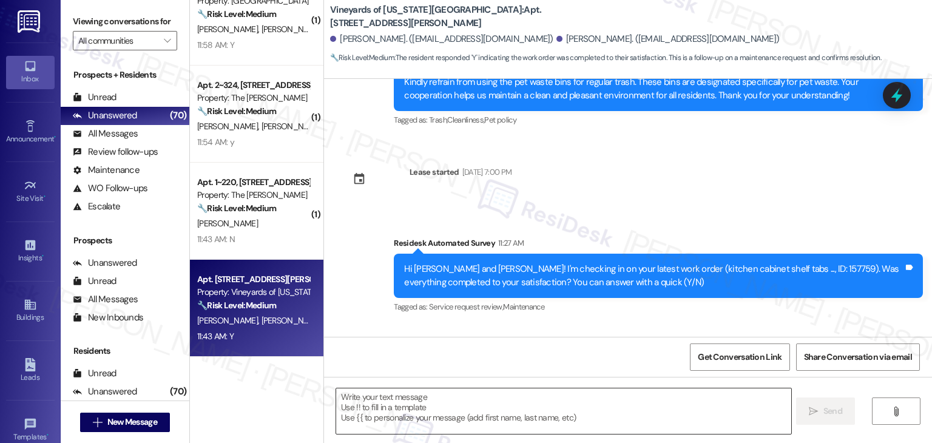
click at [435, 399] on textarea at bounding box center [563, 412] width 455 height 46
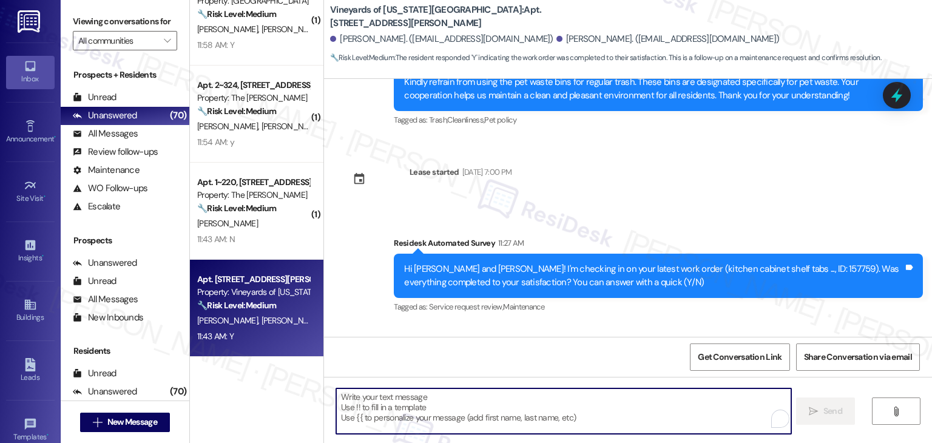
paste textarea "Hey Onkar! I’m glad your latest work order was completed to your satisfaction. …"
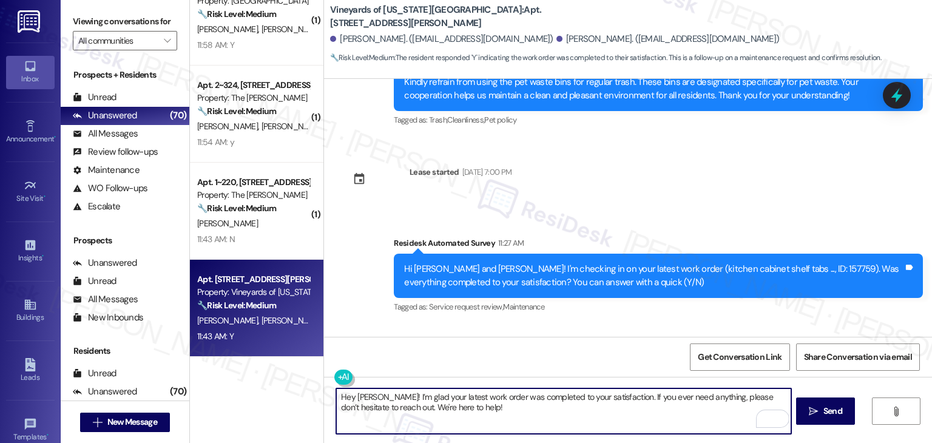
click at [355, 396] on textarea "Hey Onkar! I’m glad your latest work order was completed to your satisfaction. …" at bounding box center [563, 412] width 455 height 46
click at [469, 409] on textarea "Hey Jason! I’m glad your latest work order was completed to your satisfaction. …" at bounding box center [563, 412] width 455 height 46
type textarea "Hey Jason! I’m glad your latest work order was completed to your satisfaction. …"
click at [832, 412] on span "Send" at bounding box center [833, 411] width 19 height 13
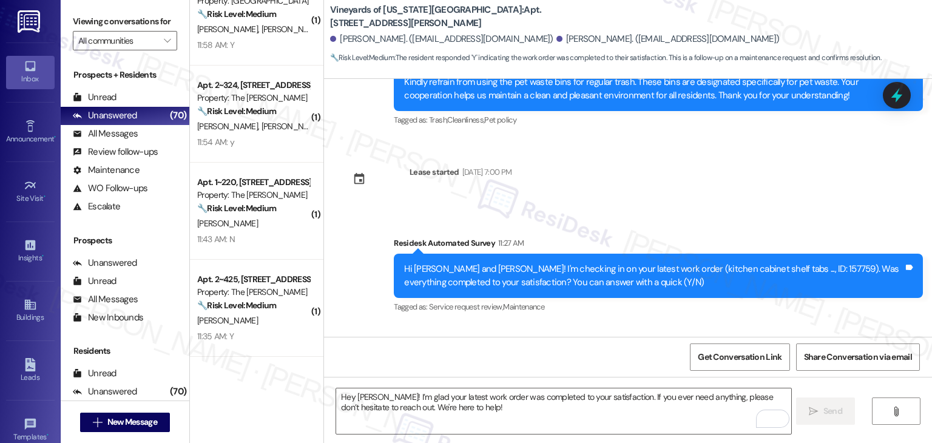
scroll to position [2813, 0]
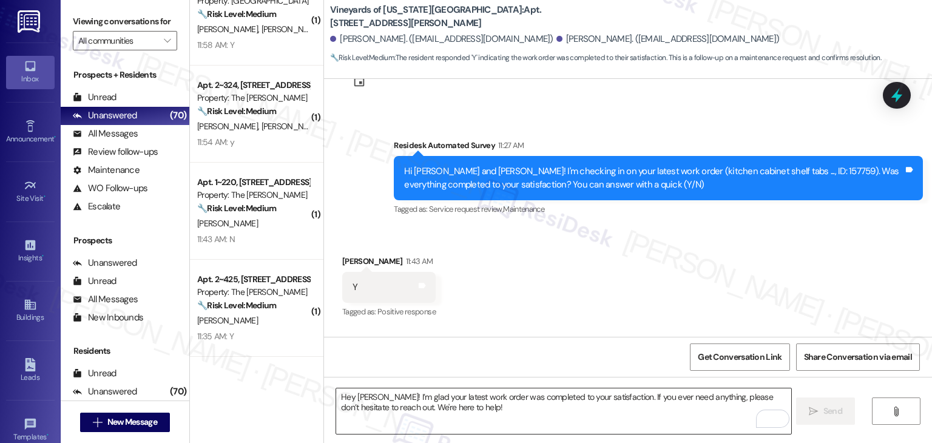
click at [494, 409] on textarea "Hey Jason! I’m glad your latest work order was completed to your satisfaction. …" at bounding box center [563, 412] width 455 height 46
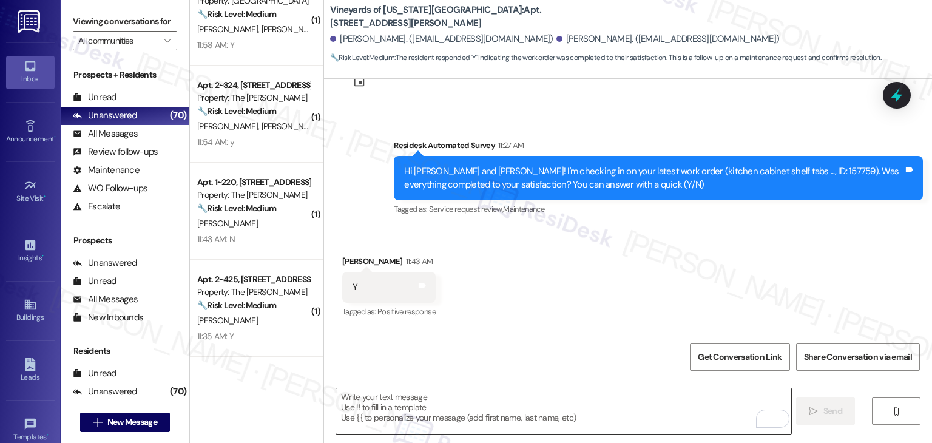
paste textarea "We’d also really appreciate it if you could share your experience in a review, …"
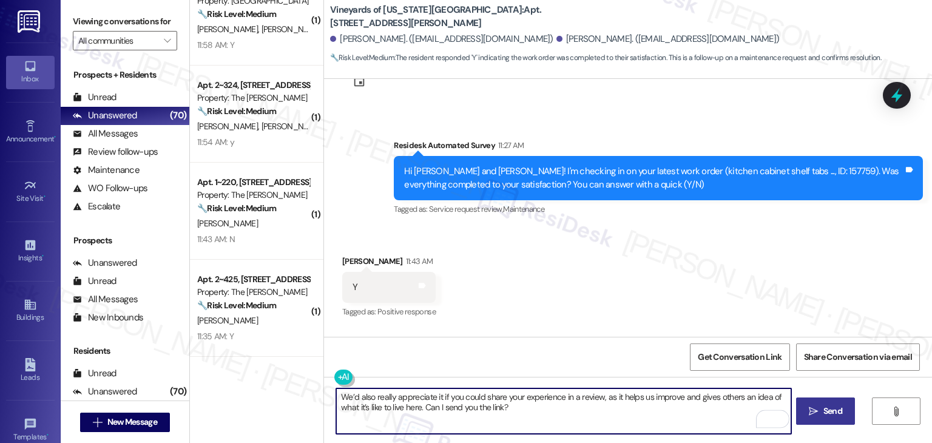
type textarea "We’d also really appreciate it if you could share your experience in a review, …"
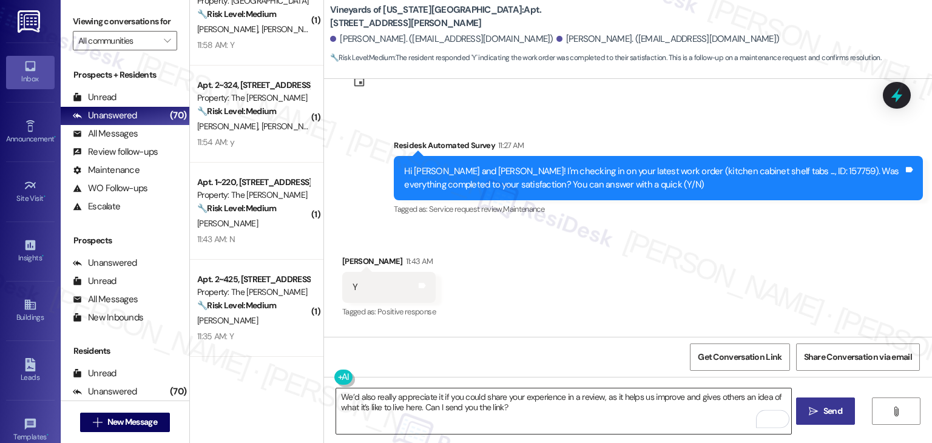
click at [563, 406] on textarea "We’d also really appreciate it if you could share your experience in a review, …" at bounding box center [563, 412] width 455 height 46
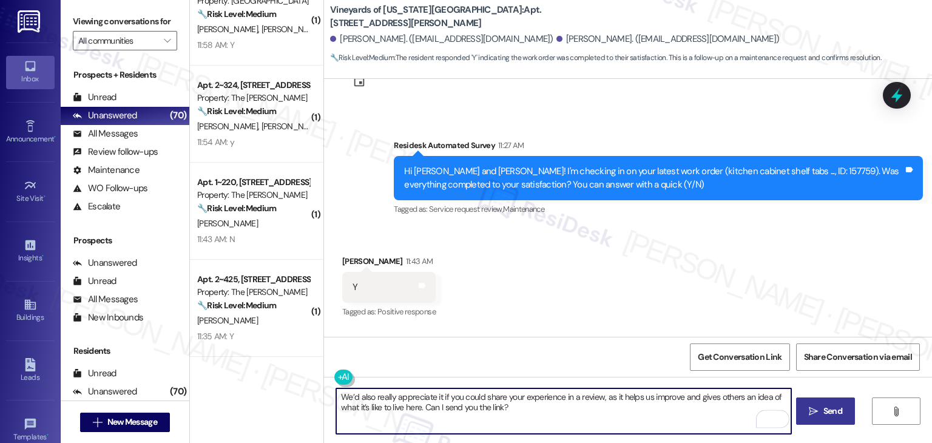
click at [837, 410] on span "Send" at bounding box center [833, 411] width 19 height 13
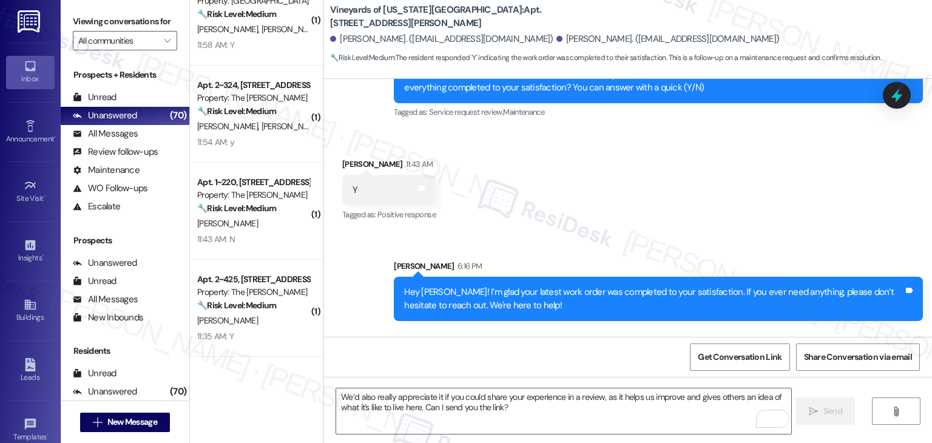
scroll to position [2910, 0]
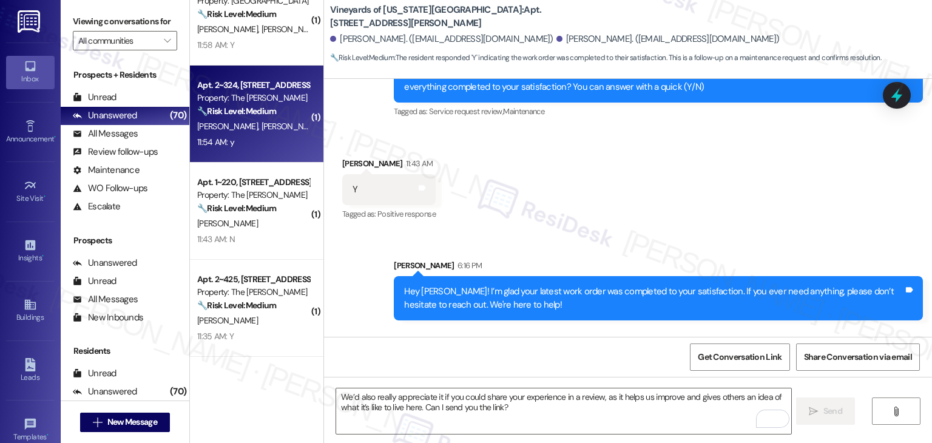
click at [238, 138] on div "11:54 AM: y 11:54 AM: y" at bounding box center [253, 142] width 115 height 15
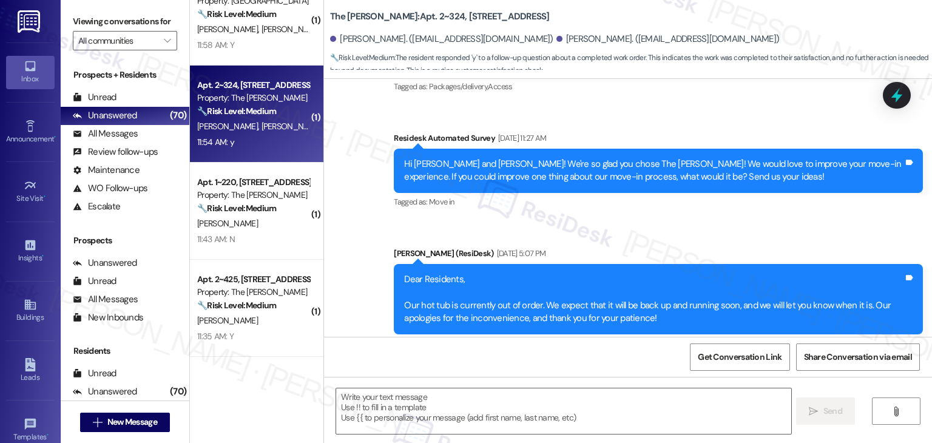
type textarea "Fetching suggested responses. Please feel free to read through the conversation…"
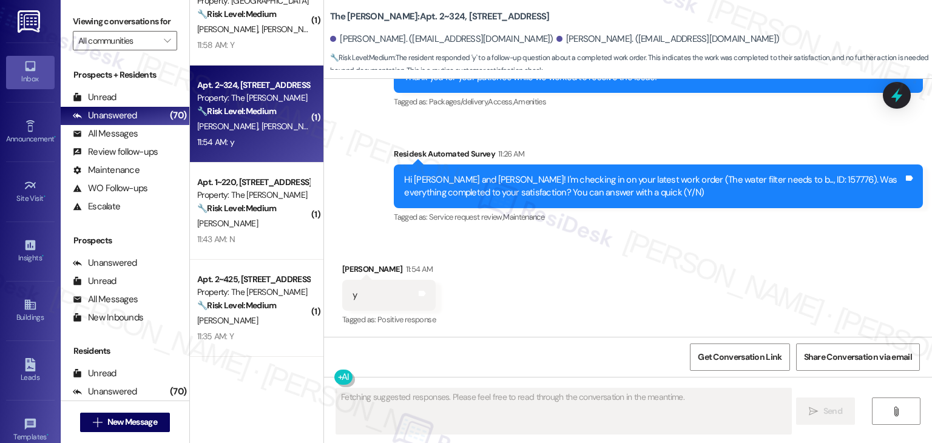
scroll to position [594, 0]
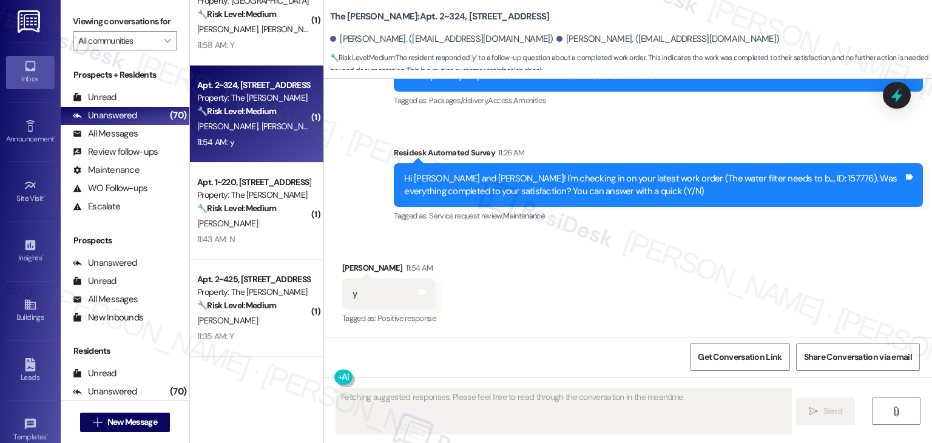
click at [576, 276] on div "Received via SMS Mackenzie Farmer 11:54 AM y Tags and notes Tagged as: Positive…" at bounding box center [628, 285] width 608 height 103
click at [577, 276] on div "Received via SMS Mackenzie Farmer 11:54 AM y Tags and notes Tagged as: Positive…" at bounding box center [628, 285] width 608 height 103
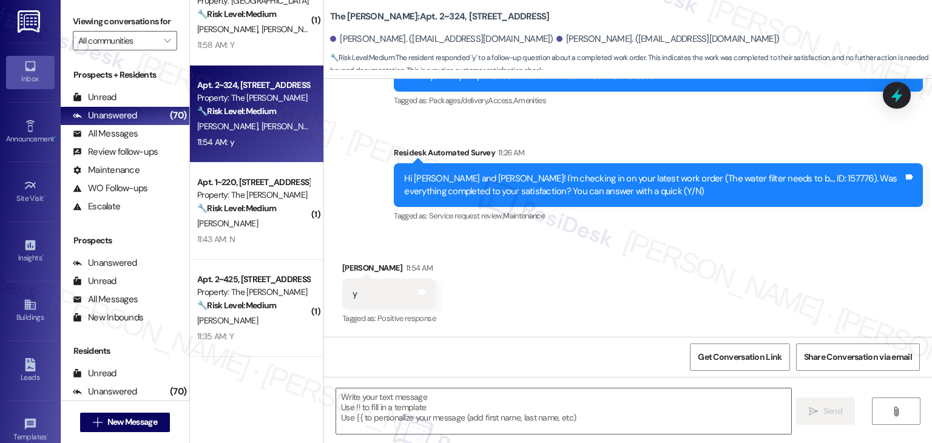
click at [577, 276] on div "Received via SMS Mackenzie Farmer 11:54 AM y Tags and notes Tagged as: Positive…" at bounding box center [628, 285] width 608 height 103
click at [593, 294] on div "Received via SMS Mackenzie Farmer 11:54 AM y Tags and notes Tagged as: Positive…" at bounding box center [628, 285] width 608 height 103
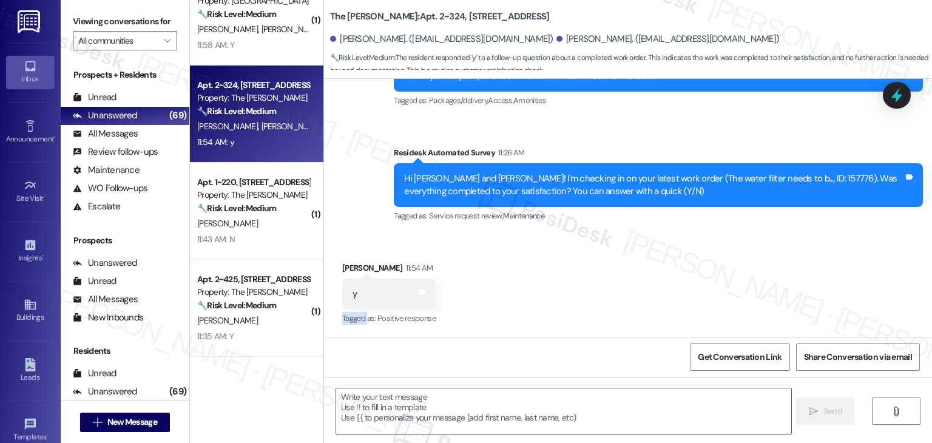
click at [593, 294] on div "Received via SMS Mackenzie Farmer 11:54 AM y Tags and notes Tagged as: Positive…" at bounding box center [628, 285] width 608 height 103
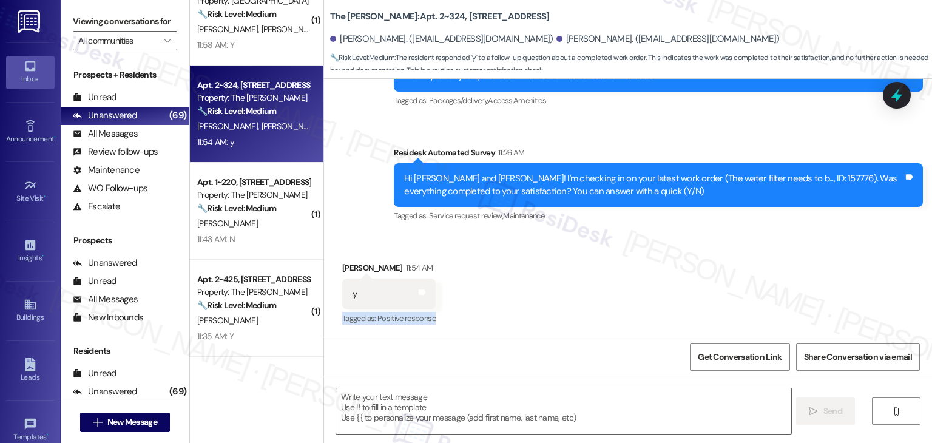
click at [593, 294] on div "Received via SMS Mackenzie Farmer 11:54 AM y Tags and notes Tagged as: Positive…" at bounding box center [628, 285] width 608 height 103
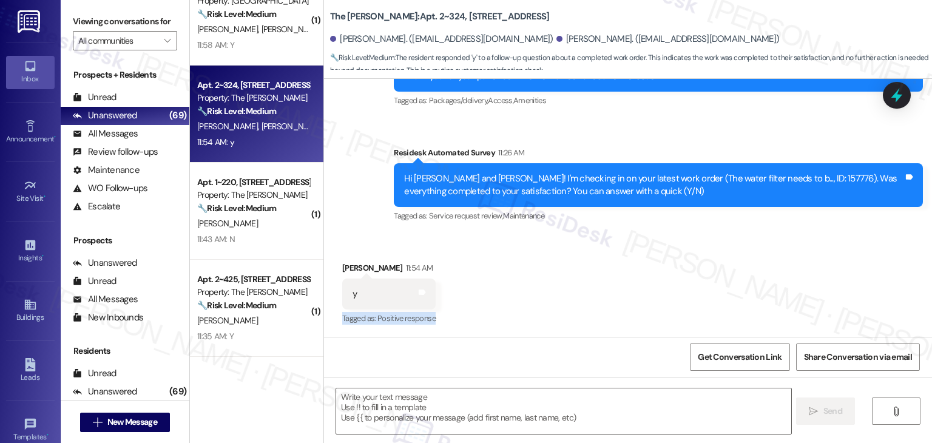
click at [593, 294] on div "Received via SMS Mackenzie Farmer 11:54 AM y Tags and notes Tagged as: Positive…" at bounding box center [628, 285] width 608 height 103
click at [565, 268] on div "Received via SMS Mackenzie Farmer 11:54 AM y Tags and notes Tagged as: Positive…" at bounding box center [628, 285] width 608 height 103
click at [566, 268] on div "Received via SMS Mackenzie Farmer 11:54 AM y Tags and notes Tagged as: Positive…" at bounding box center [628, 285] width 608 height 103
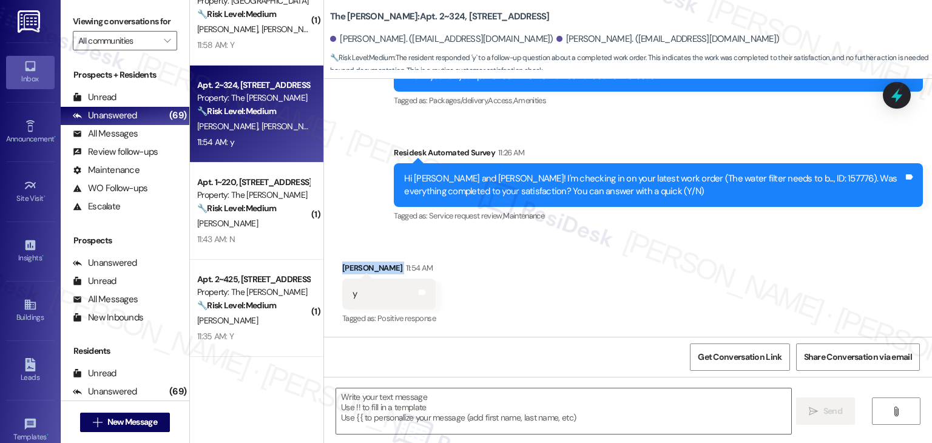
click at [566, 268] on div "Received via SMS Mackenzie Farmer 11:54 AM y Tags and notes Tagged as: Positive…" at bounding box center [628, 285] width 608 height 103
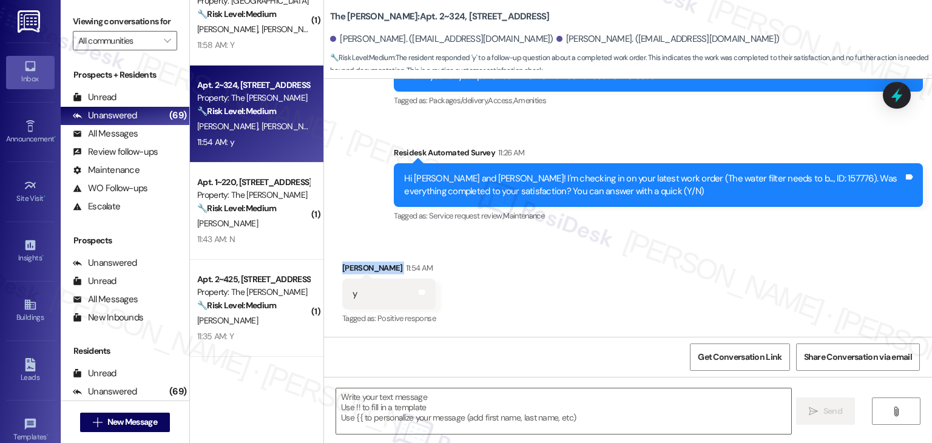
click at [566, 268] on div "Received via SMS Mackenzie Farmer 11:54 AM y Tags and notes Tagged as: Positive…" at bounding box center [628, 285] width 608 height 103
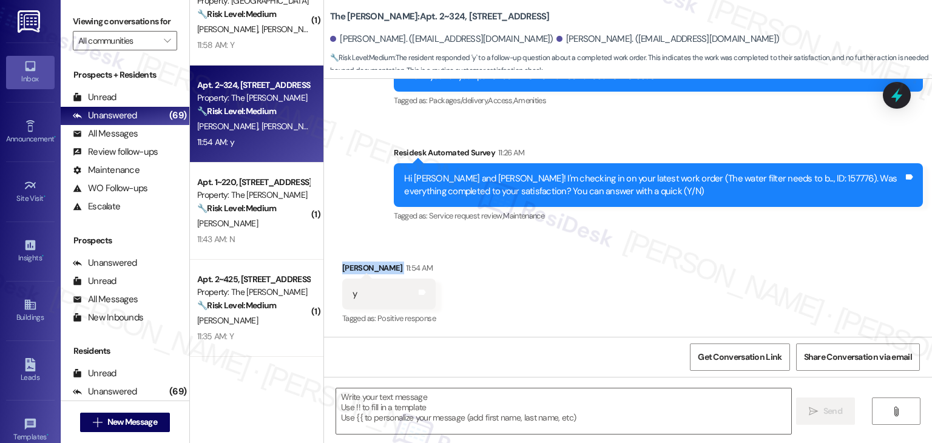
click at [566, 268] on div "Received via SMS Mackenzie Farmer 11:54 AM y Tags and notes Tagged as: Positive…" at bounding box center [628, 285] width 608 height 103
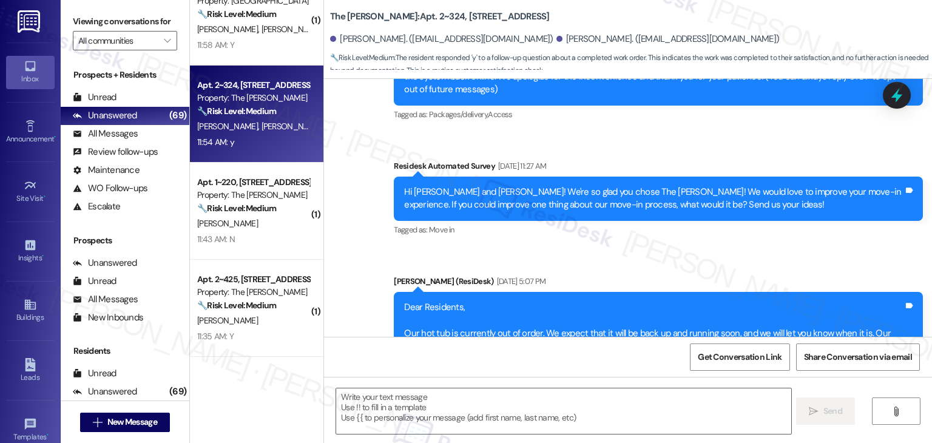
scroll to position [0, 0]
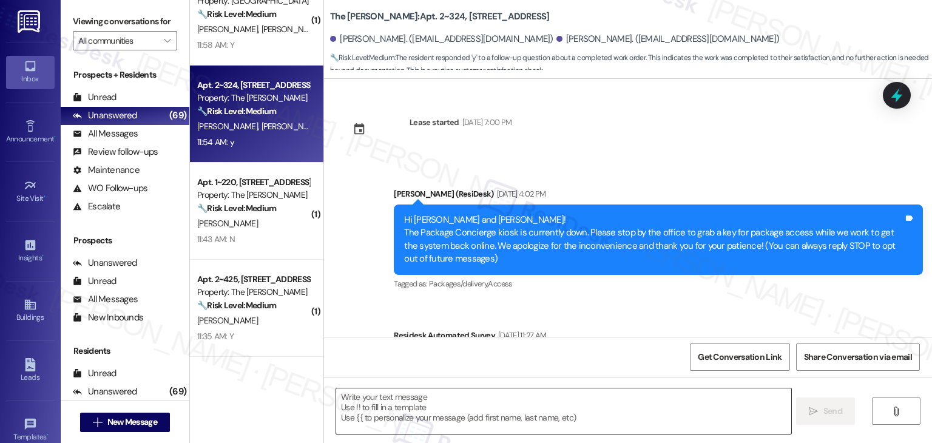
click at [464, 401] on textarea at bounding box center [563, 412] width 455 height 46
paste textarea "Hey Onkar! I’m glad your latest work order was completed to your satisfaction. …"
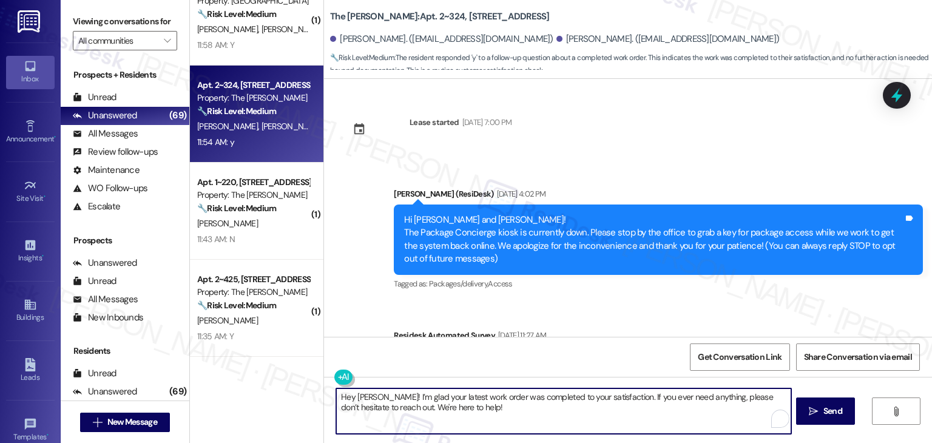
click at [362, 393] on textarea "Hey Onkar! I’m glad your latest work order was completed to your satisfaction. …" at bounding box center [563, 412] width 455 height 46
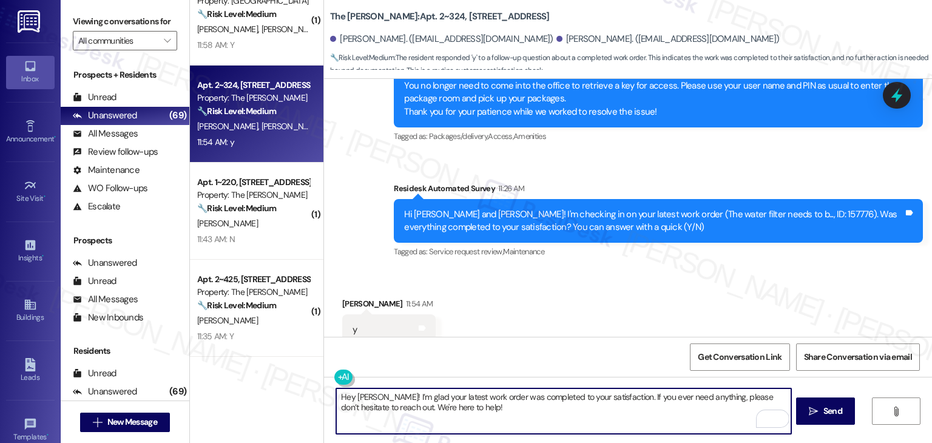
scroll to position [595, 0]
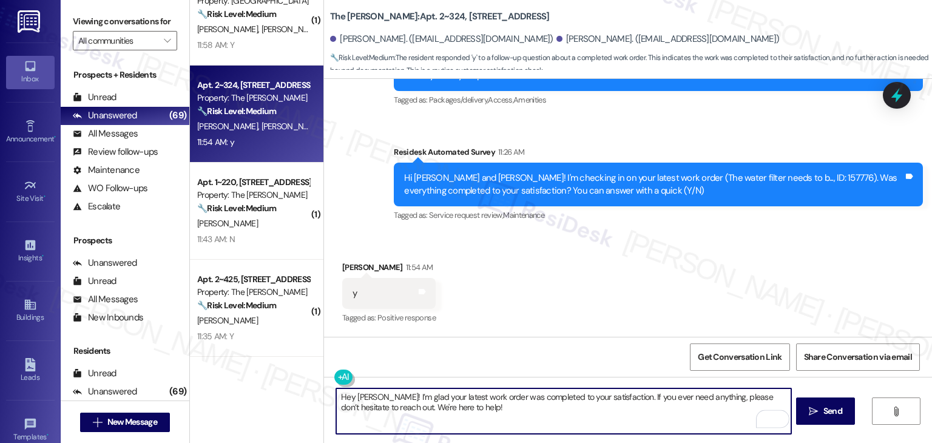
type textarea "Hey Mackenzie! I’m glad your latest work order was completed to your satisfacti…"
click at [579, 272] on div "Received via SMS Mackenzie Farmer 11:54 AM y Tags and notes Tagged as: Positive…" at bounding box center [628, 285] width 608 height 103
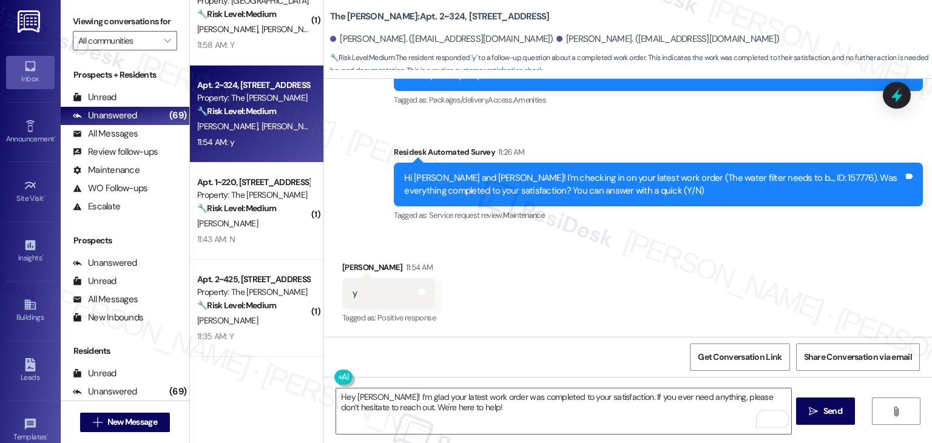
click at [594, 300] on div "Received via SMS Mackenzie Farmer 11:54 AM y Tags and notes Tagged as: Positive…" at bounding box center [628, 285] width 608 height 103
click at [493, 404] on textarea "Hey Mackenzie! I’m glad your latest work order was completed to your satisfacti…" at bounding box center [563, 412] width 455 height 46
click at [789, 382] on div "Hey Mackenzie! I’m glad your latest work order was completed to your satisfacti…" at bounding box center [628, 422] width 608 height 91
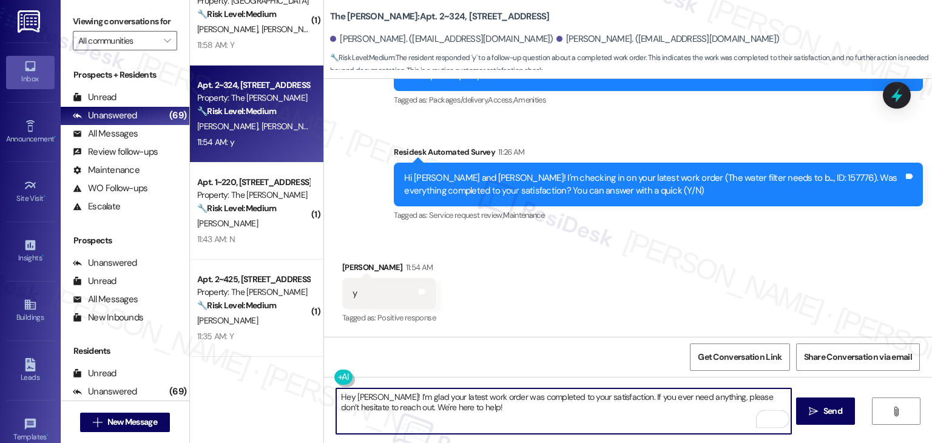
click at [503, 407] on textarea "Hey Mackenzie! I’m glad your latest work order was completed to your satisfacti…" at bounding box center [563, 412] width 455 height 46
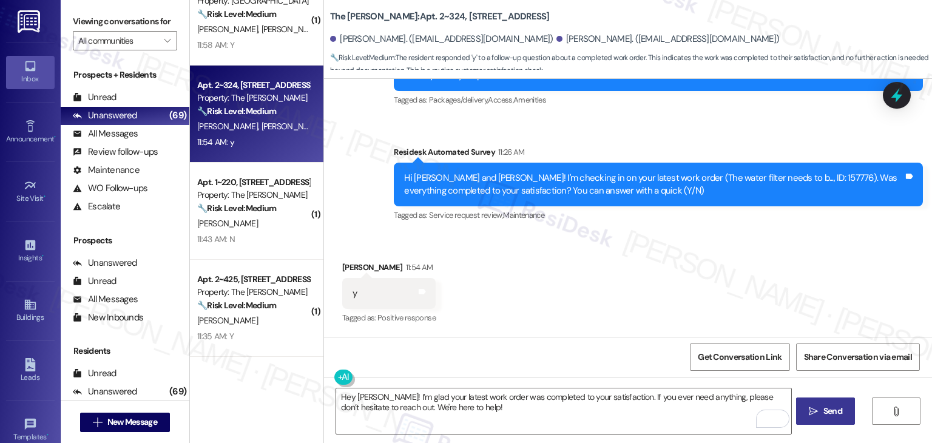
click at [834, 409] on span "Send" at bounding box center [833, 411] width 19 height 13
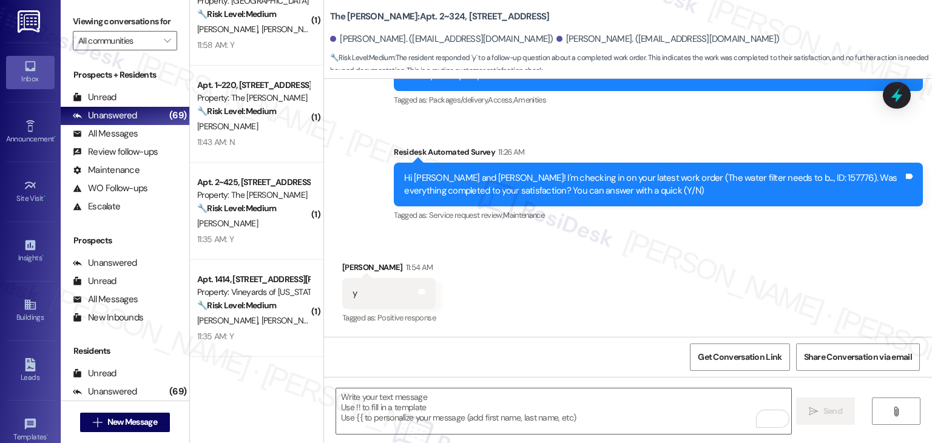
scroll to position [594, 0]
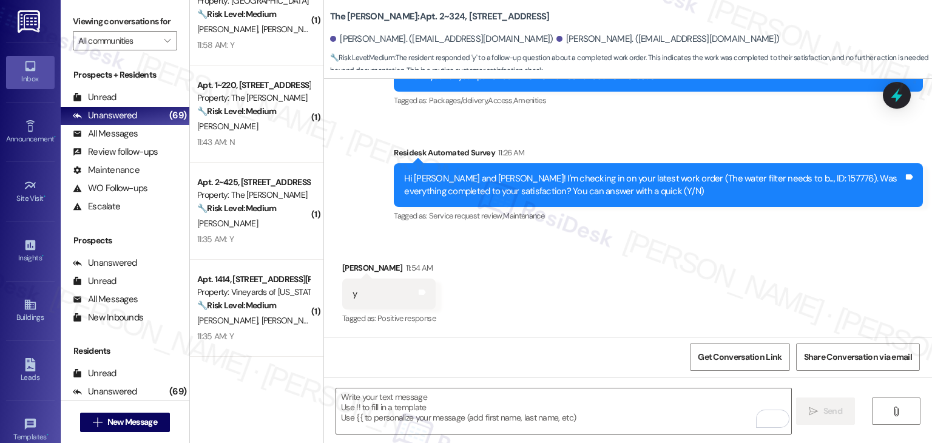
click at [593, 277] on div "Received via SMS Mackenzie Farmer 11:54 AM y Tags and notes Tagged as: Positive…" at bounding box center [628, 285] width 608 height 103
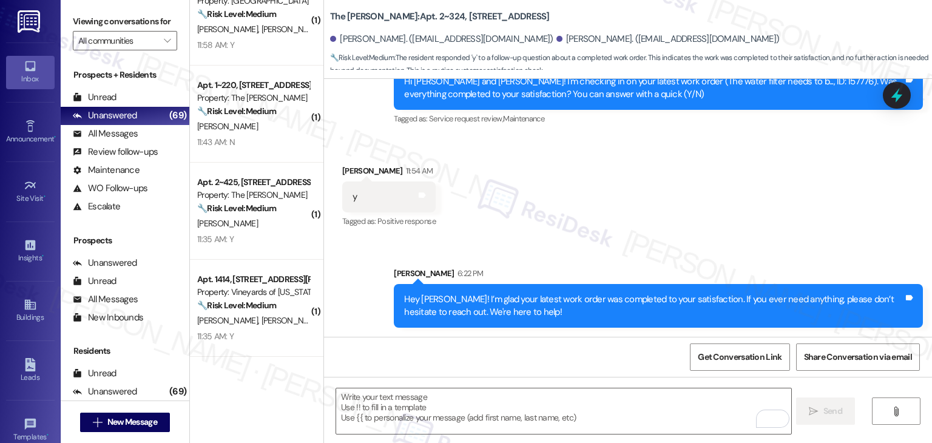
scroll to position [692, 0]
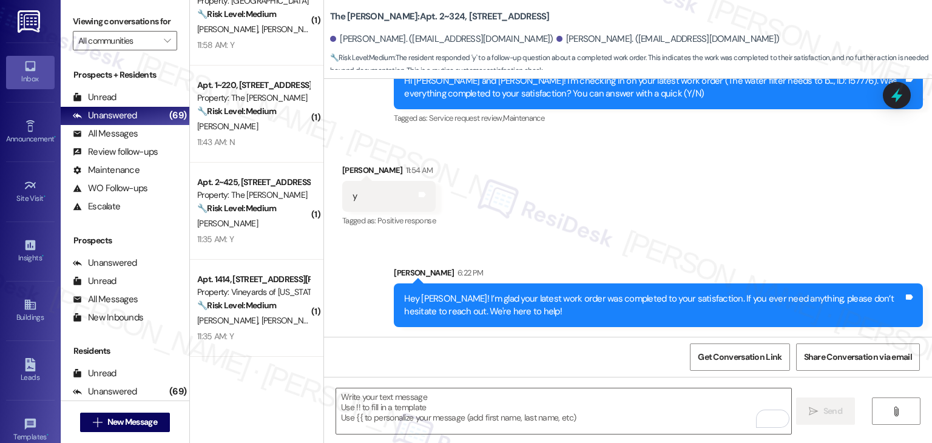
click at [603, 218] on div "Received via SMS Mackenzie Farmer 11:54 AM y Tags and notes Tagged as: Positive…" at bounding box center [628, 188] width 608 height 103
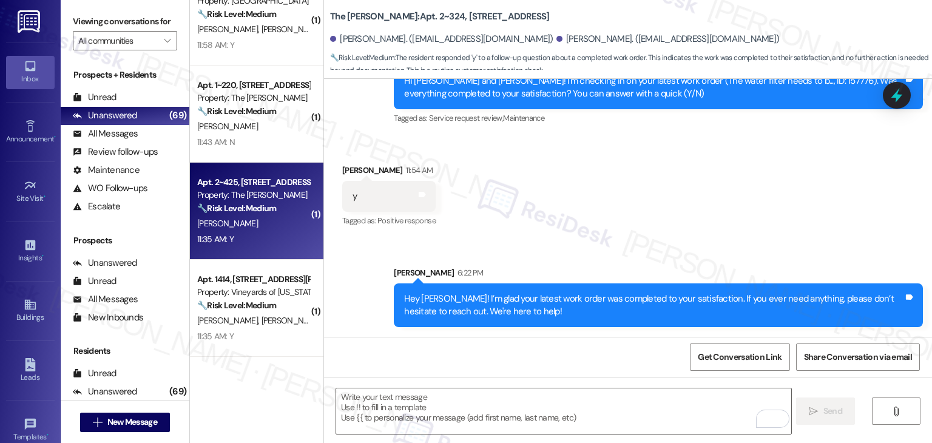
click at [274, 232] on div "11:35 AM: Y 11:35 AM: Y" at bounding box center [253, 239] width 115 height 15
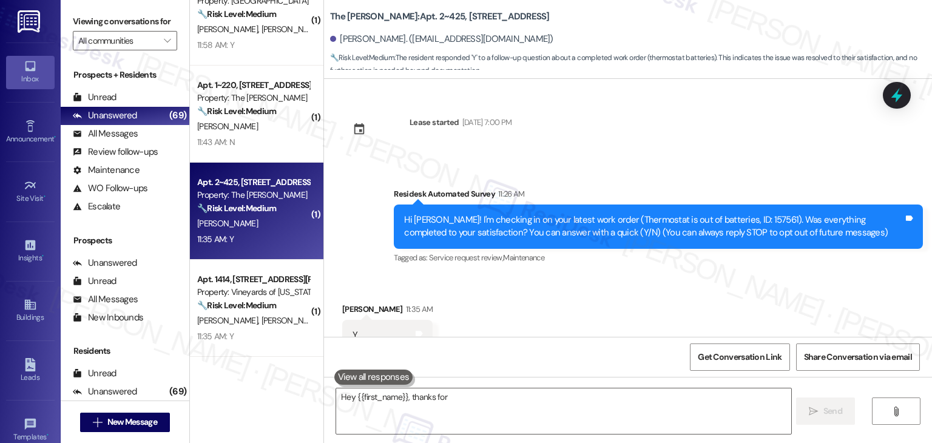
scroll to position [24, 0]
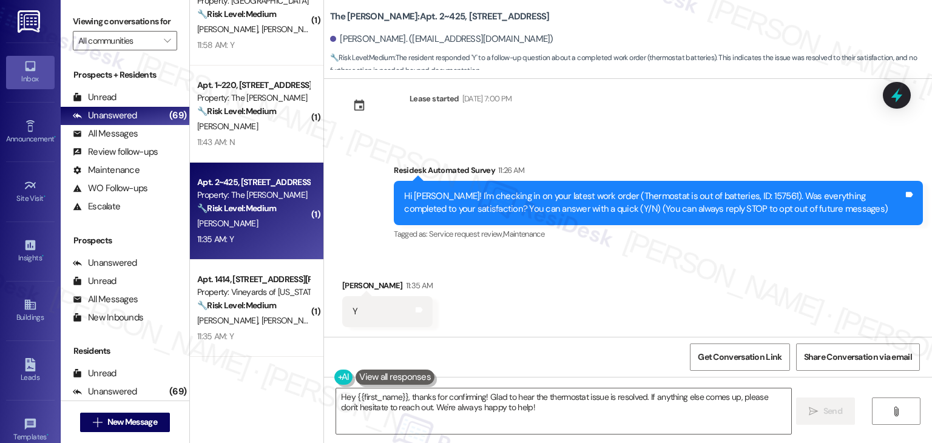
click at [609, 301] on div "Received via SMS Matt Helbach 11:35 AM Y Tags and notes" at bounding box center [628, 294] width 608 height 84
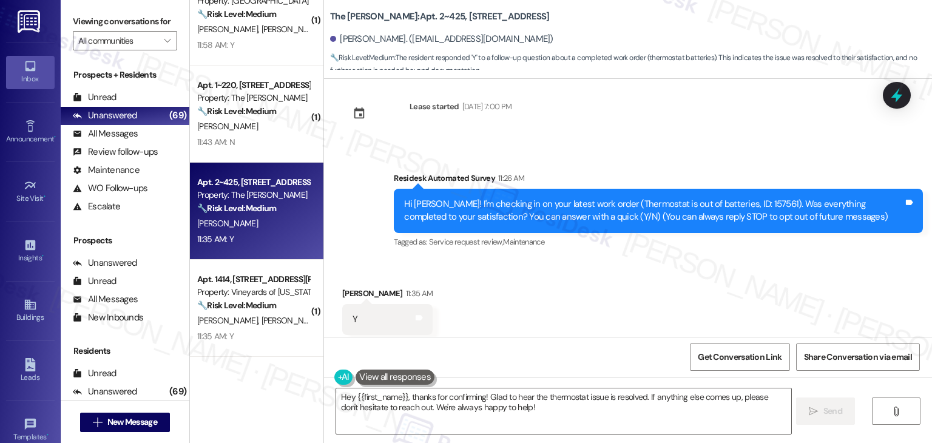
scroll to position [24, 0]
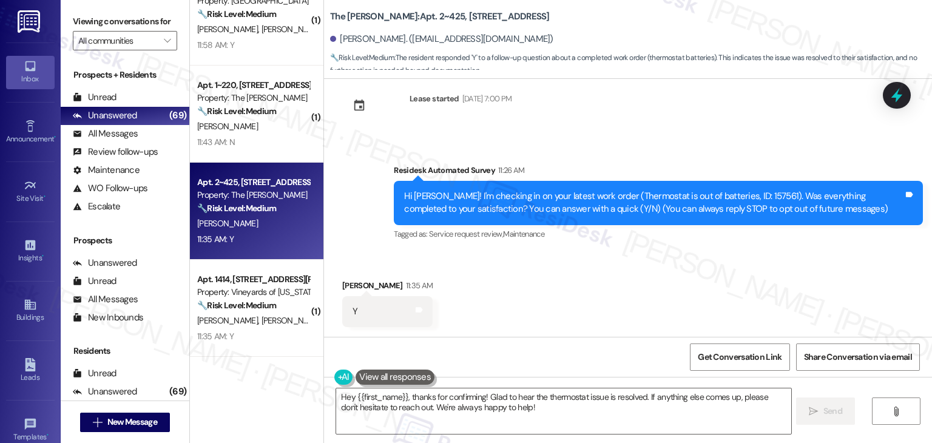
click at [610, 293] on div "Received via SMS Matt Helbach 11:35 AM Y Tags and notes" at bounding box center [628, 294] width 608 height 84
click at [441, 396] on textarea "Hey {{first_name}}, thanks for confirming! Glad to hear the thermostat issue is…" at bounding box center [563, 412] width 455 height 46
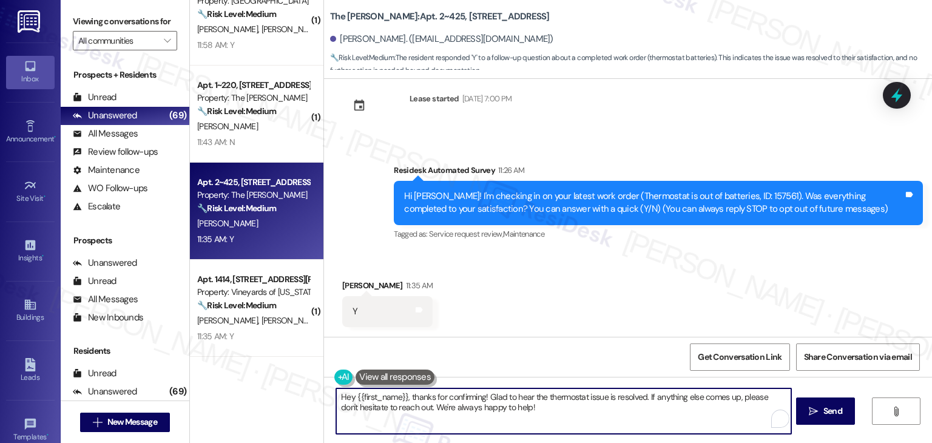
click at [441, 396] on textarea "Hey {{first_name}}, thanks for confirming! Glad to hear the thermostat issue is…" at bounding box center [563, 412] width 455 height 46
paste textarea "Onkar! I’m glad your latest work order was completed to your satisfaction. If y…"
click at [584, 281] on div "Received via SMS Matt Helbach 11:35 AM Y Tags and notes" at bounding box center [628, 294] width 608 height 84
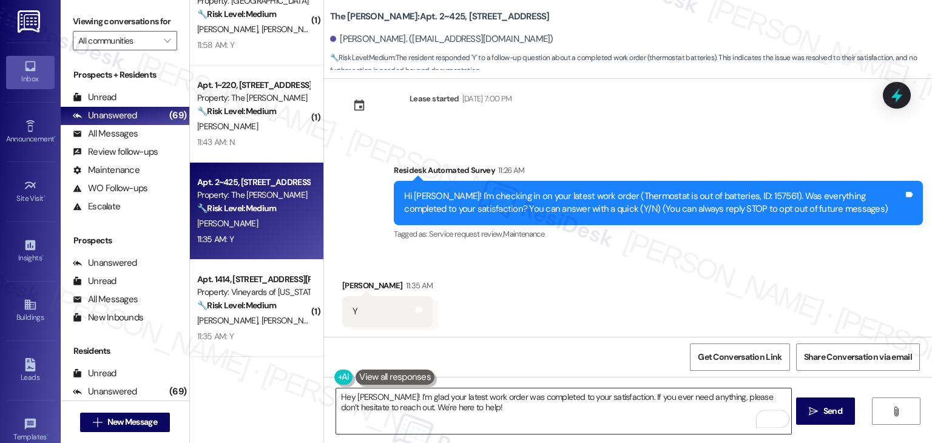
click at [357, 398] on textarea "Hey Onkar! I’m glad your latest work order was completed to your satisfaction. …" at bounding box center [563, 412] width 455 height 46
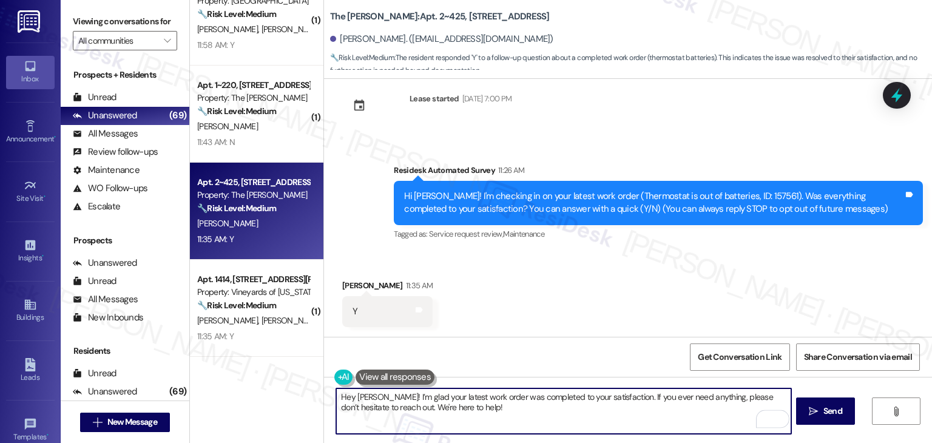
click at [357, 398] on textarea "Hey Onkar! I’m glad your latest work order was completed to your satisfaction. …" at bounding box center [563, 412] width 455 height 46
type textarea "Hey Matt! I’m glad your latest work order was completed to your satisfaction. I…"
click at [535, 288] on div "Received via SMS Matt Helbach 11:35 AM Y Tags and notes" at bounding box center [628, 294] width 608 height 84
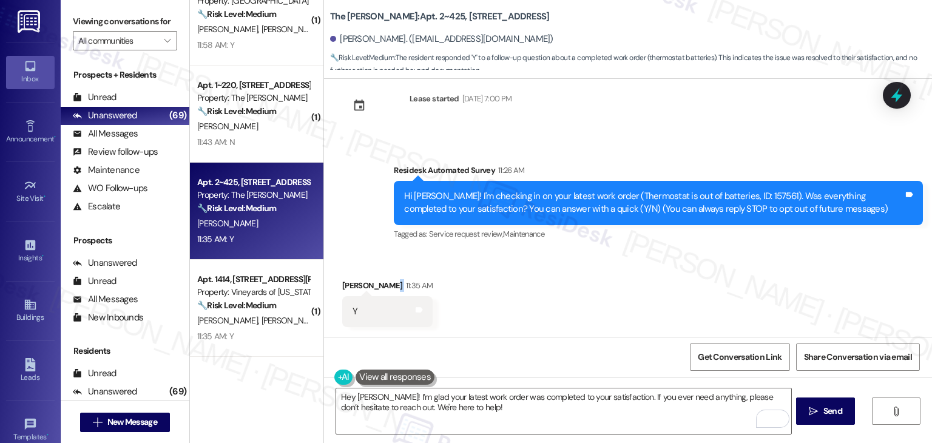
click at [535, 288] on div "Received via SMS Matt Helbach 11:35 AM Y Tags and notes" at bounding box center [628, 294] width 608 height 84
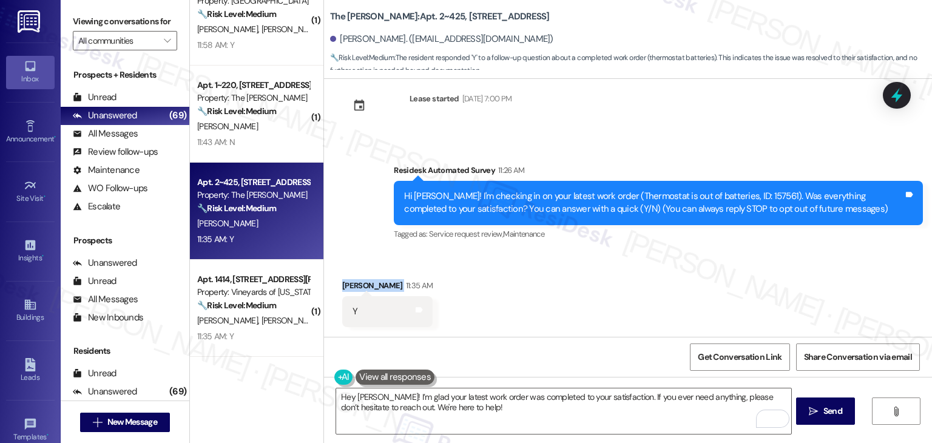
click at [634, 290] on div "Received via SMS Matt Helbach 11:35 AM Y Tags and notes" at bounding box center [628, 294] width 608 height 84
click at [828, 415] on span "Send" at bounding box center [833, 411] width 19 height 13
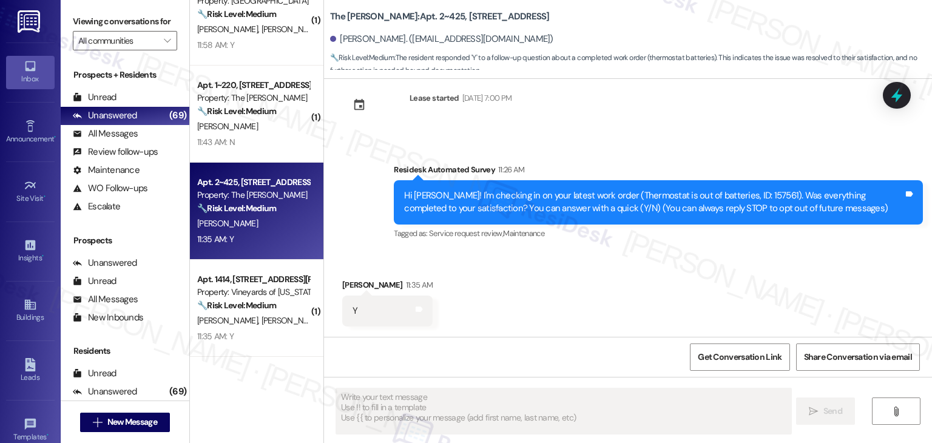
scroll to position [24, 0]
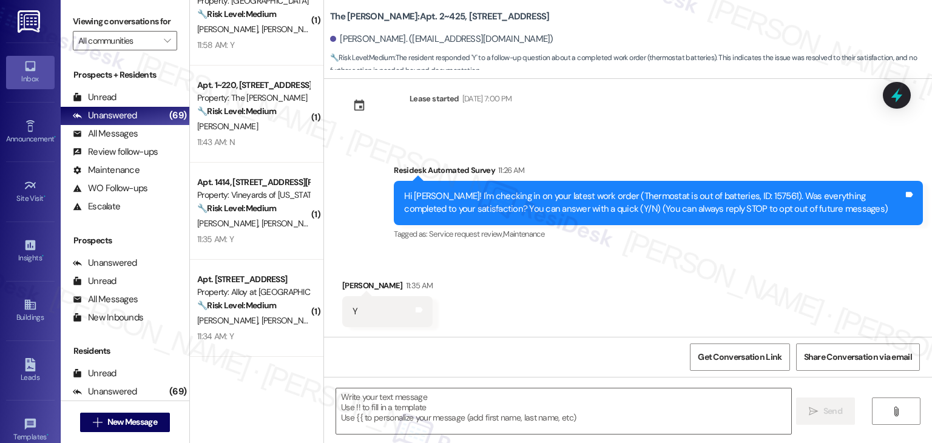
click at [559, 284] on div "Received via SMS Matt Helbach 11:35 AM Y Tags and notes" at bounding box center [628, 294] width 608 height 84
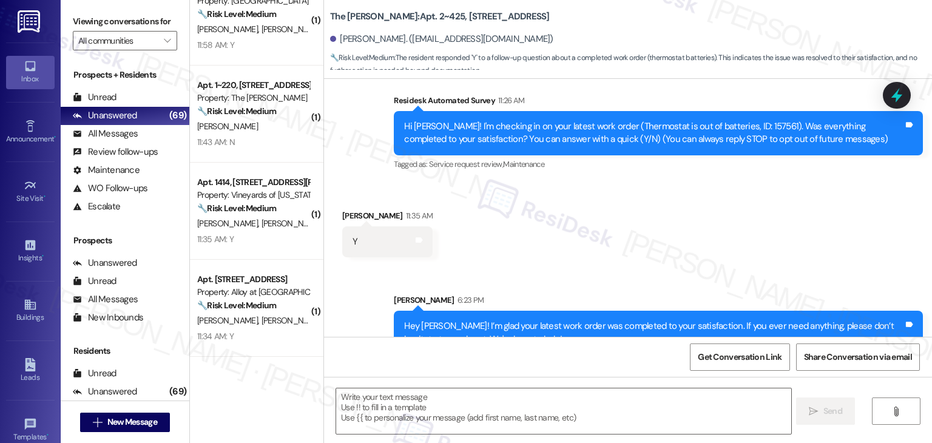
scroll to position [121, 0]
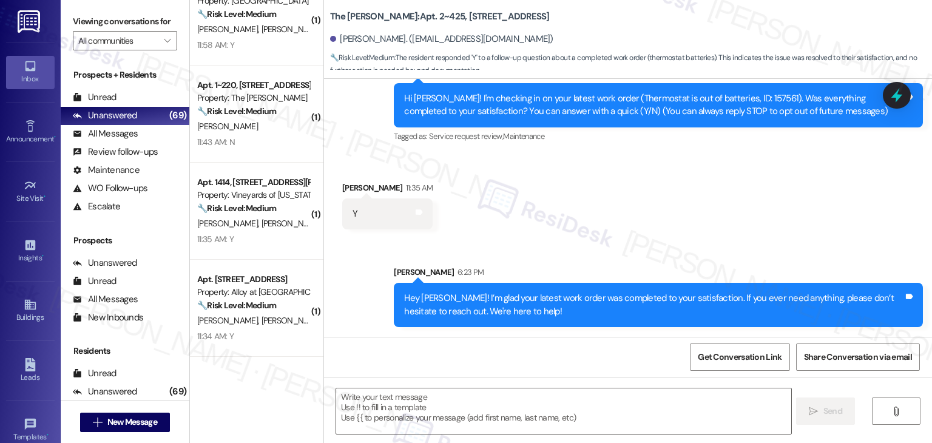
click at [653, 200] on div "Received via SMS Matt Helbach 11:35 AM Y Tags and notes" at bounding box center [628, 196] width 608 height 84
click at [512, 412] on textarea "To enrich screen reader interactions, please activate Accessibility in Grammarl…" at bounding box center [563, 412] width 455 height 46
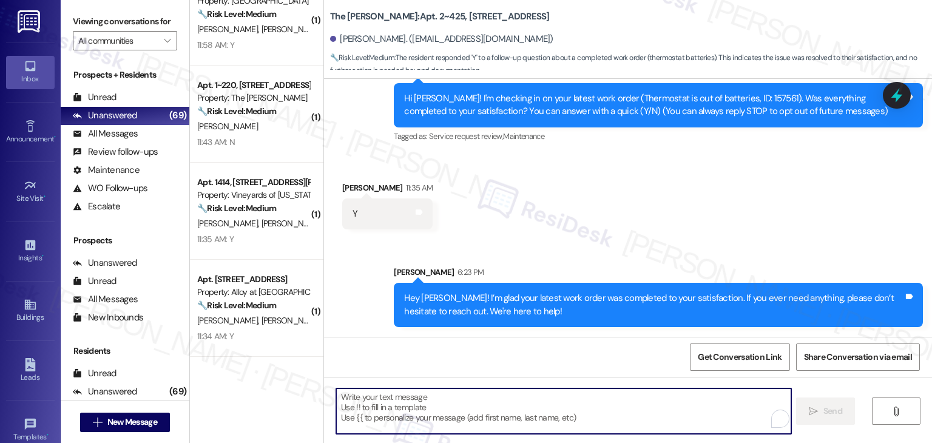
paste textarea "We’d also really appreciate it if you could share your experience in a review, …"
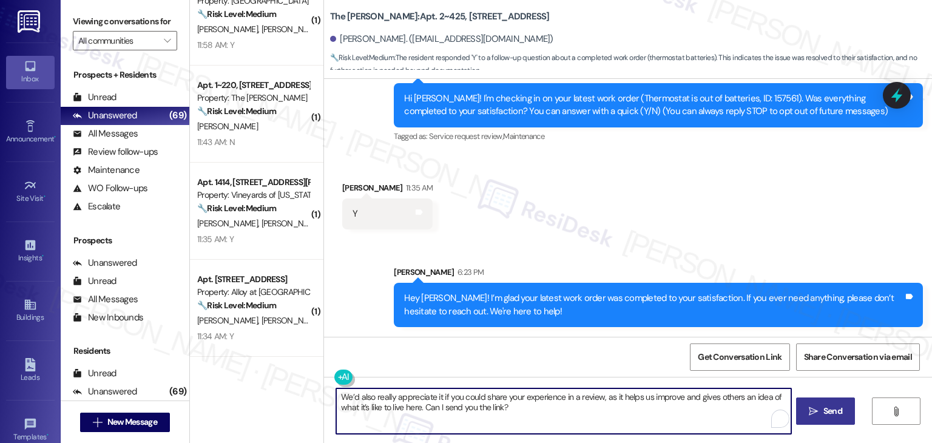
type textarea "We’d also really appreciate it if you could share your experience in a review, …"
click at [627, 220] on div "Received via SMS Matt Helbach 11:35 AM Y Tags and notes" at bounding box center [628, 196] width 608 height 84
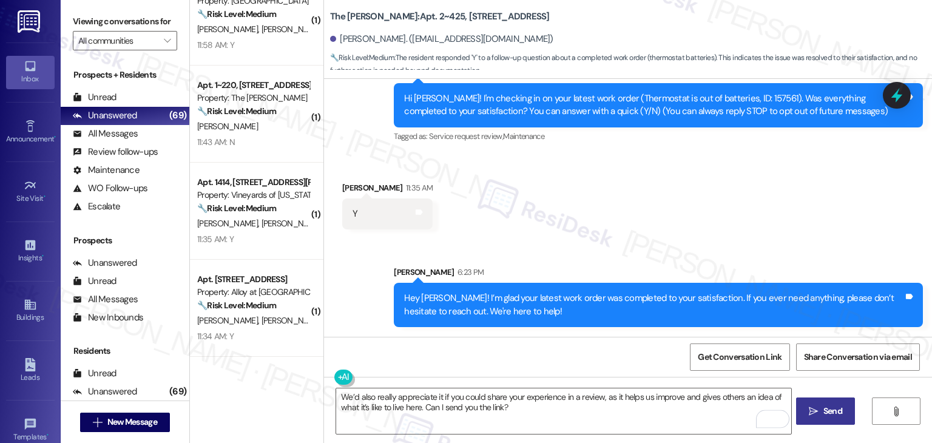
click at [824, 416] on span "Send" at bounding box center [833, 411] width 19 height 13
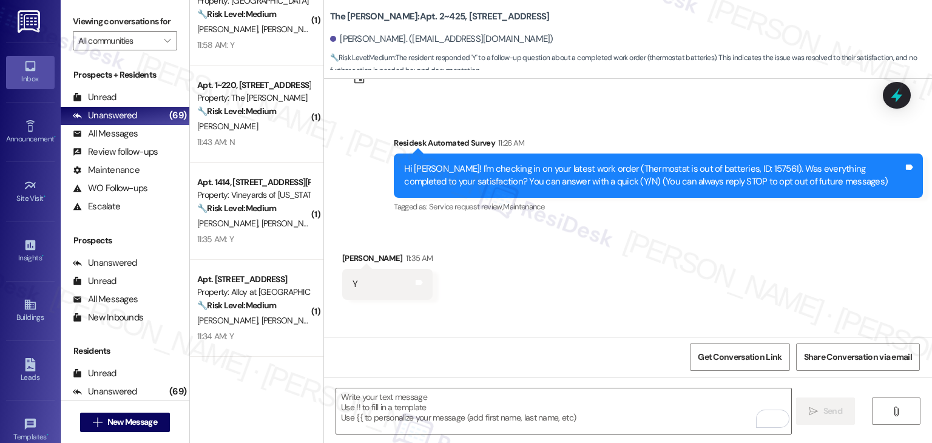
scroll to position [24, 0]
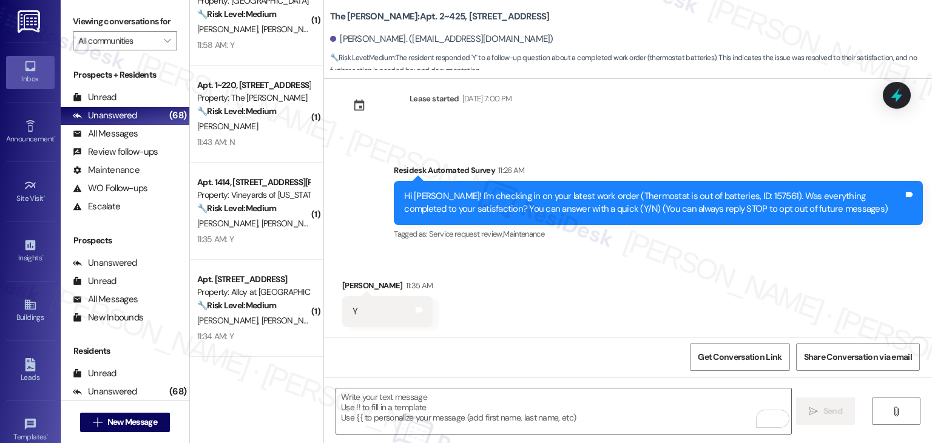
click at [631, 282] on div "Received via SMS Matt Helbach 11:35 AM Y Tags and notes" at bounding box center [628, 294] width 608 height 84
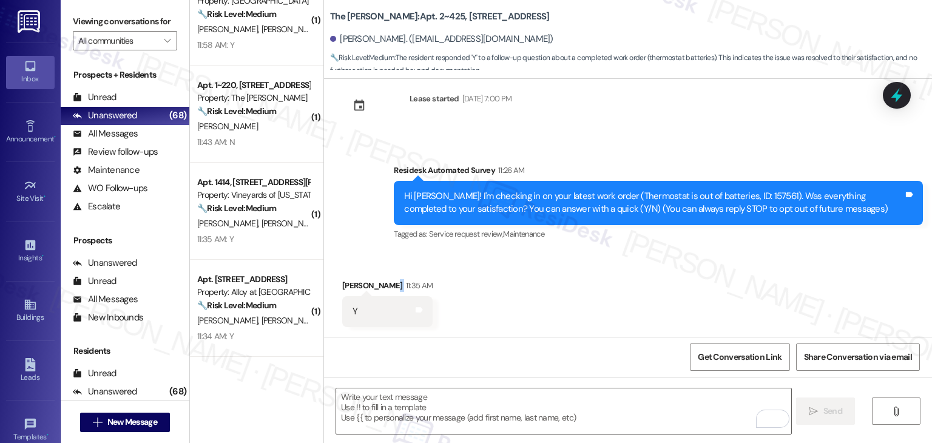
click at [631, 282] on div "Received via SMS Matt Helbach 11:35 AM Y Tags and notes" at bounding box center [628, 294] width 608 height 84
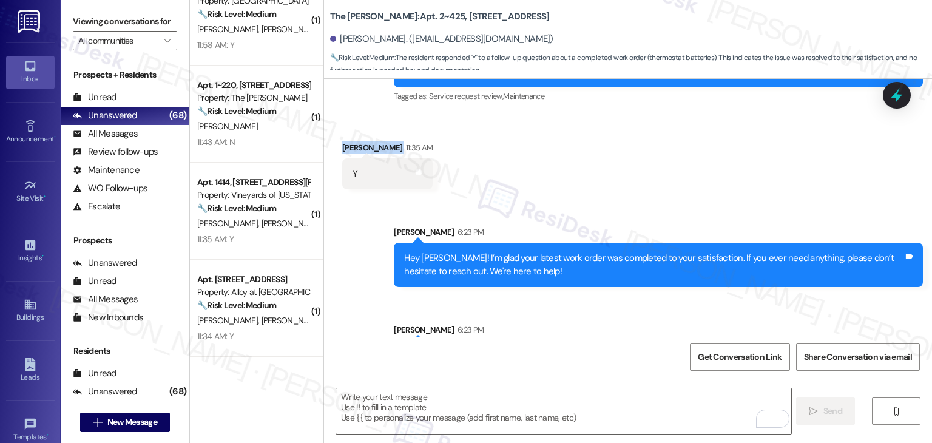
scroll to position [219, 0]
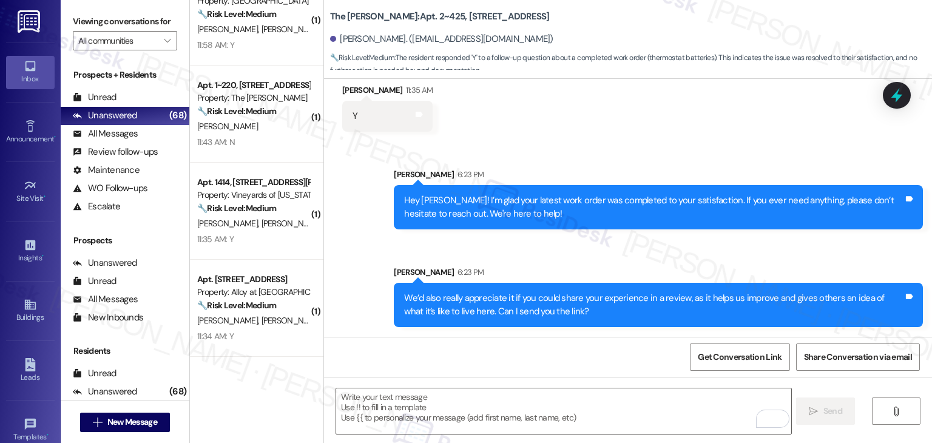
click at [556, 253] on div "Sent via SMS Sarah 6:23 PM Hey Matt! I’m glad your latest work order was comple…" at bounding box center [628, 238] width 608 height 195
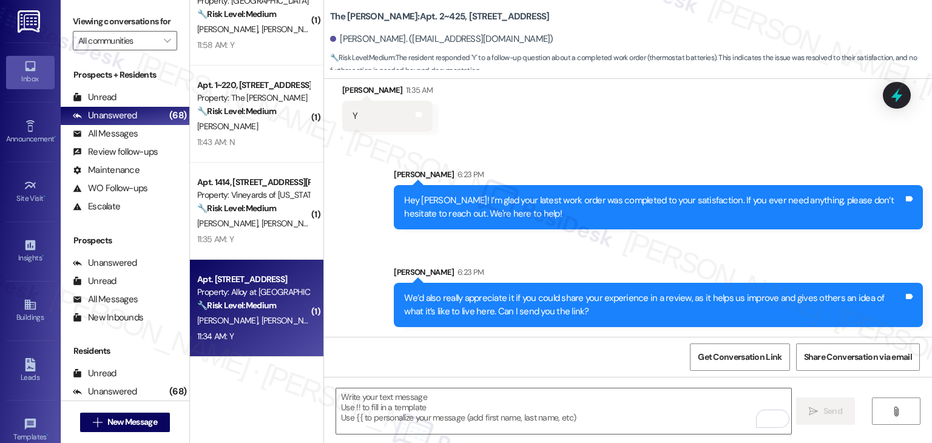
click at [280, 338] on div "11:34 AM: Y 11:34 AM: Y" at bounding box center [253, 336] width 115 height 15
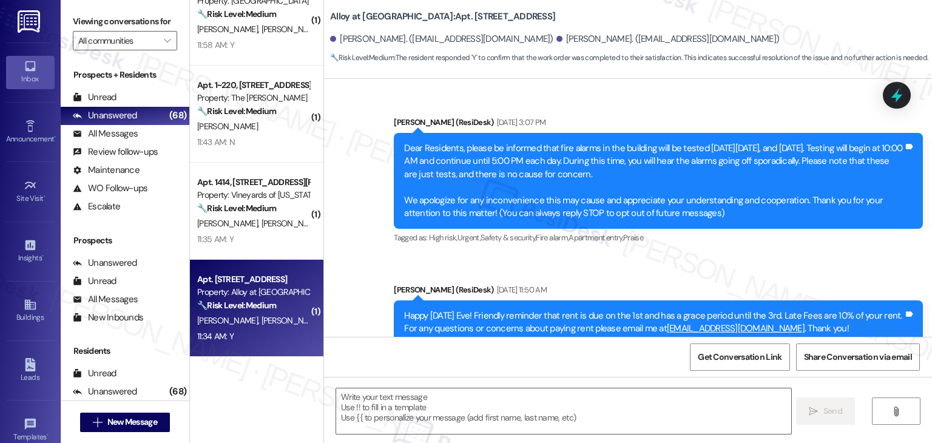
scroll to position [4259, 0]
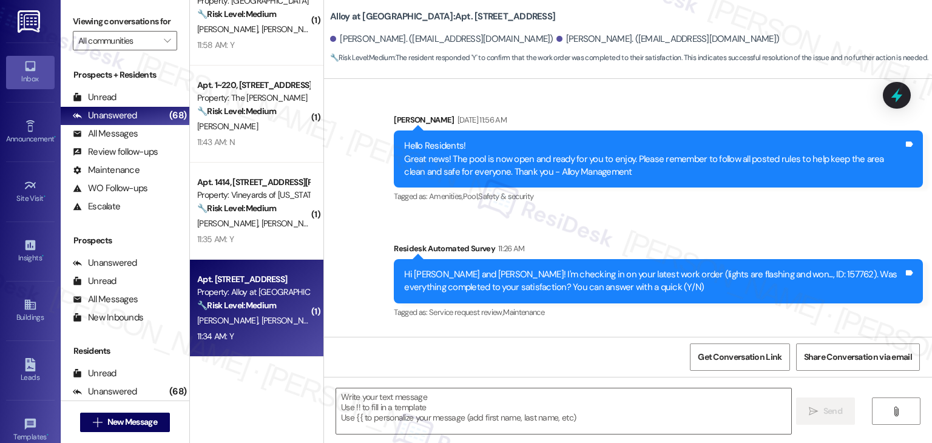
type textarea "Fetching suggested responses. Please feel free to read through the conversation…"
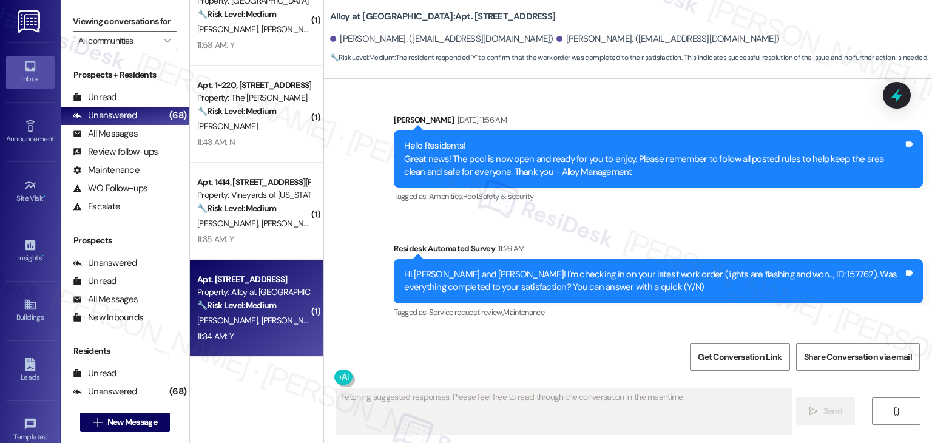
click at [611, 21] on div "Alloy at Geneva: Apt. N308, 100 South Geneva Road Izella Nelson. (zelmjas@gmail…" at bounding box center [631, 33] width 602 height 61
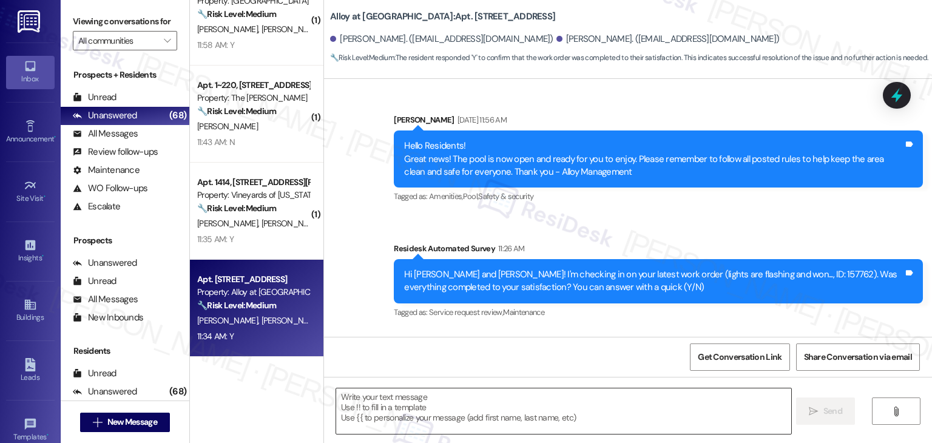
click at [438, 405] on textarea at bounding box center [563, 412] width 455 height 46
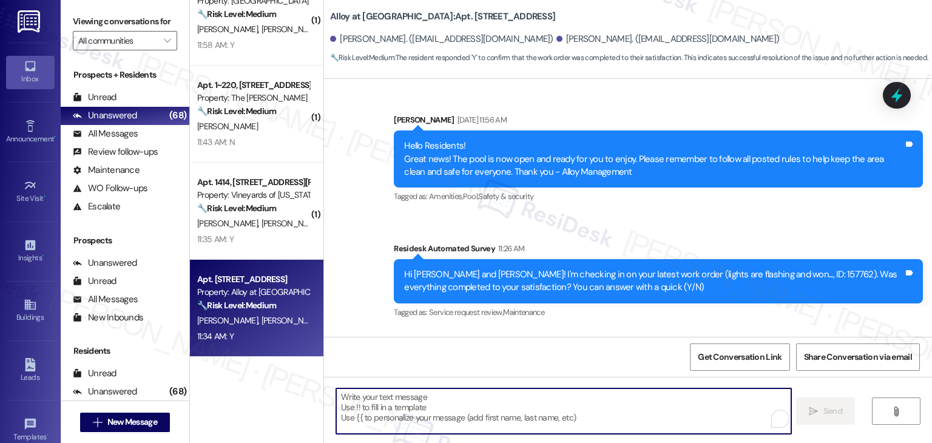
paste textarea "Hey Onkar! I’m glad your latest work order was completed to your satisfaction. …"
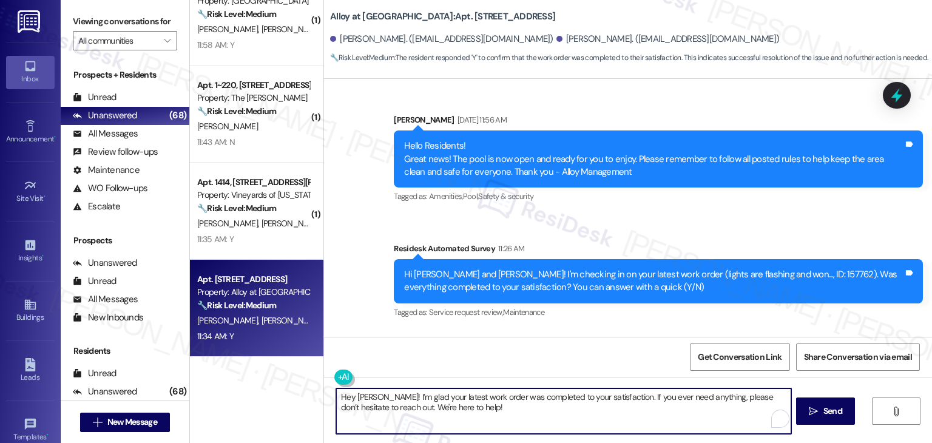
click at [362, 395] on textarea "Hey Onkar! I’m glad your latest work order was completed to your satisfaction. …" at bounding box center [563, 412] width 455 height 46
click at [465, 409] on textarea "Hey Dakota! I’m glad your latest work order was completed to your satisfaction.…" at bounding box center [563, 412] width 455 height 46
type textarea "Hey Dakota! I’m glad your latest work order was completed to your satisfaction.…"
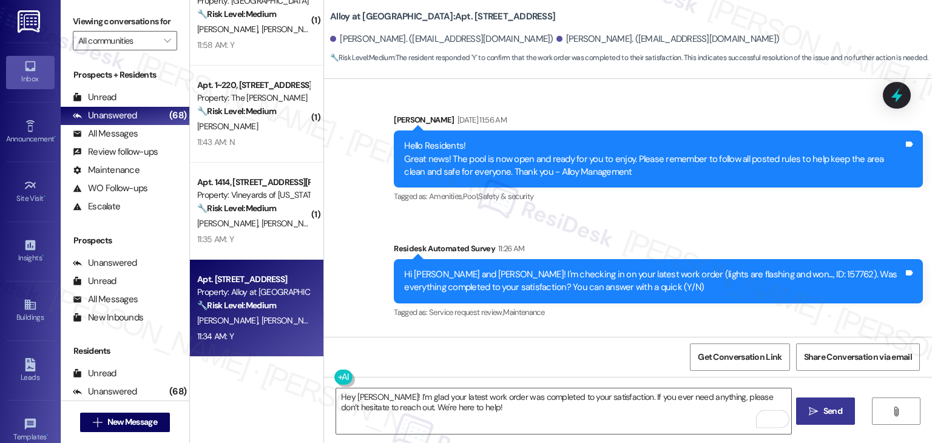
click at [830, 404] on button " Send" at bounding box center [825, 411] width 59 height 27
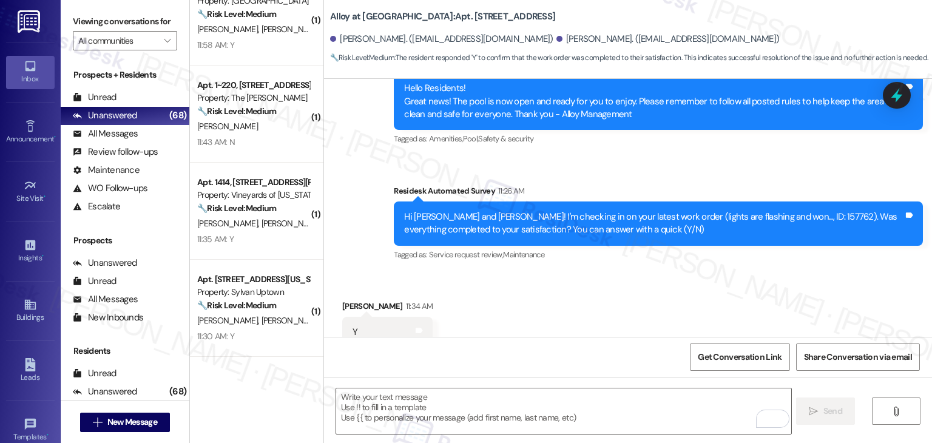
scroll to position [4356, 0]
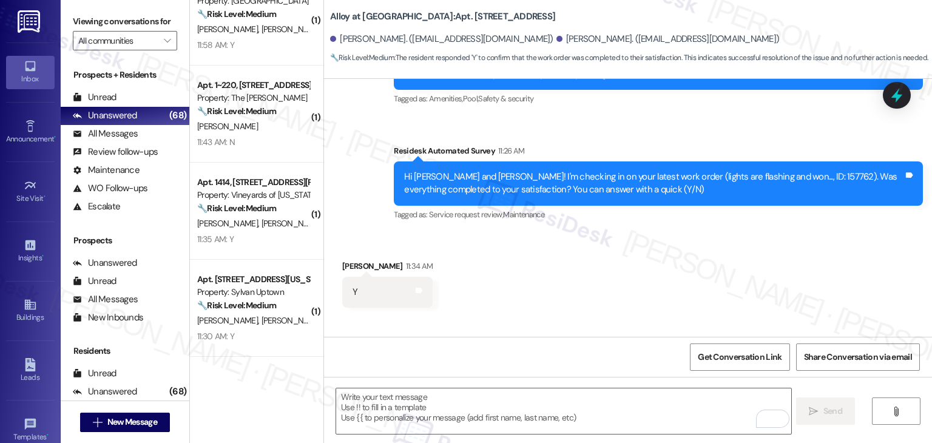
click at [614, 233] on div "Received via SMS Dakota Anderson 11:34 AM Y Tags and notes" at bounding box center [628, 275] width 608 height 84
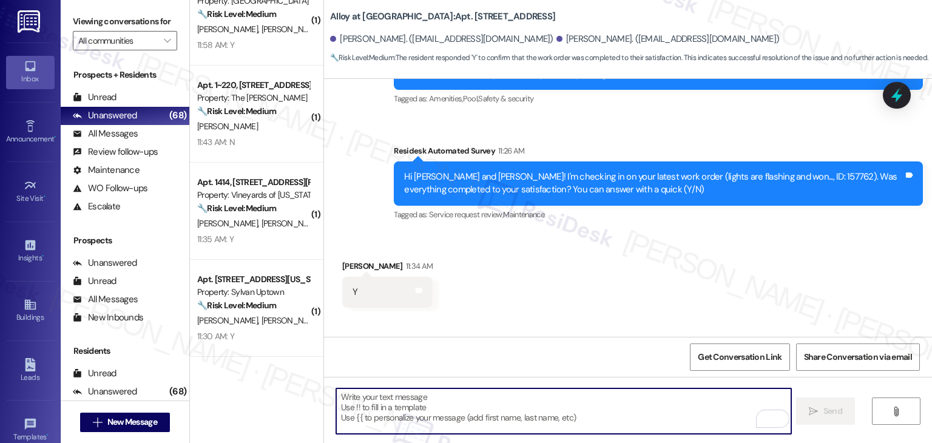
click at [482, 401] on textarea "To enrich screen reader interactions, please activate Accessibility in Grammarl…" at bounding box center [563, 412] width 455 height 46
paste textarea "We’d also really appreciate it if you could share your experience in a review, …"
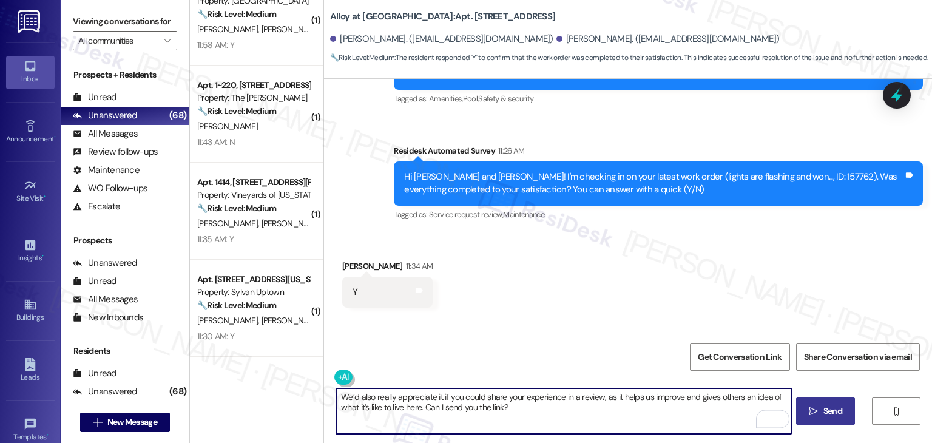
type textarea "We’d also really appreciate it if you could share your experience in a review, …"
click at [653, 233] on div "Received via SMS Dakota Anderson 11:34 AM Y Tags and notes" at bounding box center [628, 275] width 608 height 84
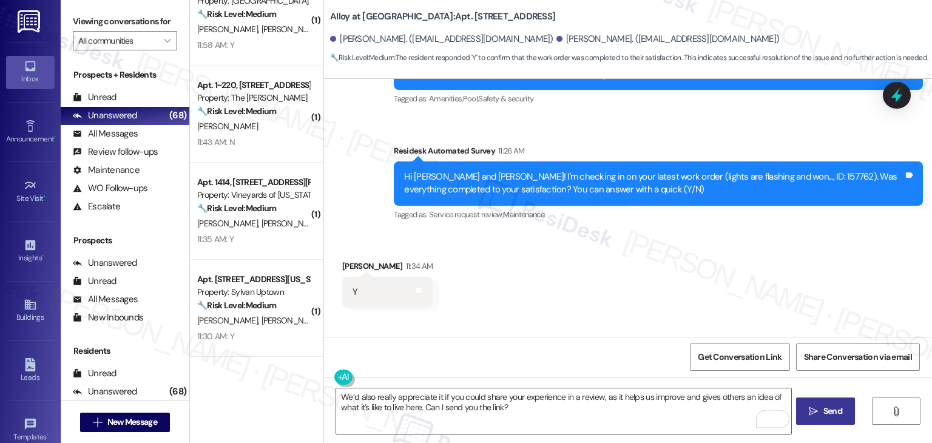
click at [653, 233] on div "Received via SMS Dakota Anderson 11:34 AM Y Tags and notes" at bounding box center [628, 275] width 608 height 84
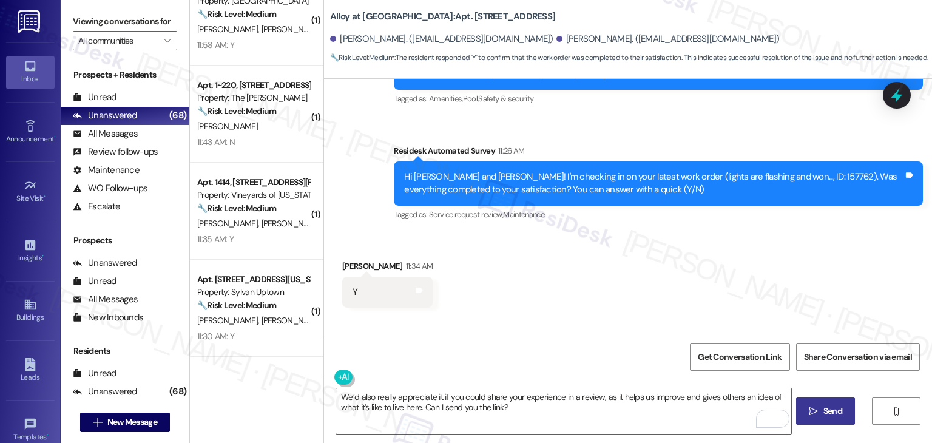
click at [653, 233] on div "Received via SMS Dakota Anderson 11:34 AM Y Tags and notes" at bounding box center [628, 275] width 608 height 84
click at [526, 410] on textarea "We’d also really appreciate it if you could share your experience in a review, …" at bounding box center [563, 412] width 455 height 46
click at [706, 233] on div "Received via SMS Dakota Anderson 11:34 AM Y Tags and notes" at bounding box center [628, 275] width 608 height 84
click at [595, 365] on div "Get Conversation Link Share Conversation via email" at bounding box center [628, 357] width 608 height 40
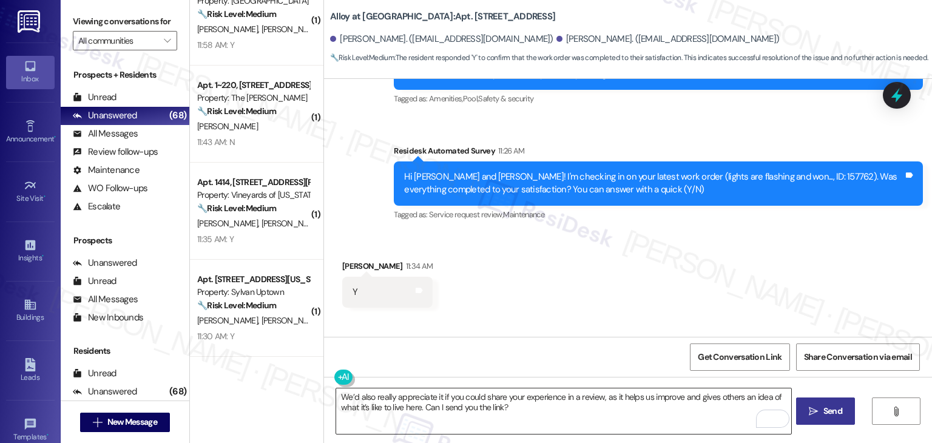
click at [545, 413] on textarea "We’d also really appreciate it if you could share your experience in a review, …" at bounding box center [563, 412] width 455 height 46
click at [834, 412] on span "Send" at bounding box center [833, 411] width 19 height 13
click at [632, 233] on div "Received via SMS Dakota Anderson 11:34 AM Y Tags and notes" at bounding box center [628, 275] width 608 height 84
click at [613, 233] on div "Received via SMS Dakota Anderson 11:34 AM Y Tags and notes" at bounding box center [628, 275] width 608 height 84
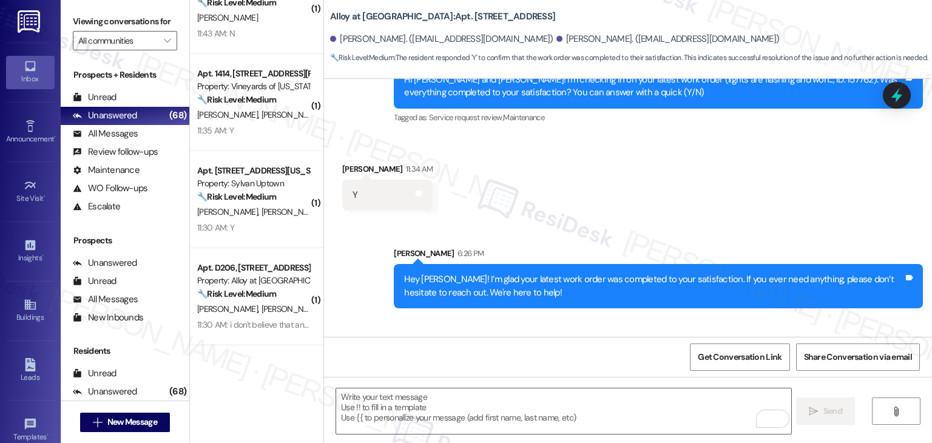
scroll to position [2193, 0]
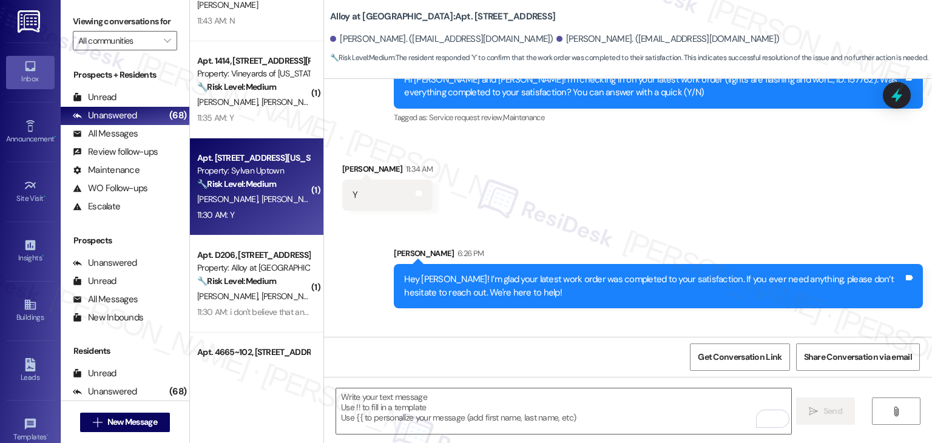
click at [259, 220] on div "11:30 AM: Y 11:30 AM: Y" at bounding box center [253, 215] width 115 height 15
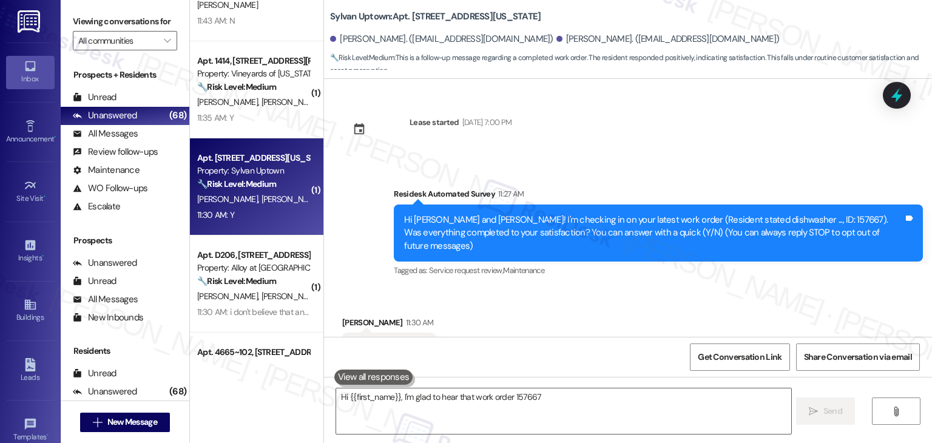
scroll to position [41, 0]
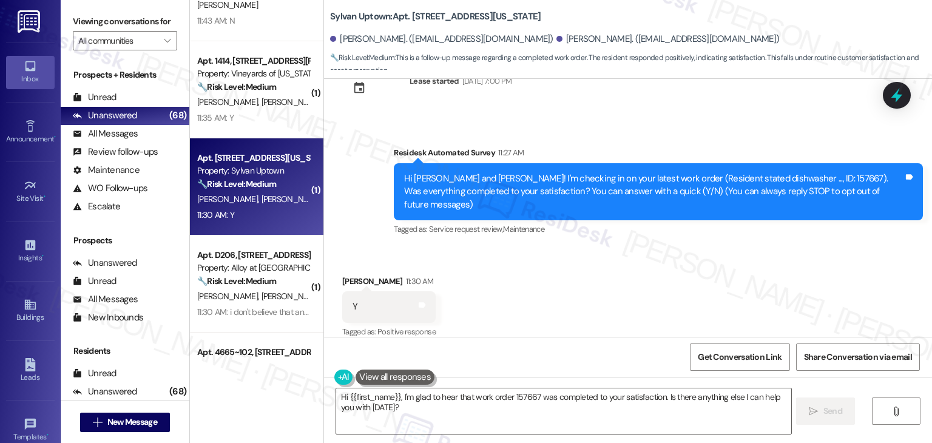
click at [512, 265] on div "Received via SMS Charlotte Majercik 11:30 AM Y Tags and notes Tagged as: Positi…" at bounding box center [628, 299] width 608 height 103
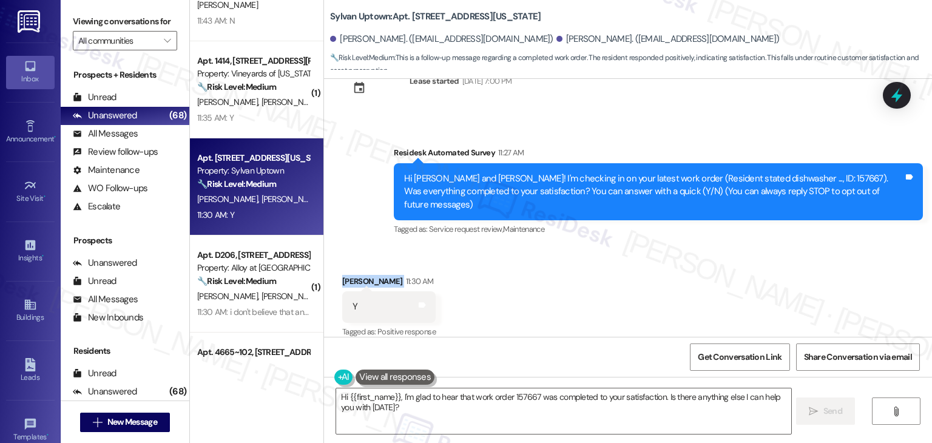
click at [512, 265] on div "Received via SMS Charlotte Majercik 11:30 AM Y Tags and notes Tagged as: Positi…" at bounding box center [628, 299] width 608 height 103
click at [517, 283] on div "Received via SMS Charlotte Majercik 11:30 AM Y Tags and notes Tagged as: Positi…" at bounding box center [628, 299] width 608 height 103
click at [497, 261] on div "Received via SMS Charlotte Majercik 11:30 AM Y Tags and notes Tagged as: Positi…" at bounding box center [628, 299] width 608 height 103
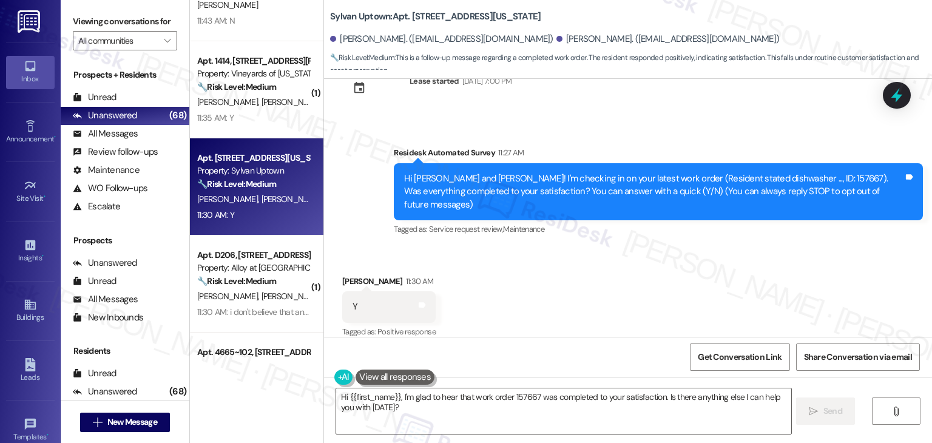
click at [497, 261] on div "Received via SMS Charlotte Majercik 11:30 AM Y Tags and notes Tagged as: Positi…" at bounding box center [628, 299] width 608 height 103
click at [498, 268] on div "Received via SMS Charlotte Majercik 11:30 AM Y Tags and notes Tagged as: Positi…" at bounding box center [628, 299] width 608 height 103
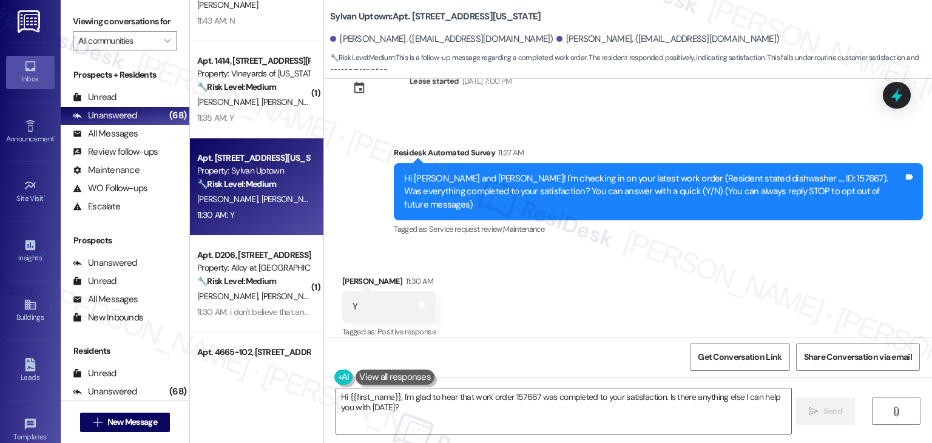
click at [554, 293] on div "Received via SMS Charlotte Majercik 11:30 AM Y Tags and notes Tagged as: Positi…" at bounding box center [628, 299] width 608 height 103
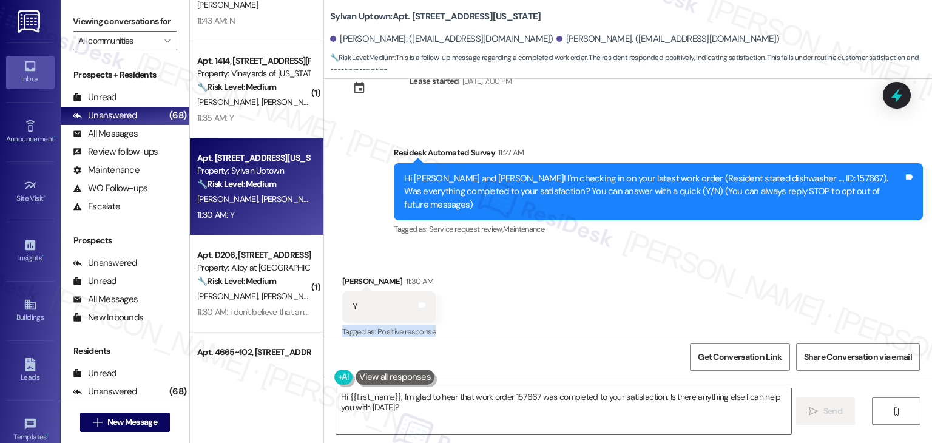
click at [554, 293] on div "Received via SMS Charlotte Majercik 11:30 AM Y Tags and notes Tagged as: Positi…" at bounding box center [628, 299] width 608 height 103
click at [552, 293] on div "Received via SMS Charlotte Majercik 11:30 AM Y Tags and notes Tagged as: Positi…" at bounding box center [628, 299] width 608 height 103
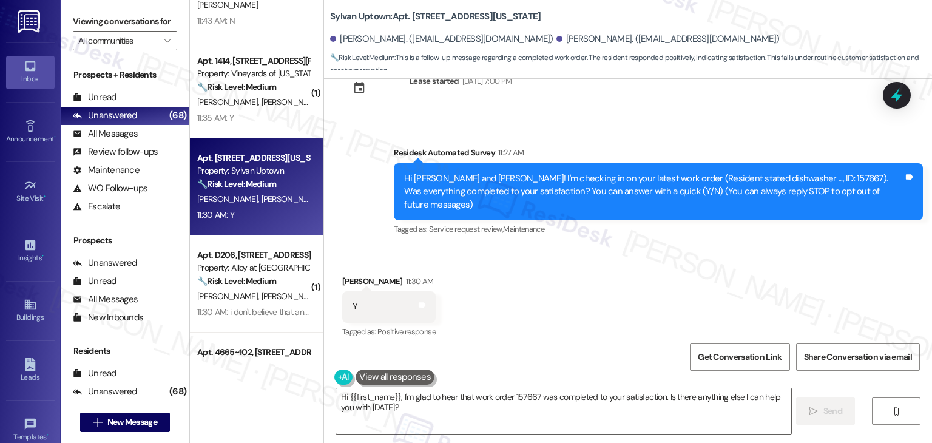
click at [552, 293] on div "Received via SMS Charlotte Majercik 11:30 AM Y Tags and notes Tagged as: Positi…" at bounding box center [628, 299] width 608 height 103
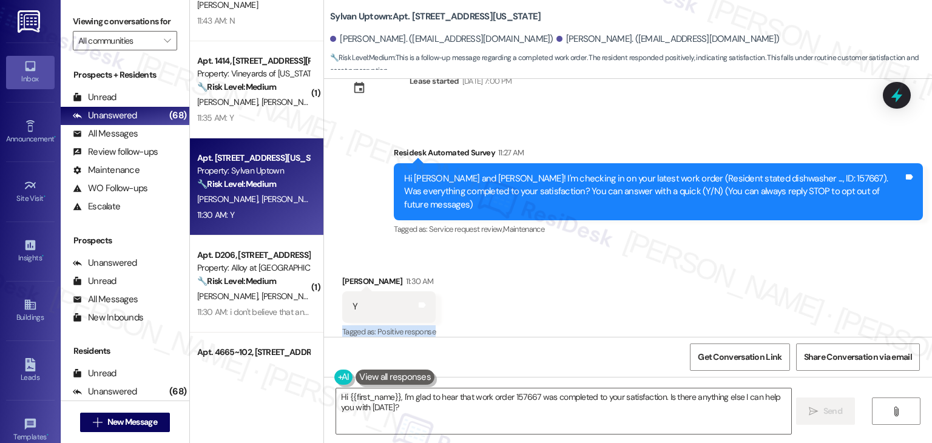
click at [552, 293] on div "Received via SMS Charlotte Majercik 11:30 AM Y Tags and notes Tagged as: Positi…" at bounding box center [628, 299] width 608 height 103
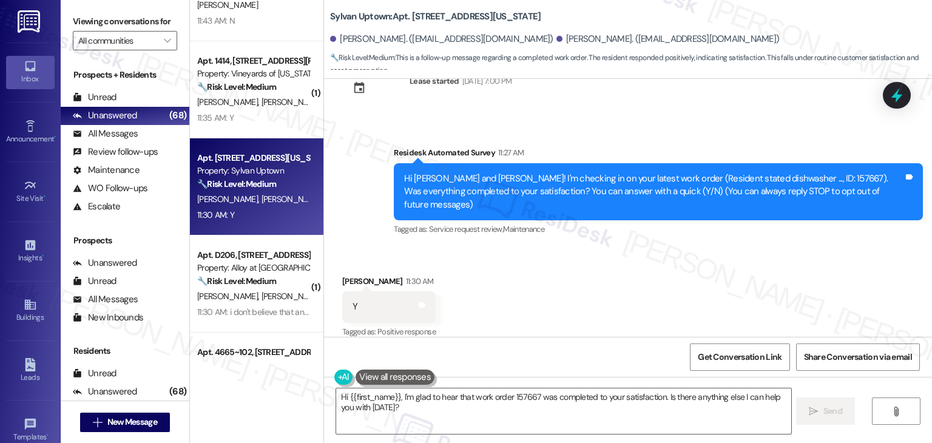
click at [552, 293] on div "Received via SMS Charlotte Majercik 11:30 AM Y Tags and notes Tagged as: Positi…" at bounding box center [628, 299] width 608 height 103
click at [495, 263] on div "Received via SMS Charlotte Majercik 11:30 AM Y Tags and notes Tagged as: Positi…" at bounding box center [628, 299] width 608 height 103
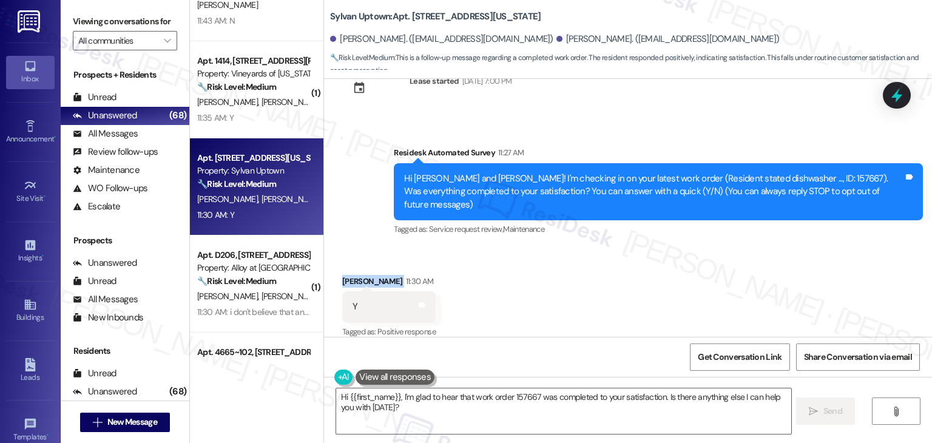
click at [495, 263] on div "Received via SMS Charlotte Majercik 11:30 AM Y Tags and notes Tagged as: Positi…" at bounding box center [628, 299] width 608 height 103
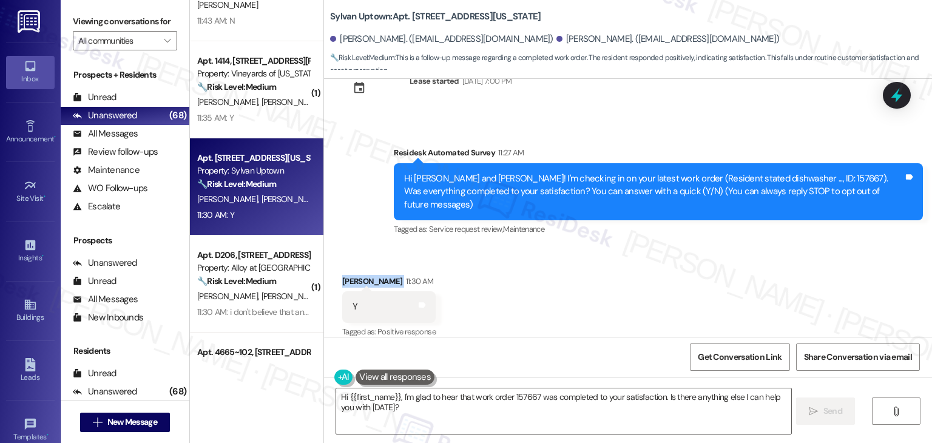
click at [495, 263] on div "Received via SMS Charlotte Majercik 11:30 AM Y Tags and notes Tagged as: Positi…" at bounding box center [628, 299] width 608 height 103
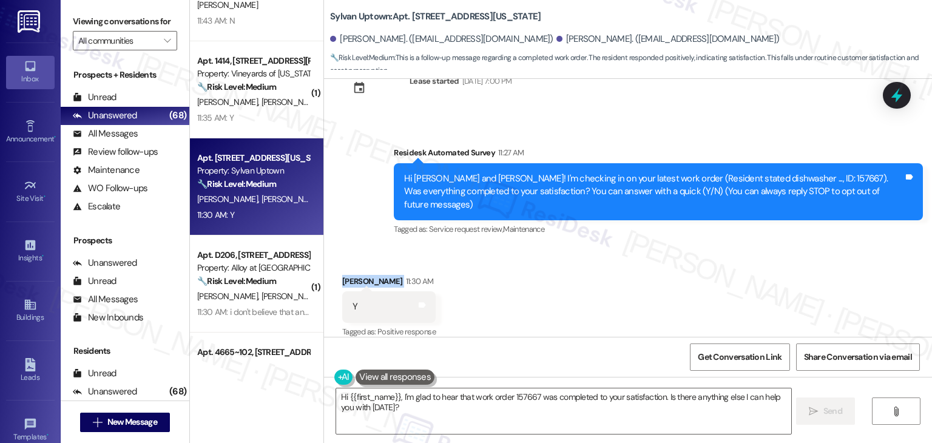
click at [495, 263] on div "Received via SMS Charlotte Majercik 11:30 AM Y Tags and notes Tagged as: Positi…" at bounding box center [628, 299] width 608 height 103
click at [583, 250] on div "Received via SMS Charlotte Majercik 11:30 AM Y Tags and notes Tagged as: Positi…" at bounding box center [628, 299] width 608 height 103
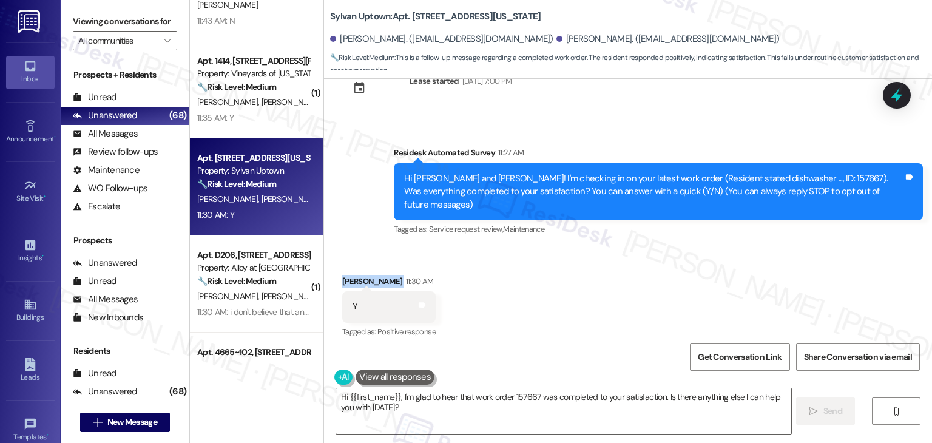
click at [583, 250] on div "Received via SMS Charlotte Majercik 11:30 AM Y Tags and notes Tagged as: Positi…" at bounding box center [628, 299] width 608 height 103
click at [583, 256] on div "Received via SMS Charlotte Majercik 11:30 AM Y Tags and notes Tagged as: Positi…" at bounding box center [628, 299] width 608 height 103
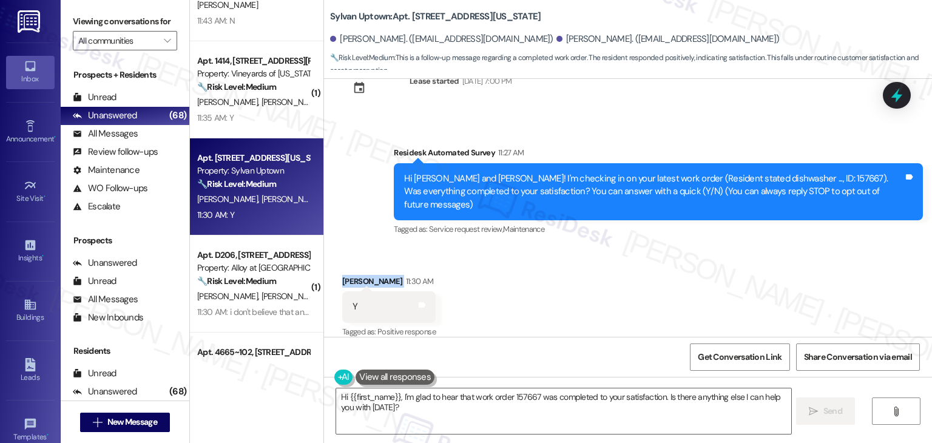
click at [583, 256] on div "Received via SMS Charlotte Majercik 11:30 AM Y Tags and notes Tagged as: Positi…" at bounding box center [628, 299] width 608 height 103
click at [585, 278] on div "Received via SMS Charlotte Majercik 11:30 AM Y Tags and notes Tagged as: Positi…" at bounding box center [628, 299] width 608 height 103
click at [603, 287] on div "Received via SMS Charlotte Majercik 11:30 AM Y Tags and notes Tagged as: Positi…" at bounding box center [628, 299] width 608 height 103
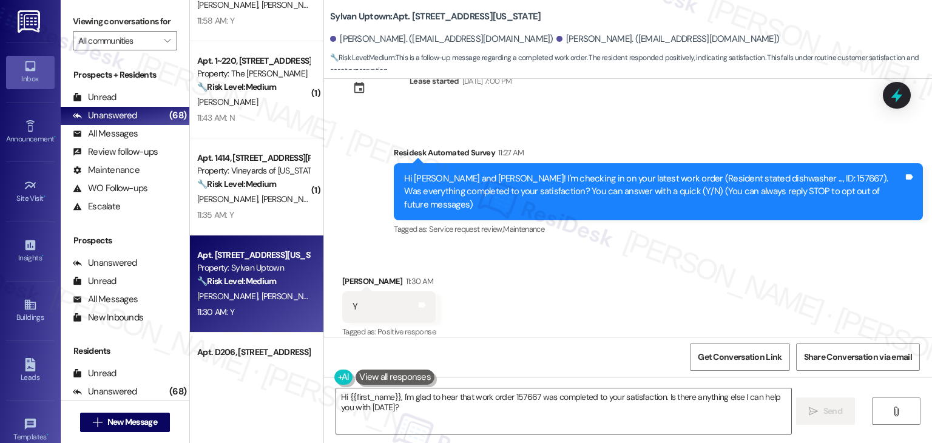
click at [605, 287] on div "Received via SMS Charlotte Majercik 11:30 AM Y Tags and notes Tagged as: Positi…" at bounding box center [628, 299] width 608 height 103
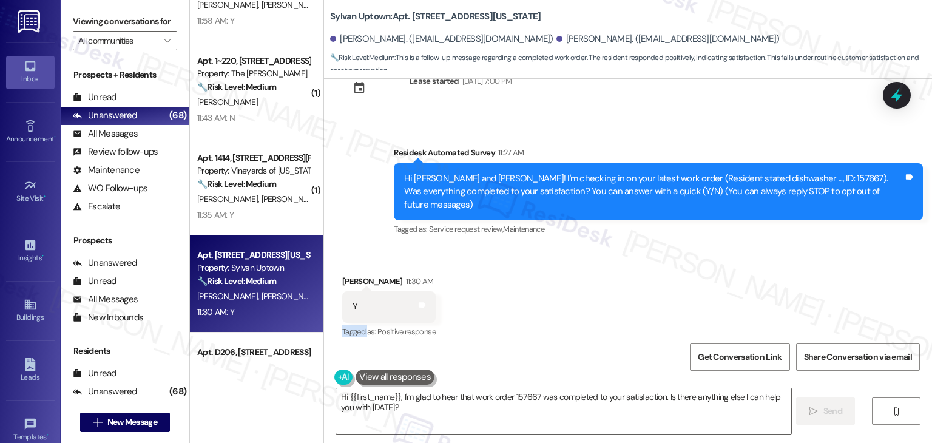
click at [605, 287] on div "Received via SMS Charlotte Majercik 11:30 AM Y Tags and notes Tagged as: Positi…" at bounding box center [628, 299] width 608 height 103
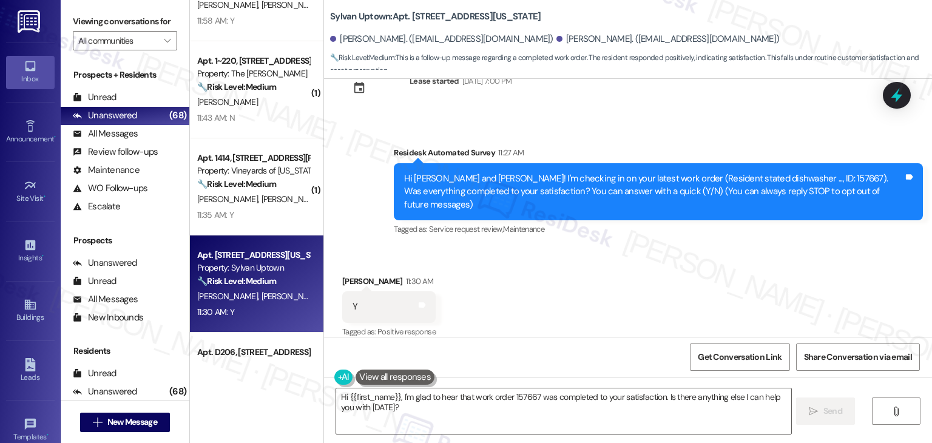
click at [604, 287] on div "Received via SMS Charlotte Majercik 11:30 AM Y Tags and notes Tagged as: Positi…" at bounding box center [628, 299] width 608 height 103
click at [351, 275] on div "Charlotte Majercik 11:30 AM" at bounding box center [388, 283] width 93 height 17
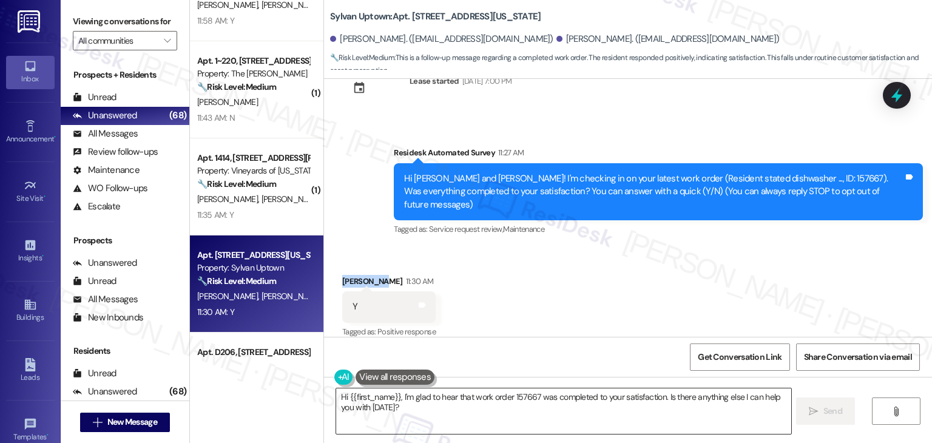
click at [477, 390] on textarea "Hi {{first_name}}, I'm glad to hear that work order 157667 was completed to you…" at bounding box center [563, 412] width 455 height 46
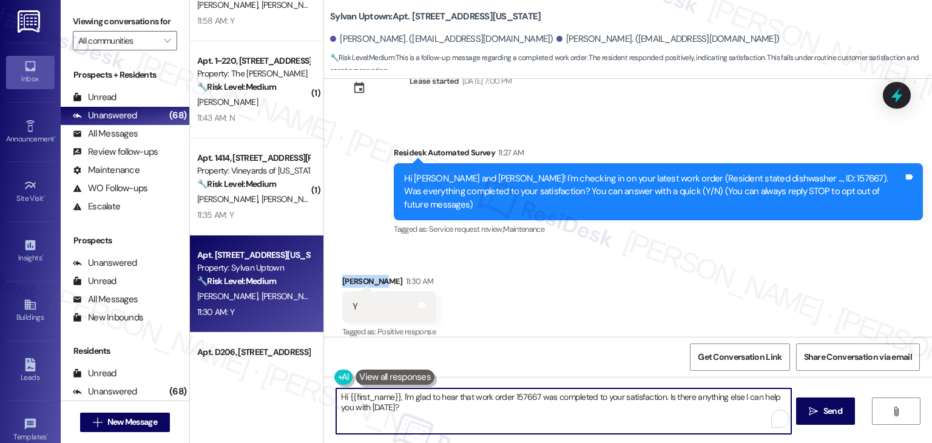
click at [477, 390] on textarea "Hi {{first_name}}, I'm glad to hear that work order 157667 was completed to you…" at bounding box center [563, 412] width 455 height 46
paste textarea "ey Onkar! I’m glad your latest work order was completed to your satisfaction. I…"
click at [359, 398] on textarea "Hey Onkar! I’m glad your latest work order was completed to your satisfaction. …" at bounding box center [563, 412] width 455 height 46
type textarea "Hey Charlotte! I’m glad your latest work order was completed to your satisfacti…"
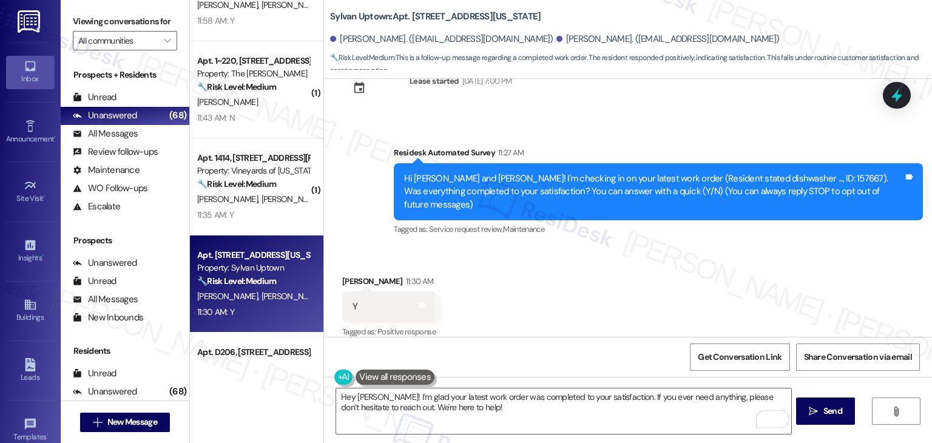
click at [617, 280] on div "Received via SMS Charlotte Majercik 11:30 AM Y Tags and notes Tagged as: Positi…" at bounding box center [628, 299] width 608 height 103
click at [834, 416] on span "Send" at bounding box center [833, 411] width 19 height 13
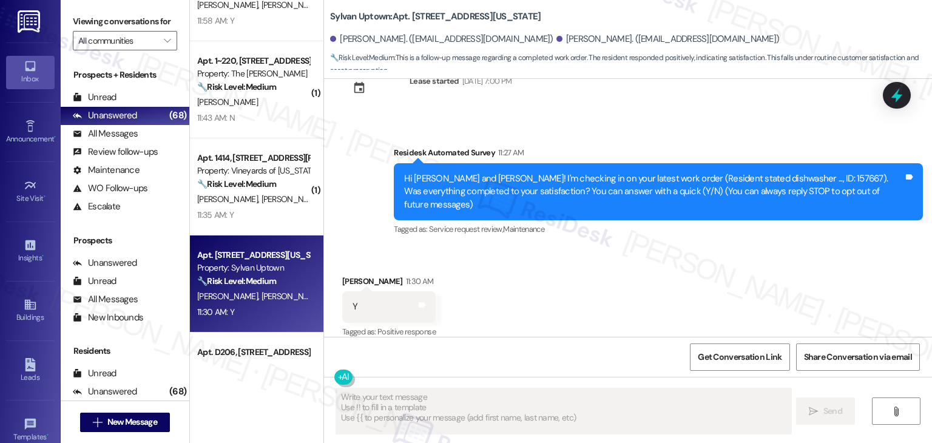
type textarea "Fetching suggested responses. Please feel free to read through the conversation…"
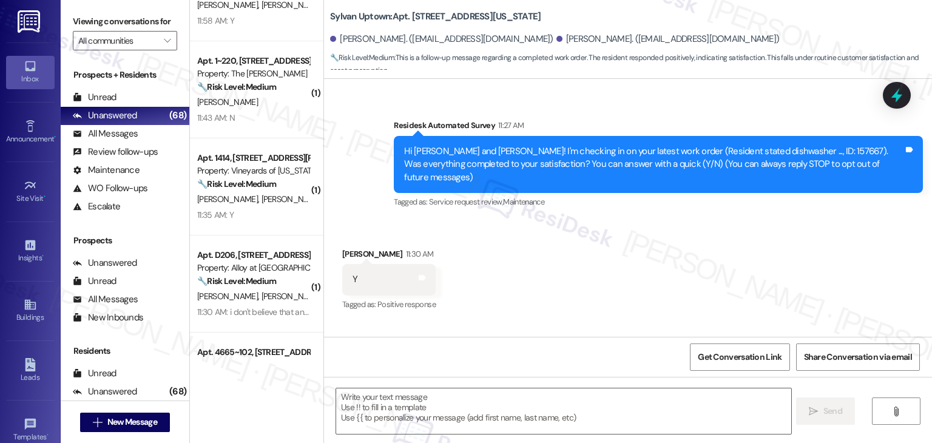
scroll to position [139, 0]
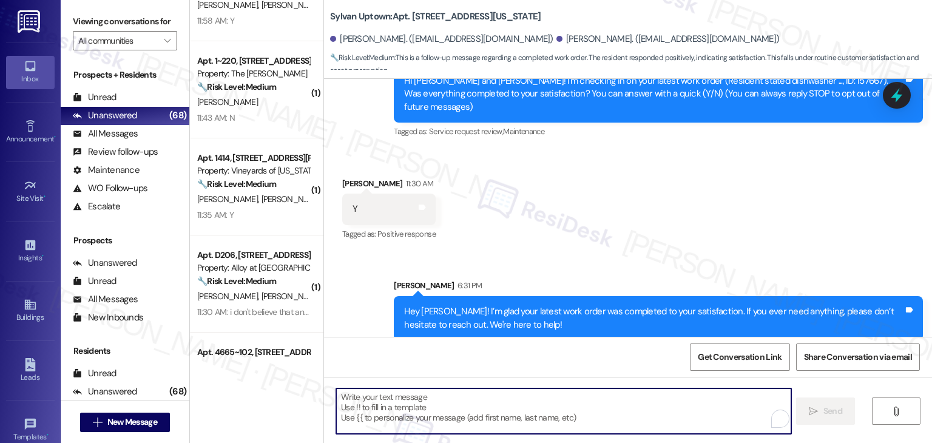
click at [475, 408] on textarea "To enrich screen reader interactions, please activate Accessibility in Grammarl…" at bounding box center [563, 412] width 455 height 46
paste textarea "We’d also really appreciate it if you could share your experience in a review, …"
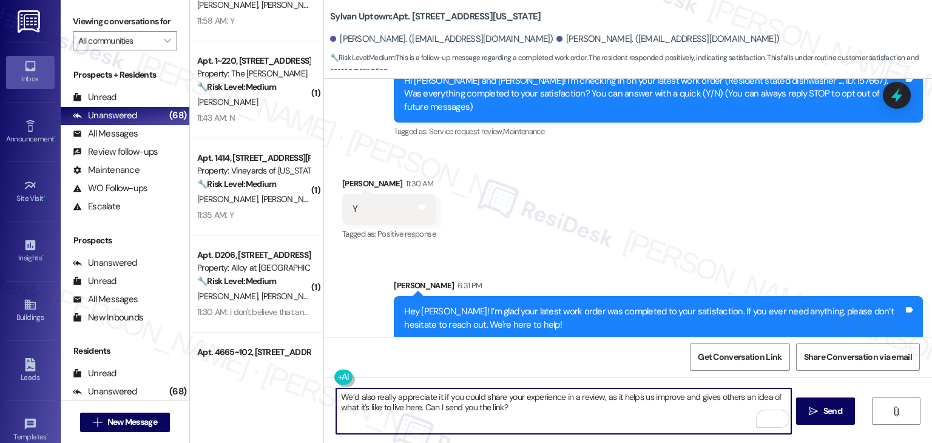
type textarea "We’d also really appreciate it if you could share your experience in a review, …"
click at [546, 353] on div "Get Conversation Link Share Conversation via email" at bounding box center [628, 357] width 608 height 40
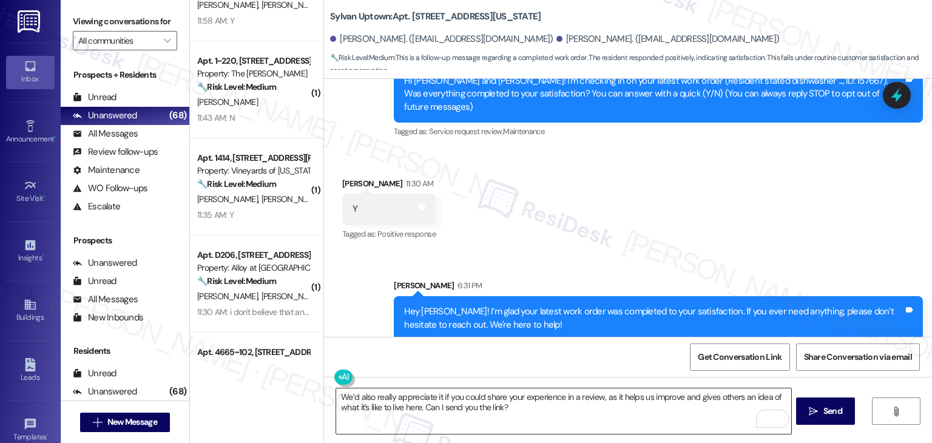
click at [522, 410] on textarea "We’d also really appreciate it if you could share your experience in a review, …" at bounding box center [563, 412] width 455 height 46
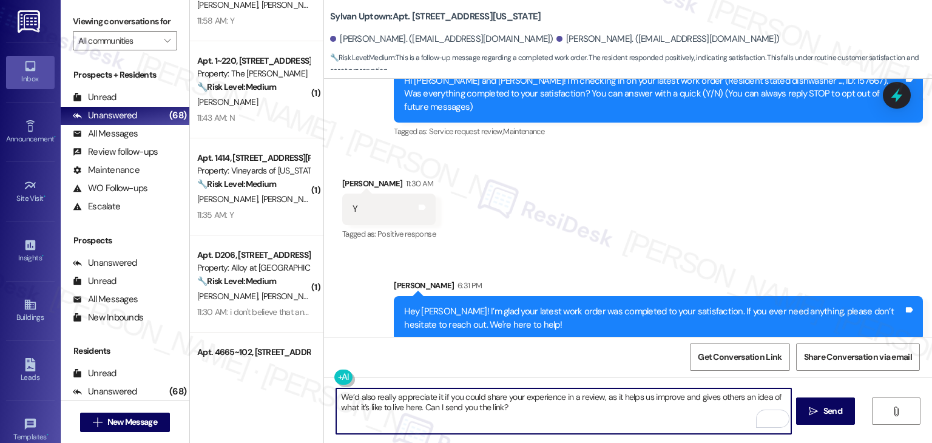
click at [571, 351] on div "Get Conversation Link Share Conversation via email" at bounding box center [628, 357] width 608 height 40
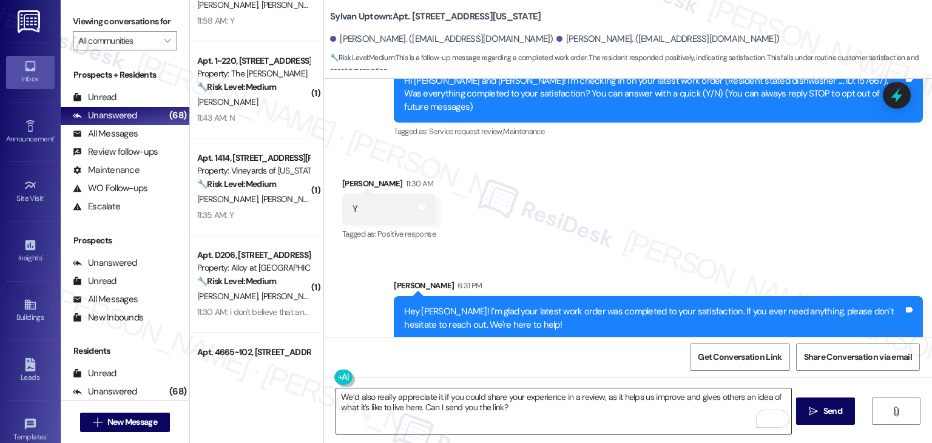
click at [525, 407] on textarea "We’d also really appreciate it if you could share your experience in a review, …" at bounding box center [563, 412] width 455 height 46
click at [828, 407] on span "Send" at bounding box center [833, 411] width 19 height 13
click at [667, 213] on div "Received via SMS Charlotte Majercik 11:30 AM Y Tags and notes Tagged as: Positi…" at bounding box center [628, 201] width 608 height 103
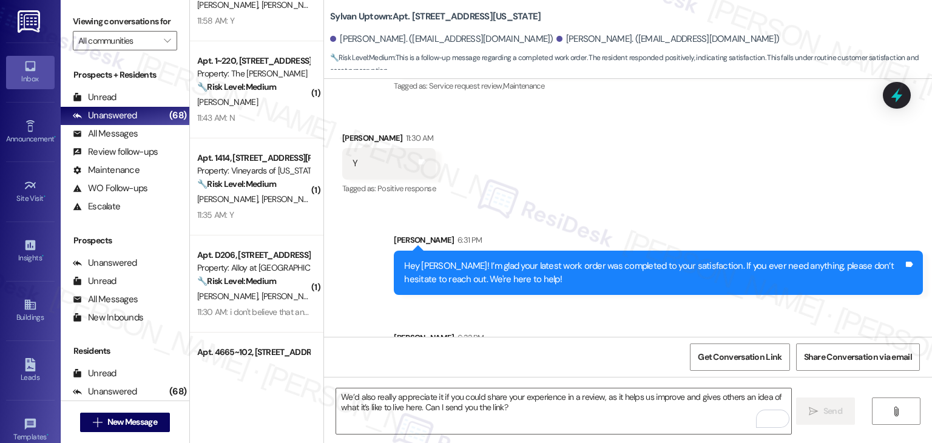
scroll to position [237, 0]
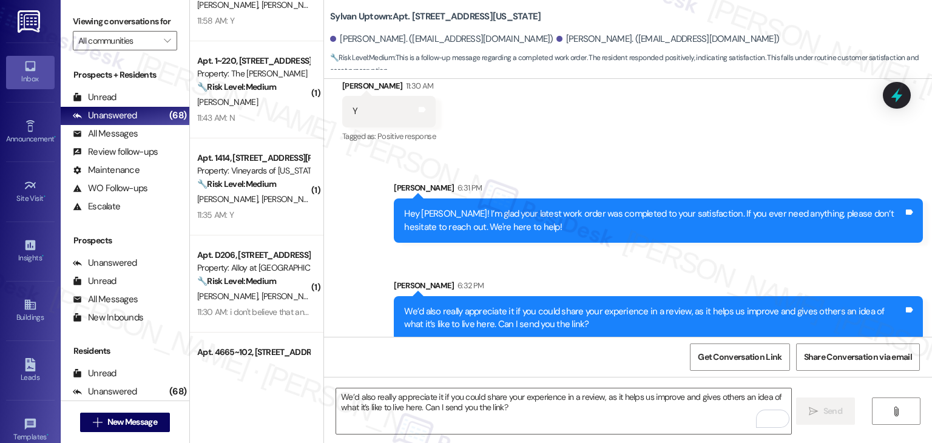
click at [372, 251] on div "Sent via SMS Sarah 6:31 PM Hey Charlotte! I’m glad your latest work order was c…" at bounding box center [628, 251] width 608 height 195
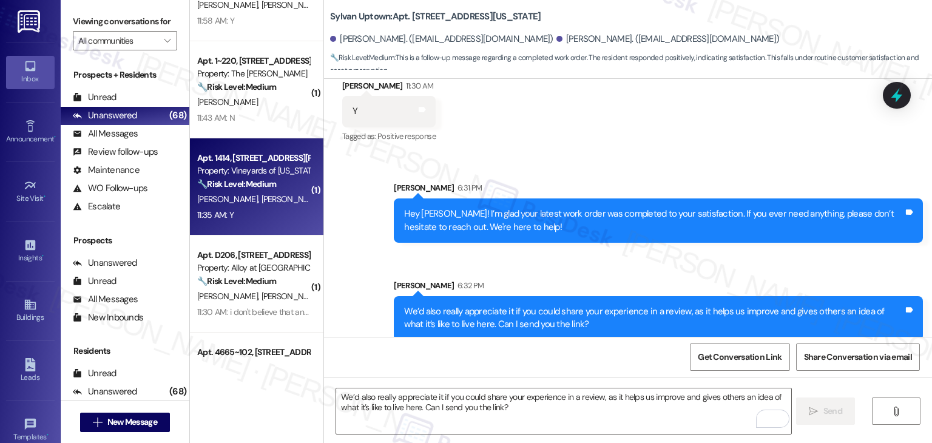
click at [256, 206] on div "J. Rodgers G. Rodgers E. Spears" at bounding box center [253, 199] width 115 height 15
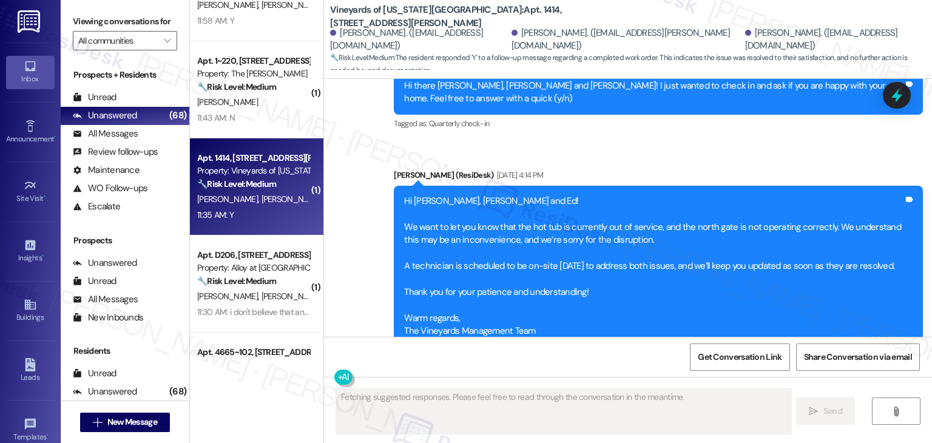
scroll to position [7157, 0]
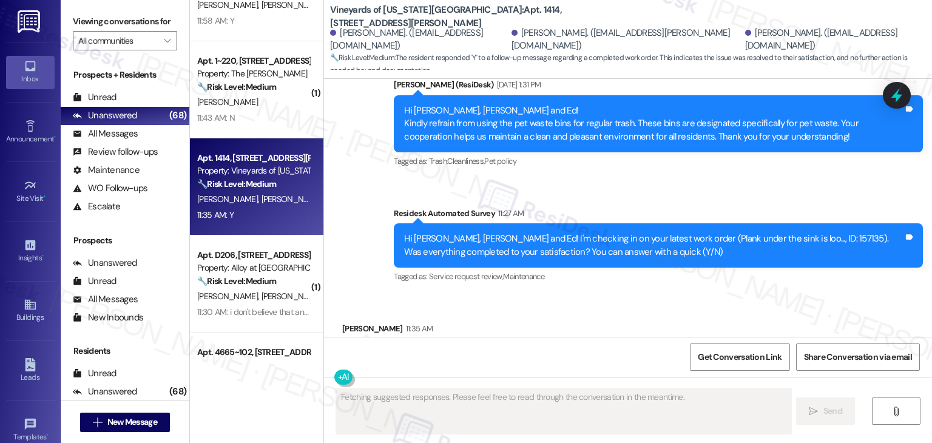
click at [533, 295] on div "Received via SMS Jerry Rodgers 11:35 AM Y Tags and notes" at bounding box center [628, 337] width 608 height 84
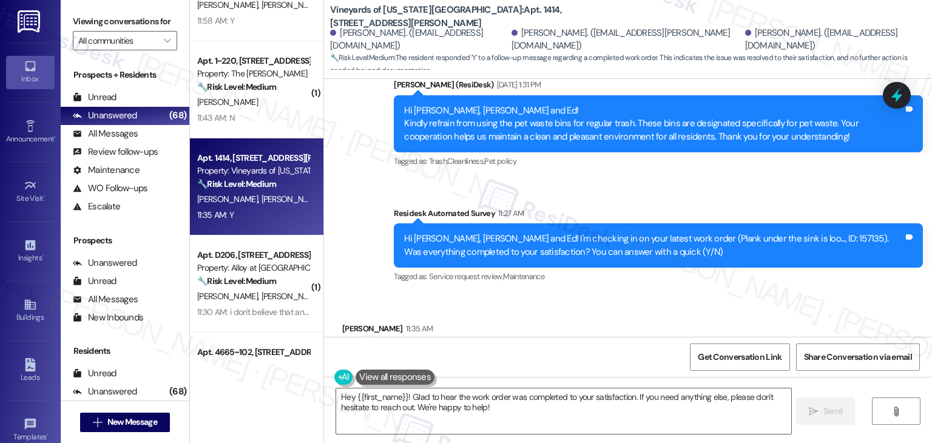
click at [532, 295] on div "Received via SMS Jerry Rodgers 11:35 AM Y Tags and notes" at bounding box center [628, 337] width 608 height 84
click at [381, 399] on textarea "Hey {{first_name}}! Glad to hear the work order was completed to your satisfact…" at bounding box center [563, 412] width 455 height 46
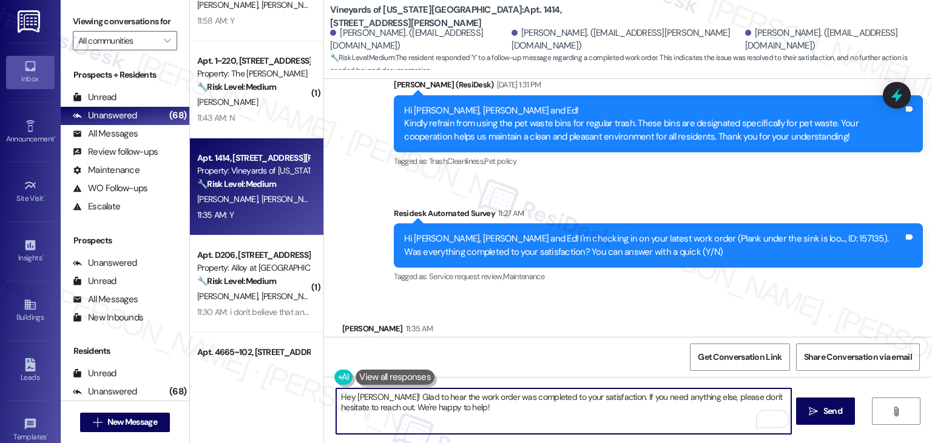
type textarea "Hey Jerry! Glad to hear the work order was completed to your satisfaction. If y…"
click at [565, 295] on div "Received via SMS Jerry Rodgers 11:35 AM Y Tags and notes" at bounding box center [628, 337] width 608 height 84
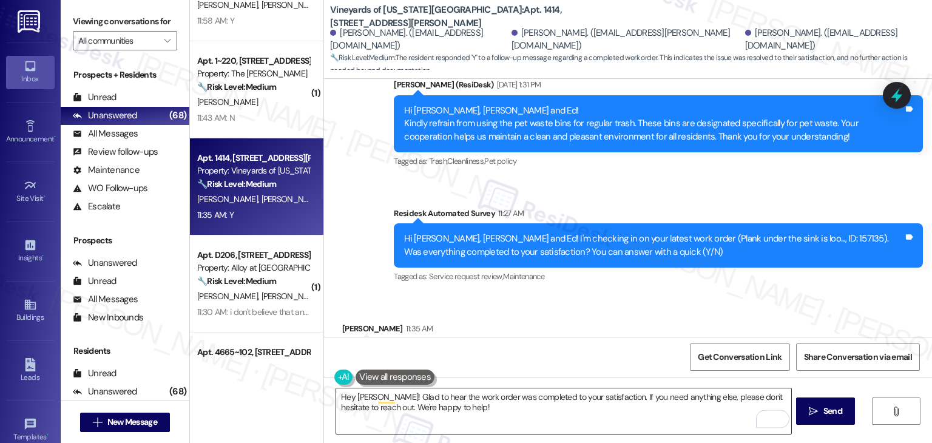
click at [520, 412] on textarea "Hey Jerry! Glad to hear the work order was completed to your satisfaction. If y…" at bounding box center [563, 412] width 455 height 46
click at [814, 407] on icon "" at bounding box center [813, 412] width 9 height 10
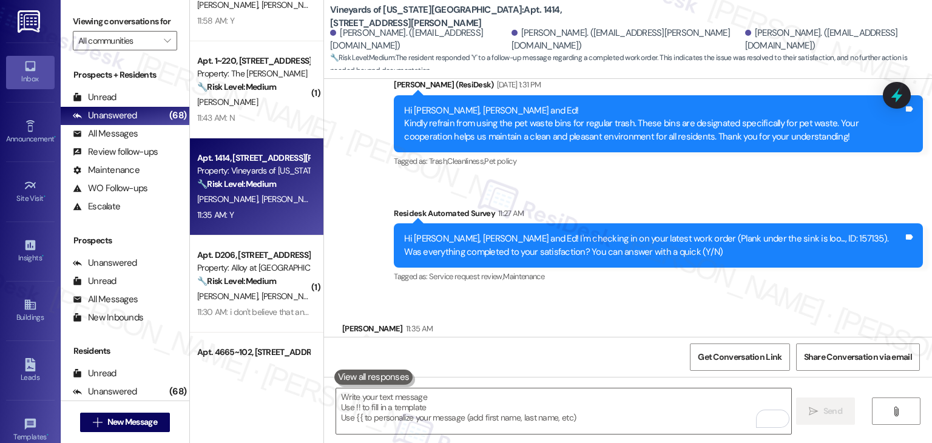
scroll to position [7156, 0]
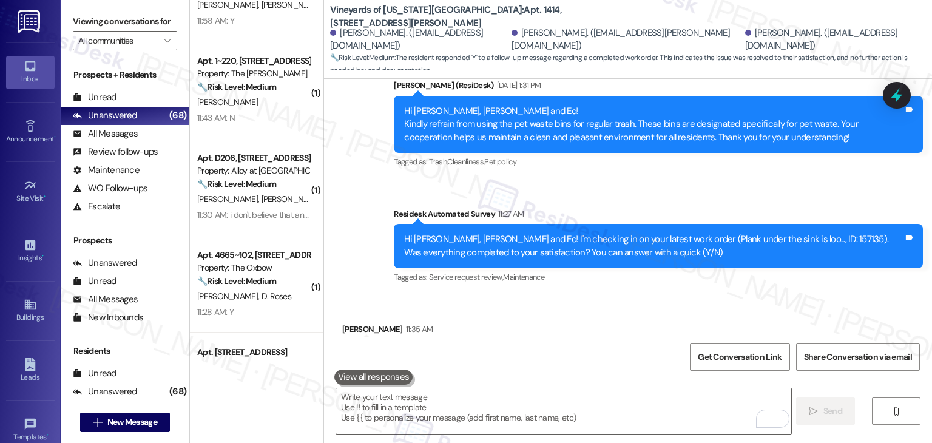
click at [644, 296] on div "Received via SMS Jerry Rodgers 11:35 AM Y Tags and notes" at bounding box center [628, 338] width 608 height 84
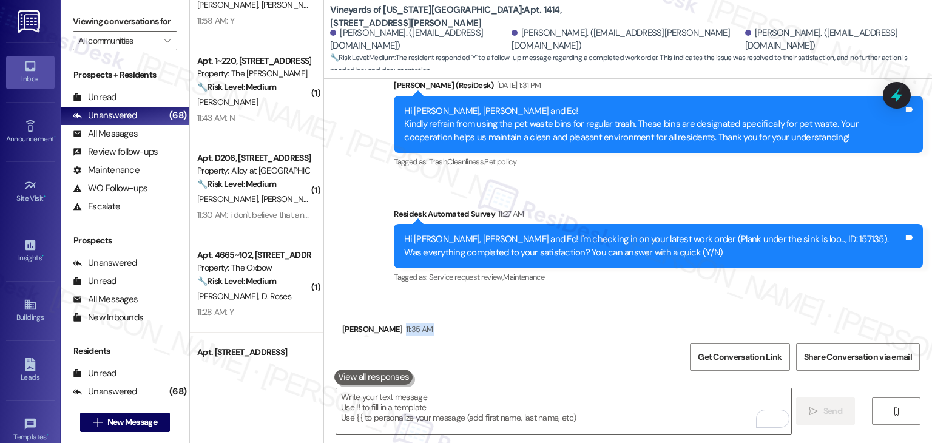
click at [644, 296] on div "Received via SMS Jerry Rodgers 11:35 AM Y Tags and notes" at bounding box center [628, 338] width 608 height 84
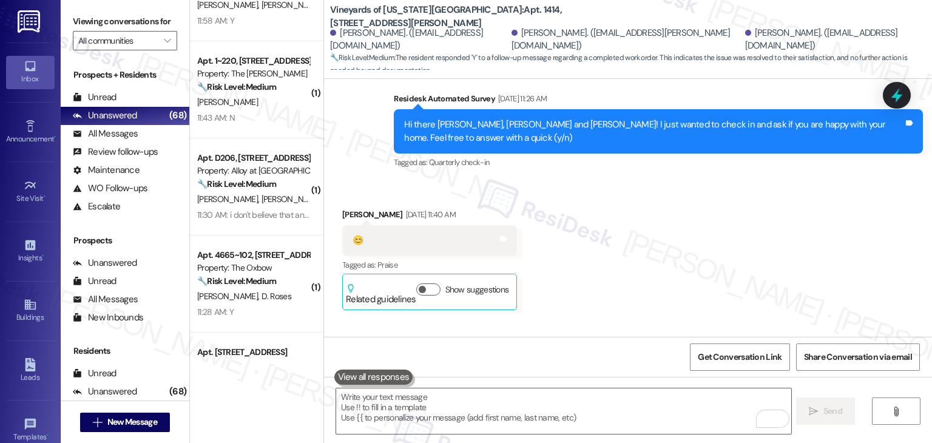
scroll to position [3690, 0]
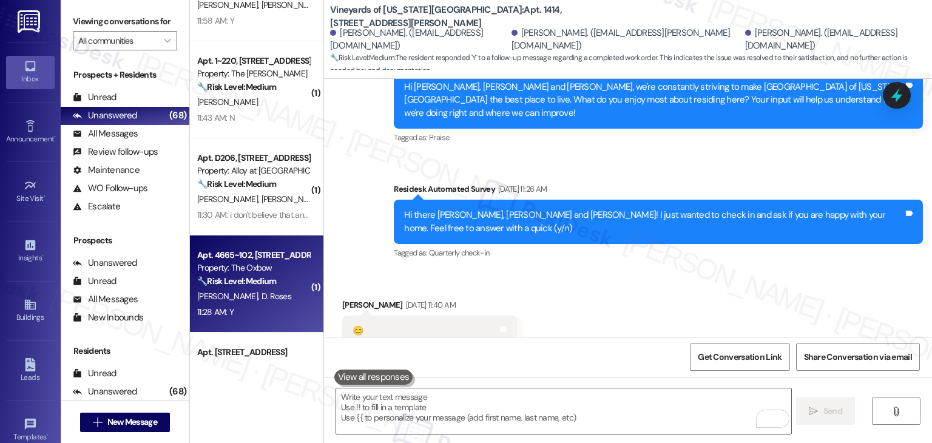
click at [227, 289] on div "R. Wren D. Roses" at bounding box center [253, 296] width 115 height 15
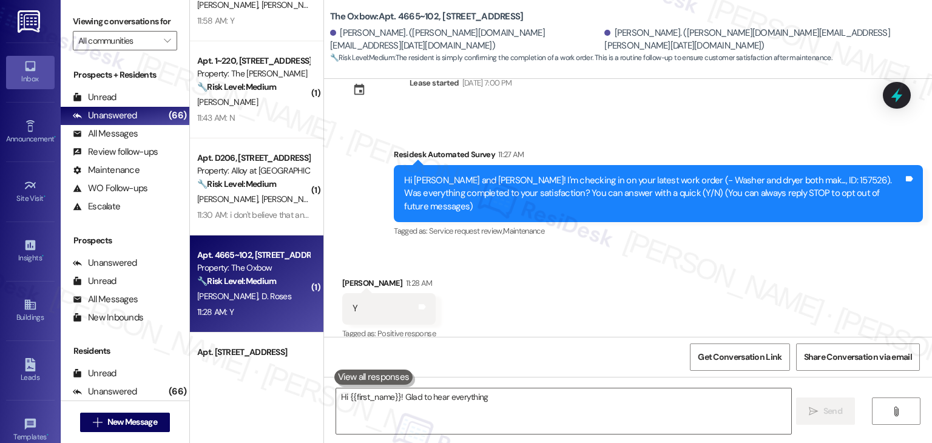
scroll to position [41, 0]
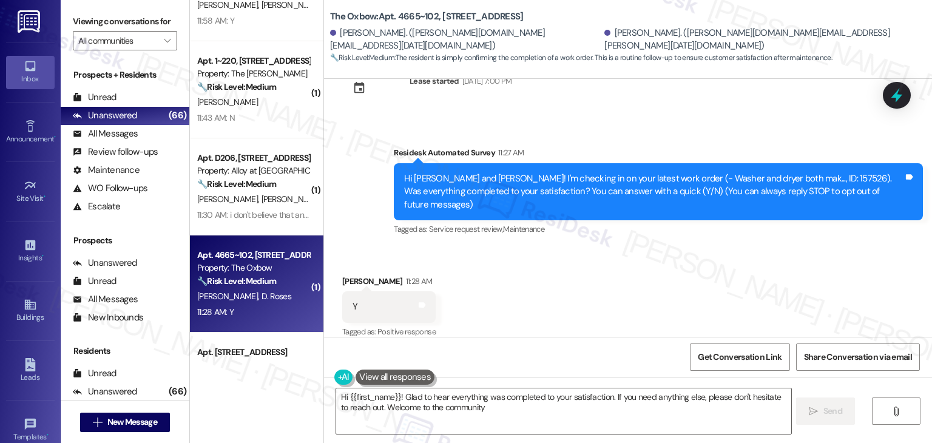
click at [710, 248] on div "Received via SMS Diana Roses 11:28 AM Y Tags and notes Tagged as: Positive resp…" at bounding box center [628, 299] width 608 height 103
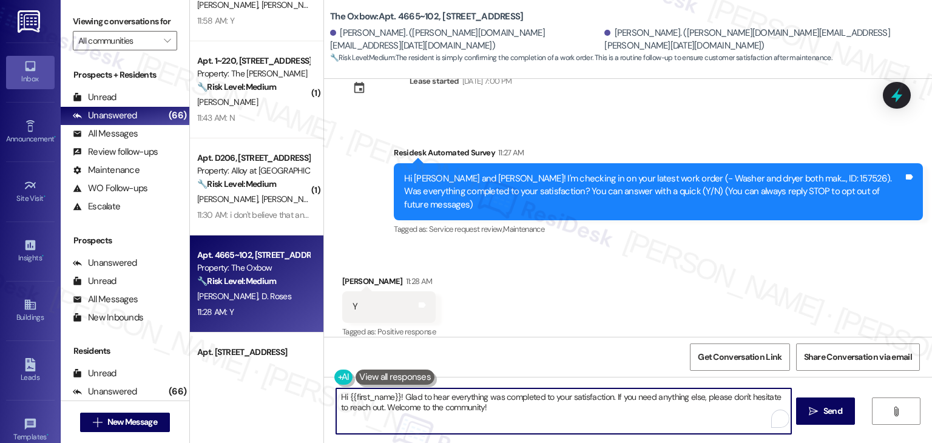
drag, startPoint x: 456, startPoint y: 405, endPoint x: 389, endPoint y: 404, distance: 67.4
click at [389, 404] on textarea "Hi {{first_name}}! Glad to hear everything was completed to your satisfaction. …" at bounding box center [563, 412] width 455 height 46
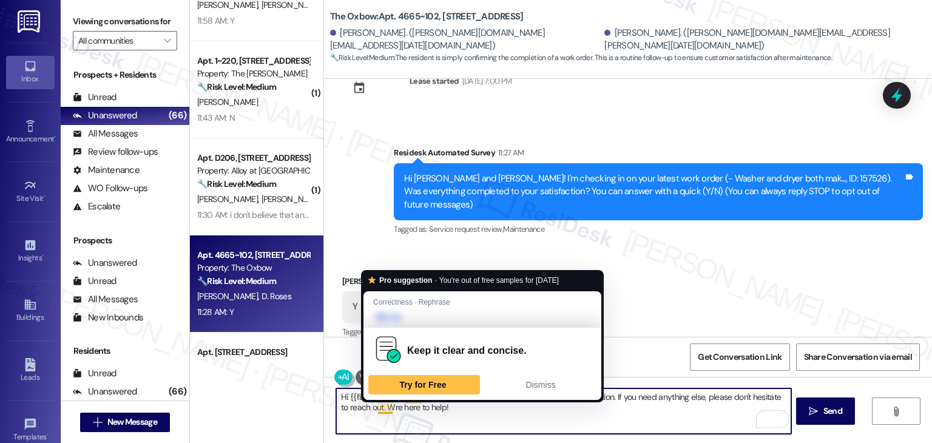
click at [378, 411] on textarea "Hi {{first_name}}! Glad to hear everything was completed to your satisfaction. …" at bounding box center [563, 412] width 455 height 46
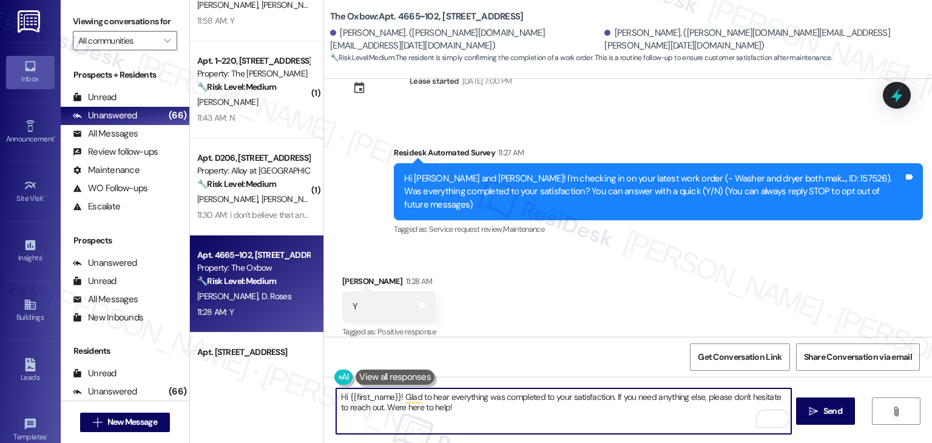
click at [467, 409] on textarea "Hi {{first_name}}! Glad to hear everything was completed to your satisfaction. …" at bounding box center [563, 412] width 455 height 46
click at [392, 396] on textarea "Hi {{first_name}}! Glad to hear everything was completed to your satisfaction. …" at bounding box center [563, 412] width 455 height 46
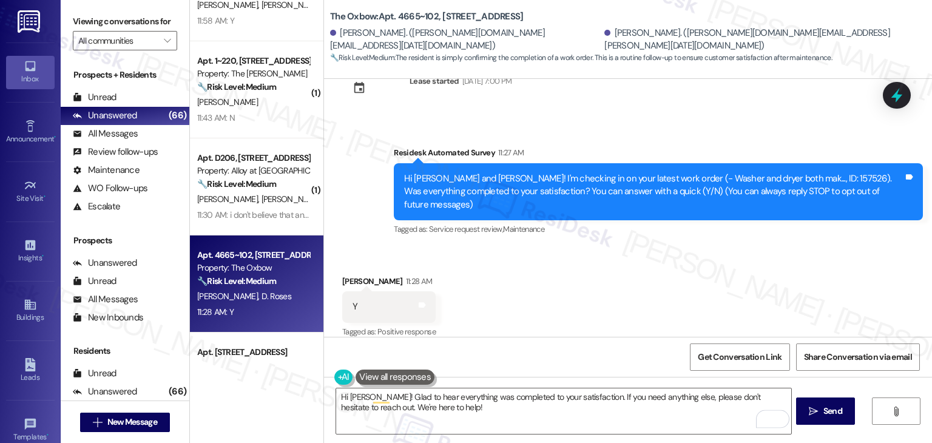
click at [532, 314] on div "Received via SMS Diana Roses 11:28 AM Y Tags and notes Tagged as: Positive resp…" at bounding box center [628, 299] width 608 height 103
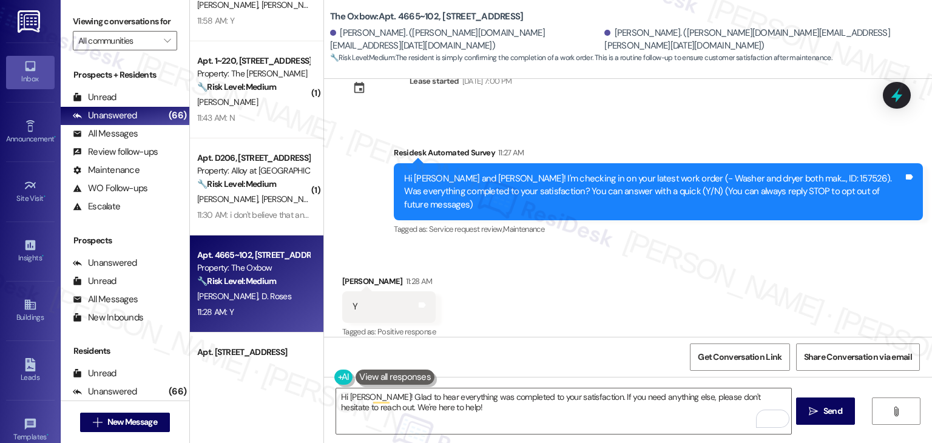
click at [532, 314] on div "Received via SMS Diana Roses 11:28 AM Y Tags and notes Tagged as: Positive resp…" at bounding box center [628, 299] width 608 height 103
click at [830, 413] on span "Send" at bounding box center [833, 411] width 19 height 13
type textarea "Fetching suggested responses. Please feel free to read through the conversation…"
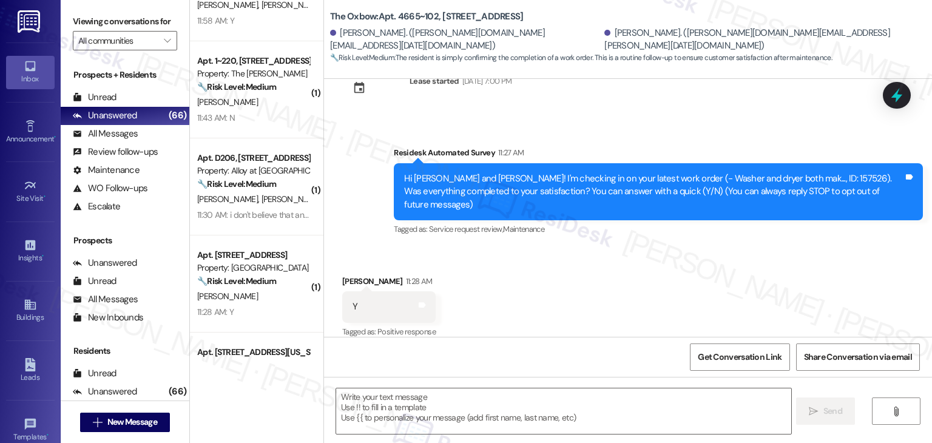
click at [546, 274] on div "Received via SMS Diana Roses 11:28 AM Y Tags and notes Tagged as: Positive resp…" at bounding box center [628, 299] width 608 height 103
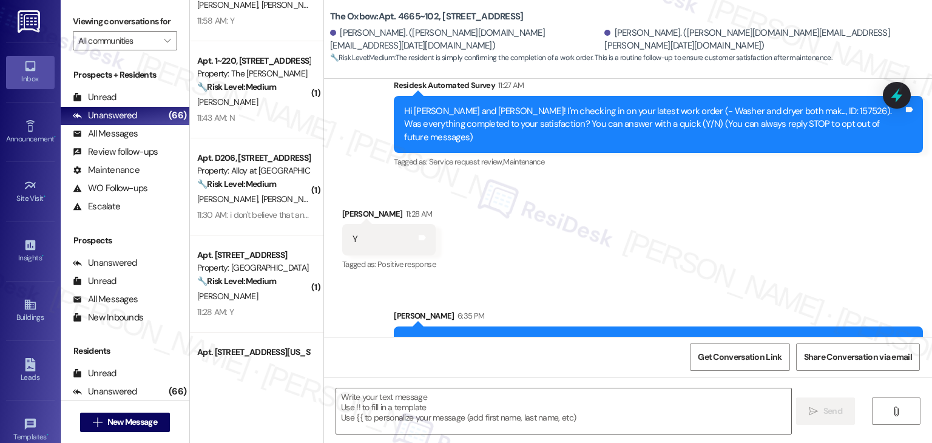
scroll to position [139, 0]
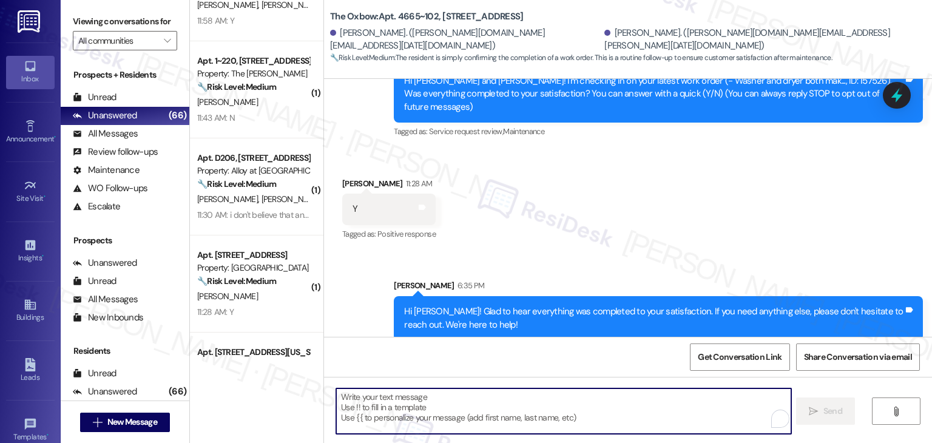
click at [454, 409] on textarea "To enrich screen reader interactions, please activate Accessibility in Grammarl…" at bounding box center [563, 412] width 455 height 46
paste textarea "We’d love it if you could share your experience in a review, it helps us improv…"
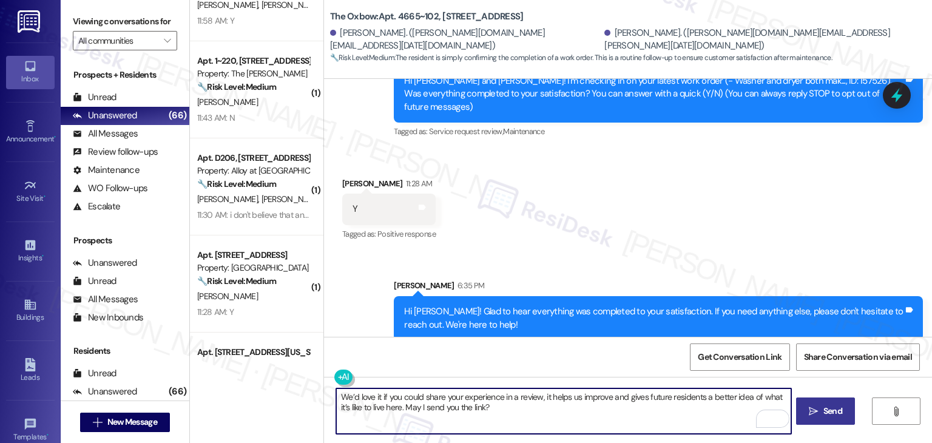
type textarea "We’d love it if you could share your experience in a review, it helps us improv…"
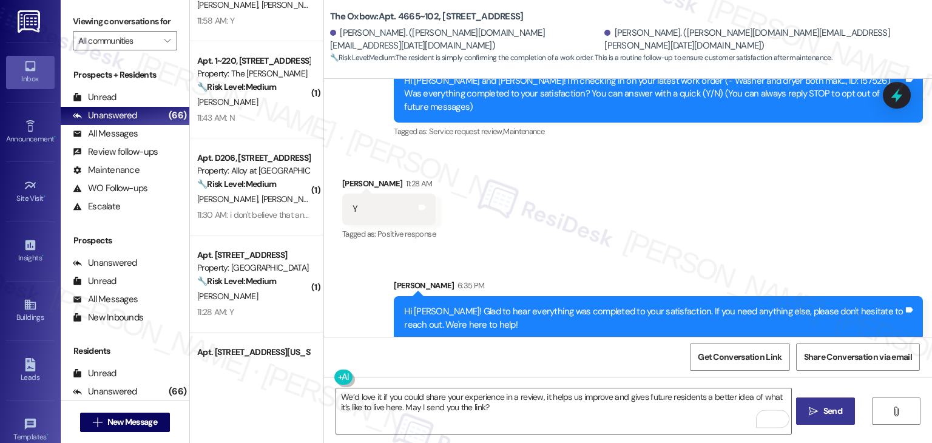
click at [826, 405] on span "Send" at bounding box center [833, 411] width 19 height 13
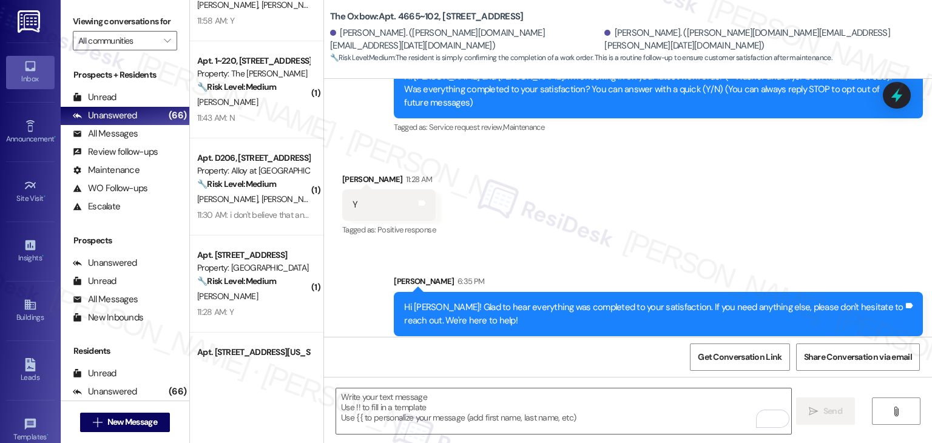
scroll to position [237, 0]
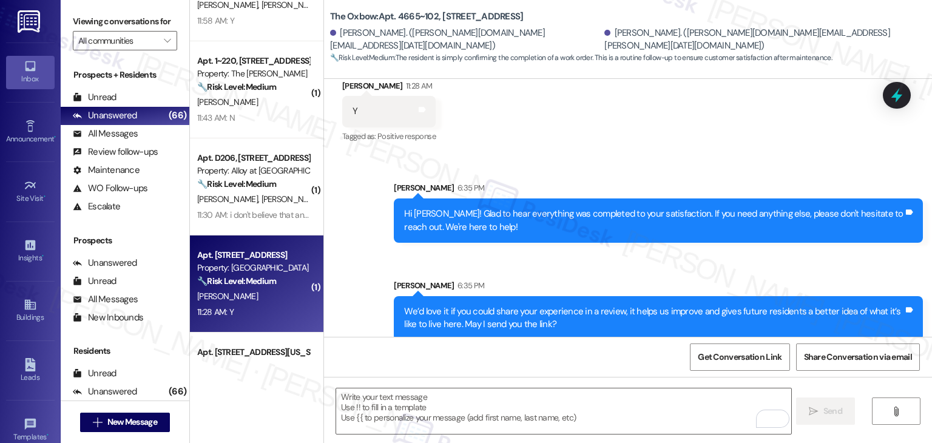
click at [284, 299] on div "C. Carroll" at bounding box center [253, 296] width 115 height 15
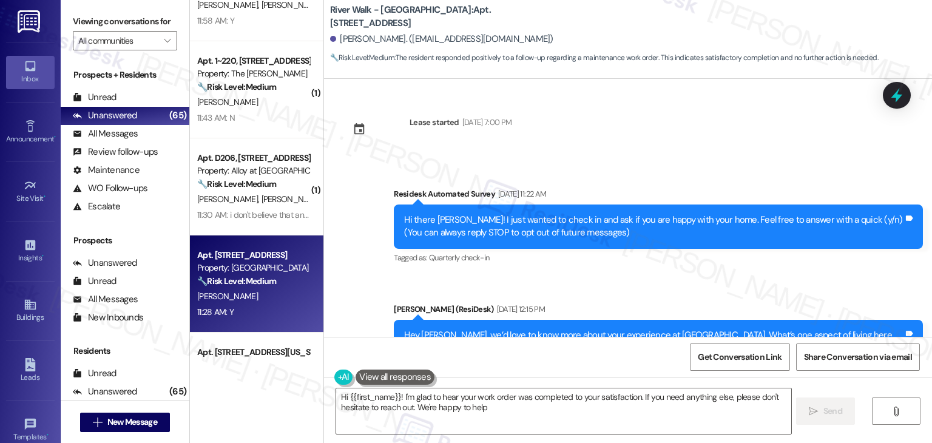
type textarea "Hi {{first_name}}! I'm glad to hear your work order was completed to your satis…"
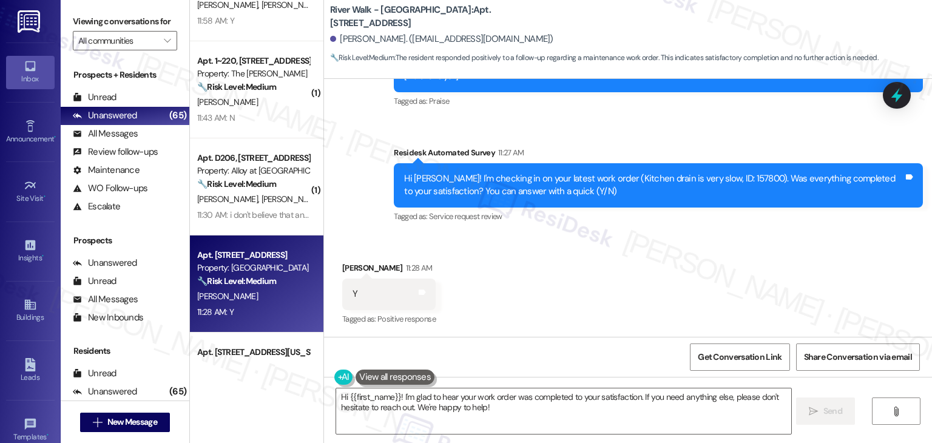
scroll to position [1012, 0]
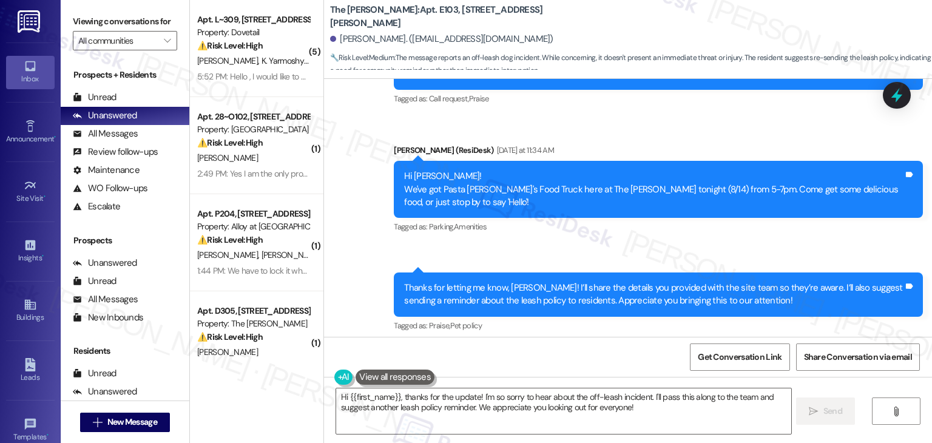
scroll to position [41052, 0]
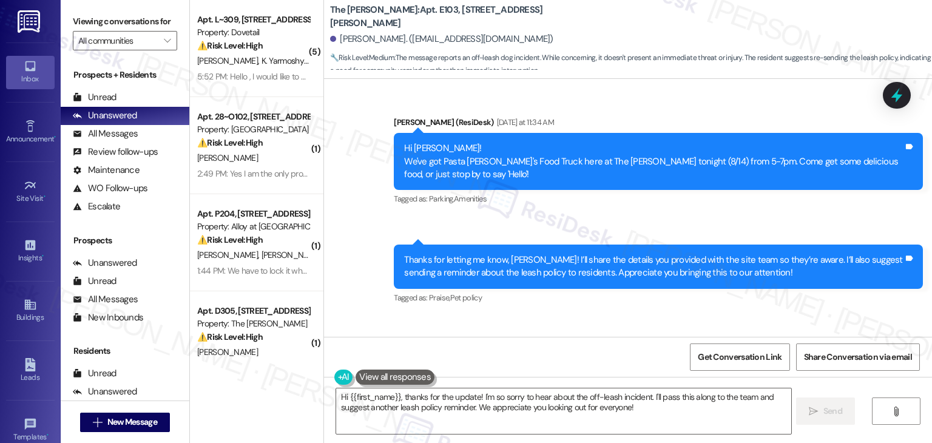
click at [755, 243] on div "Announcement, sent via SMS [PERSON_NAME] (ResiDesk) [DATE] 1:05 PM Hello [PERSO…" at bounding box center [628, 208] width 608 height 258
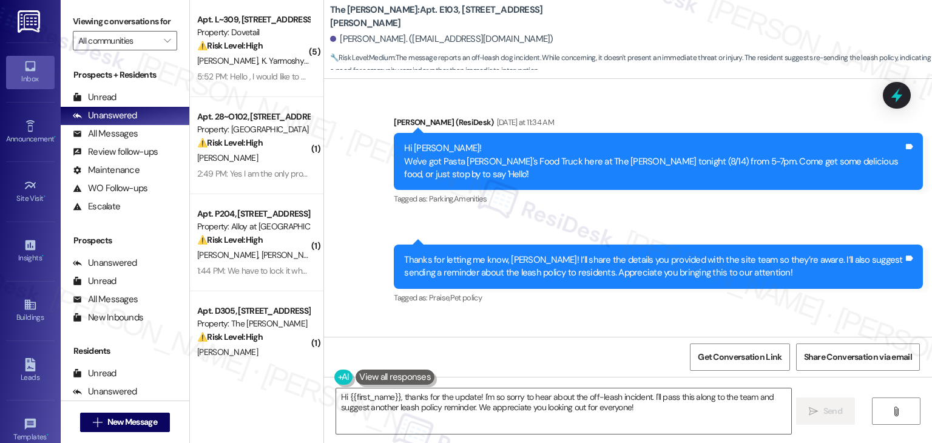
click at [755, 243] on div "Announcement, sent via SMS [PERSON_NAME] (ResiDesk) [DATE] 1:05 PM Hello [PERSO…" at bounding box center [628, 208] width 608 height 258
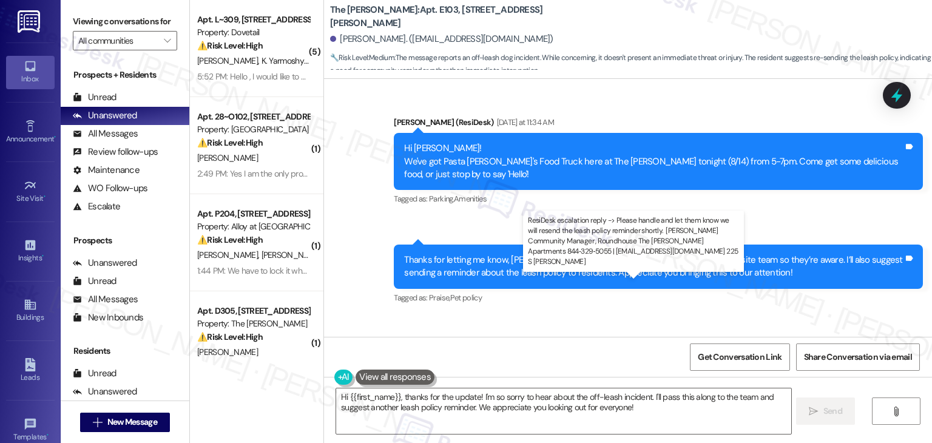
drag, startPoint x: 721, startPoint y: 296, endPoint x: 414, endPoint y: 299, distance: 307.2
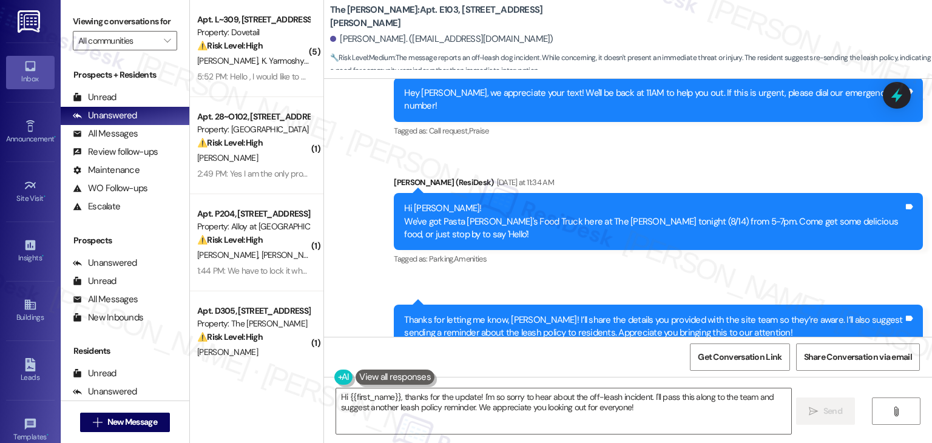
scroll to position [40991, 0]
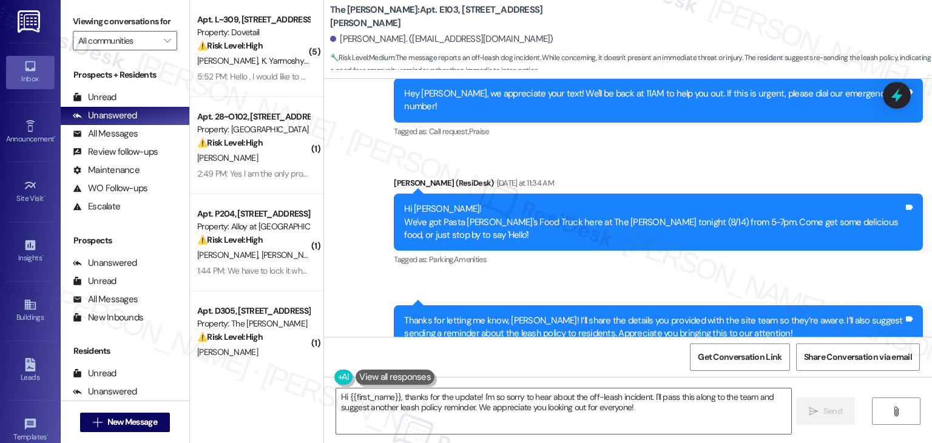
drag, startPoint x: 505, startPoint y: 112, endPoint x: 559, endPoint y: 112, distance: 53.4
copy div "Off-Leash Dog"
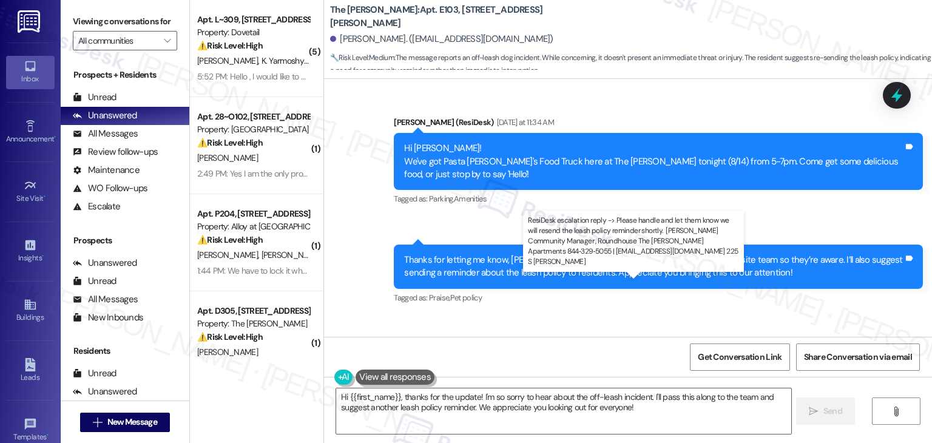
drag, startPoint x: 721, startPoint y: 299, endPoint x: 552, endPoint y: 302, distance: 168.8
copy div "will resend the leash policy reminder shortly. ​​​​"
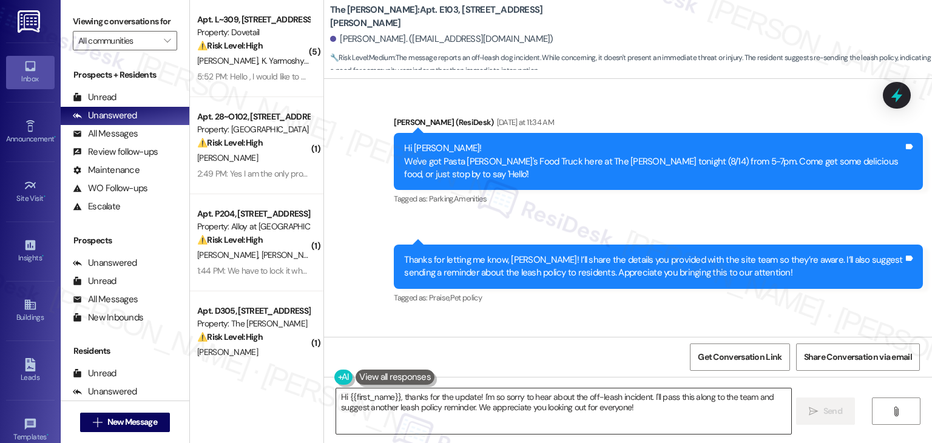
click at [587, 404] on textarea "Hi {{first_name}}, thanks for the update! I'm so sorry to hear about the off-le…" at bounding box center [563, 412] width 455 height 46
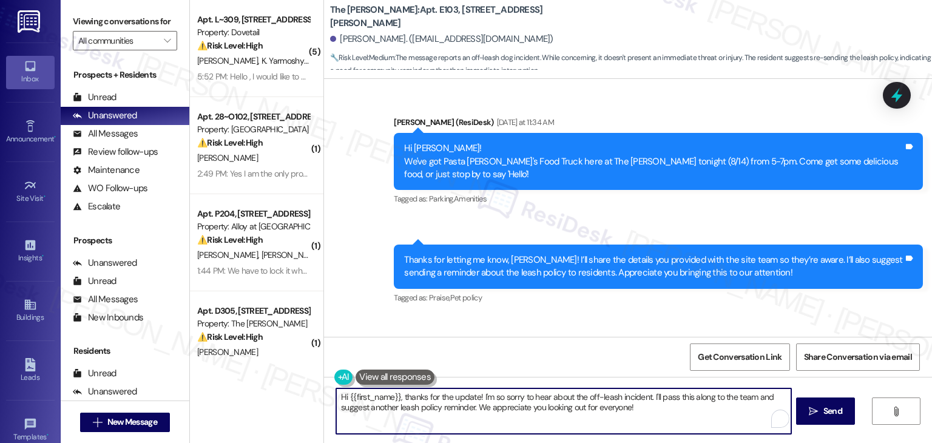
paste textarea "[PERSON_NAME], I’ve shared your report about the off-leash dog with the site te…"
type textarea "Hi [PERSON_NAME], I’ve shared your report about the off-leash dog with the site…"
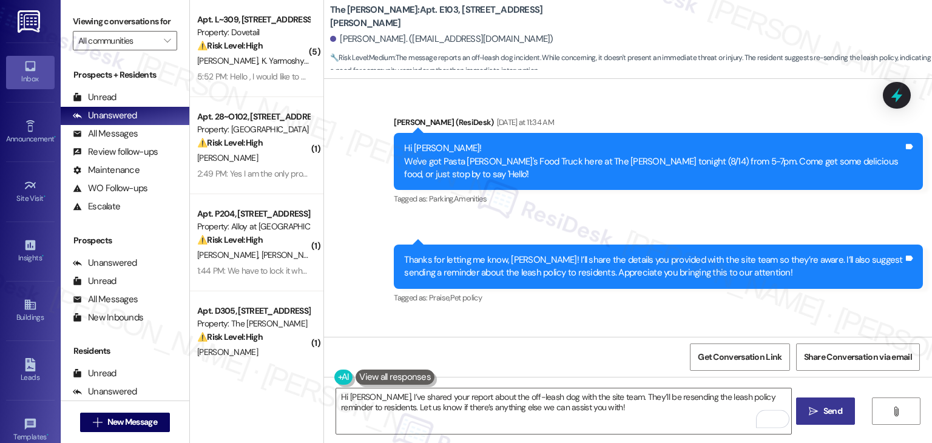
click at [829, 412] on span "Send" at bounding box center [833, 411] width 19 height 13
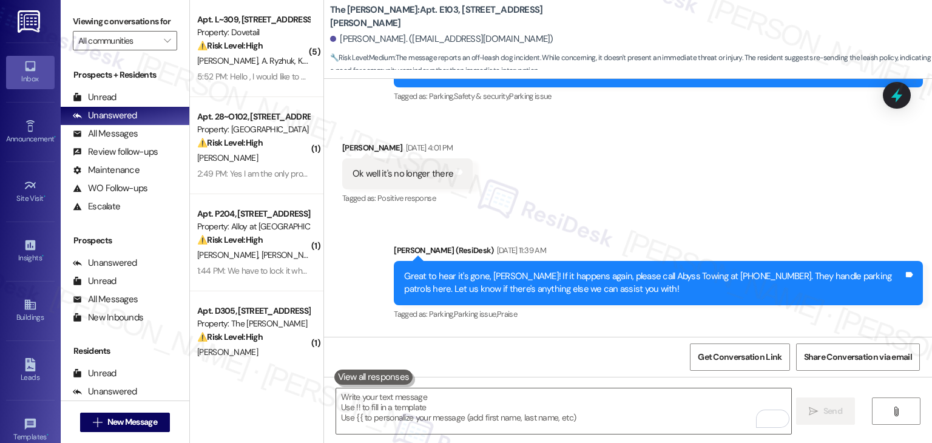
scroll to position [304, 0]
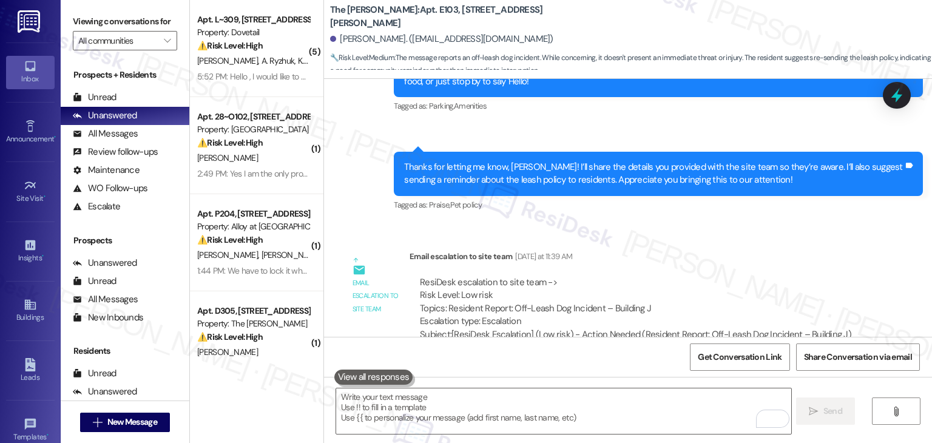
scroll to position [40972, 0]
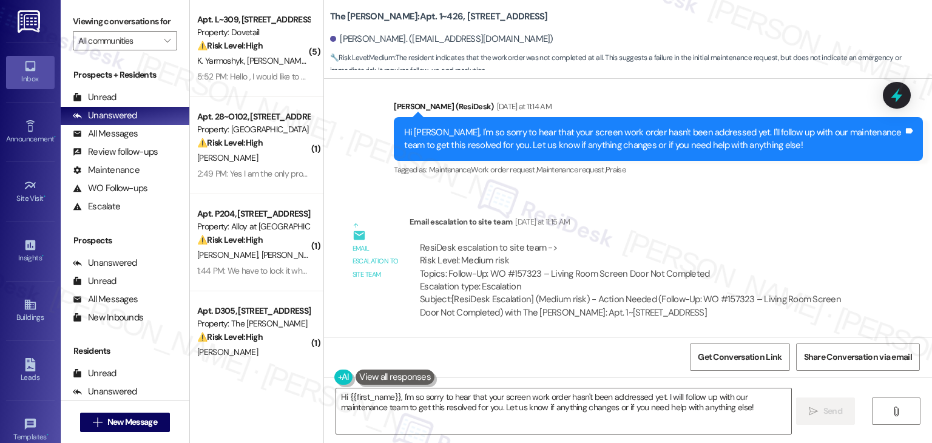
scroll to position [4223, 0]
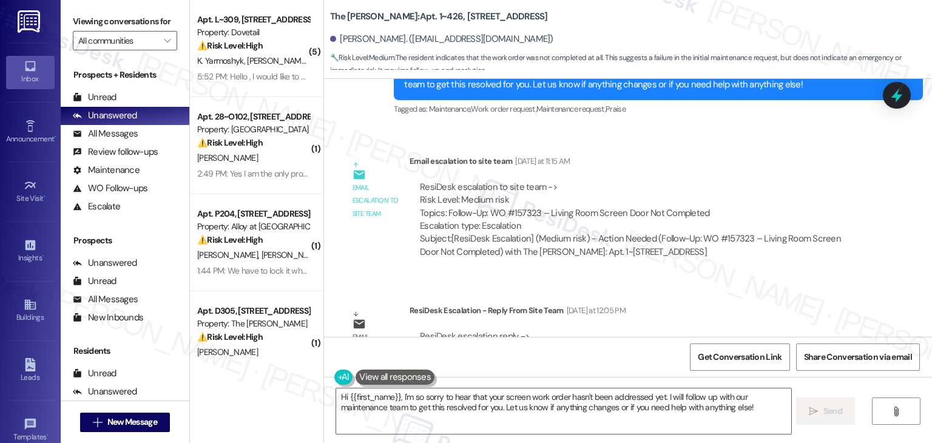
click at [616, 304] on div "ResiDesk Escalation - Reply From Site Team [DATE] at 12:05 PM" at bounding box center [641, 312] width 462 height 17
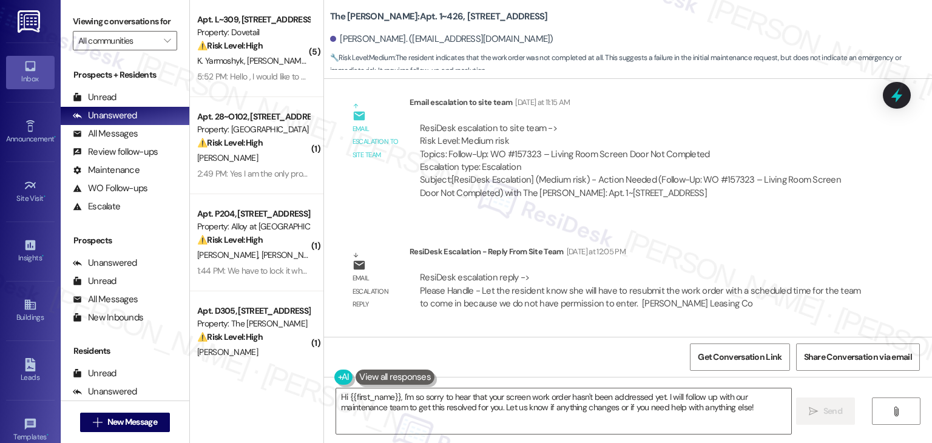
scroll to position [4344, 0]
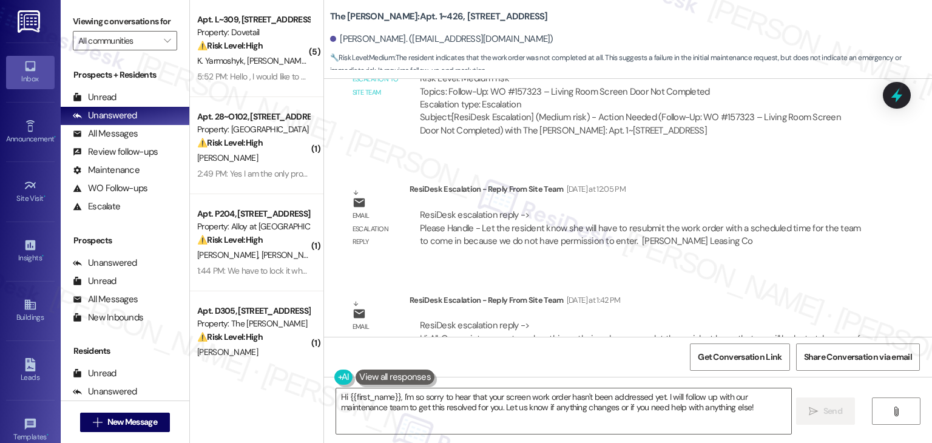
click at [350, 42] on div "[PERSON_NAME]. ([EMAIL_ADDRESS][DOMAIN_NAME])" at bounding box center [441, 39] width 223 height 13
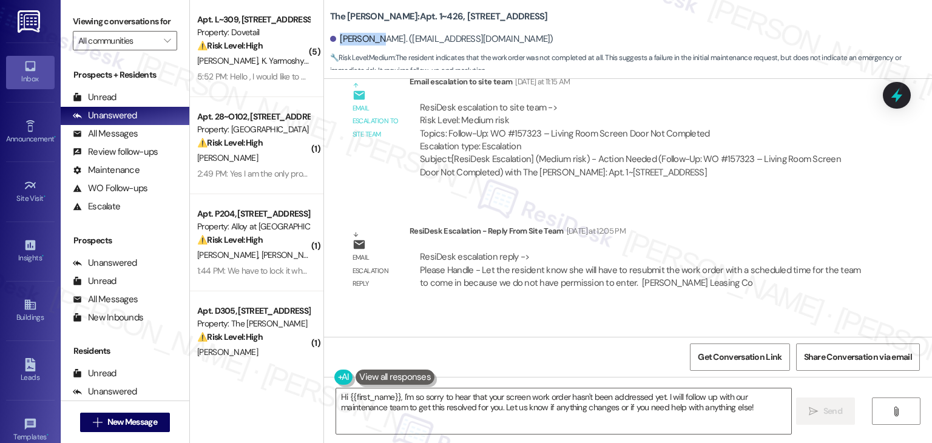
scroll to position [4284, 0]
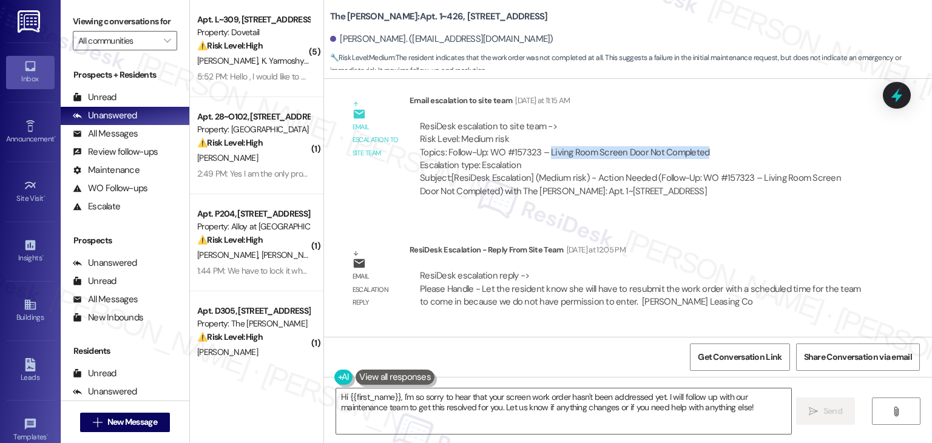
drag, startPoint x: 701, startPoint y: 110, endPoint x: 543, endPoint y: 113, distance: 157.9
click at [543, 120] on div "ResiDesk escalation to site team -> Risk Level: Medium risk Topics: Follow-Up: …" at bounding box center [640, 146] width 441 height 52
copy div "Living Room Screen Door Not Completed"
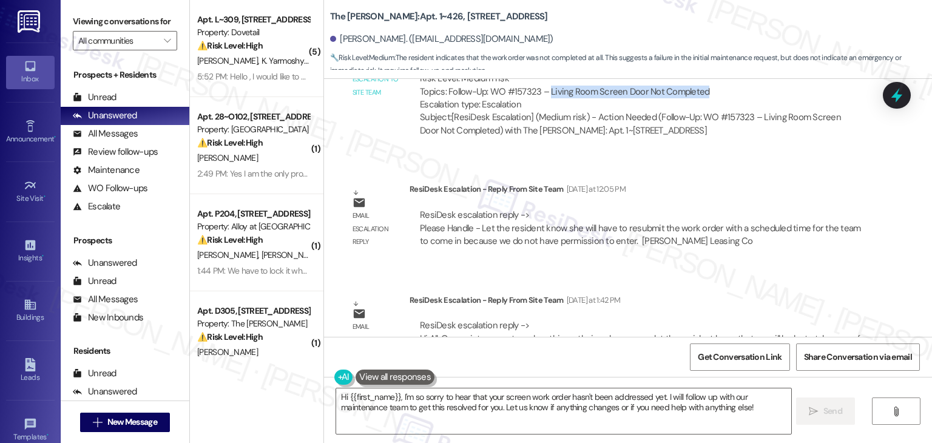
scroll to position [4346, 0]
click at [517, 407] on textarea "Hi {{first_name}}, I'm so sorry to hear that your screen work order hasn't been…" at bounding box center [563, 412] width 455 height 46
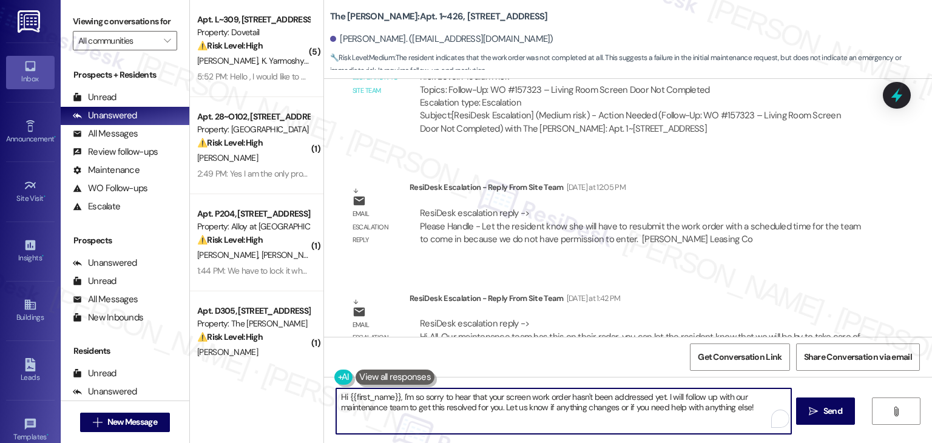
paste textarea "[PERSON_NAME], I’ve followed up with the site team regarding your living room s…"
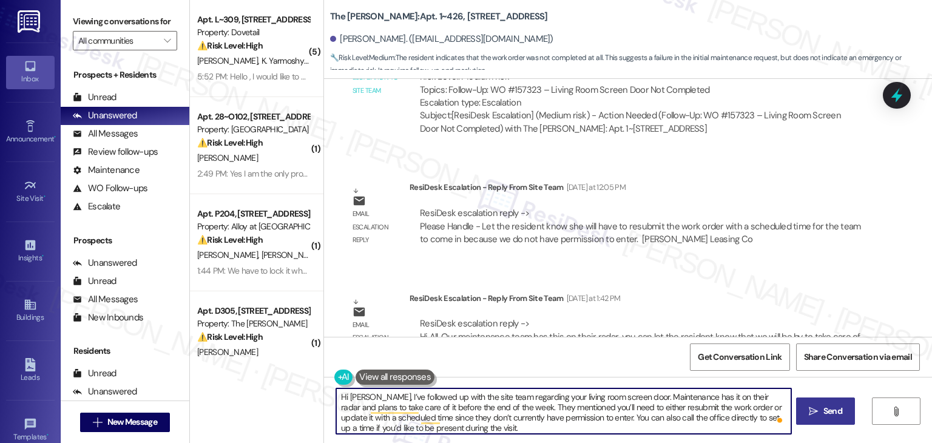
type textarea "Hi [PERSON_NAME], I’ve followed up with the site team regarding your living roo…"
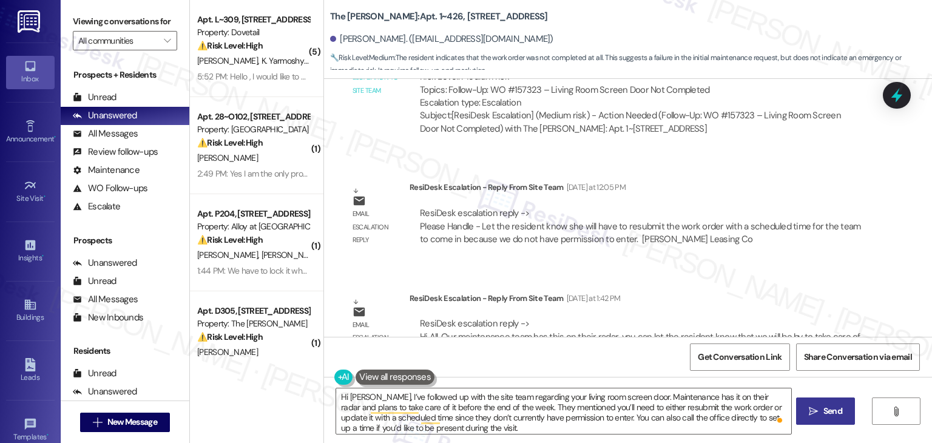
click at [837, 409] on span "Send" at bounding box center [833, 411] width 19 height 13
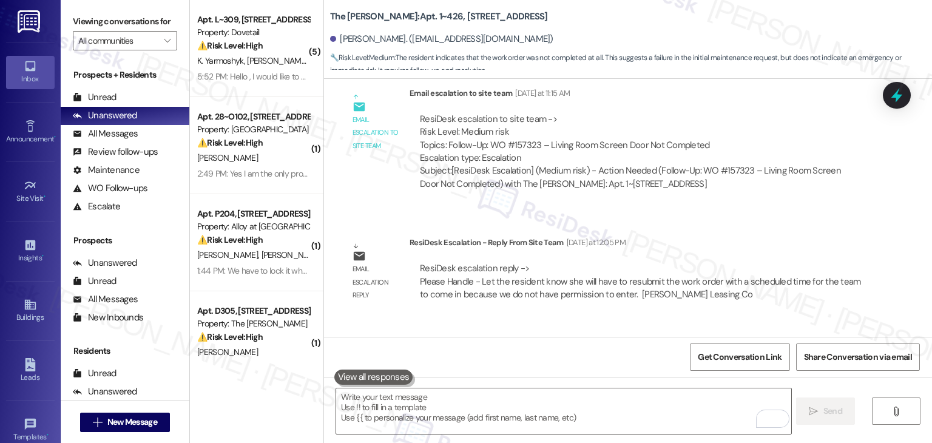
scroll to position [4469, 0]
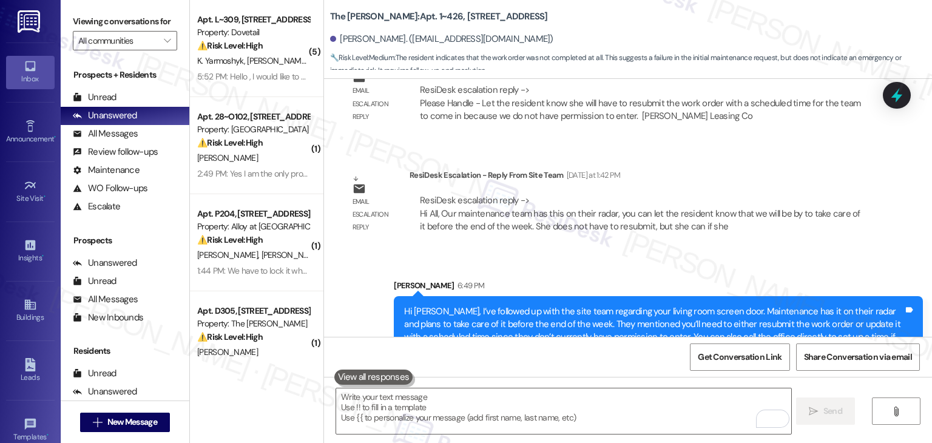
click at [381, 252] on div "Sent via SMS [PERSON_NAME] 6:49 PM Hi [PERSON_NAME], I’ve followed up with the …" at bounding box center [628, 314] width 608 height 124
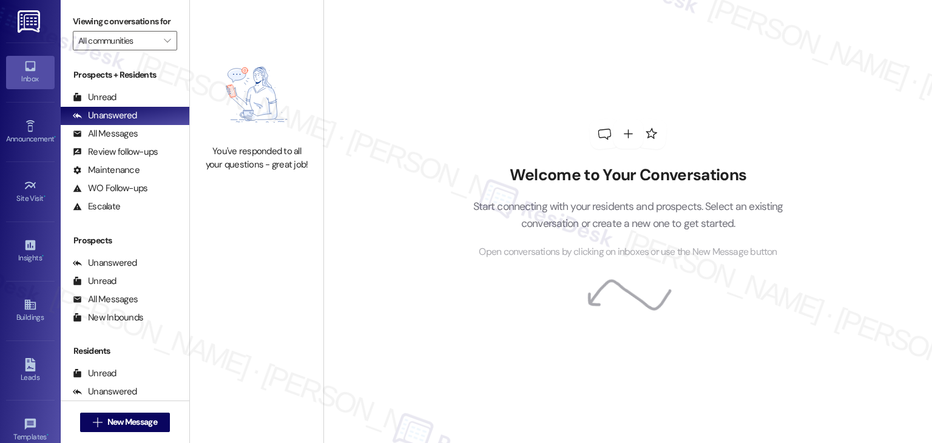
click at [651, 115] on div "Welcome to Your Conversations Start connecting with your residents and prospect…" at bounding box center [628, 189] width 364 height 355
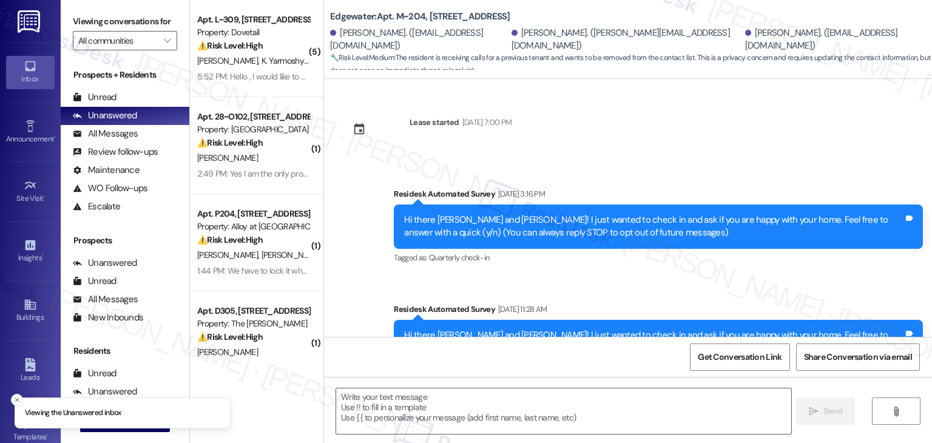
click at [663, 97] on div "Lease started [DATE] 7:00 PM Survey, sent via SMS Residesk Automated Survey [DA…" at bounding box center [628, 208] width 608 height 258
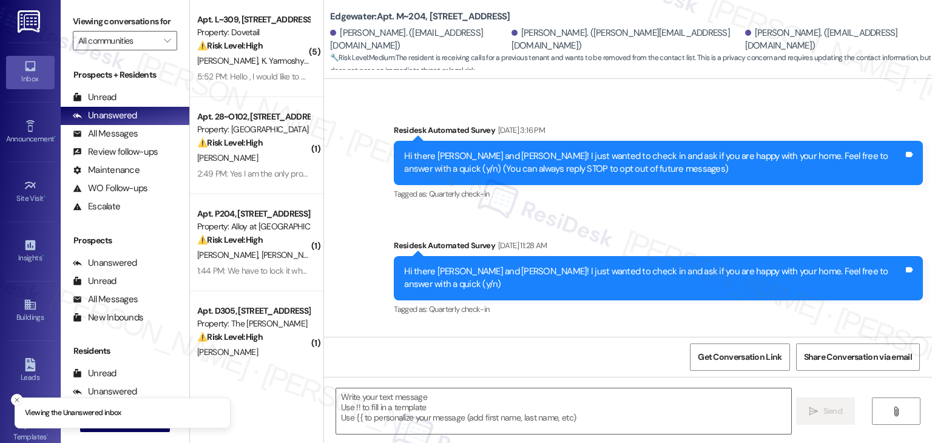
scroll to position [249, 0]
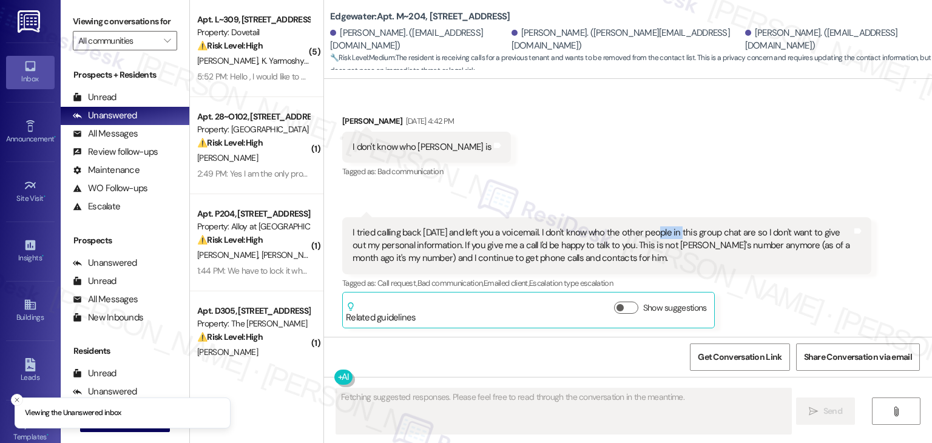
click at [666, 143] on div "Received via SMS Kaleb Johnson Aug 13, 2025 at 4:42 PM I don't know who Caleb i…" at bounding box center [628, 212] width 608 height 250
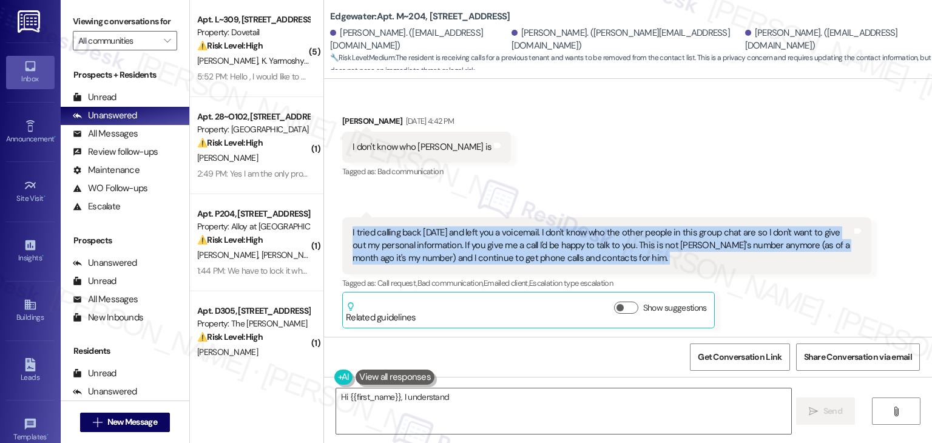
scroll to position [894, 0]
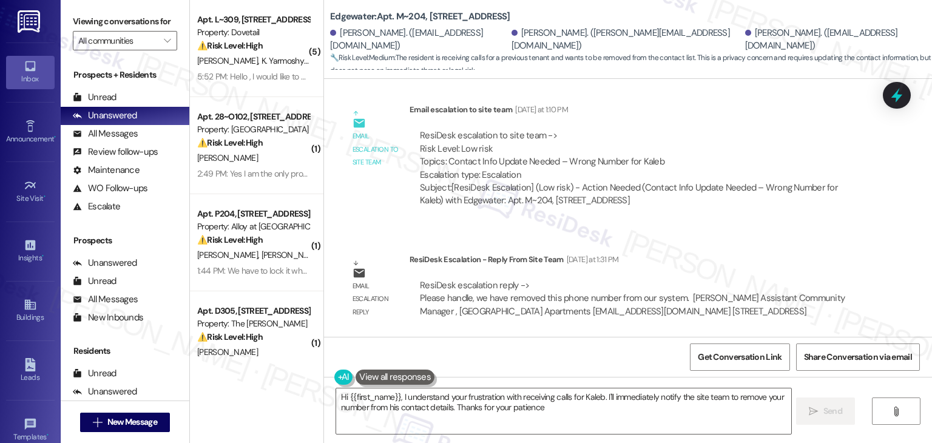
type textarea "Hi {{first_name}}, I understand your frustration with receiving calls for Kaleb…"
click at [892, 97] on icon at bounding box center [897, 95] width 15 height 19
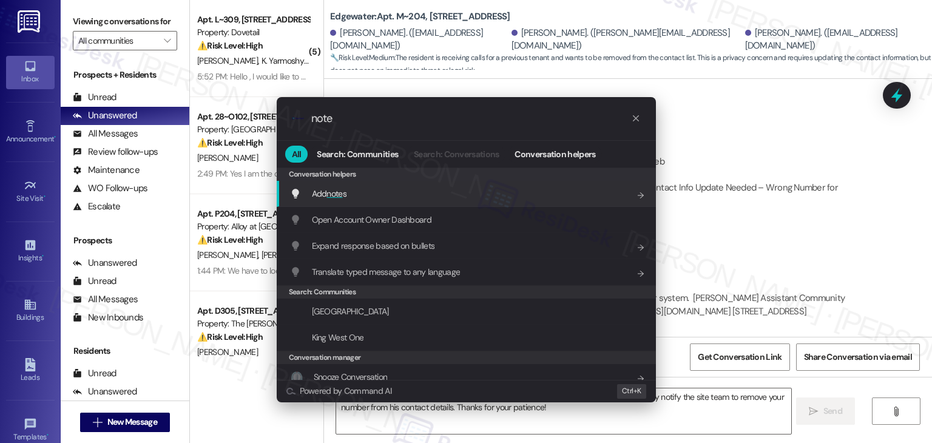
type input "note"
click at [342, 192] on span "note" at bounding box center [335, 193] width 16 height 11
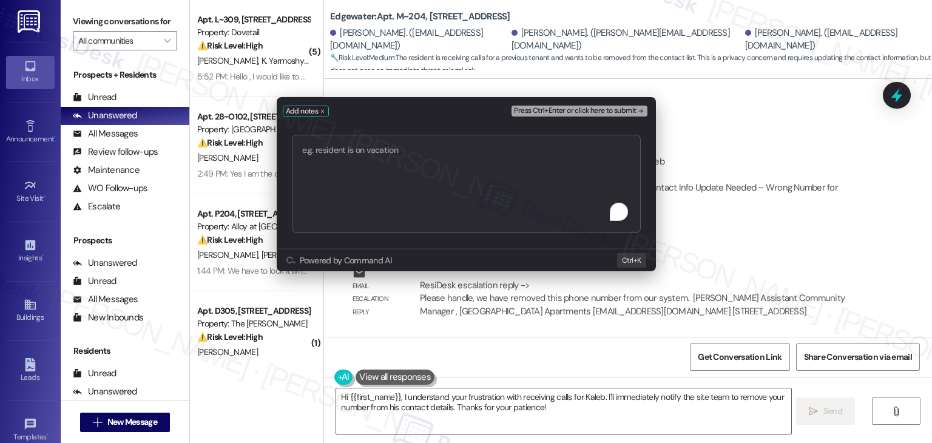
click at [369, 178] on textarea "To enrich screen reader interactions, please activate Accessibility in Grammarl…" at bounding box center [466, 184] width 349 height 98
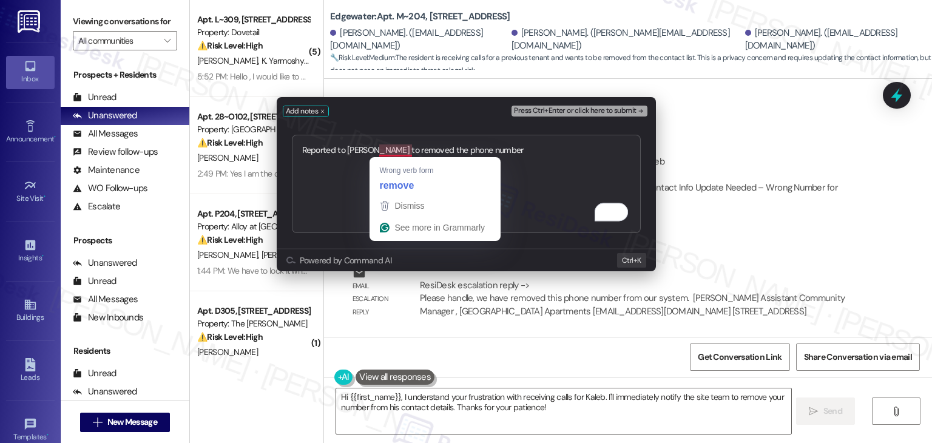
click at [409, 151] on textarea "Reported to Jaime to removed the phone number" at bounding box center [466, 184] width 349 height 98
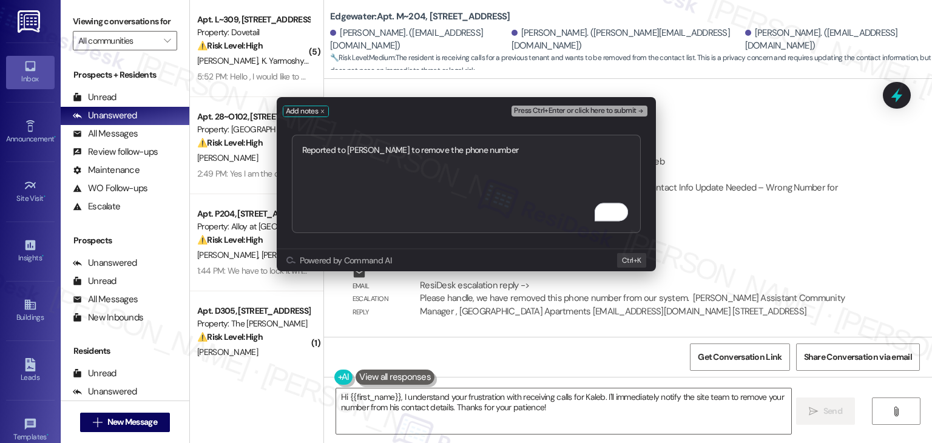
click at [514, 148] on textarea "Reported to Jaime to remove the phone number" at bounding box center [466, 184] width 349 height 98
type textarea "Reported to Jaime to remove the phone number."
click at [623, 108] on span "Press Ctrl+Enter or click here to submit" at bounding box center [575, 111] width 122 height 8
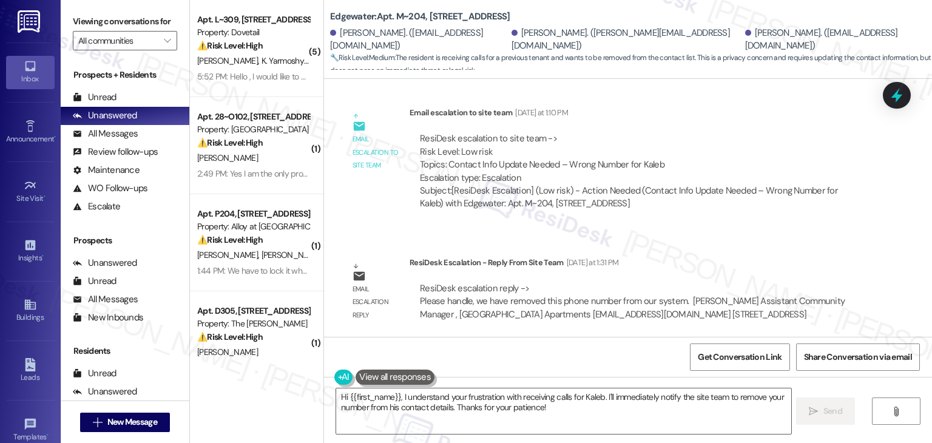
scroll to position [996, 0]
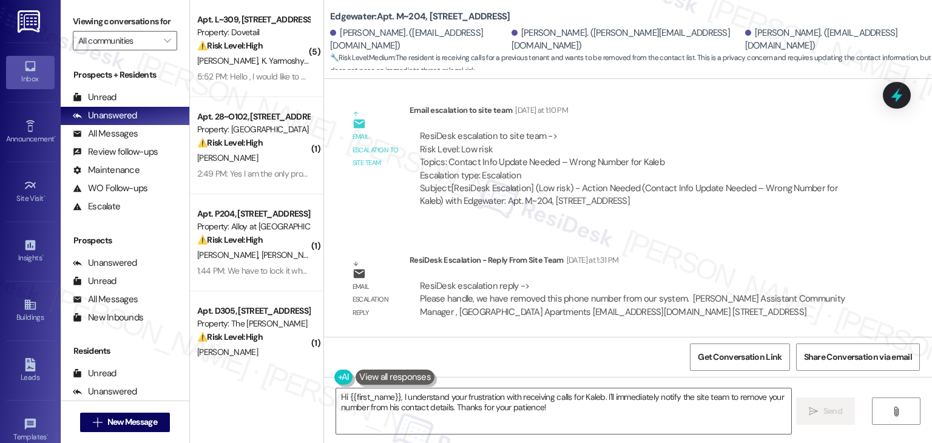
click at [820, 41] on div "Kaleb Johnson. (kaleb9571@gmail.com)" at bounding box center [834, 40] width 178 height 26
drag, startPoint x: 820, startPoint y: 41, endPoint x: 708, endPoint y: 38, distance: 111.8
click at [745, 38] on div "Kaleb Johnson. (kaleb9571@gmail.com)" at bounding box center [834, 40] width 178 height 26
click at [790, 28] on div "Noah Zukaitis. (noahzukaitis@gmail.com) Alexis Ackley. (alexis.ackley09@gmail.c…" at bounding box center [631, 39] width 602 height 24
drag, startPoint x: 828, startPoint y: 37, endPoint x: 673, endPoint y: 38, distance: 154.8
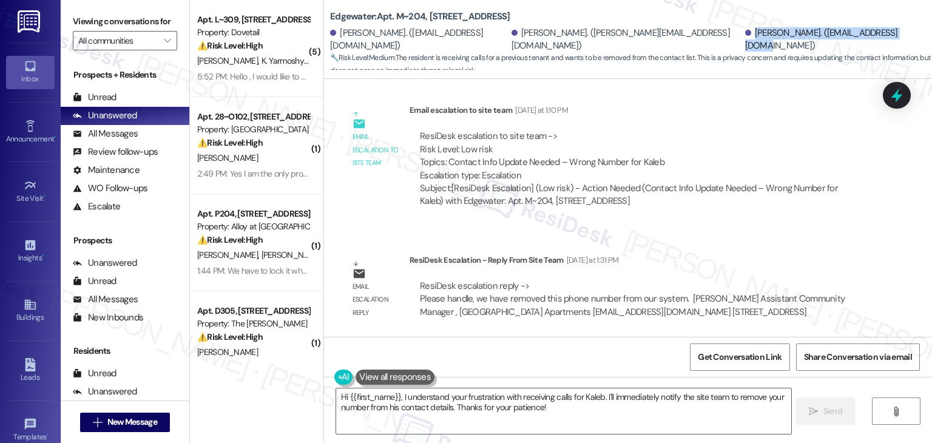
click at [673, 38] on div "Noah Zukaitis. (noahzukaitis@gmail.com) Alexis Ackley. (alexis.ackley09@gmail.c…" at bounding box center [631, 39] width 602 height 24
copy div "Kaleb Johnson. (kaleb9571@gmail.com)"
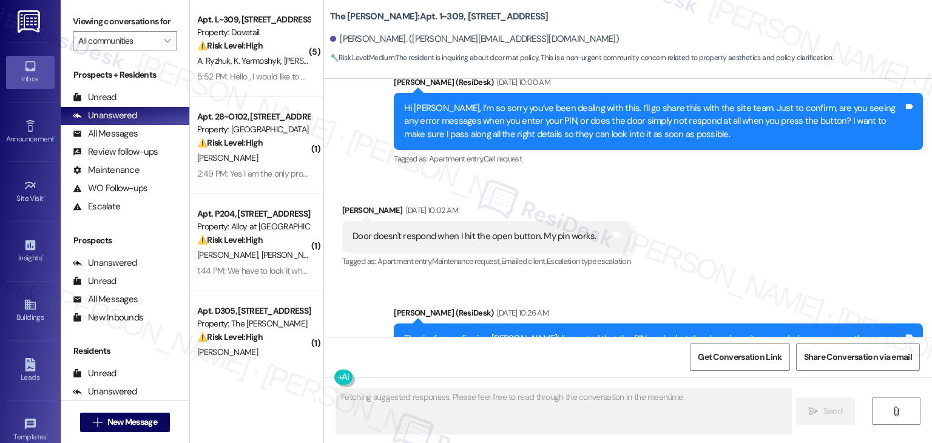
scroll to position [5484, 0]
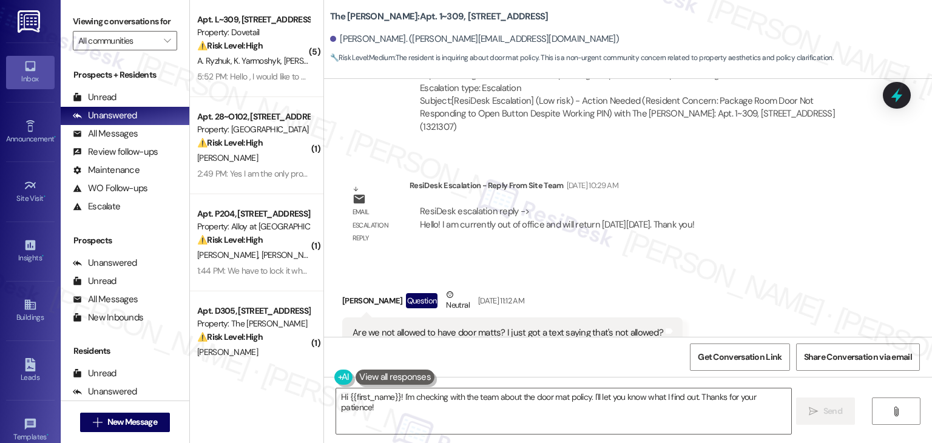
click at [782, 261] on div "Received via SMS [PERSON_NAME] Question Neutral [DATE] 11:12 AM Are we not allo…" at bounding box center [628, 318] width 608 height 115
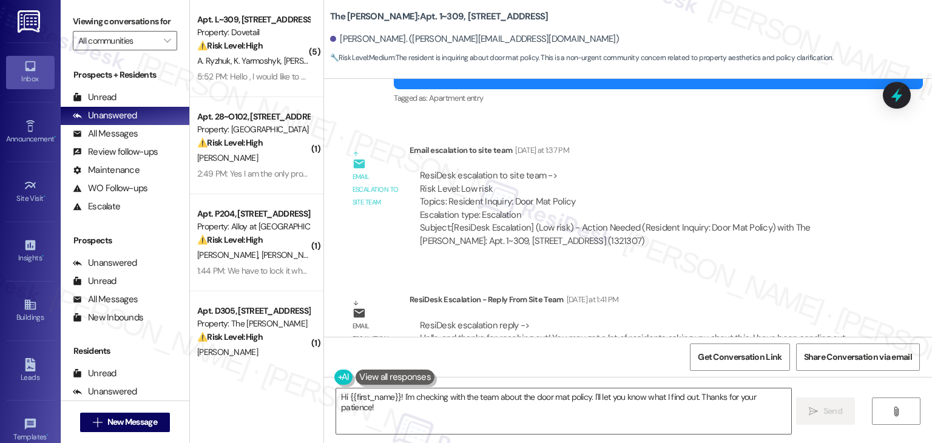
scroll to position [5860, 0]
click at [640, 219] on div "Email escalation to site team Email escalation to site team [DATE] at 1:37 PM R…" at bounding box center [607, 199] width 548 height 131
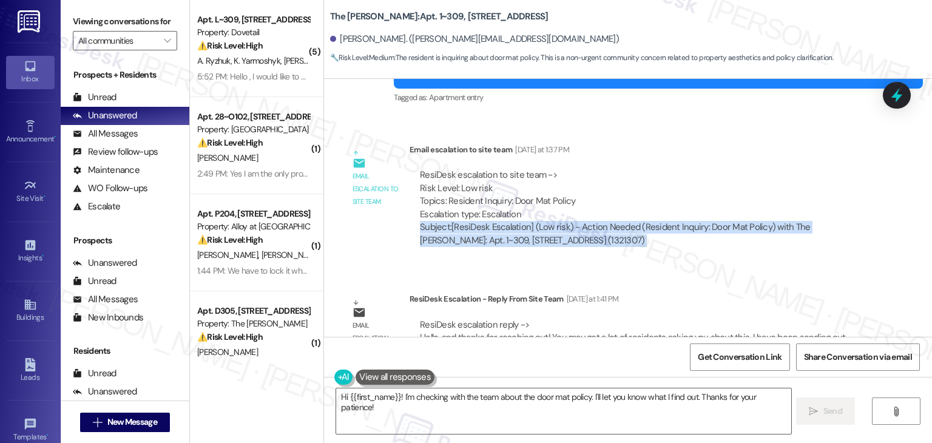
click at [640, 219] on div "Email escalation to site team Email escalation to site team [DATE] at 1:37 PM R…" at bounding box center [607, 199] width 548 height 131
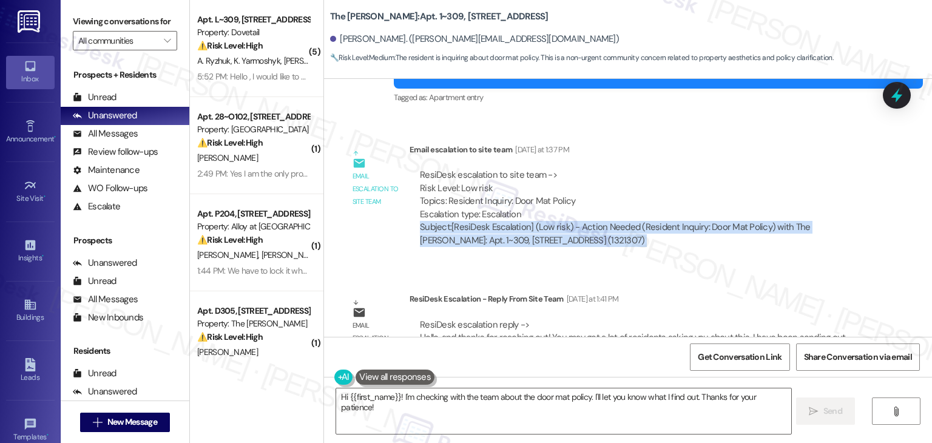
click at [640, 219] on div "Email escalation to site team Email escalation to site team [DATE] at 1:37 PM R…" at bounding box center [607, 199] width 548 height 131
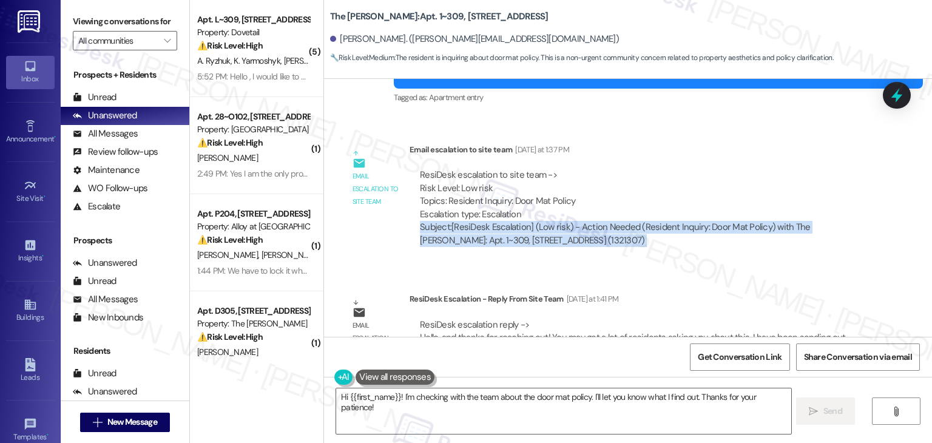
click at [640, 219] on div "Email escalation to site team Email escalation to site team [DATE] at 1:37 PM R…" at bounding box center [607, 199] width 548 height 131
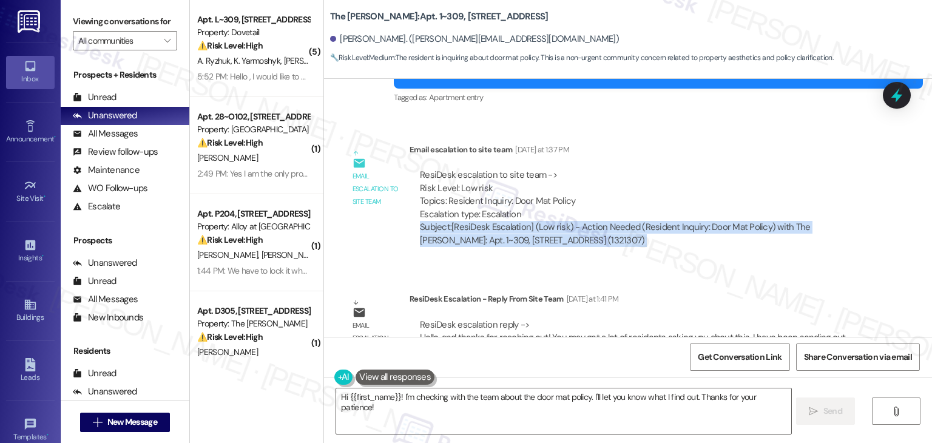
click at [640, 219] on div "Email escalation to site team Email escalation to site team [DATE] at 1:37 PM R…" at bounding box center [607, 199] width 548 height 131
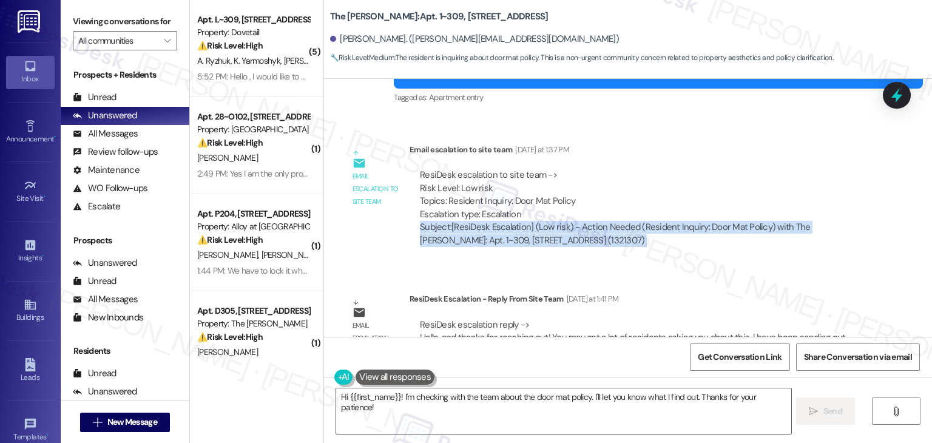
click at [640, 219] on div "Email escalation to site team Email escalation to site team [DATE] at 1:37 PM R…" at bounding box center [607, 199] width 548 height 131
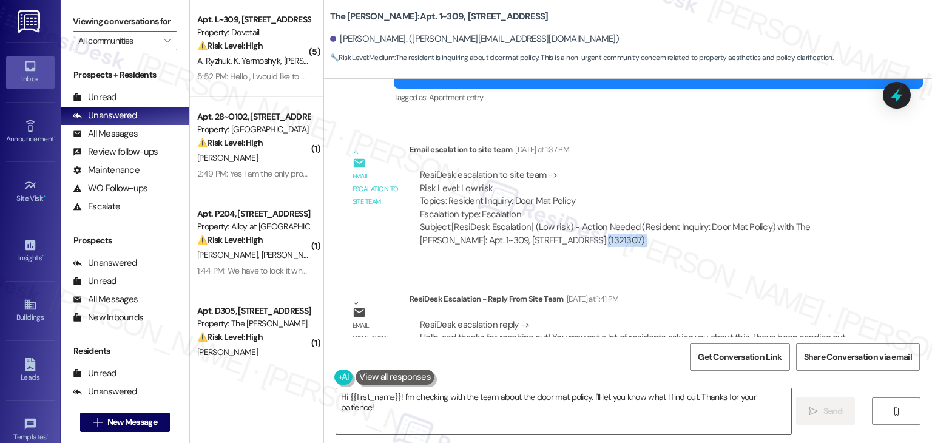
click at [640, 219] on div "Email escalation to site team Email escalation to site team [DATE] at 1:37 PM R…" at bounding box center [607, 199] width 548 height 131
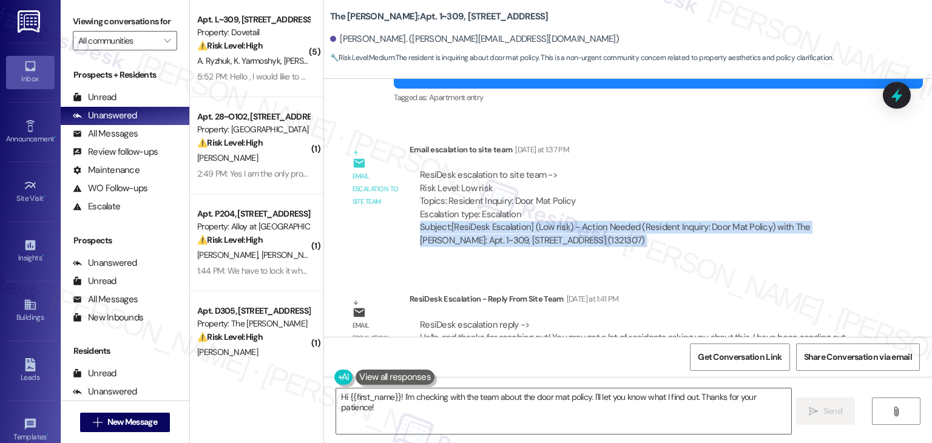
click at [640, 219] on div "Email escalation to site team Email escalation to site team [DATE] at 1:37 PM R…" at bounding box center [607, 199] width 548 height 131
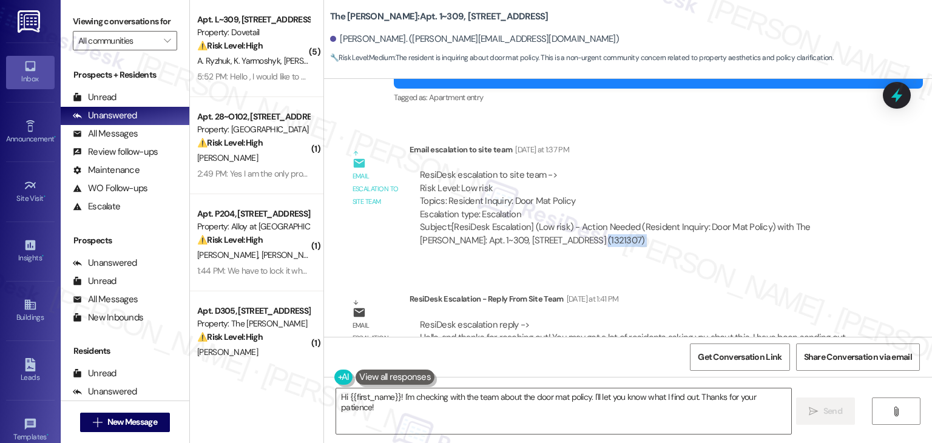
click at [640, 219] on div "Email escalation to site team Email escalation to site team [DATE] at 1:37 PM R…" at bounding box center [607, 199] width 548 height 131
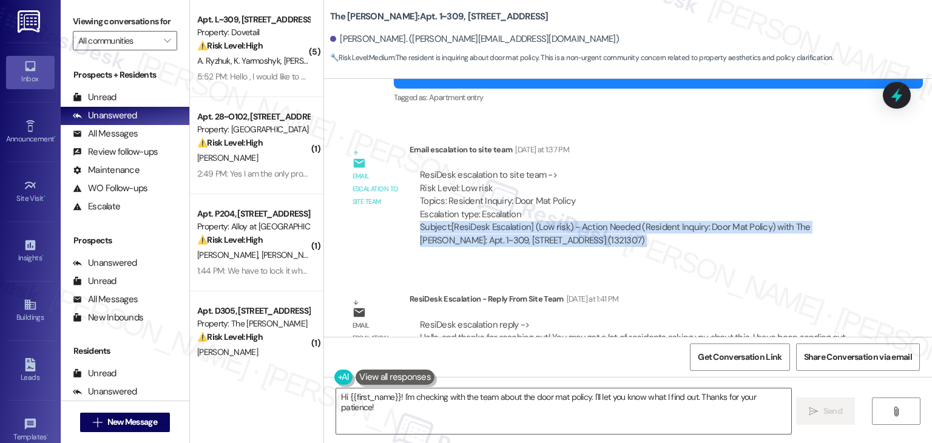
click at [640, 219] on div "Email escalation to site team Email escalation to site team [DATE] at 1:37 PM R…" at bounding box center [607, 199] width 548 height 131
click at [583, 396] on textarea "Hi {{first_name}}! I'm checking with the team about the door mat policy. I'll l…" at bounding box center [563, 412] width 455 height 46
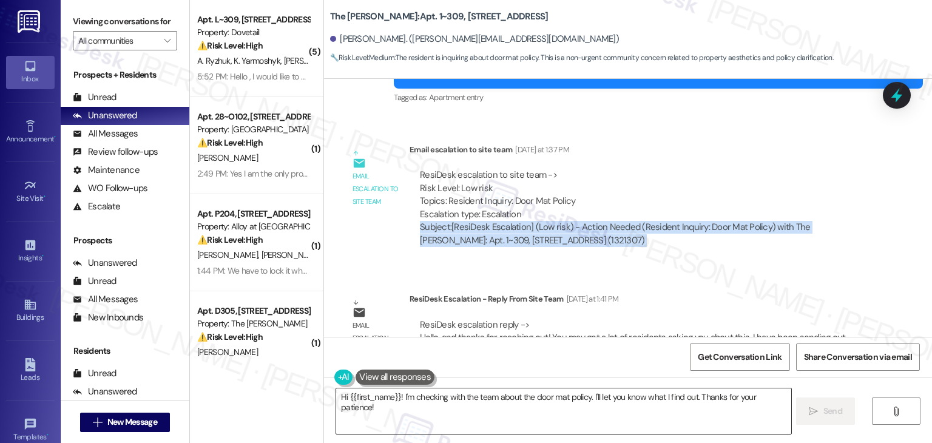
click at [583, 396] on textarea "Hi {{first_name}}! I'm checking with the team about the door mat policy. I'll l…" at bounding box center [563, 412] width 455 height 46
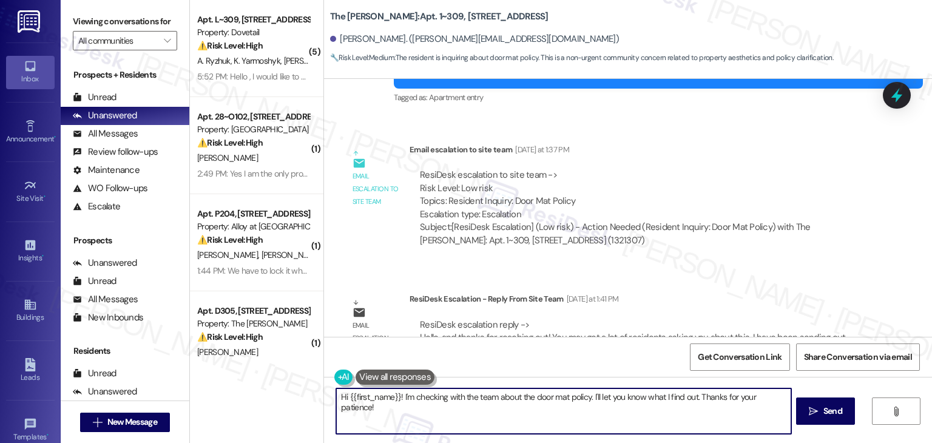
paste textarea "[PERSON_NAME], I’ve shared your concern about the door mat policy with the site…"
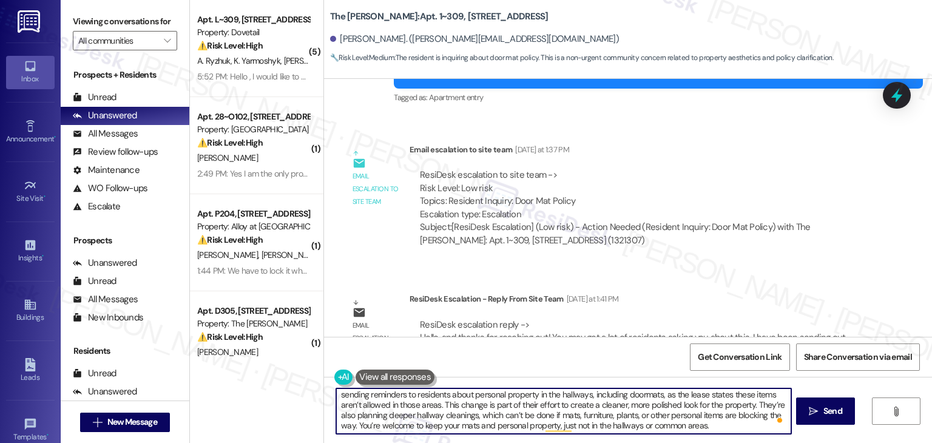
scroll to position [13, 0]
type textarea "Hi [PERSON_NAME], I’ve shared your concern about the door mat policy with the s…"
click at [835, 413] on span "Send" at bounding box center [833, 411] width 19 height 13
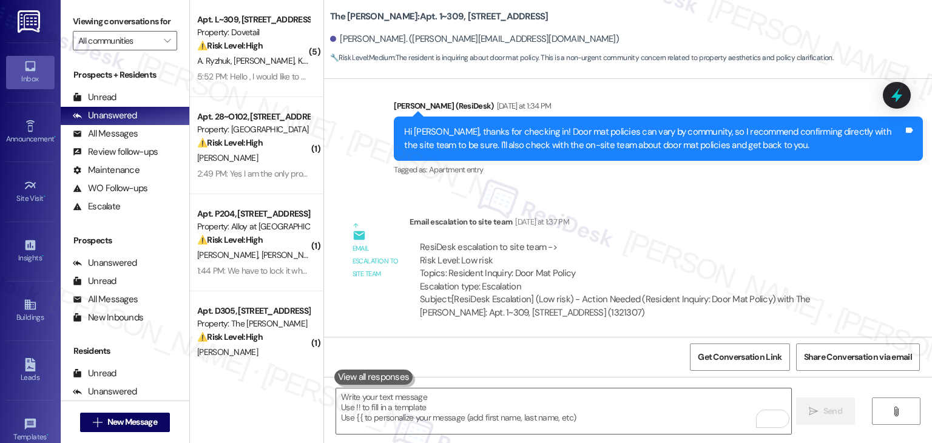
scroll to position [5997, 0]
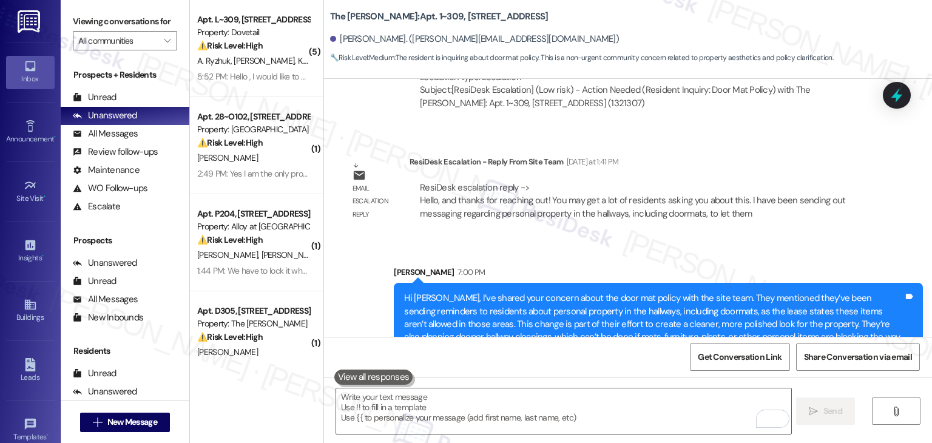
click at [622, 266] on div "[PERSON_NAME] 7:00 PM" at bounding box center [658, 274] width 529 height 17
